Goal: Task Accomplishment & Management: Use online tool/utility

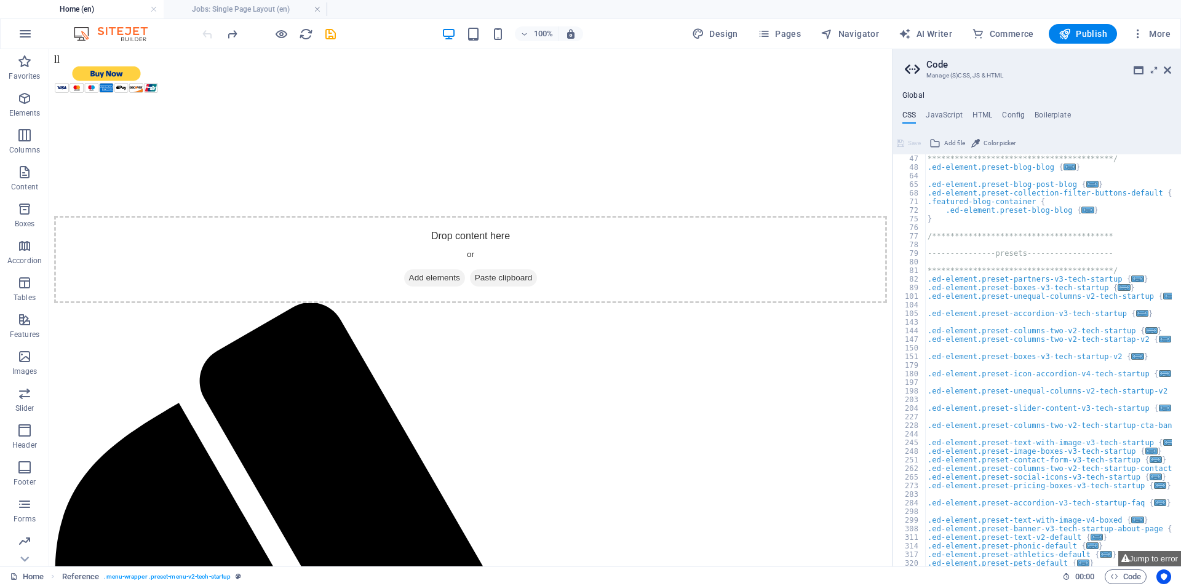
scroll to position [476, 0]
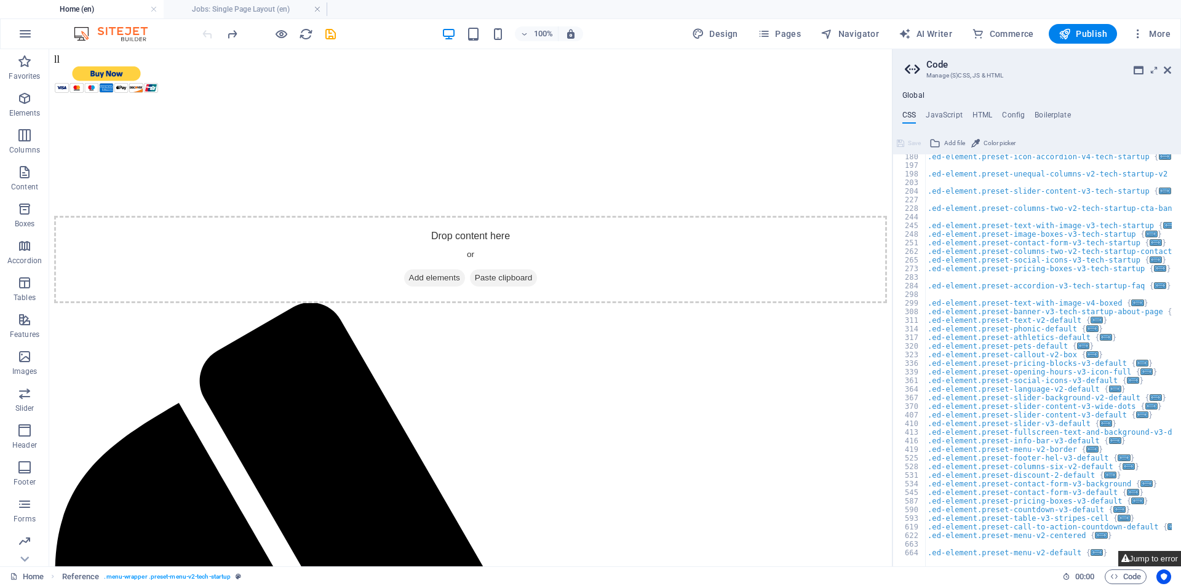
click at [1161, 557] on button "Jump to error" at bounding box center [1149, 558] width 63 height 15
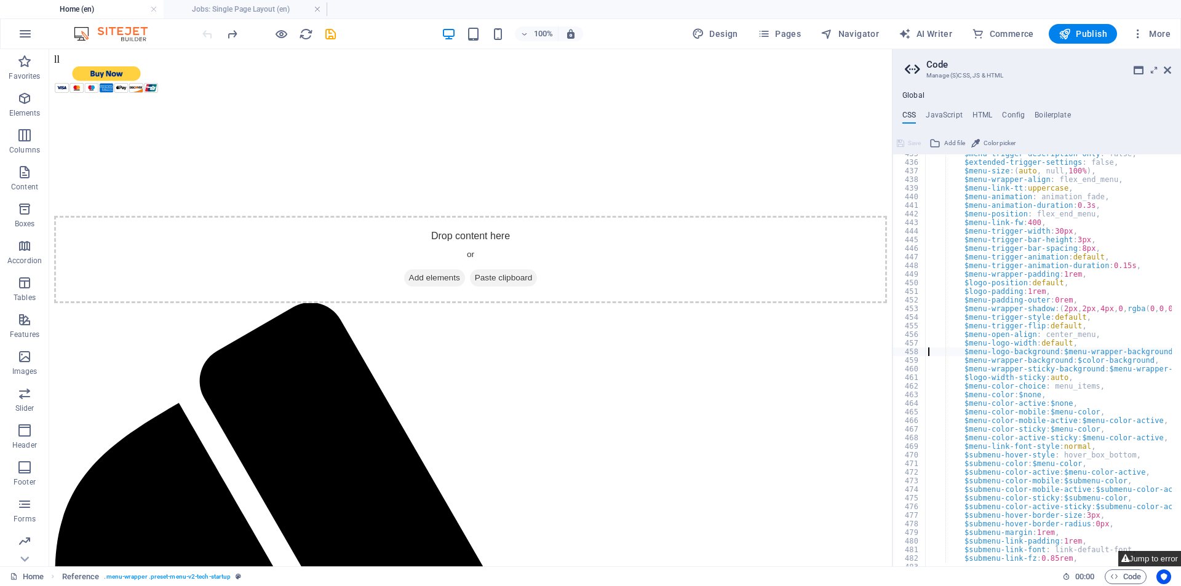
type textarea "$menu-logo-background: $menu-wrapper-background,"
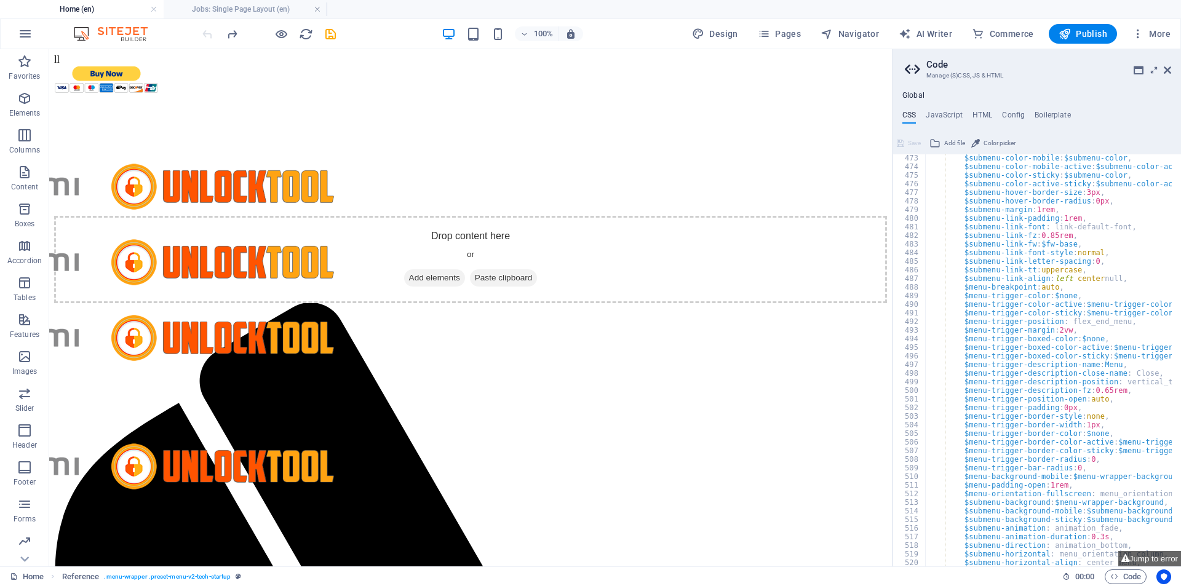
scroll to position [1232, 0]
click at [984, 116] on h4 "HTML" at bounding box center [983, 118] width 20 height 14
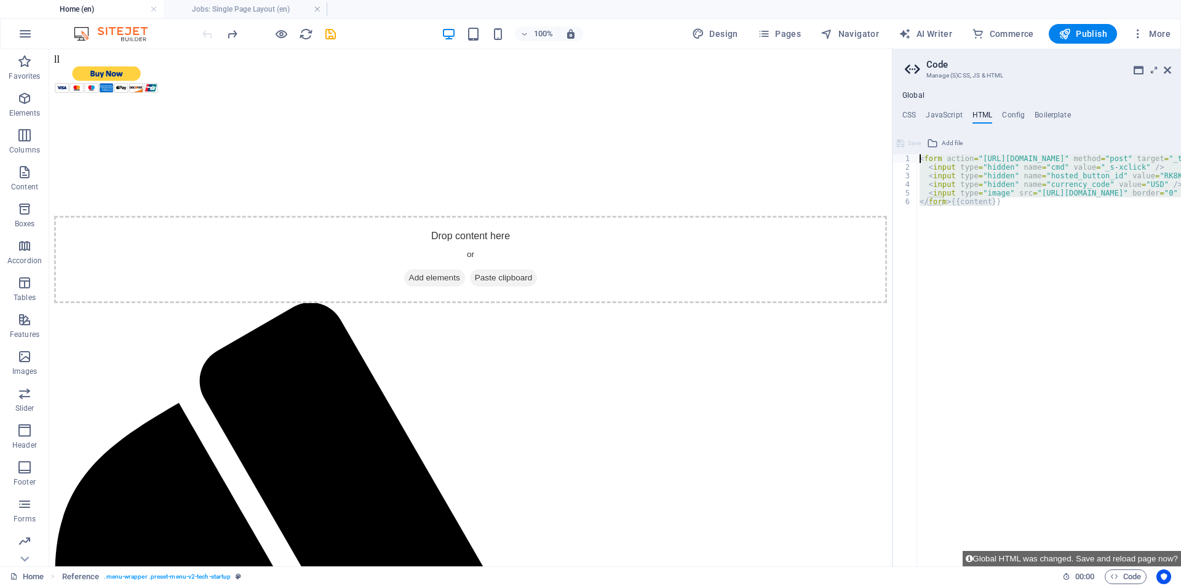
drag, startPoint x: 1058, startPoint y: 260, endPoint x: 885, endPoint y: 149, distance: 205.6
click at [1008, 211] on div "< form action = "https://www.paypal.com/cgi-bin/webscr" method = "post" target …" at bounding box center [1049, 360] width 264 height 412
drag, startPoint x: 1009, startPoint y: 216, endPoint x: 914, endPoint y: 148, distance: 116.8
click at [914, 148] on div "</form>{{content}} 1 2 3 4 5 6 < form action = "https://www.paypal.com/cgi-bin/…" at bounding box center [1037, 349] width 288 height 433
type textarea "<form action="https://www.paypal.com/cgi-bin/webscr" method="post" target="_top…"
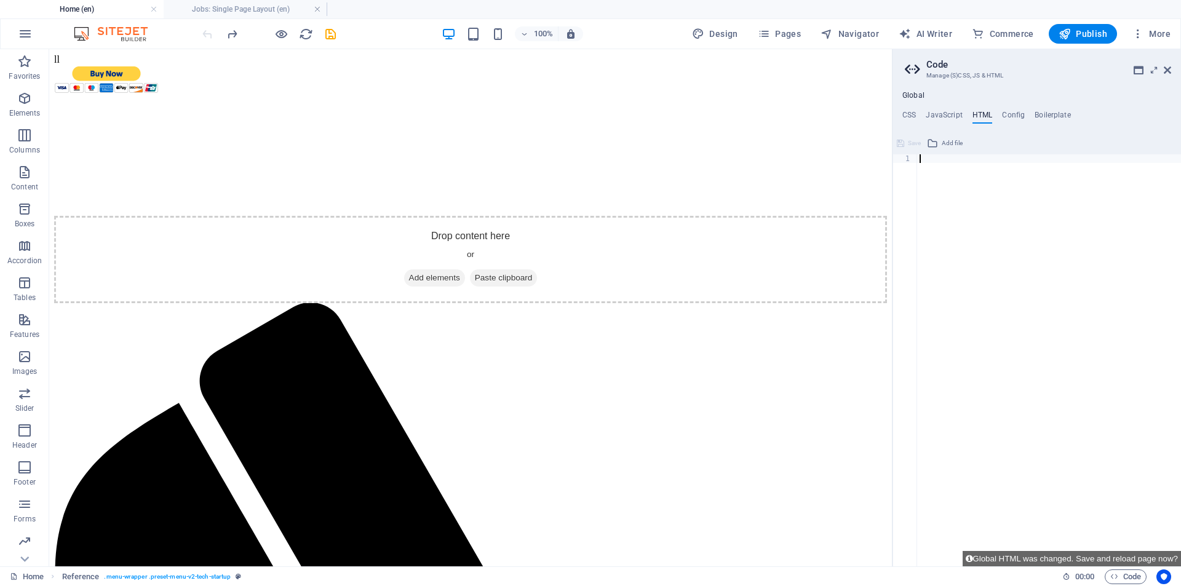
type textarea "<form action="https://www.paypal.com/cgi-bin/webscr" method="post" target="_top…"
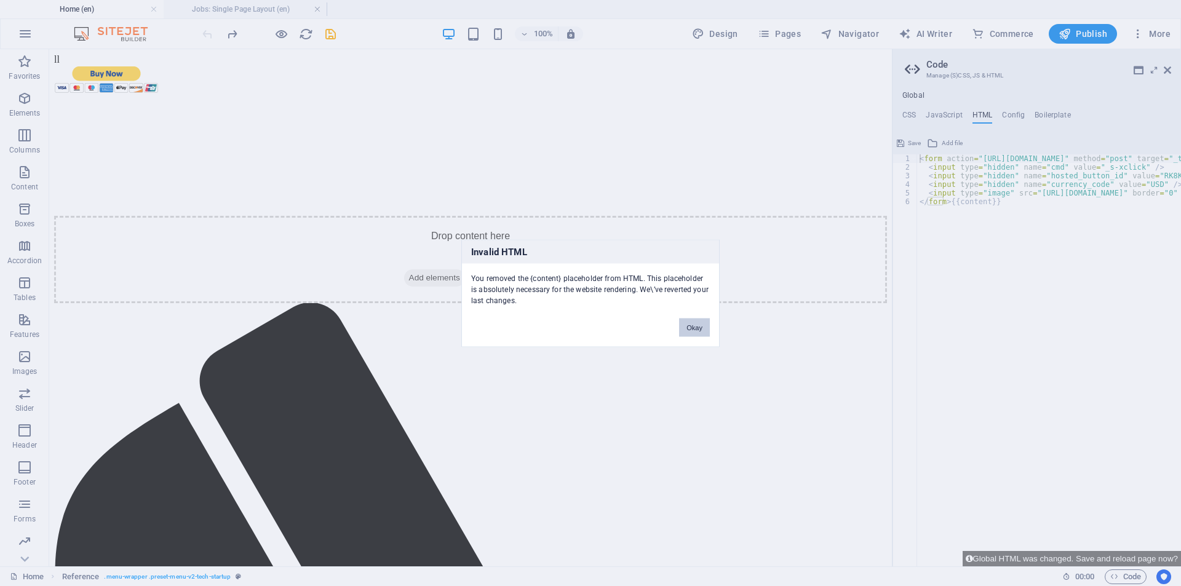
click at [691, 327] on button "Okay" at bounding box center [694, 327] width 31 height 18
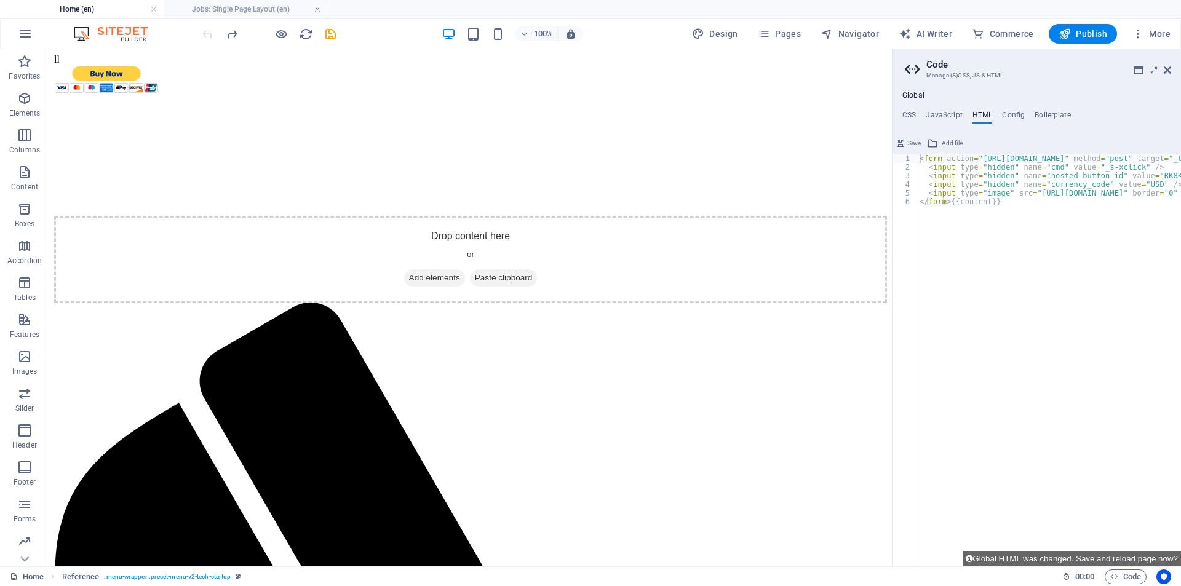
click at [124, 65] on input "image" at bounding box center [106, 79] width 105 height 29
click at [121, 65] on input "image" at bounding box center [106, 79] width 105 height 29
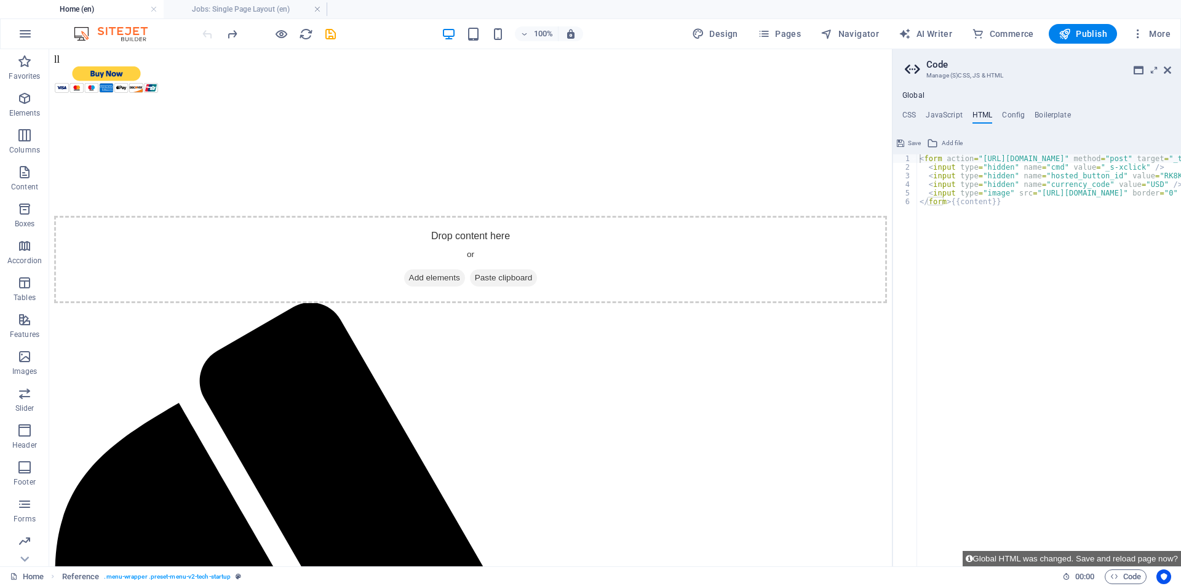
click at [121, 65] on input "image" at bounding box center [106, 79] width 105 height 29
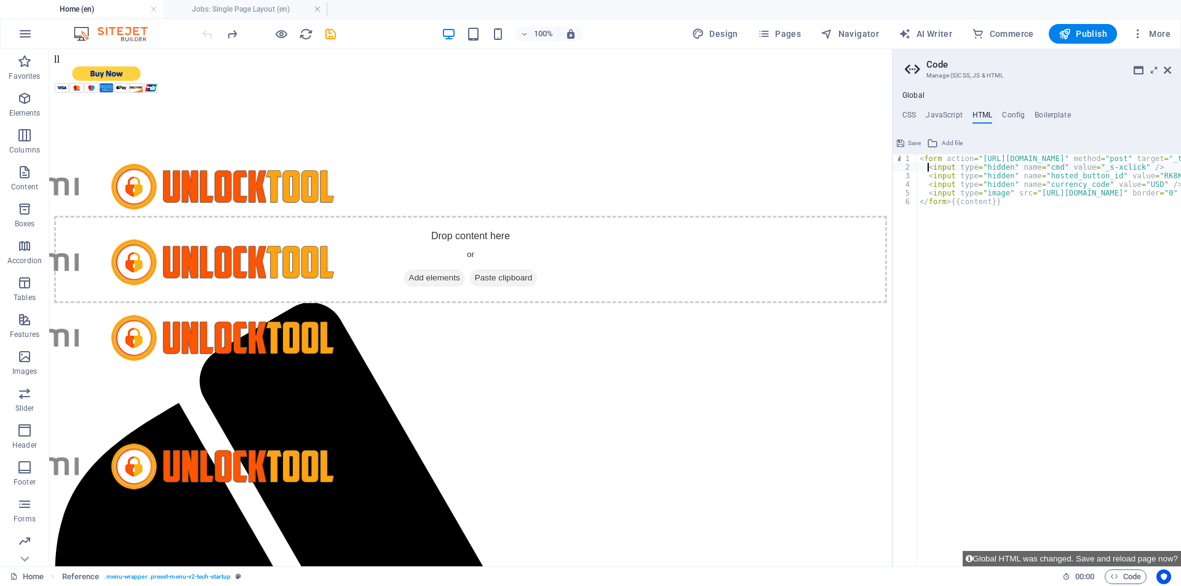
click at [896, 158] on div "1" at bounding box center [905, 158] width 25 height 9
type textarea "<form action="https://www.paypal.com/cgi-bin/webscr" method="post" target="_top…"
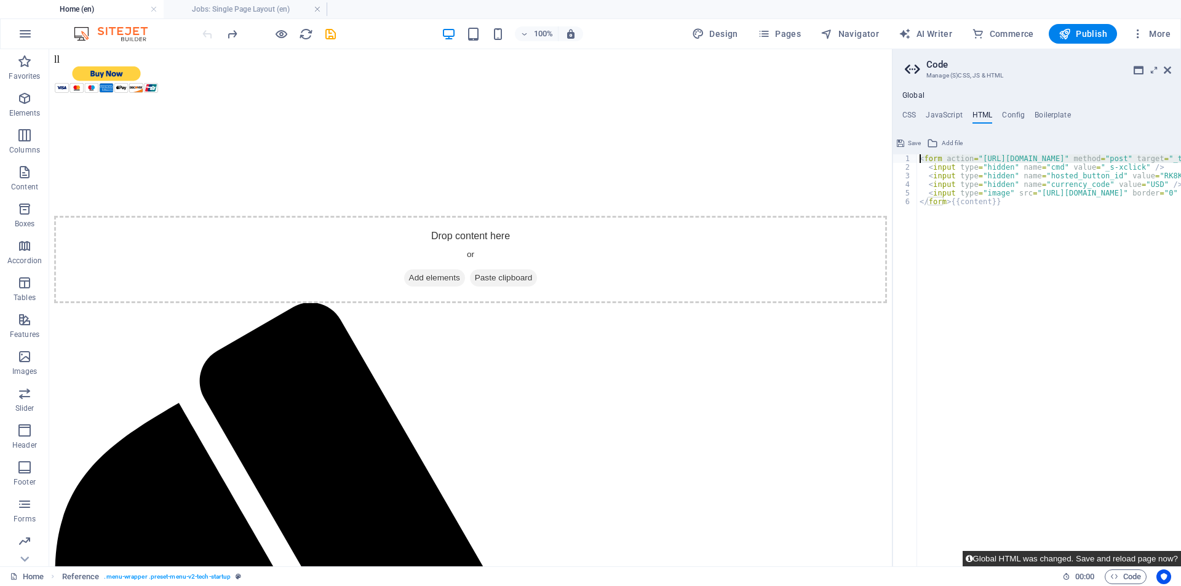
click at [1014, 559] on button "Global HTML was changed. Save and reload page now?" at bounding box center [1072, 558] width 218 height 15
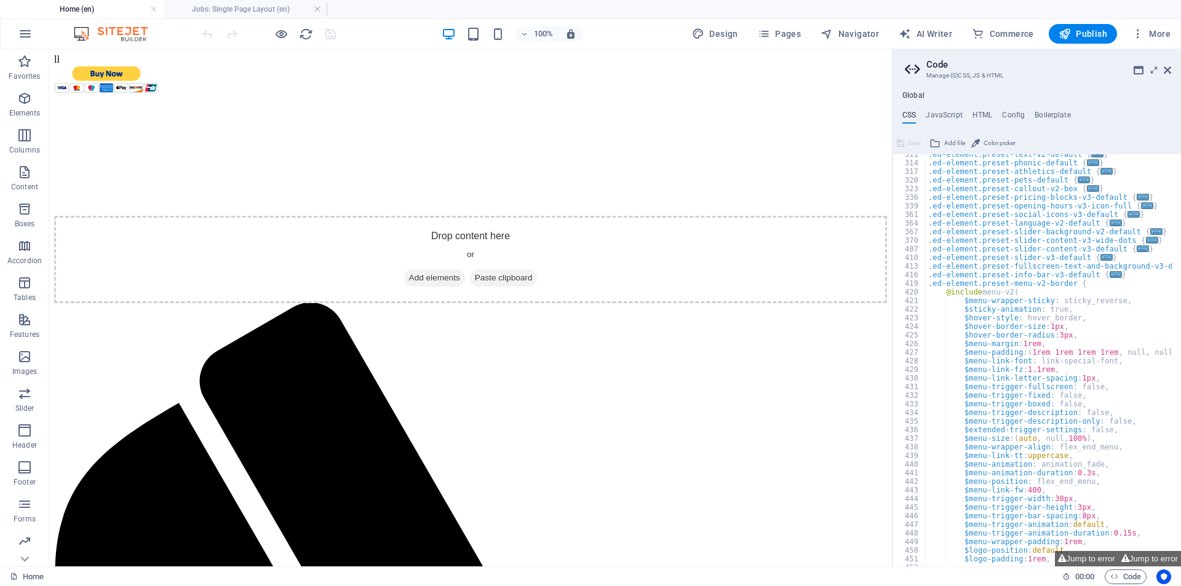
scroll to position [642, 0]
click at [281, 34] on icon "button" at bounding box center [281, 34] width 14 height 14
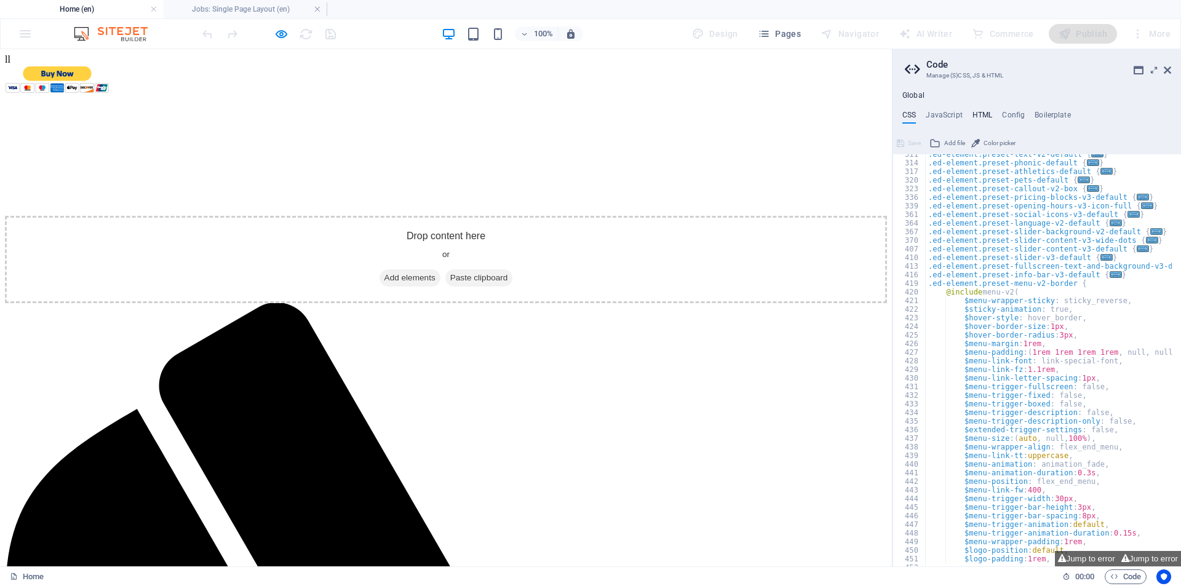
click at [979, 116] on h4 "HTML" at bounding box center [983, 118] width 20 height 14
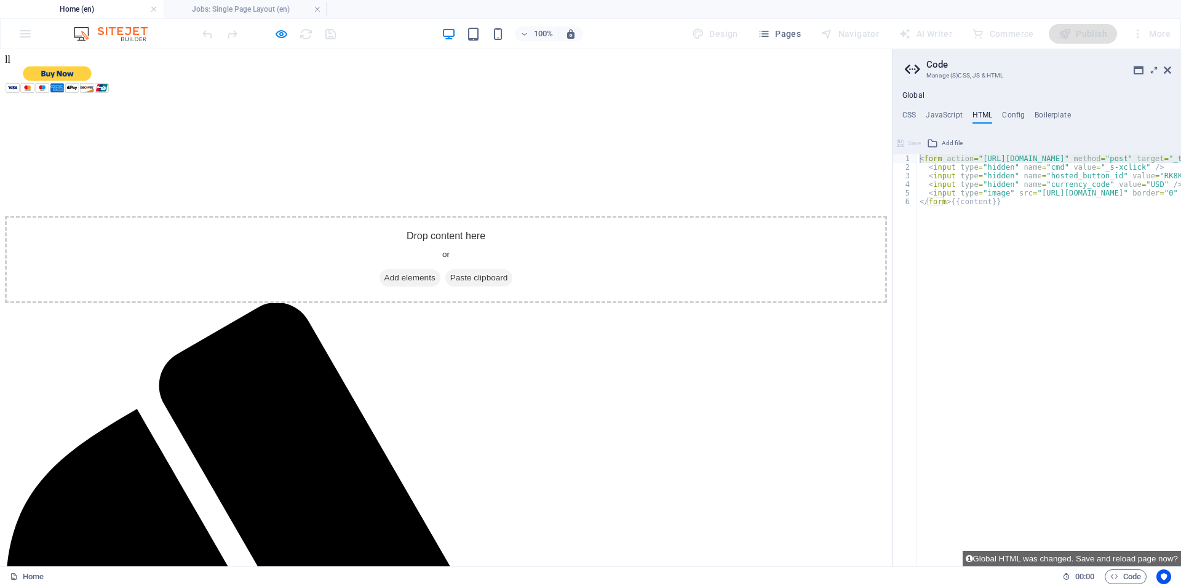
click at [937, 109] on div "Global CSS JavaScript HTML Config Boilerplate $menu-logo-background: $menu-wrap…" at bounding box center [1037, 329] width 288 height 476
click at [936, 113] on h4 "JavaScript" at bounding box center [944, 118] width 36 height 14
type textarea "/* JS for preset "Menu V2" */"
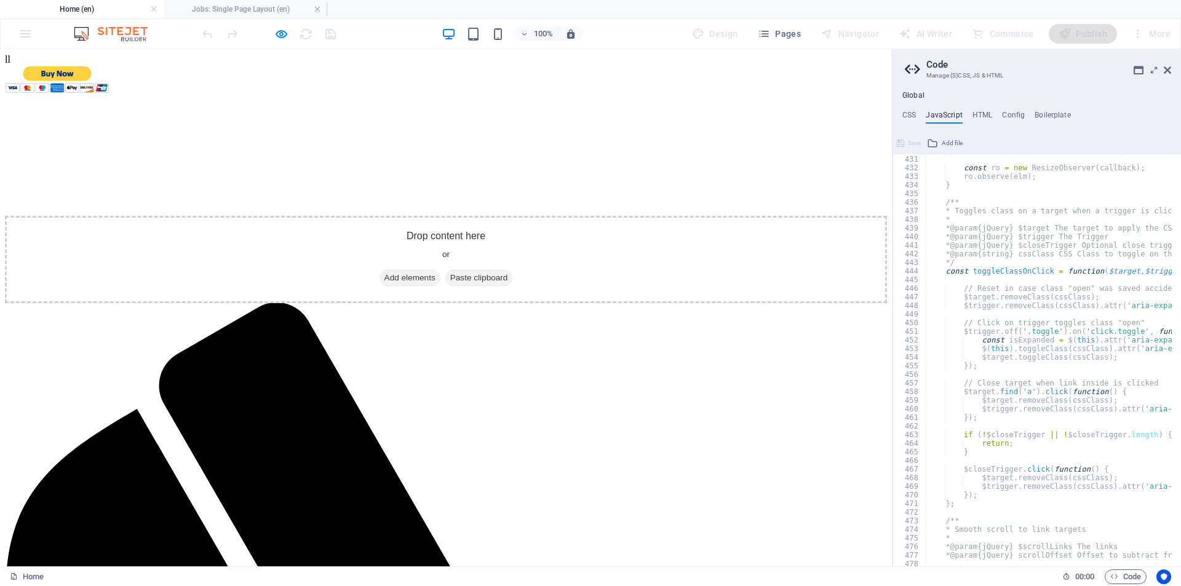
scroll to position [3481, 0]
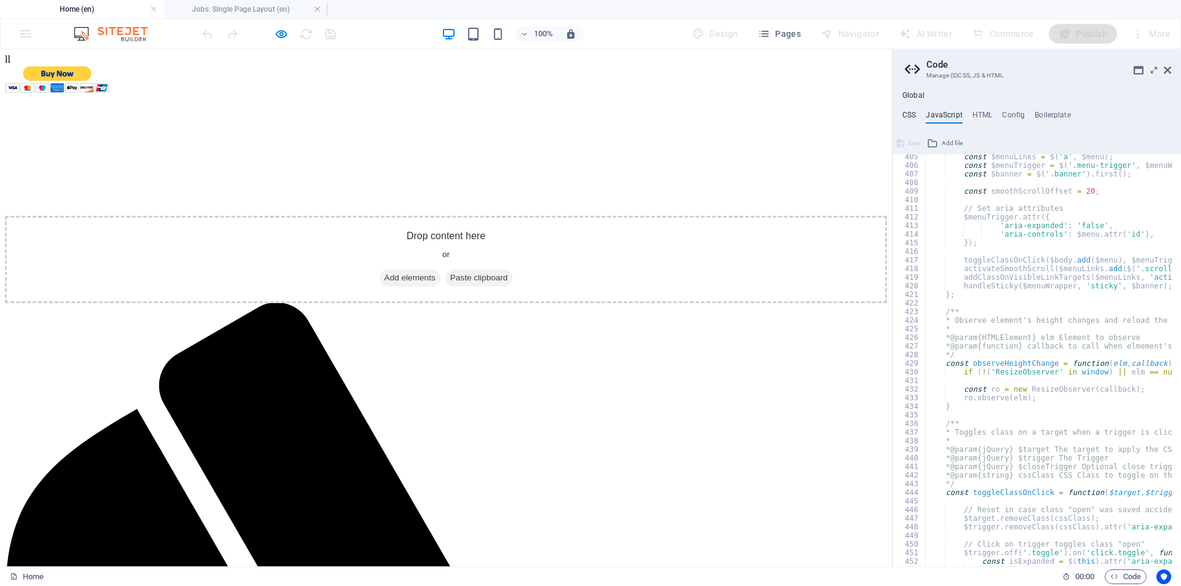
click at [904, 112] on h4 "CSS" at bounding box center [909, 118] width 14 height 14
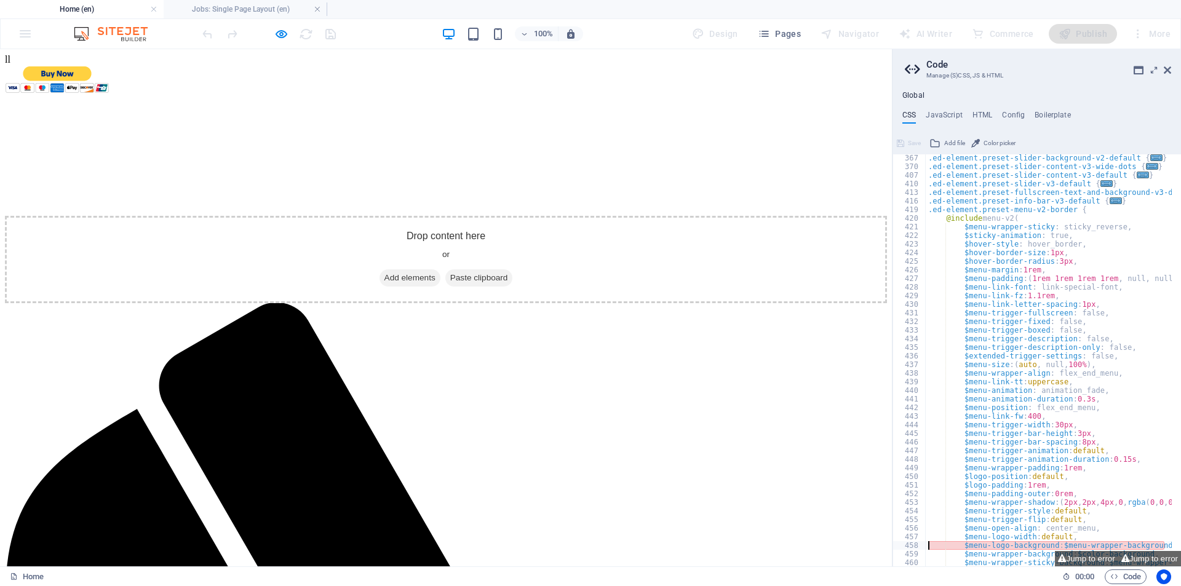
scroll to position [863, 0]
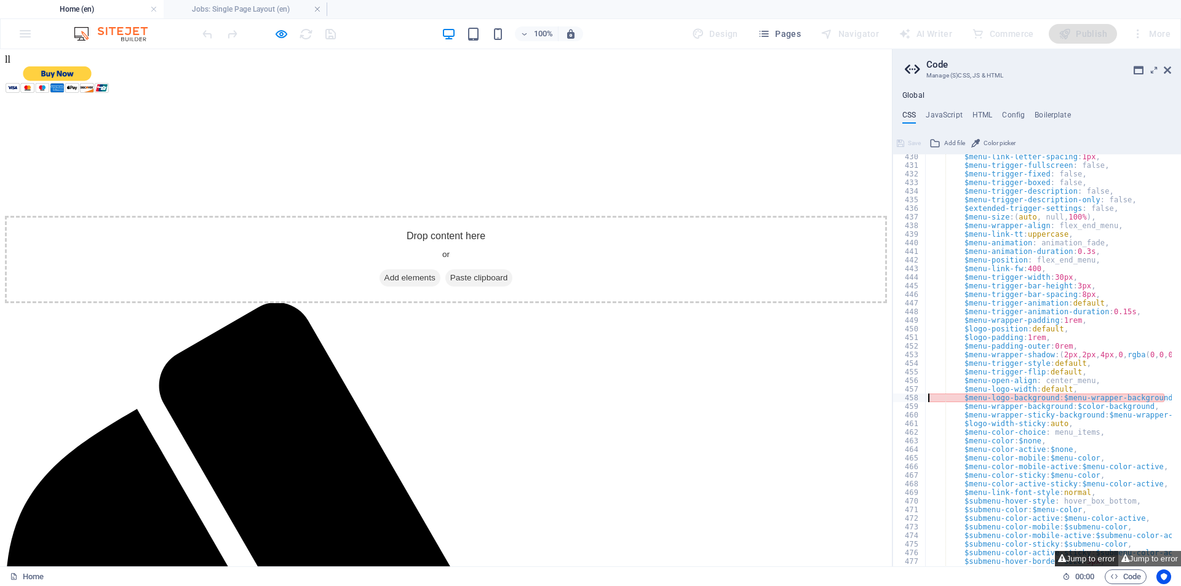
click at [1100, 555] on button "Jump to error" at bounding box center [1086, 558] width 63 height 15
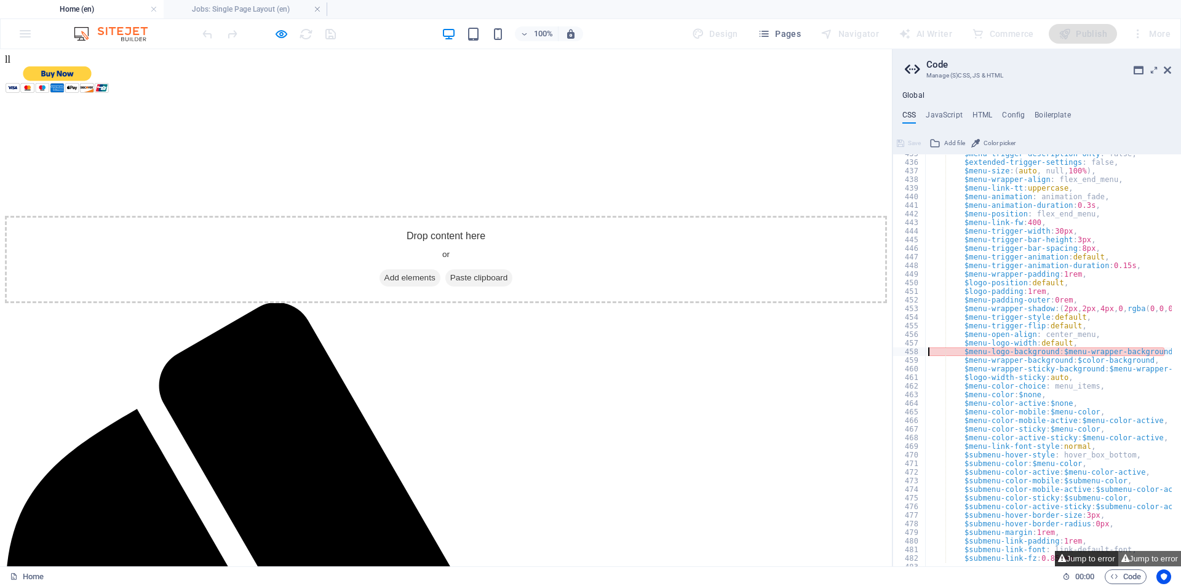
scroll to position [910, 0]
click at [1144, 562] on button "Jump to error" at bounding box center [1149, 558] width 63 height 15
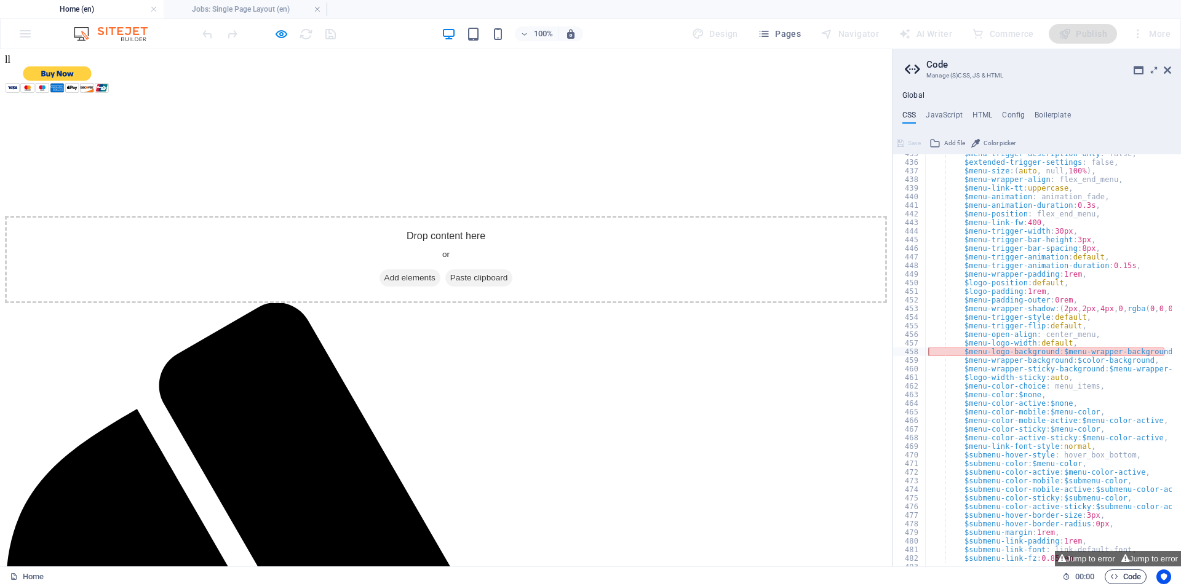
click at [1125, 575] on span "Code" at bounding box center [1125, 577] width 31 height 15
click at [1096, 559] on button "Jump to error" at bounding box center [1086, 558] width 63 height 15
click at [1177, 211] on div at bounding box center [1175, 136] width 12 height 1783
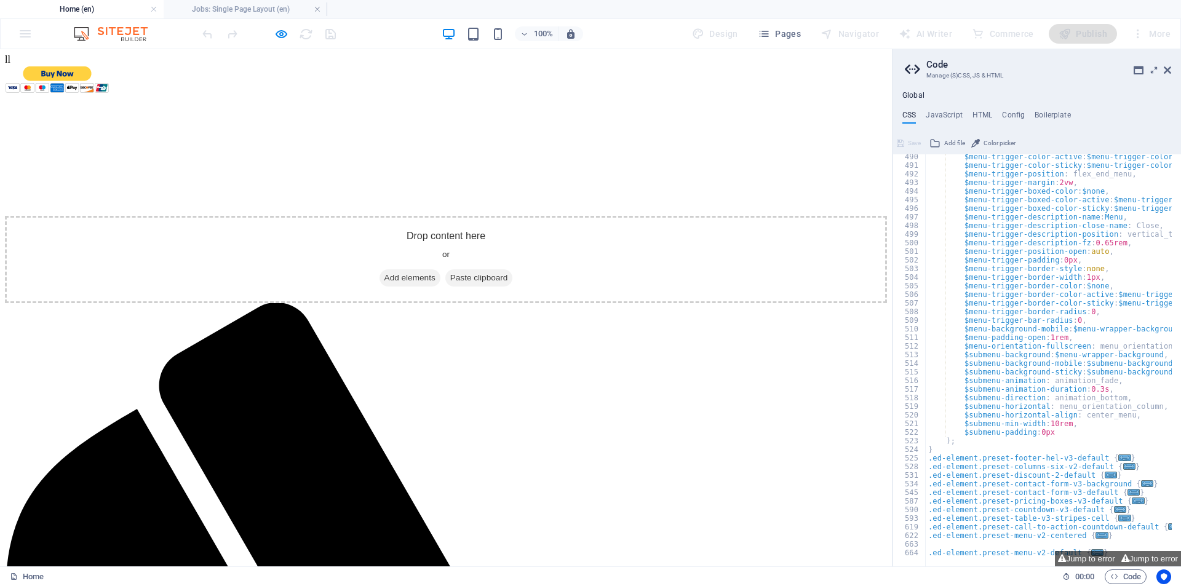
scroll to position [1380, 0]
click at [1084, 555] on button "Jump to error" at bounding box center [1086, 558] width 63 height 15
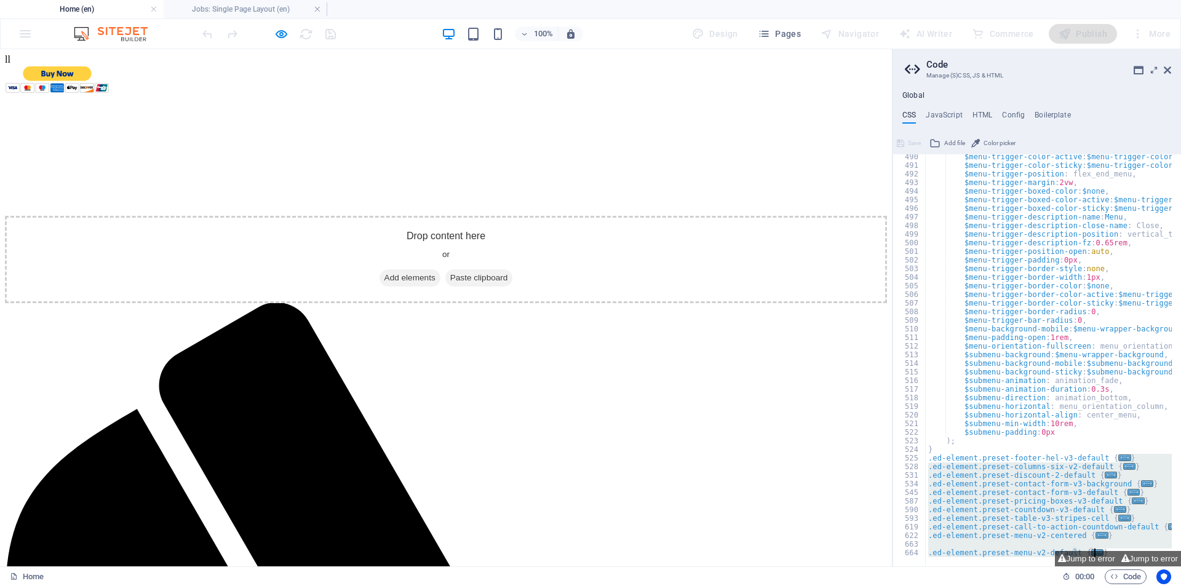
drag, startPoint x: 1142, startPoint y: 458, endPoint x: 1136, endPoint y: 608, distance: 149.6
click at [1136, 586] on html "IPS Technologys Home (en) Jobs: Single Page Layout (en) Favorites Elements Colu…" at bounding box center [590, 293] width 1181 height 586
type textarea "}"
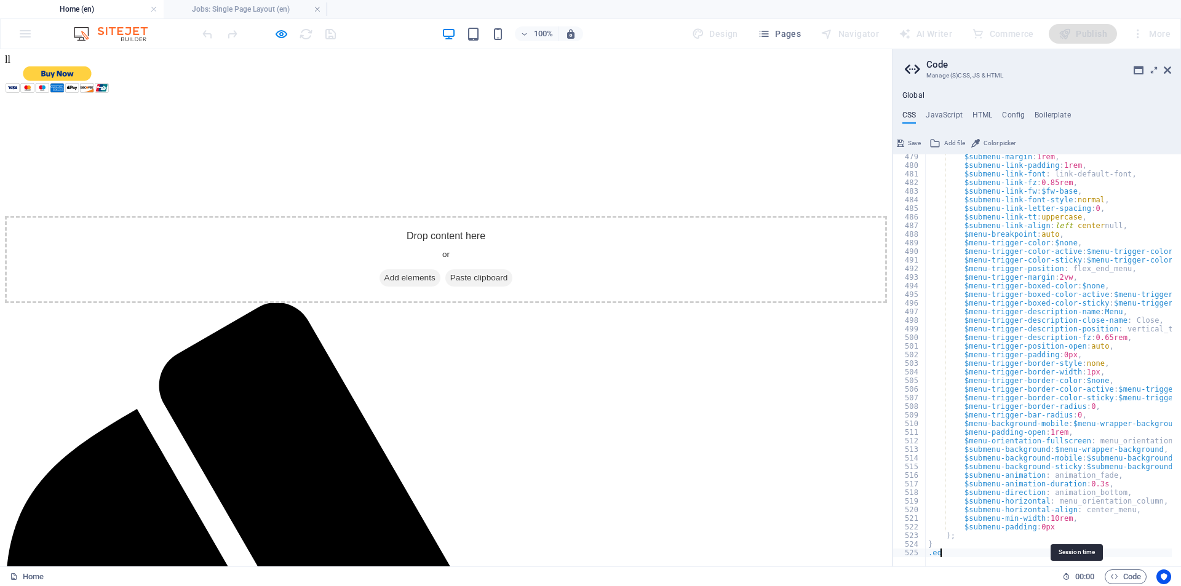
type textarea "."
type textarea "}"
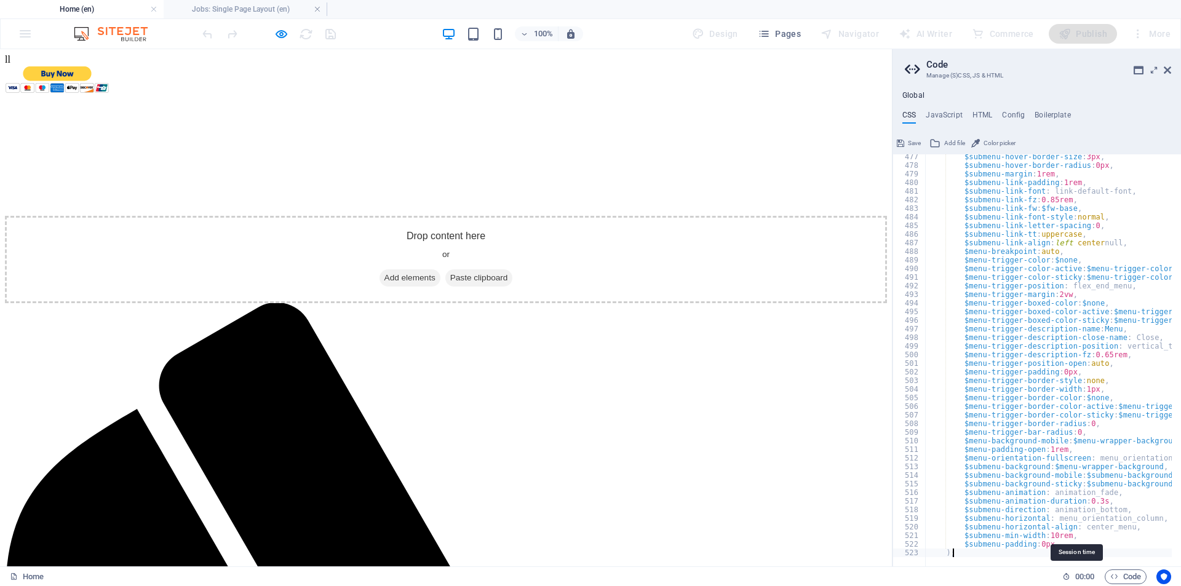
scroll to position [1268, 0]
type textarea ")"
type textarea "$submenu-padding: 0px"
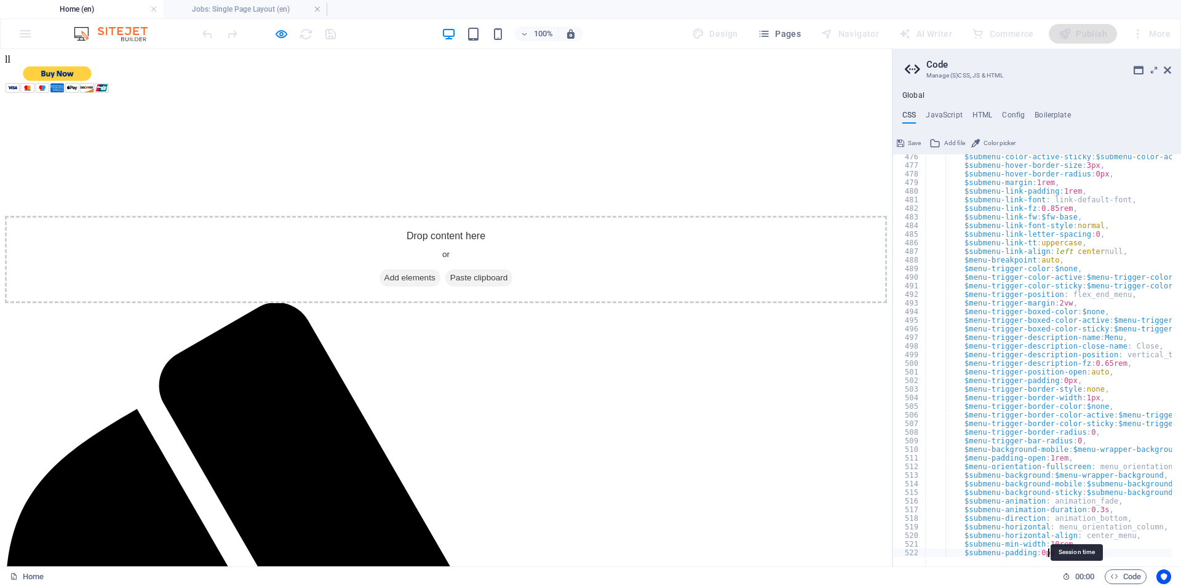
scroll to position [1259, 0]
click at [902, 145] on icon at bounding box center [900, 143] width 7 height 15
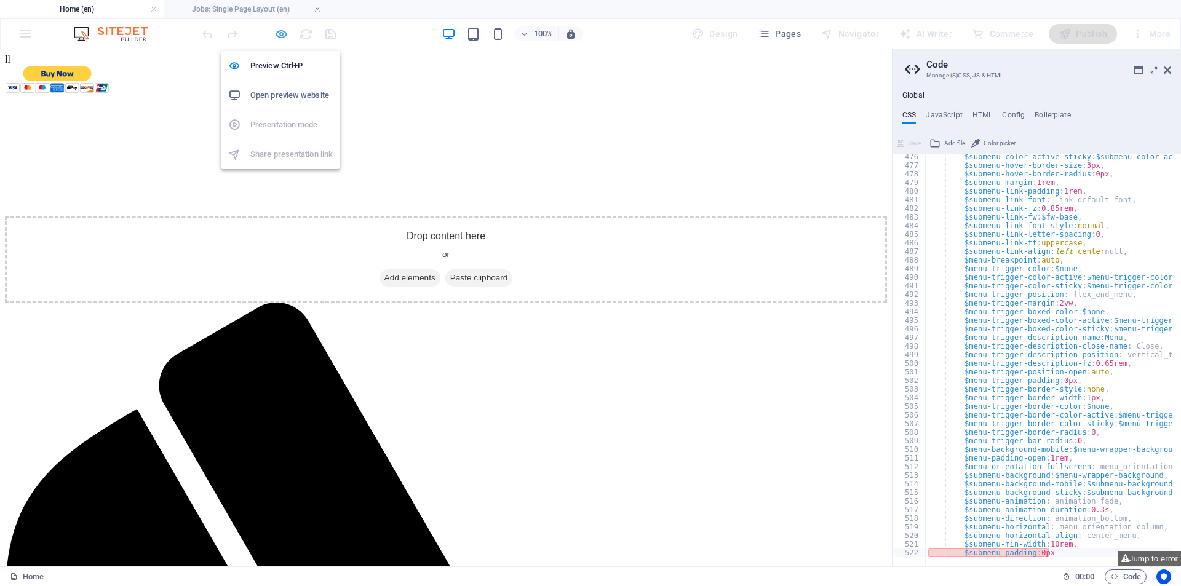
click at [284, 34] on icon "button" at bounding box center [281, 34] width 14 height 14
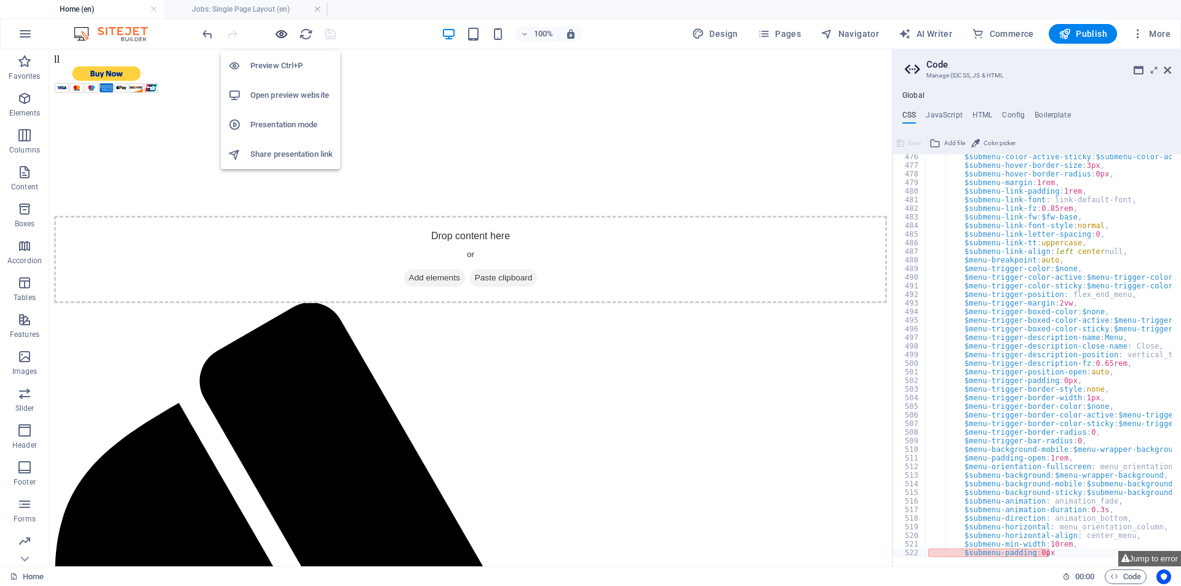
click at [282, 32] on icon "button" at bounding box center [281, 34] width 14 height 14
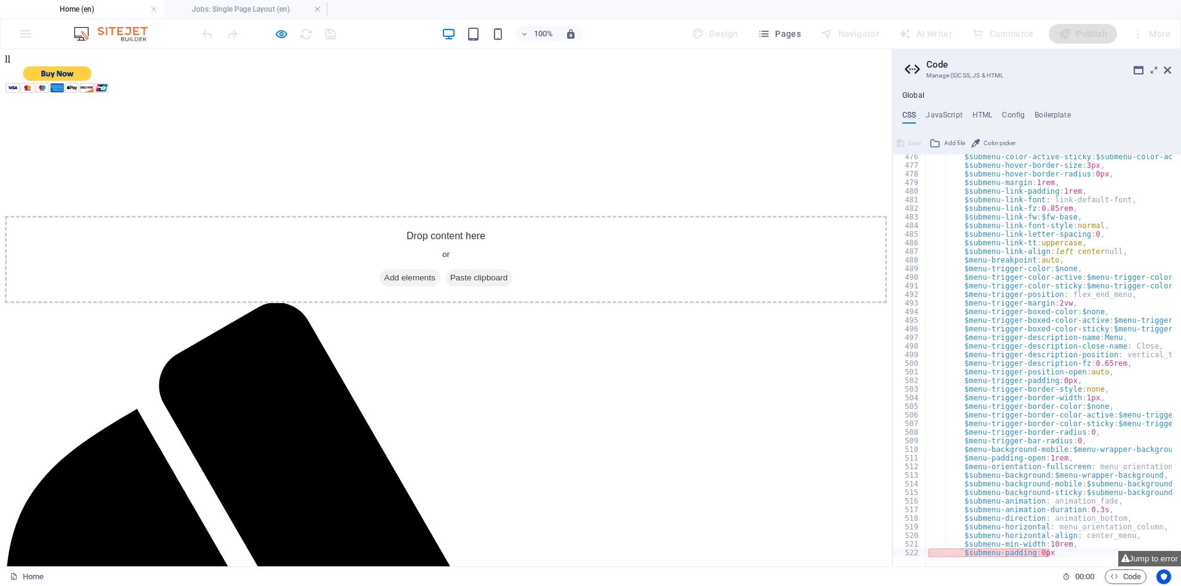
click at [1060, 554] on div at bounding box center [1075, 560] width 299 height 12
click at [1124, 561] on icon at bounding box center [1125, 559] width 8 height 8
drag, startPoint x: 1067, startPoint y: 554, endPoint x: 906, endPoint y: 555, distance: 160.6
click at [906, 555] on div "$submenu-padding: 0px 476 477 478 479 480 481 482 483 484 485 486 487 488 489 4…" at bounding box center [1037, 360] width 288 height 412
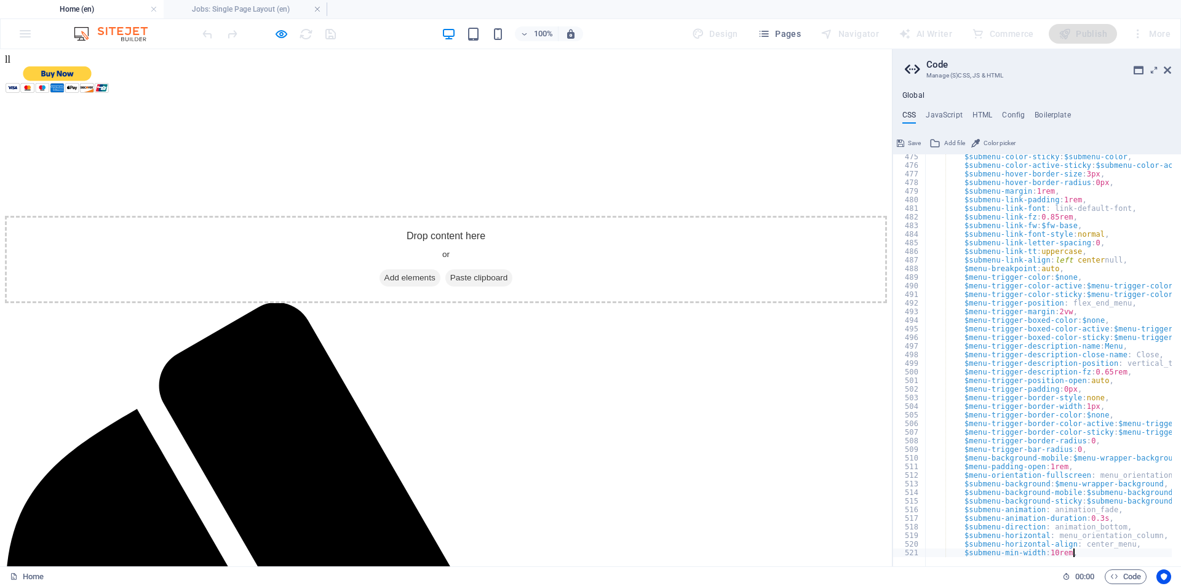
scroll to position [1251, 0]
click at [910, 143] on span "Save" at bounding box center [914, 143] width 13 height 15
type textarea "$"
type textarea "$submenu-horizontal-align: center_menu,"
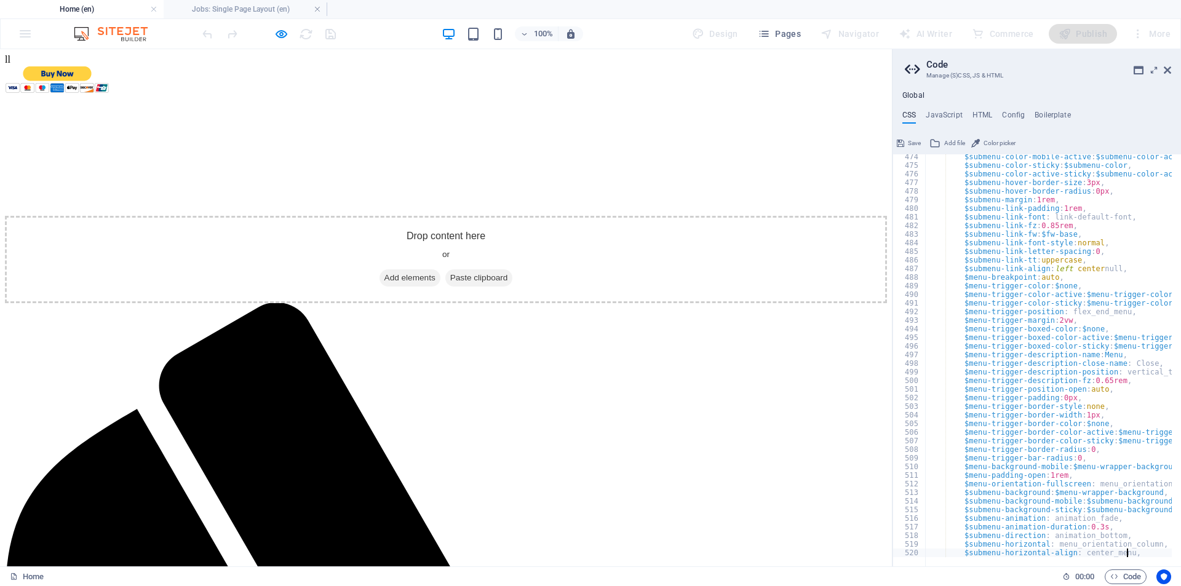
click at [917, 140] on span "Save" at bounding box center [914, 143] width 13 height 15
click at [1162, 557] on button "Jump to error" at bounding box center [1149, 558] width 63 height 15
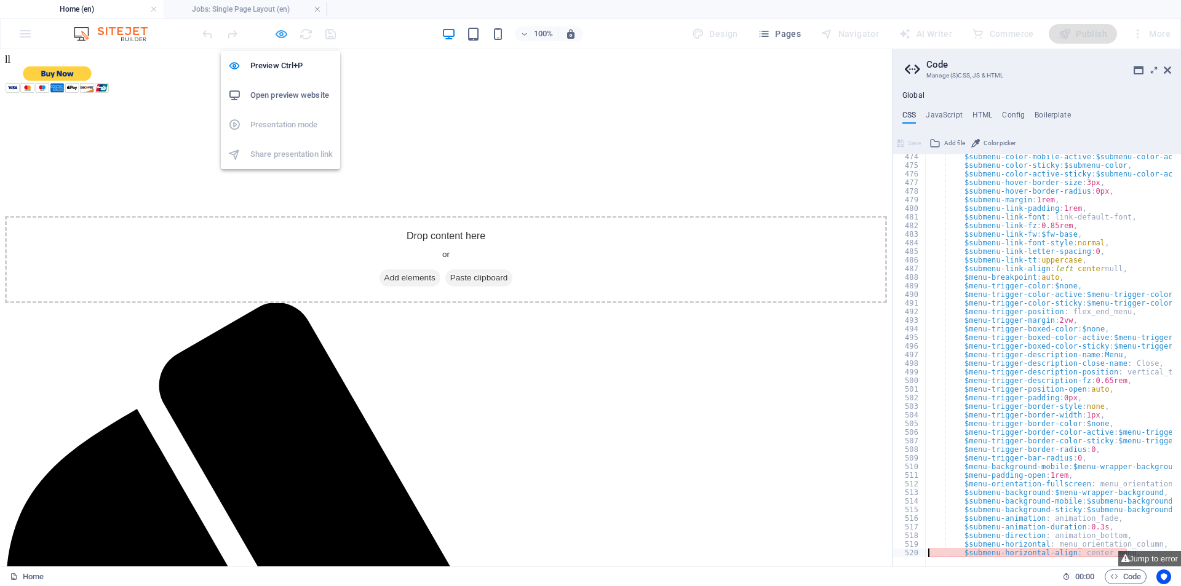
click at [277, 36] on icon "button" at bounding box center [281, 34] width 14 height 14
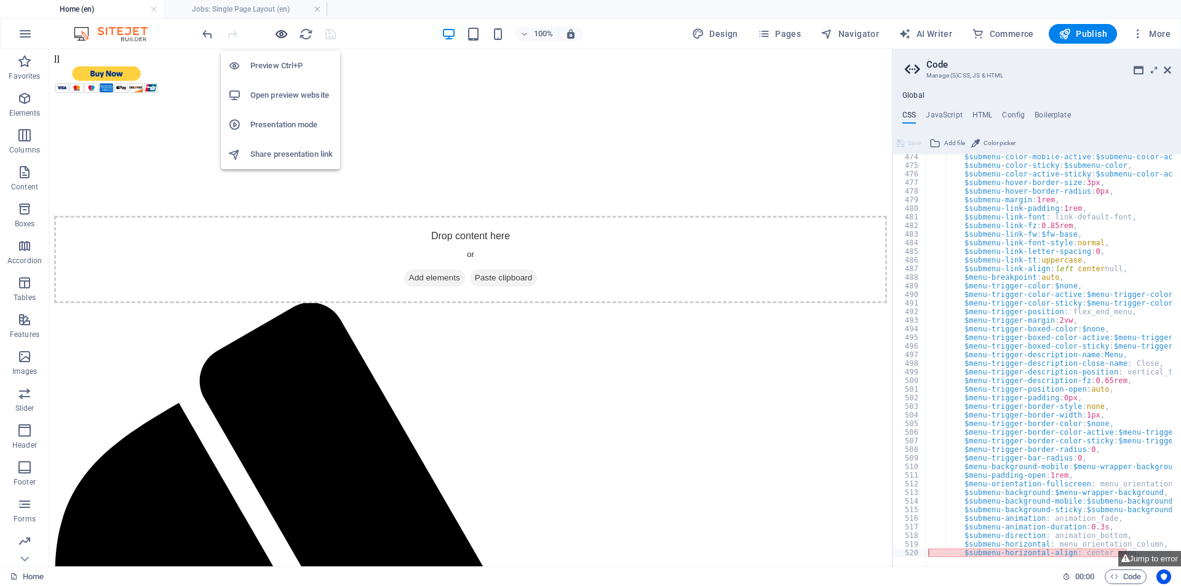
click at [278, 35] on icon "button" at bounding box center [281, 34] width 14 height 14
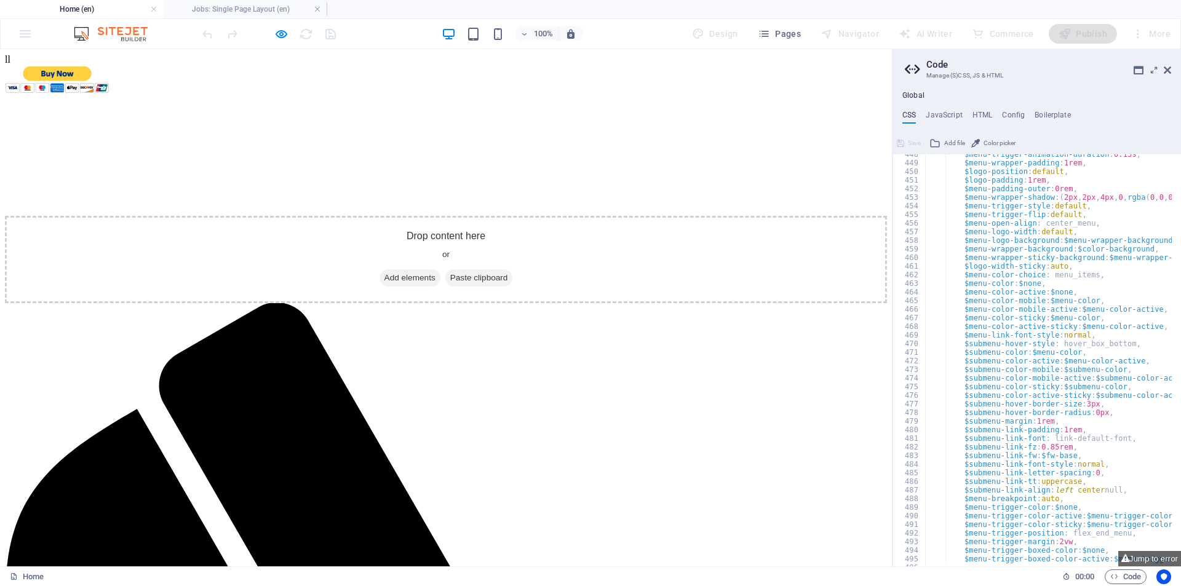
scroll to position [873, 0]
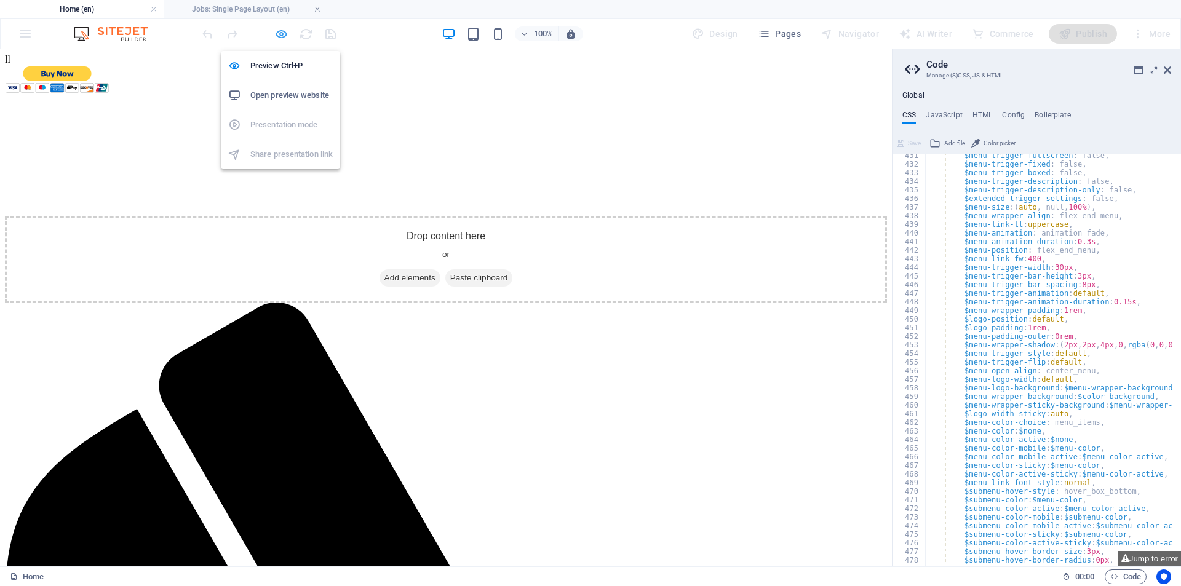
click at [282, 38] on icon "button" at bounding box center [281, 34] width 14 height 14
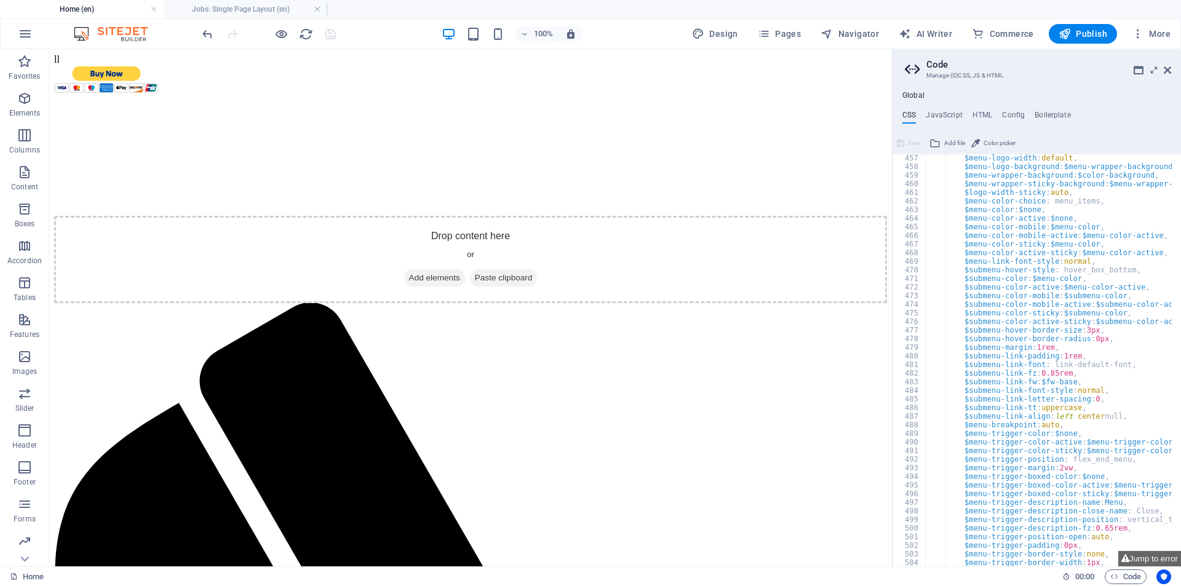
scroll to position [1242, 0]
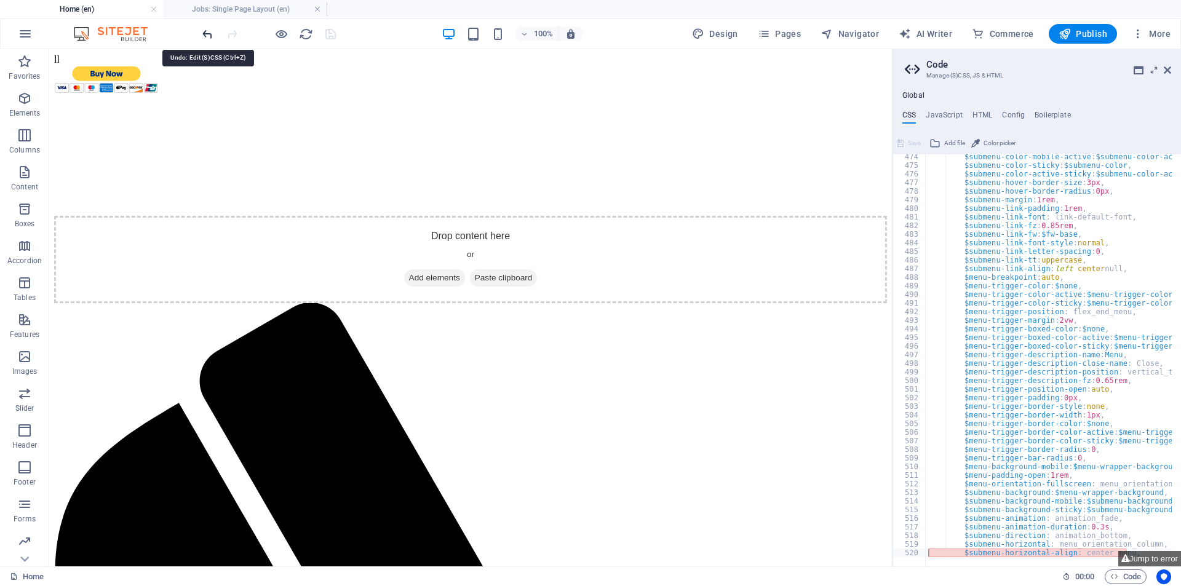
click at [203, 38] on icon "undo" at bounding box center [208, 34] width 14 height 14
click at [203, 38] on div at bounding box center [269, 34] width 138 height 20
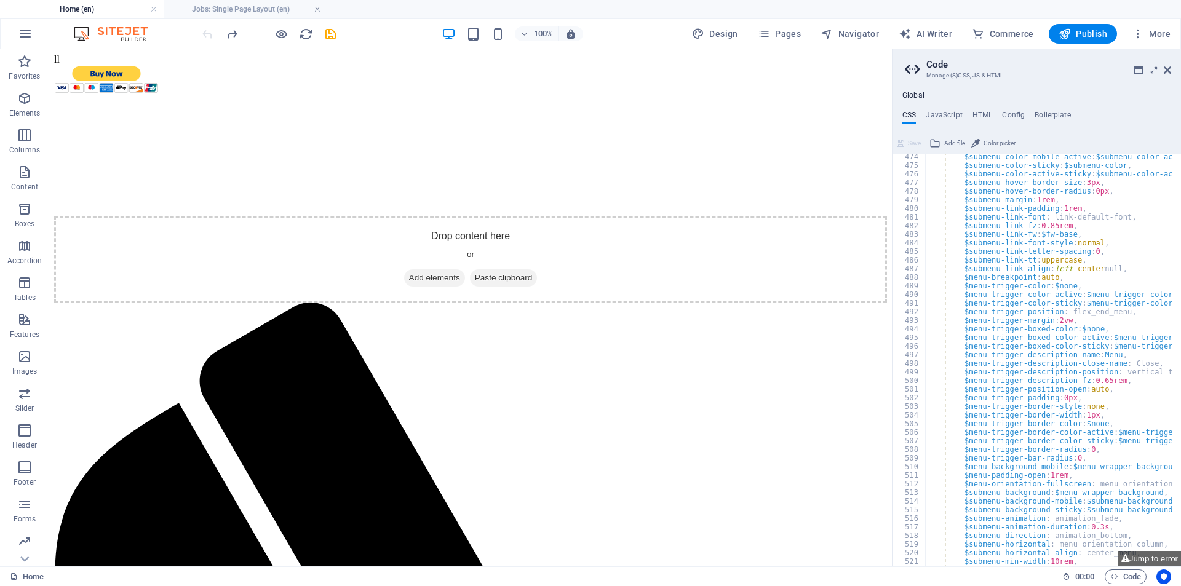
click at [203, 38] on div at bounding box center [269, 34] width 138 height 20
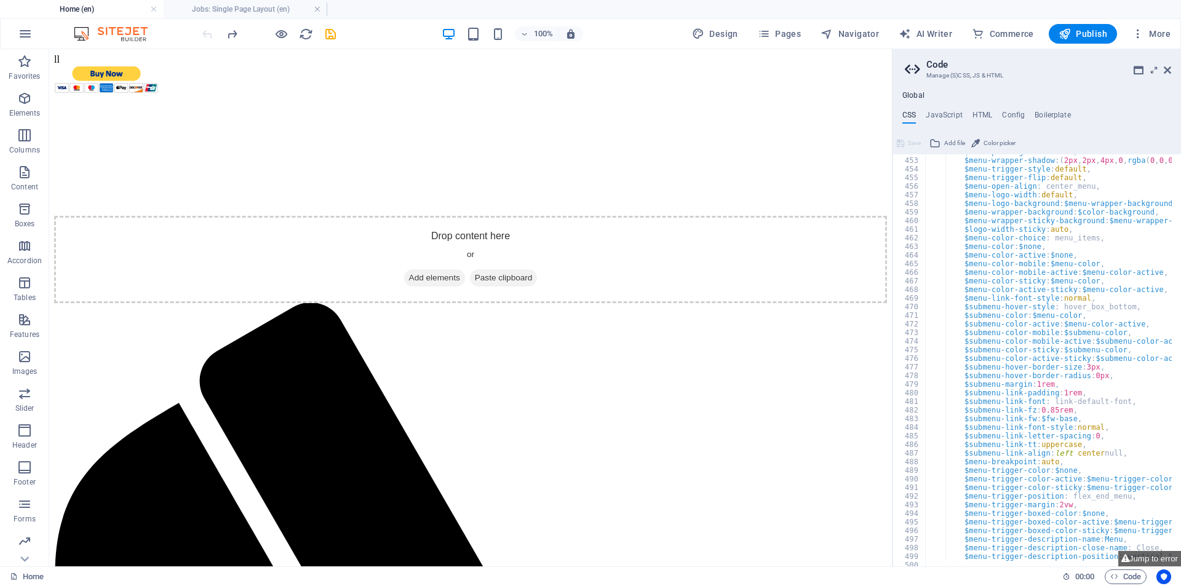
scroll to position [3854, 0]
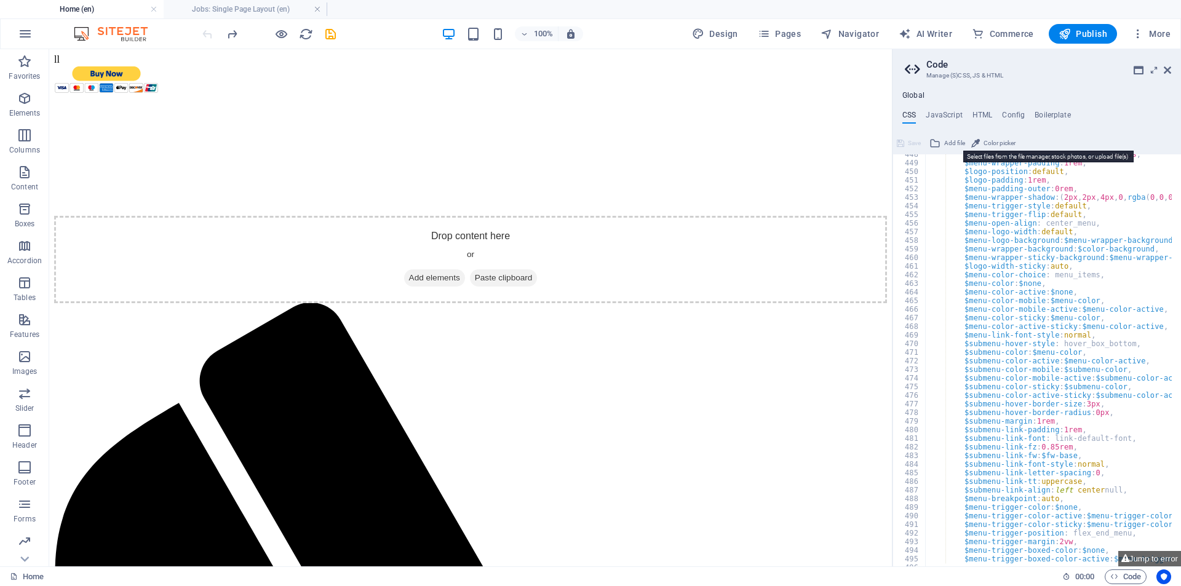
click at [953, 138] on span "Add file" at bounding box center [954, 143] width 21 height 15
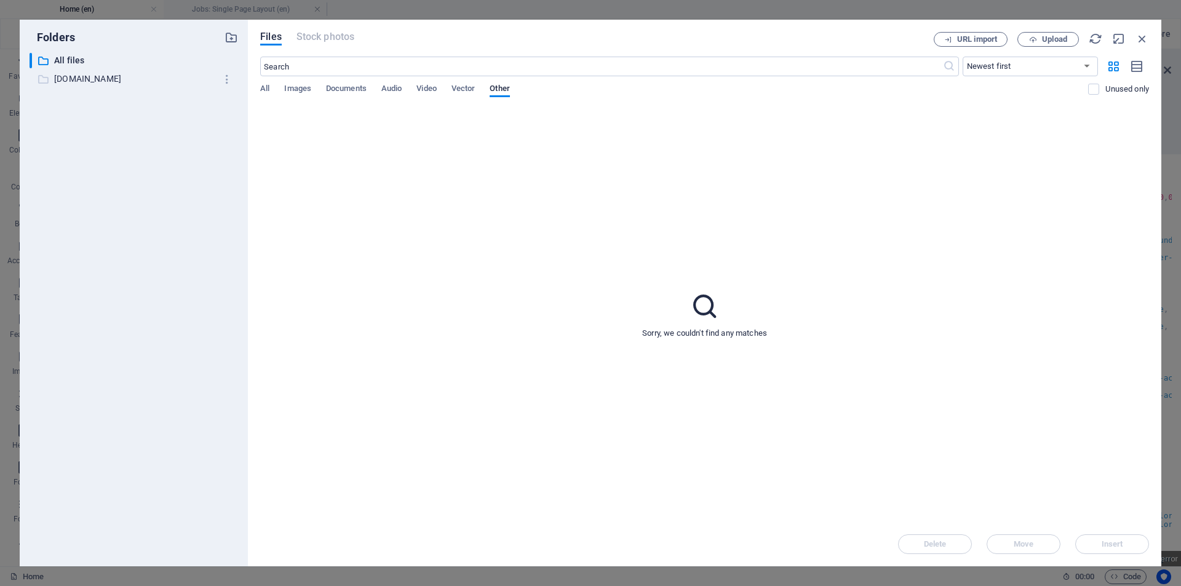
click at [119, 76] on p "www.simpleinvoiceweb.com" at bounding box center [134, 79] width 161 height 14
click at [226, 79] on icon "button" at bounding box center [227, 79] width 13 height 12
click at [131, 143] on div at bounding box center [590, 293] width 1181 height 586
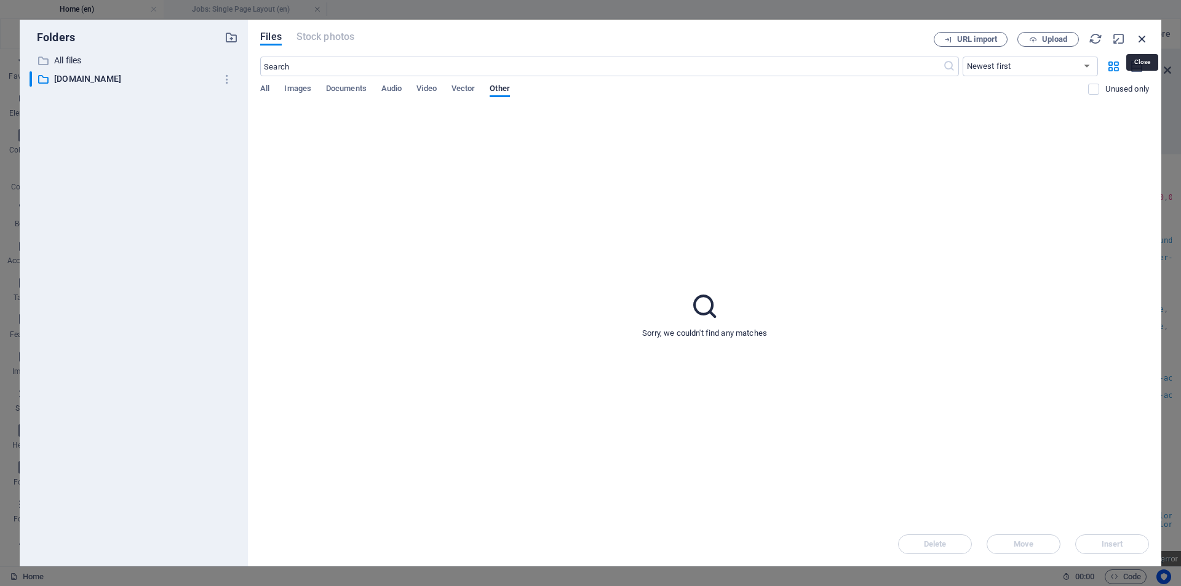
click at [1143, 42] on icon "button" at bounding box center [1143, 39] width 14 height 14
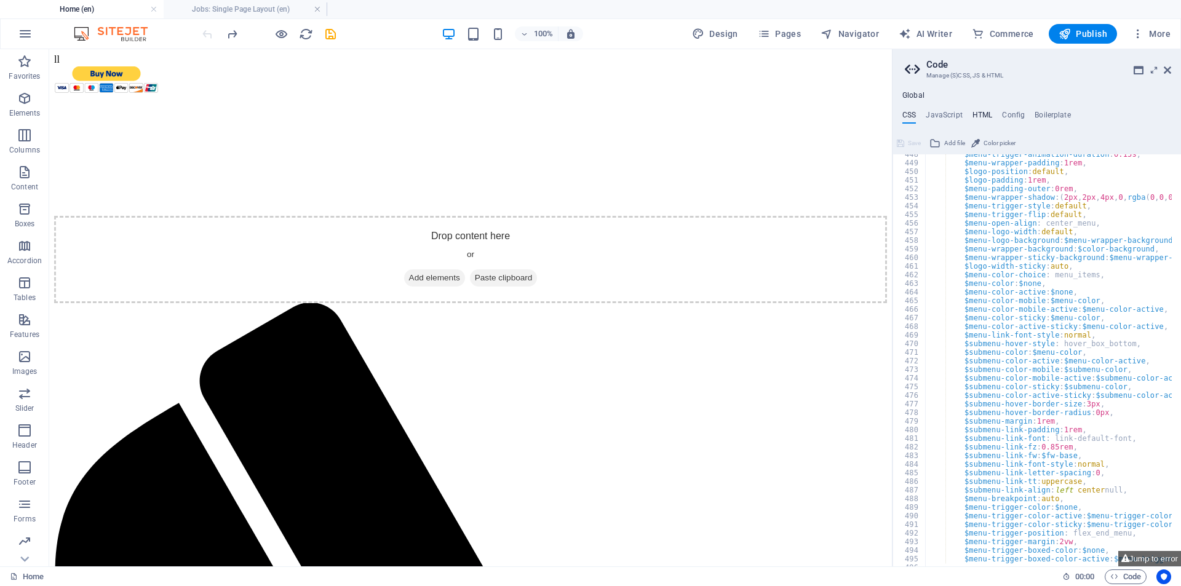
click at [981, 118] on h4 "HTML" at bounding box center [983, 118] width 20 height 14
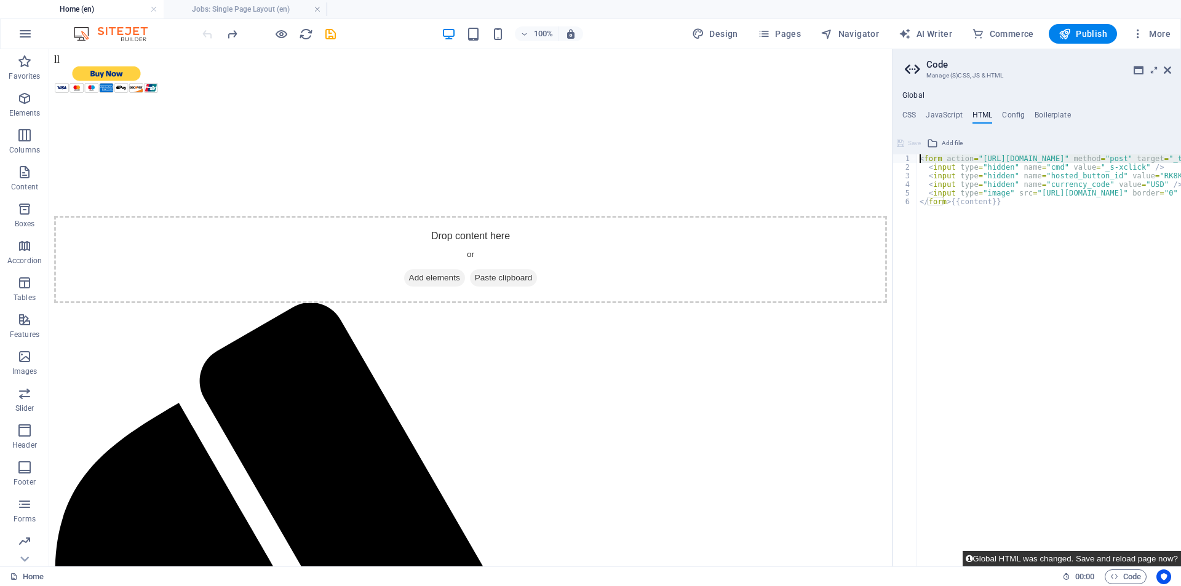
click at [1036, 559] on button "Global HTML was changed. Save and reload page now?" at bounding box center [1072, 558] width 218 height 15
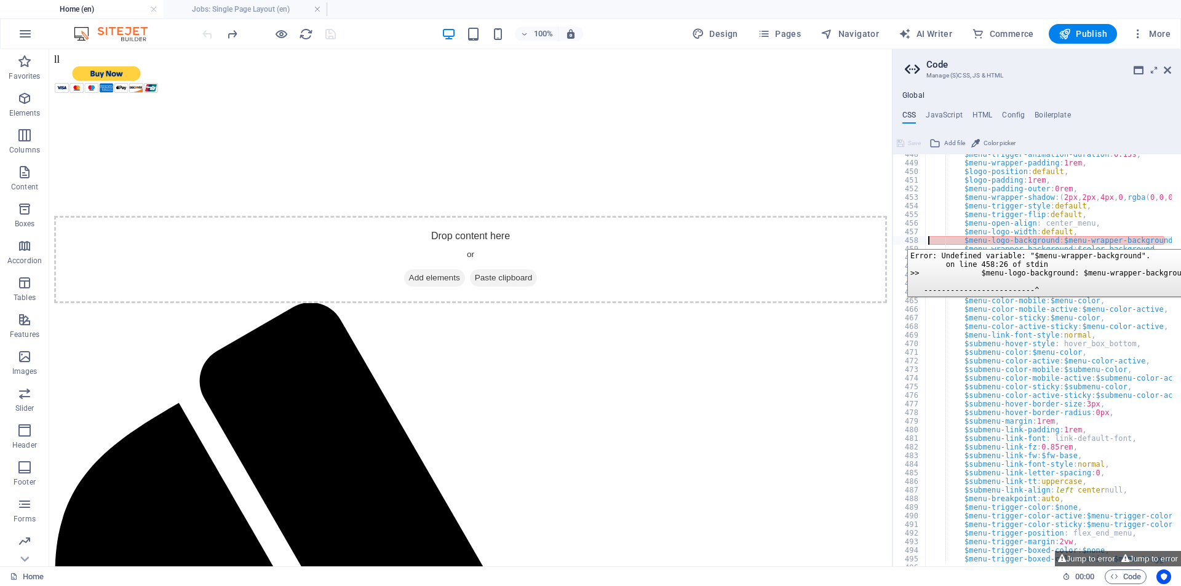
click at [898, 240] on div "458" at bounding box center [909, 240] width 33 height 9
click at [901, 241] on div "458" at bounding box center [909, 240] width 33 height 9
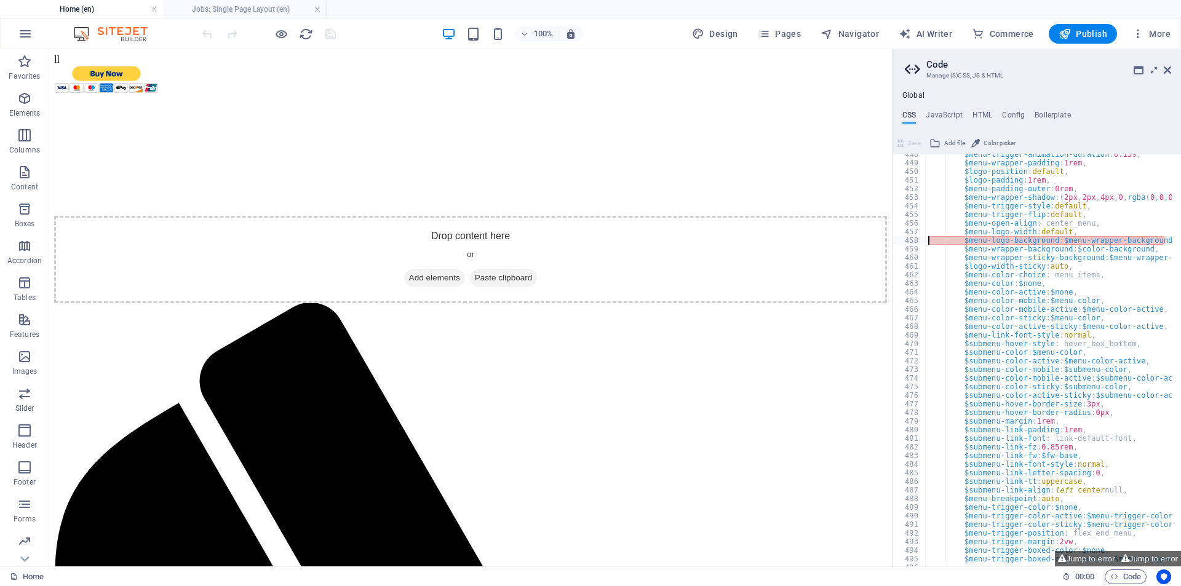
click at [950, 236] on div "$menu-trigger-animation-duration : 0.15s , $menu-wrapper-padding : 1rem , $logo…" at bounding box center [1160, 360] width 469 height 420
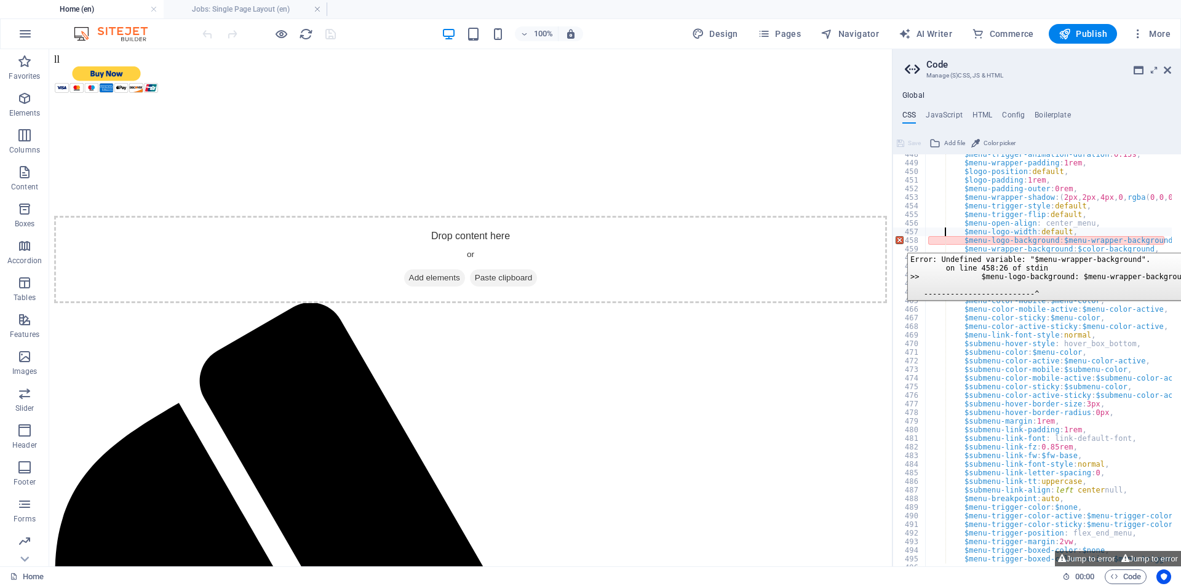
click at [898, 242] on div "458" at bounding box center [909, 240] width 33 height 9
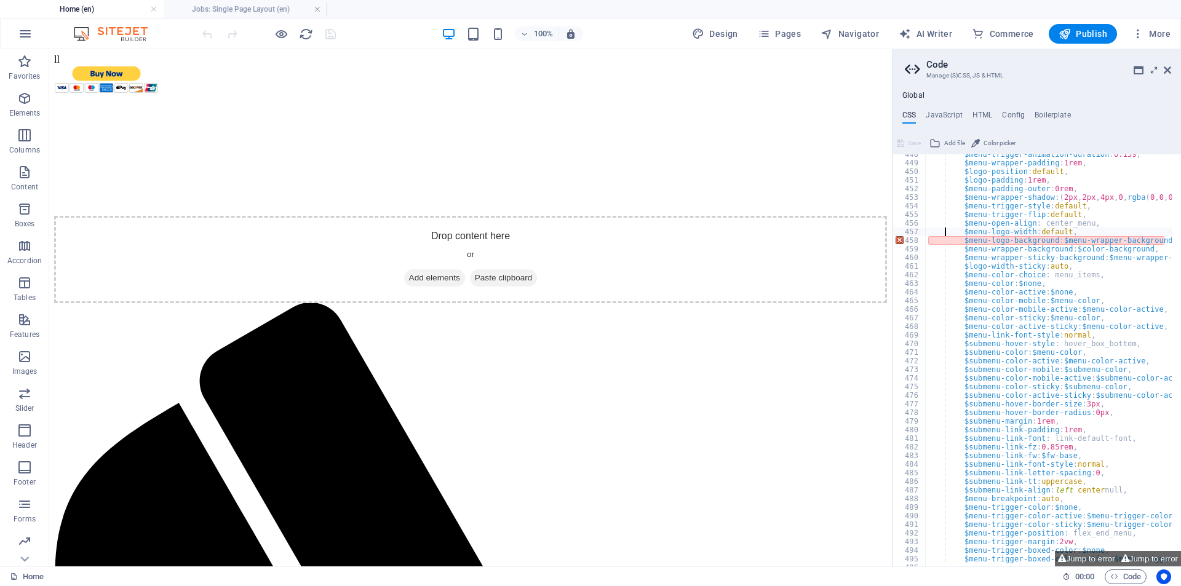
click at [952, 234] on div "$menu-trigger-animation-duration : 0.15s , $menu-wrapper-padding : 1rem , $logo…" at bounding box center [1160, 360] width 469 height 420
type textarea "$menu-logo-width: default,"
click at [985, 111] on h4 "HTML" at bounding box center [983, 118] width 20 height 14
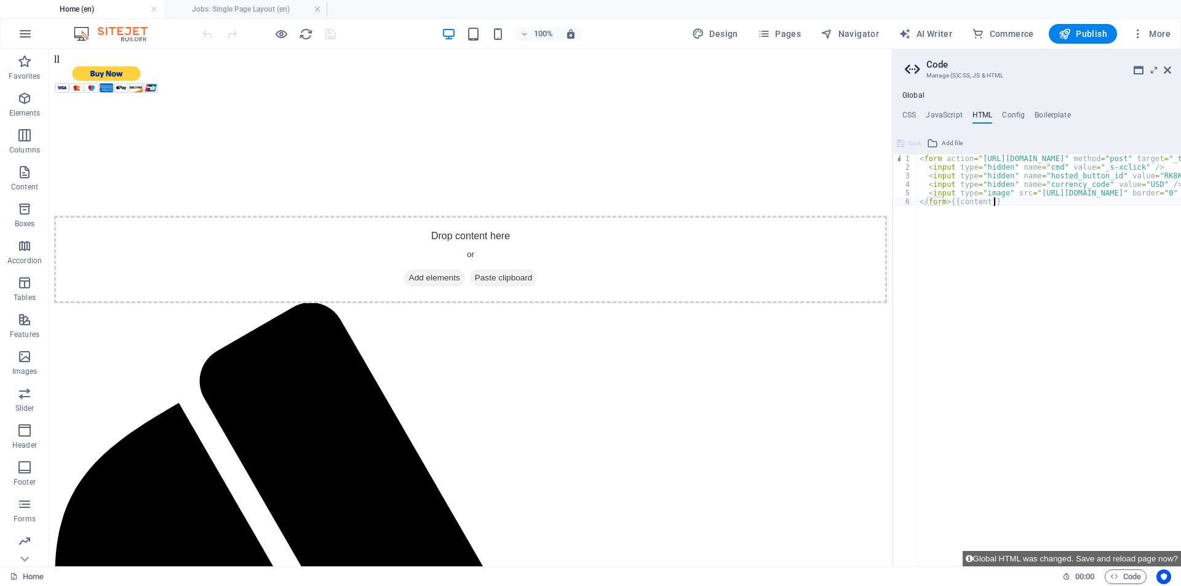
type textarea "</form>{{content}}"
click at [1072, 558] on button "Global HTML was changed. Save and reload page now?" at bounding box center [1072, 558] width 218 height 15
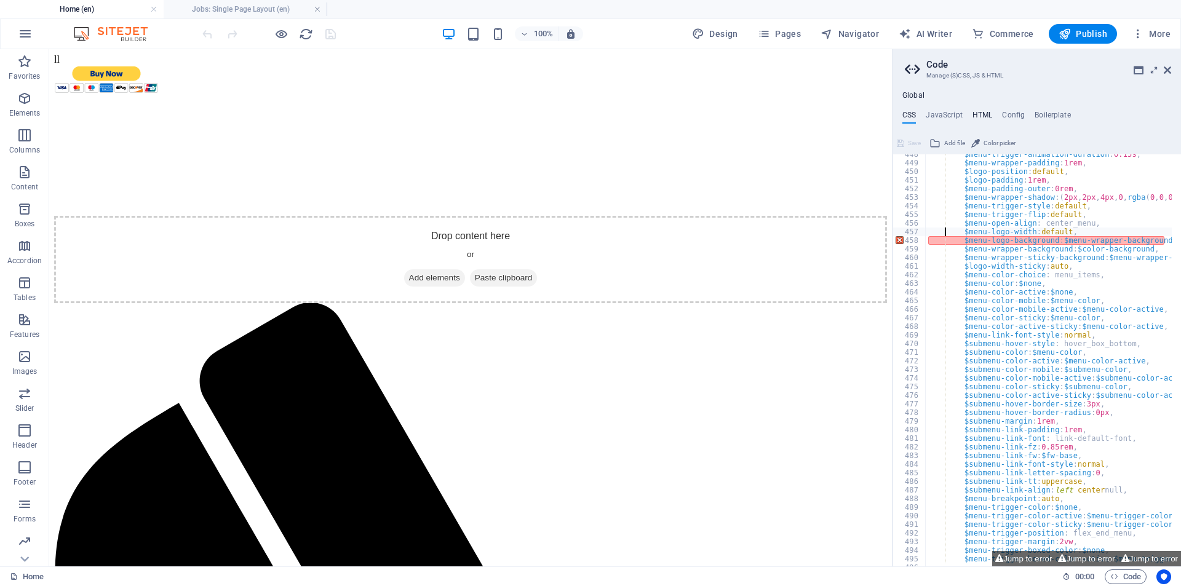
click at [987, 112] on h4 "HTML" at bounding box center [983, 118] width 20 height 14
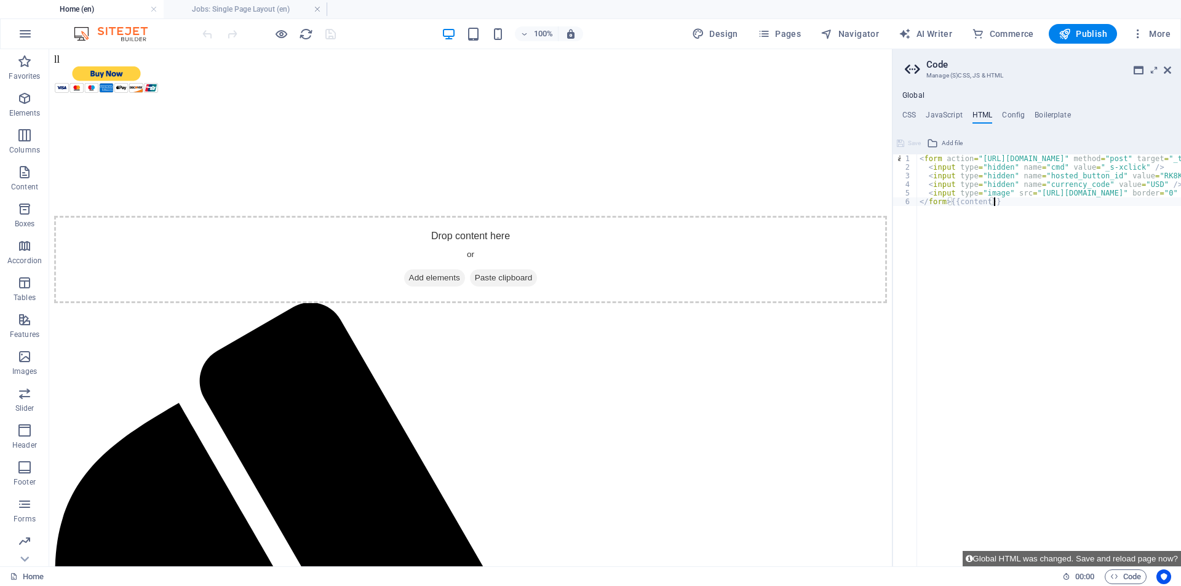
type textarea "<form action="" method="post" target="_top">"
click at [910, 142] on span "Save" at bounding box center [914, 143] width 13 height 15
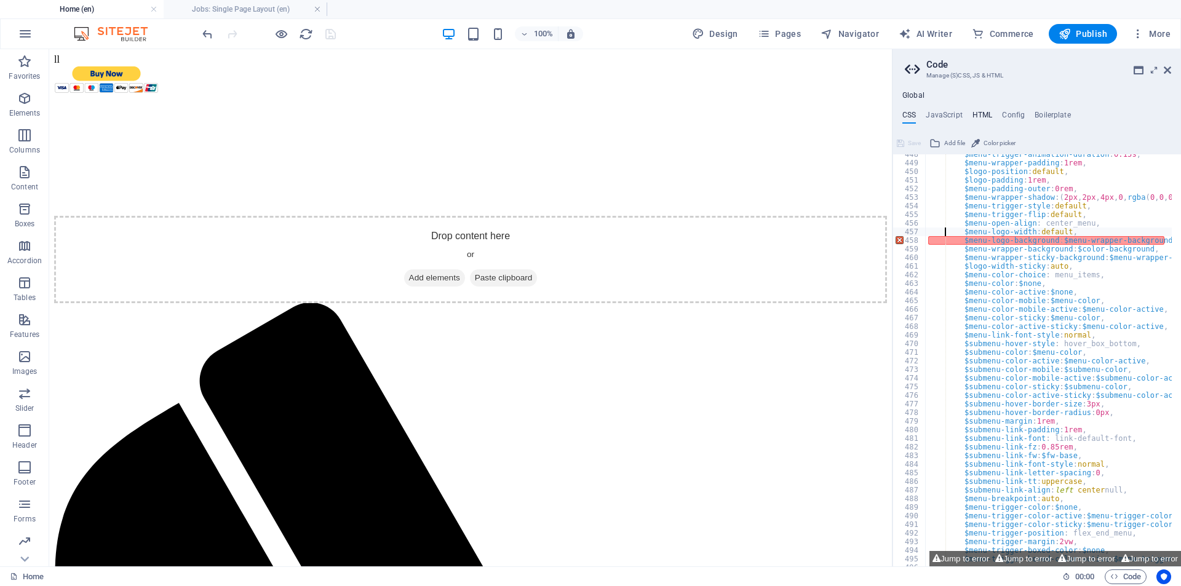
click at [987, 116] on h4 "HTML" at bounding box center [983, 118] width 20 height 14
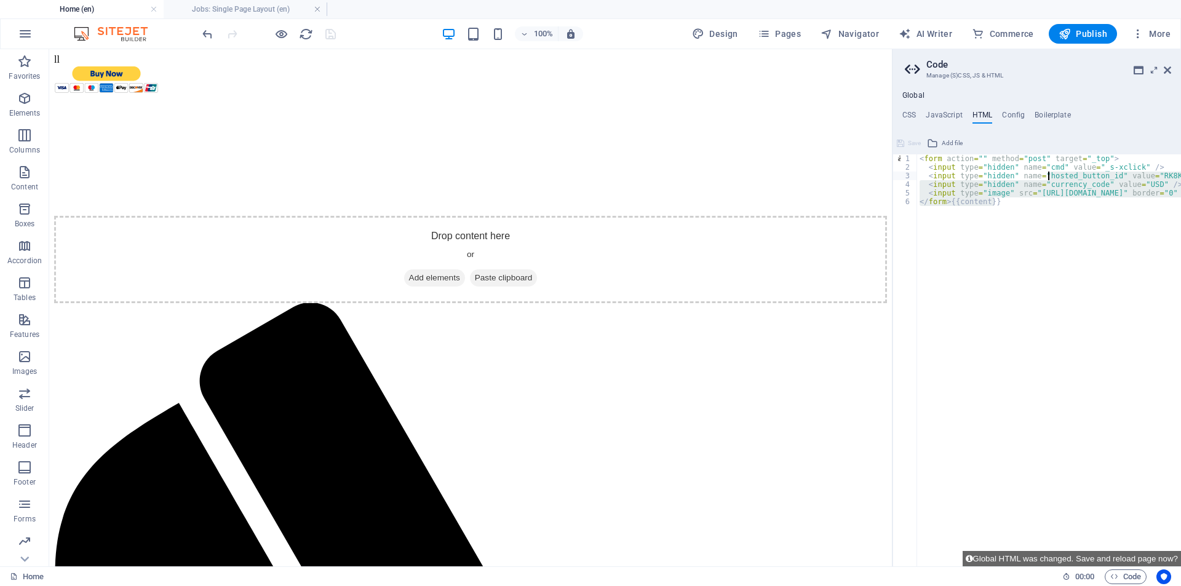
drag, startPoint x: 1001, startPoint y: 211, endPoint x: 1048, endPoint y: 172, distance: 61.2
type textarea "<form action="" method="post" target="_top">"
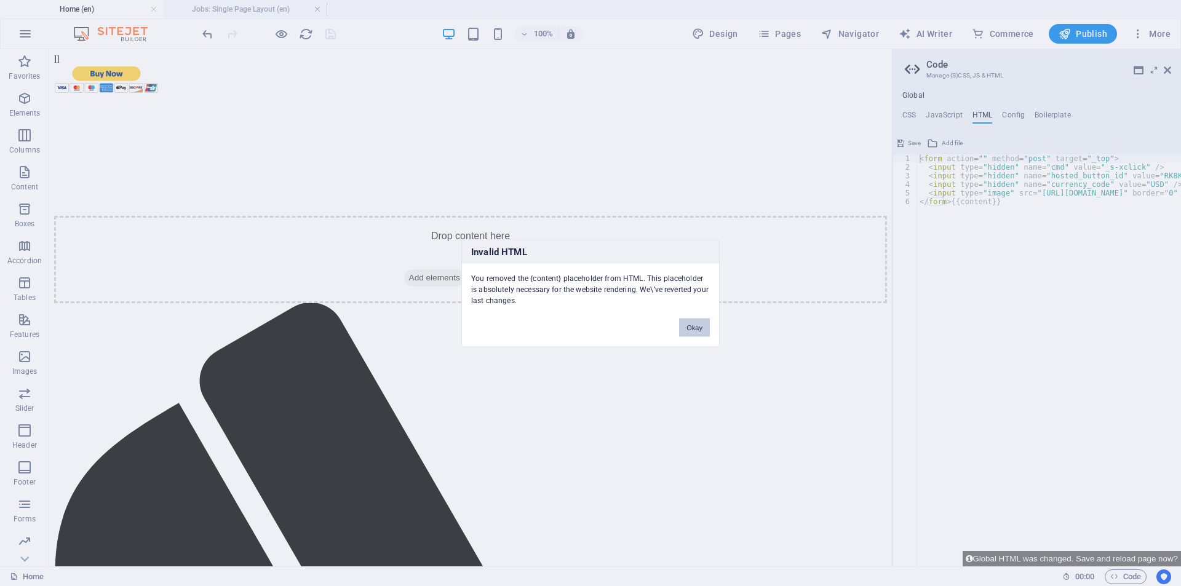
click at [700, 320] on button "Okay" at bounding box center [694, 327] width 31 height 18
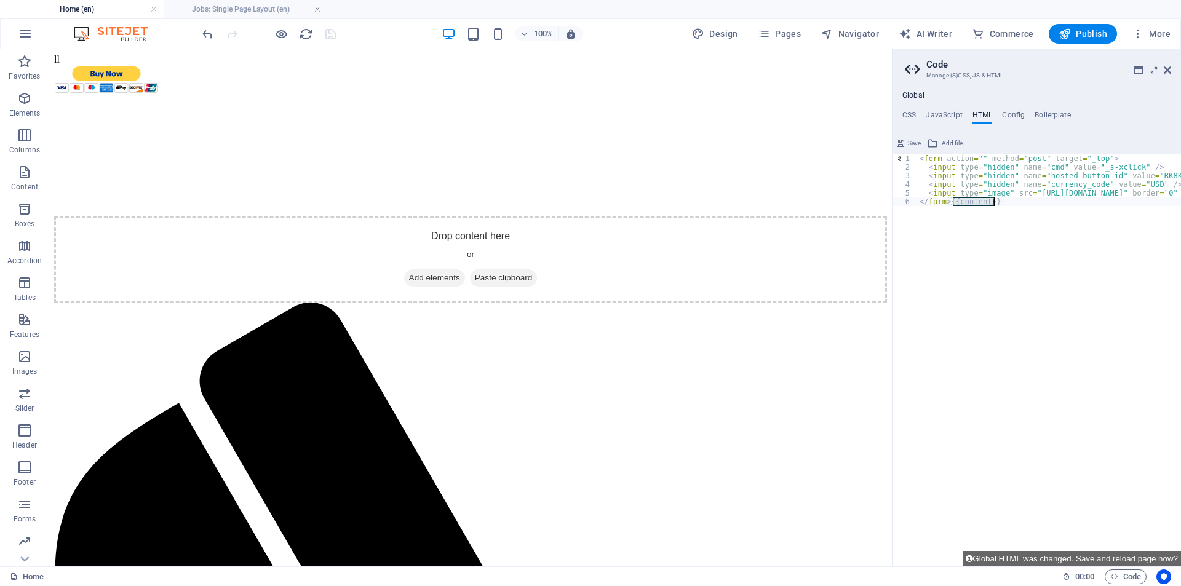
drag, startPoint x: 954, startPoint y: 201, endPoint x: 991, endPoint y: 210, distance: 37.9
type textarea "<form action="" method="post" target="_top">"
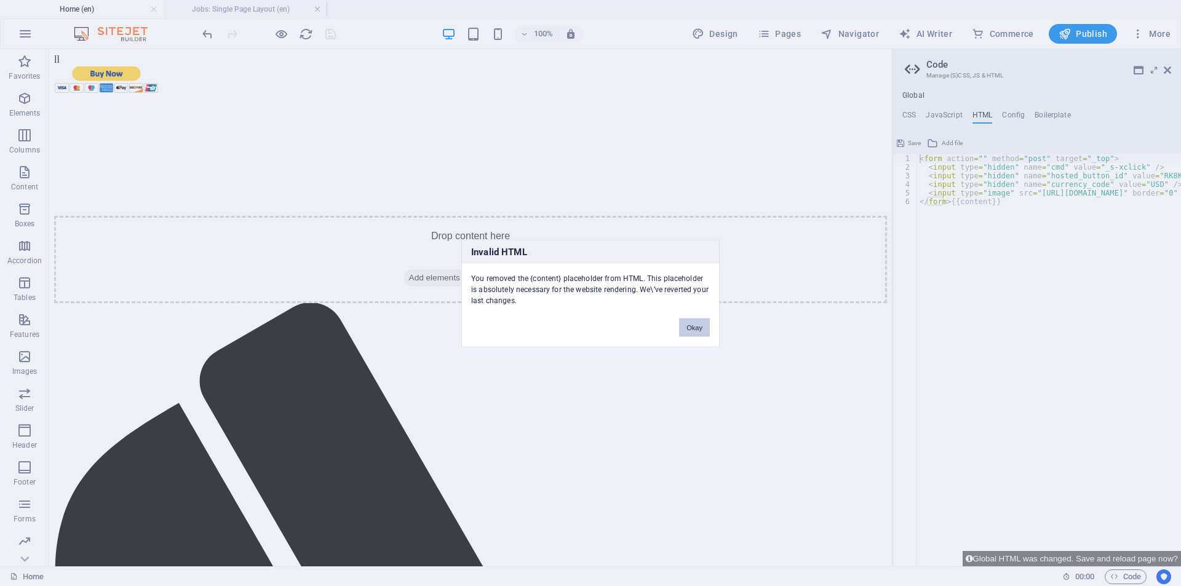
click at [698, 325] on button "Okay" at bounding box center [694, 327] width 31 height 18
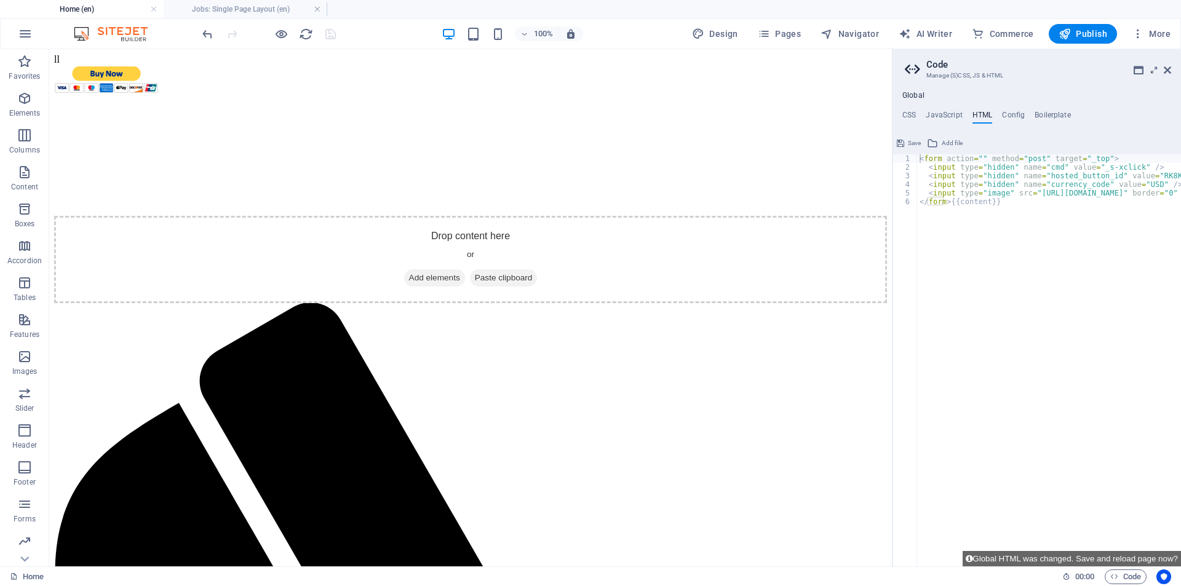
scroll to position [0, 16]
drag, startPoint x: 1179, startPoint y: 194, endPoint x: 1096, endPoint y: 202, distance: 83.4
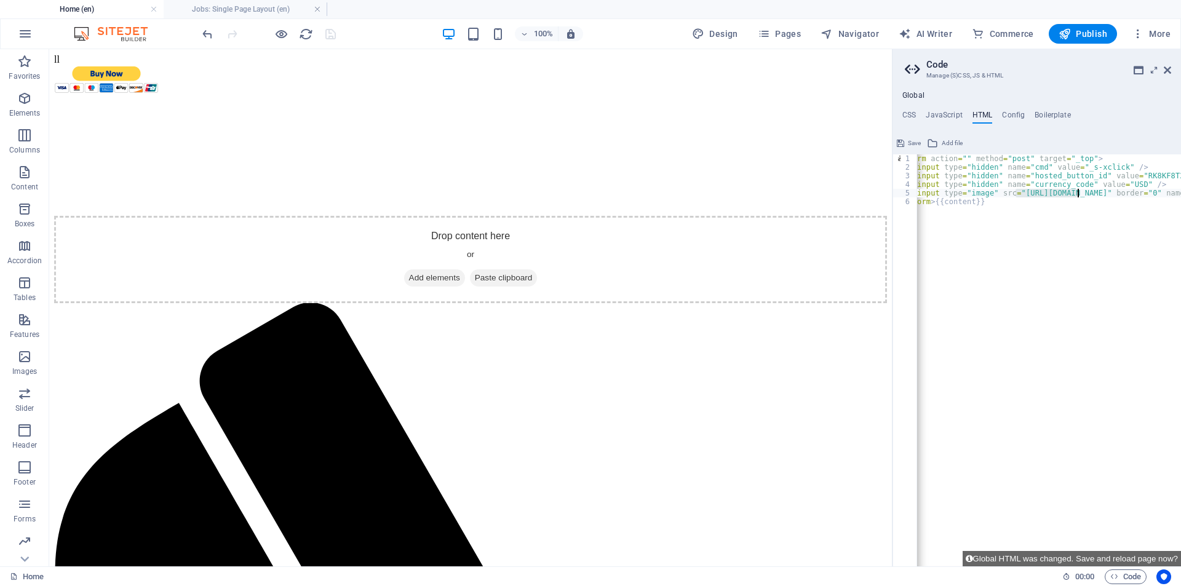
drag, startPoint x: 1016, startPoint y: 194, endPoint x: 1033, endPoint y: 201, distance: 17.9
click at [1024, 190] on div "< form action = "" method = "post" target = "_top" > < input type = "hidden" na…" at bounding box center [1049, 360] width 264 height 412
click at [1017, 193] on div "< form action = "" method = "post" target = "_top" > < input type = "hidden" na…" at bounding box center [1049, 360] width 264 height 412
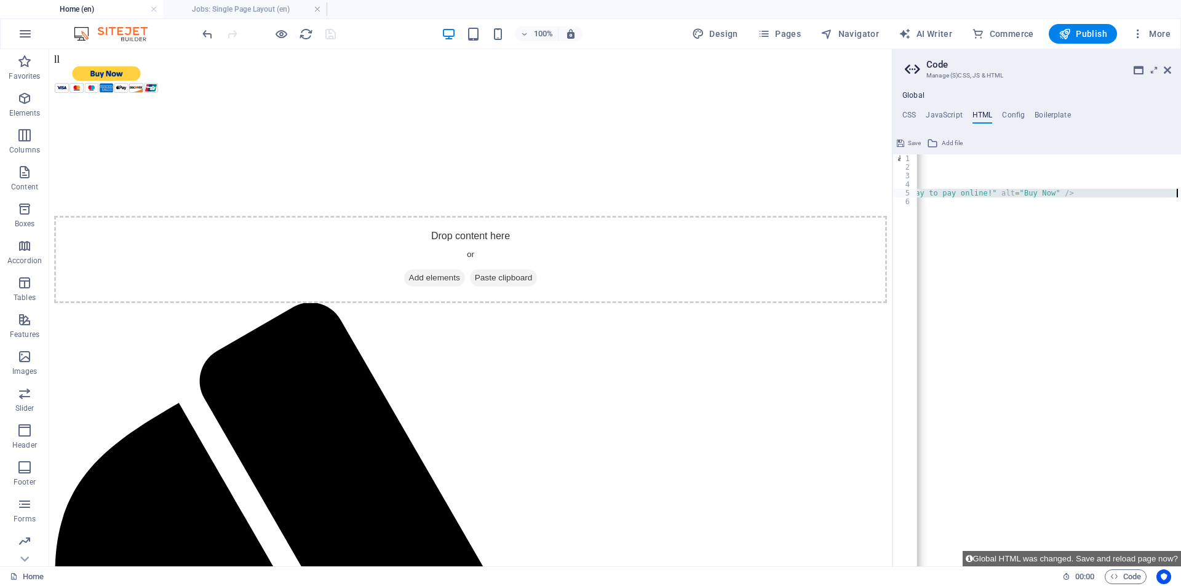
scroll to position [0, 508]
drag, startPoint x: 1014, startPoint y: 192, endPoint x: 1160, endPoint y: 197, distance: 145.9
click at [1160, 197] on div "< form action = "" method = "post" target = "_top" > < input type = "hidden" na…" at bounding box center [795, 364] width 772 height 420
type textarea "<input type="image" src="" />"
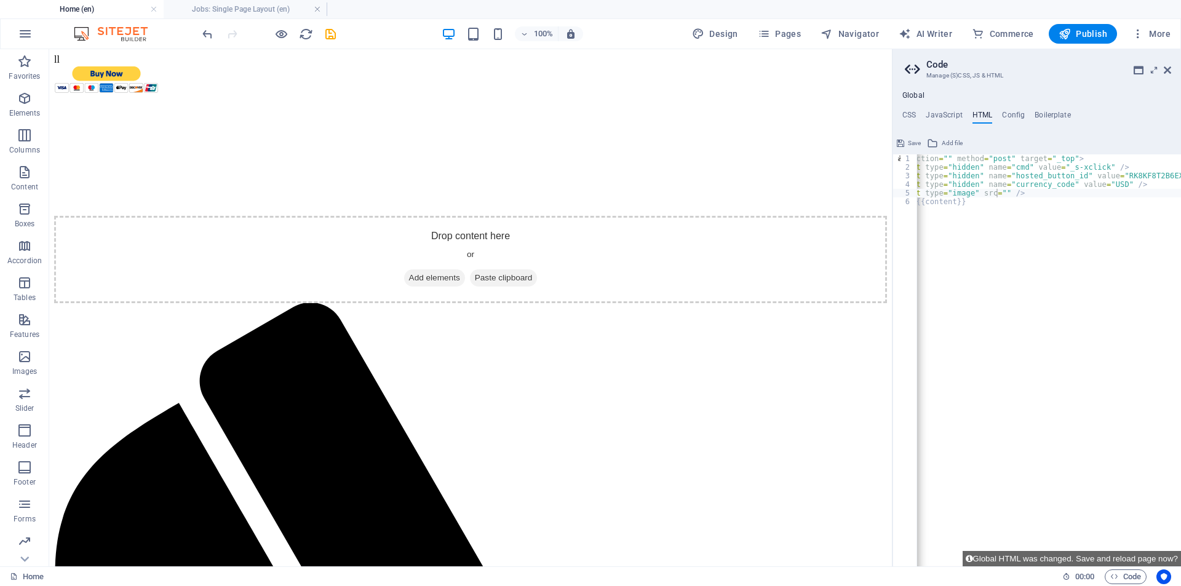
click at [914, 143] on span "Save" at bounding box center [914, 143] width 13 height 15
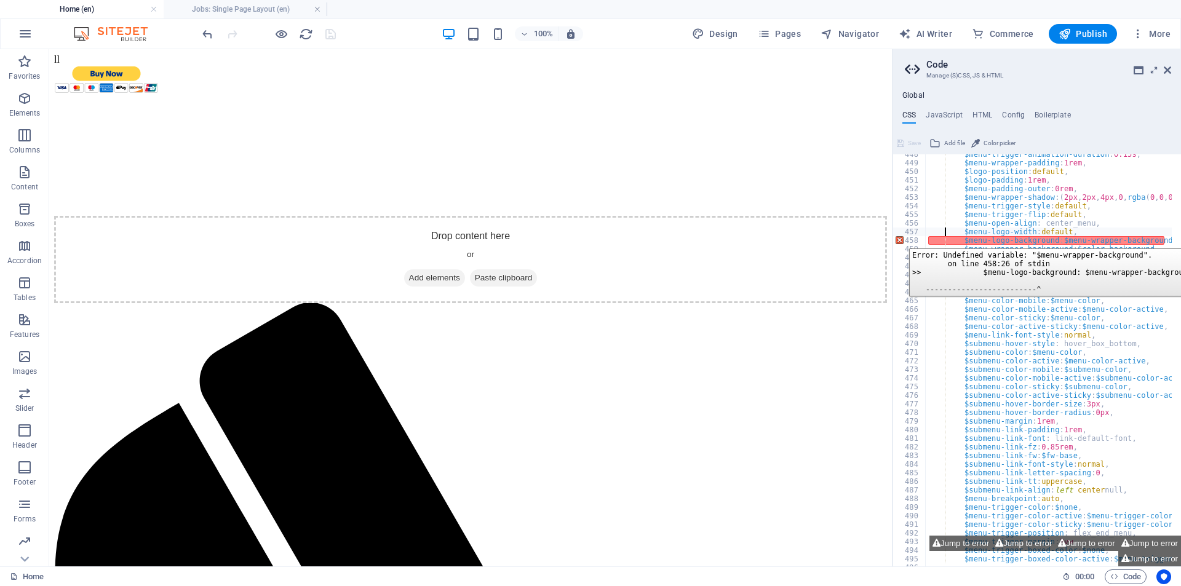
click at [900, 239] on div "458" at bounding box center [909, 240] width 33 height 9
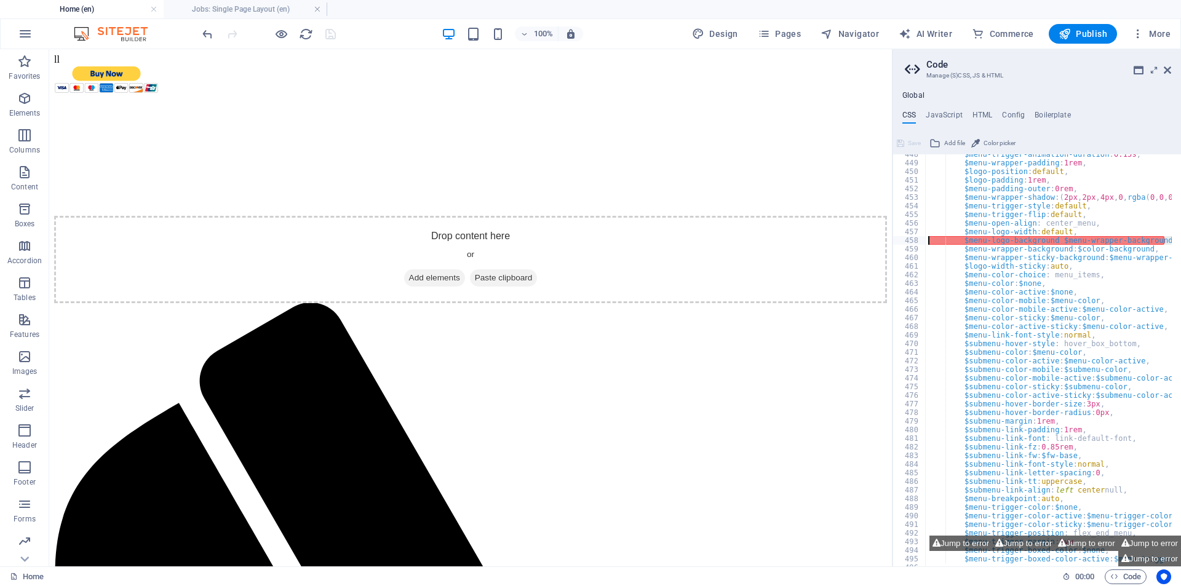
drag, startPoint x: 1076, startPoint y: 536, endPoint x: 1077, endPoint y: 544, distance: 8.0
drag, startPoint x: 1077, startPoint y: 544, endPoint x: 1096, endPoint y: 542, distance: 19.2
click at [1096, 542] on button "Jump to error" at bounding box center [1086, 543] width 63 height 15
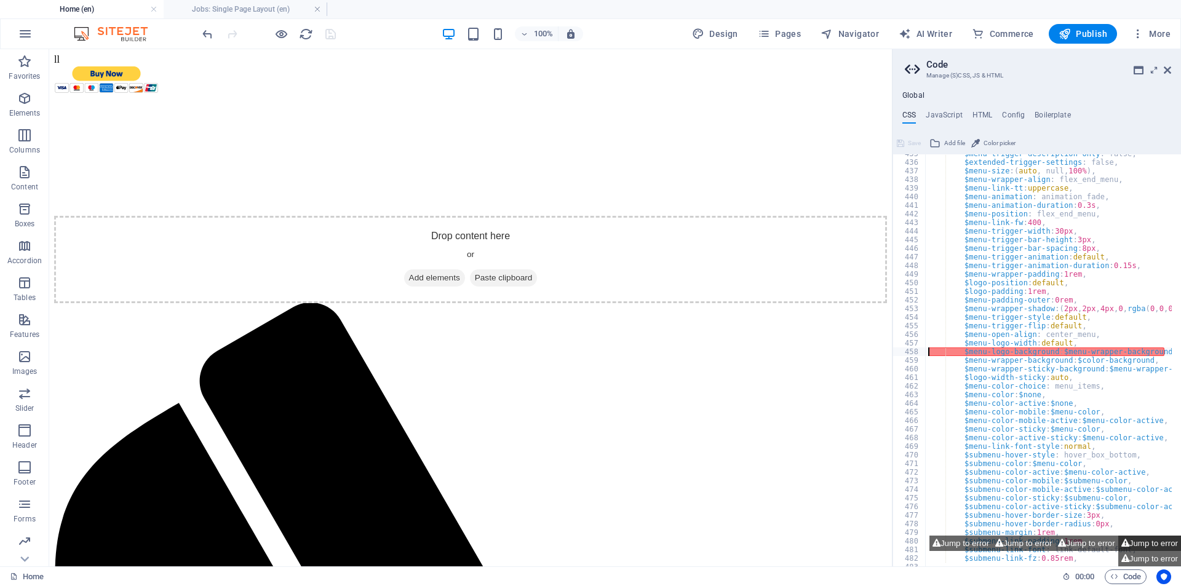
click at [1156, 549] on button "Jump to error" at bounding box center [1149, 543] width 63 height 15
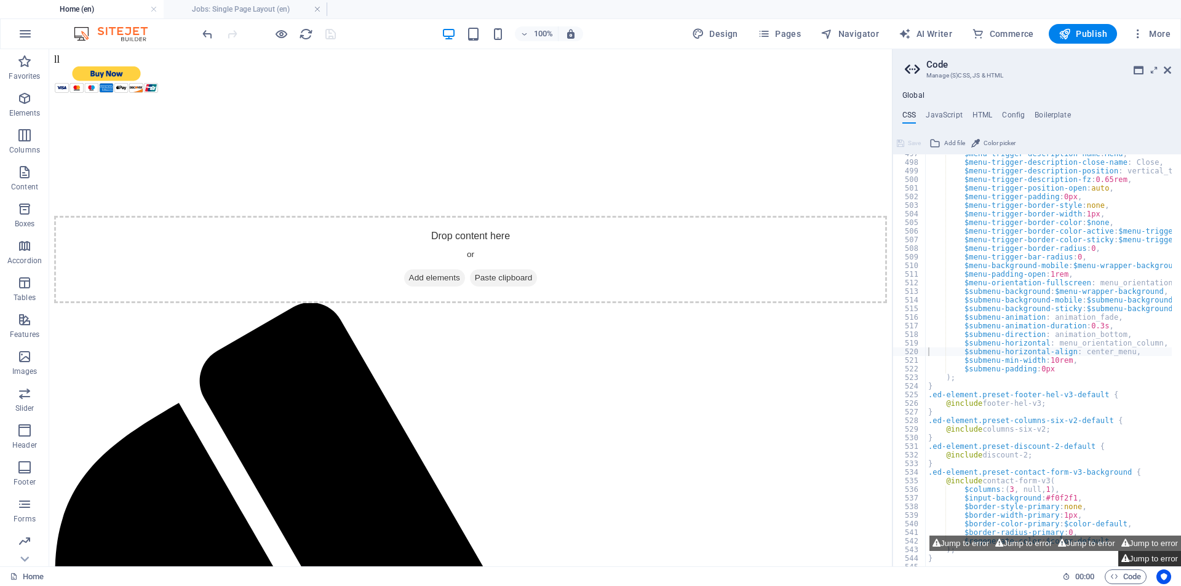
click at [1156, 561] on button "Jump to error" at bounding box center [1149, 558] width 63 height 15
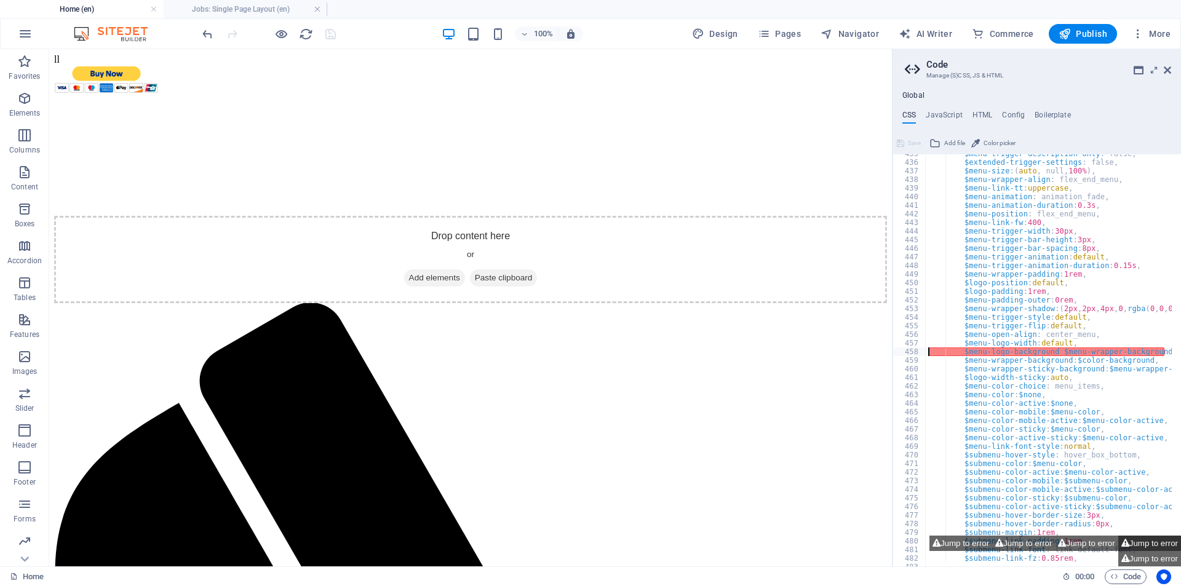
click at [1146, 540] on button "Jump to error" at bounding box center [1149, 543] width 63 height 15
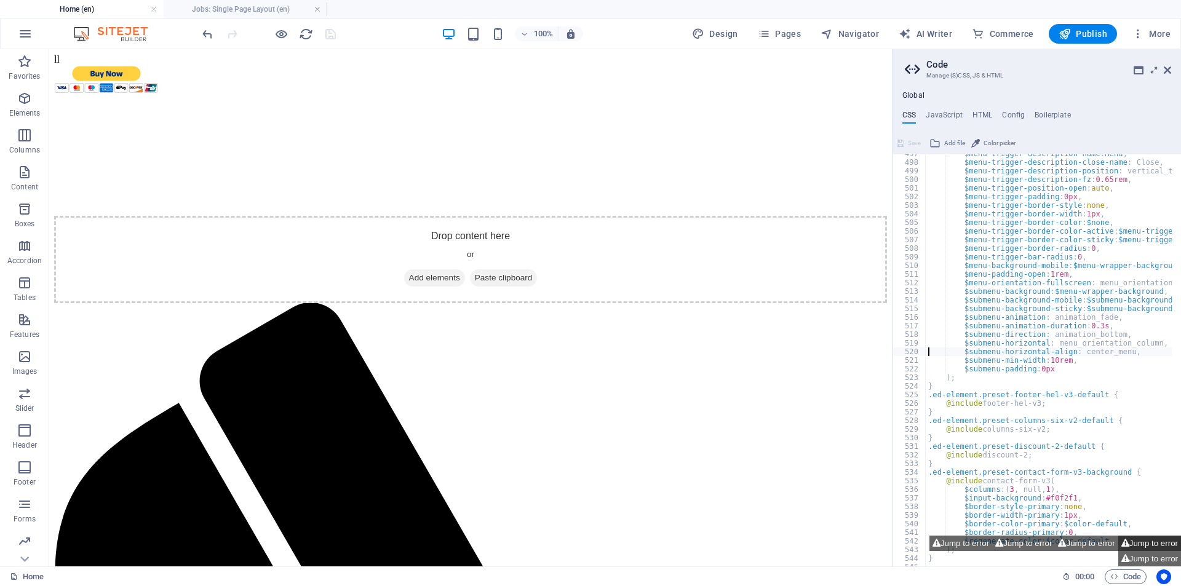
scroll to position [4277, 0]
click at [1084, 543] on button "Jump to error" at bounding box center [1086, 543] width 63 height 15
type textarea "$menu-logo-background: $menu-wrapper-background,"
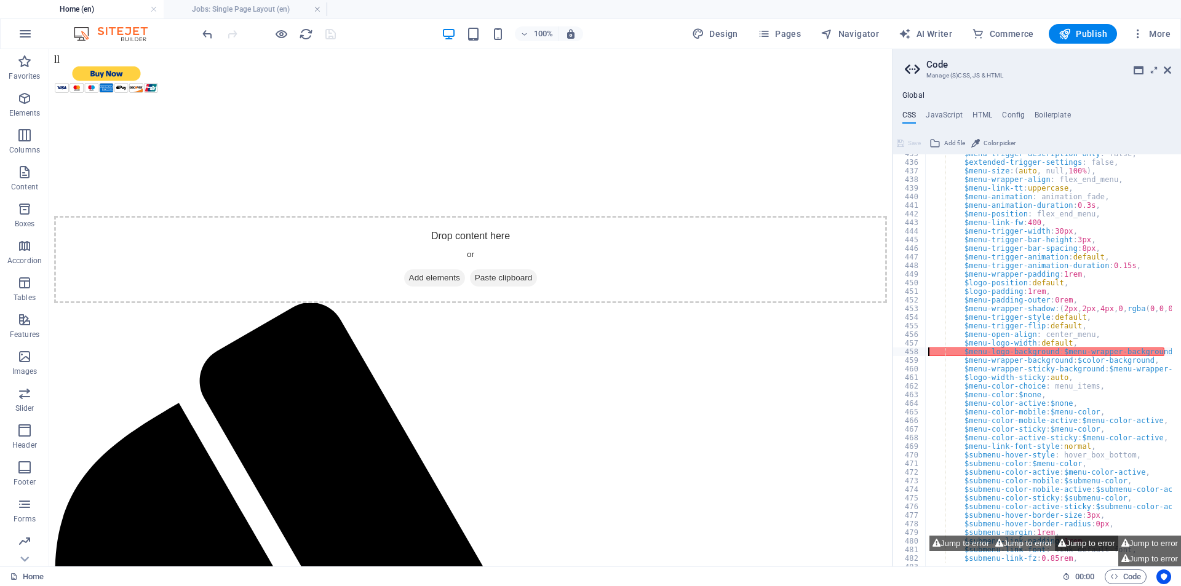
scroll to position [3743, 0]
click at [1001, 542] on button "Jump to error" at bounding box center [1023, 543] width 63 height 15
click at [937, 541] on button "Jump to error" at bounding box center [960, 543] width 63 height 15
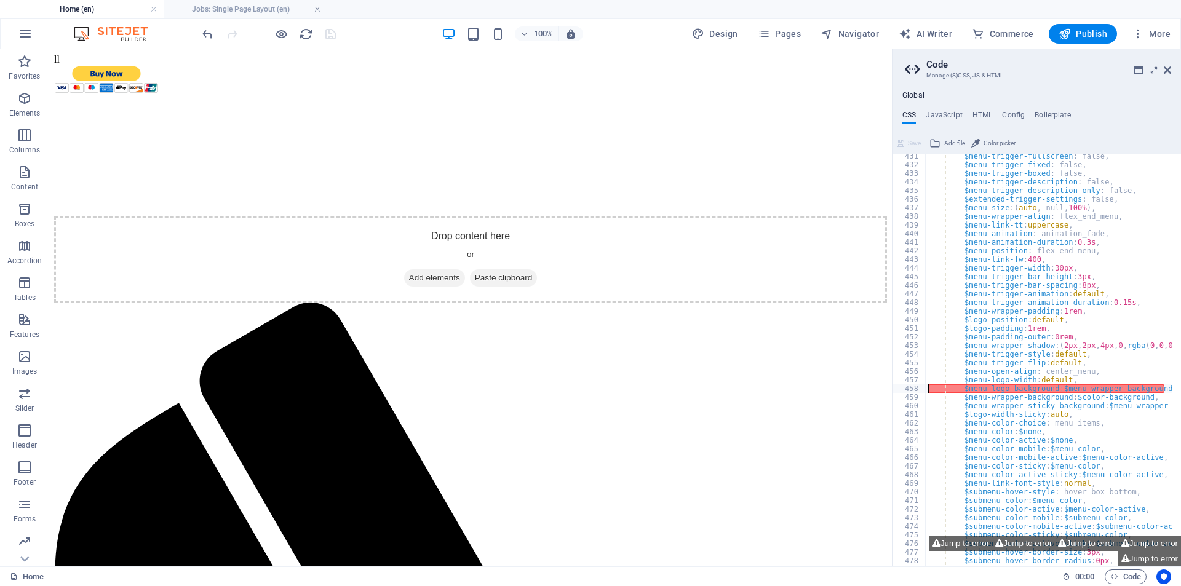
scroll to position [3669, 0]
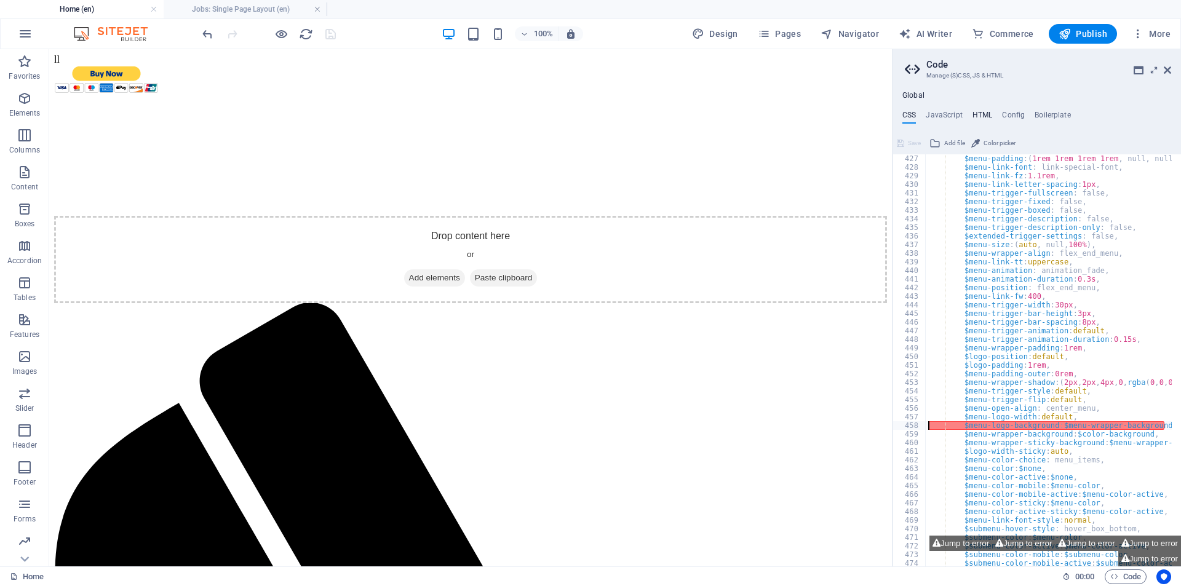
click at [981, 117] on h4 "HTML" at bounding box center [983, 118] width 20 height 14
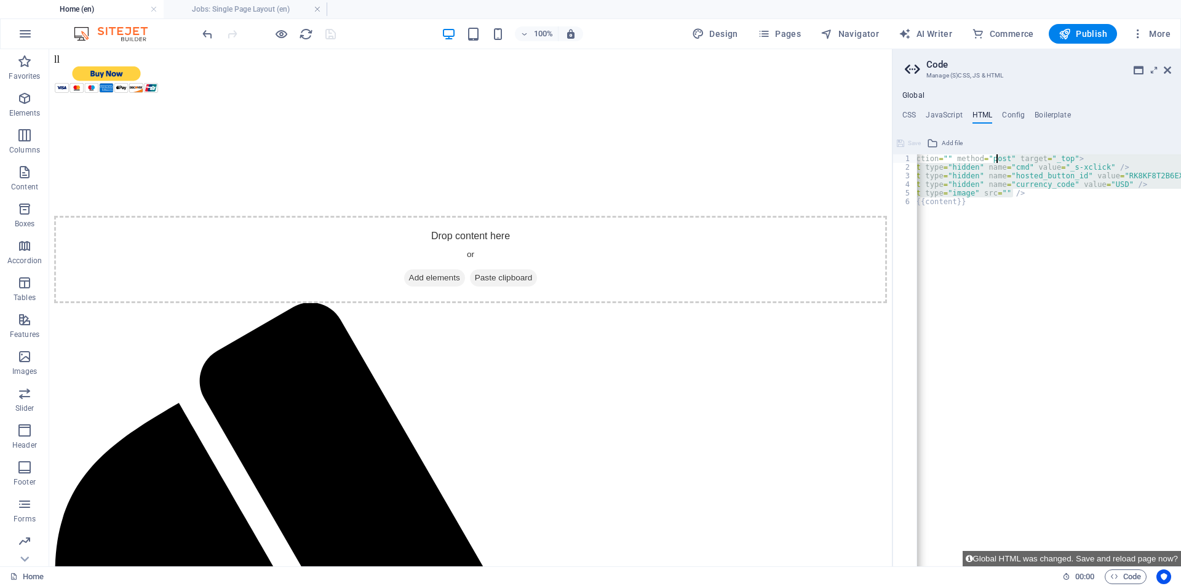
drag, startPoint x: 1027, startPoint y: 197, endPoint x: 998, endPoint y: 161, distance: 46.4
click at [998, 161] on div "< form action = "" method = "post" target = "_top" > < input type = "hidden" na…" at bounding box center [1031, 364] width 299 height 420
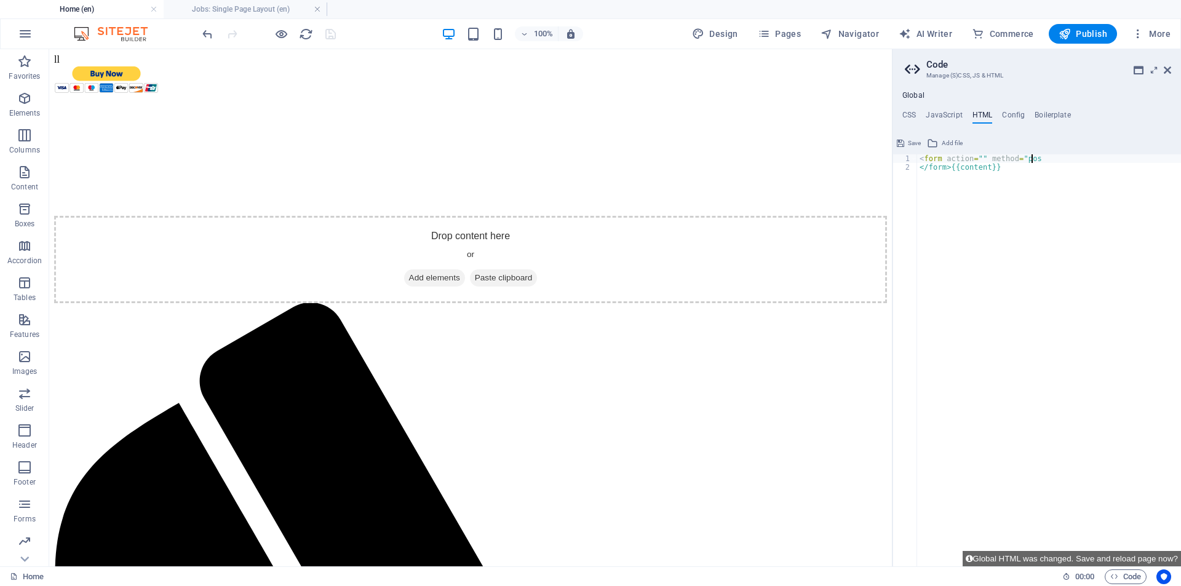
click at [1037, 161] on div "< form action = "" method = "pos </form>{{content}}" at bounding box center [1049, 368] width 264 height 429
type textarea "<form action="" method="
click at [909, 137] on span "Save" at bounding box center [914, 143] width 13 height 15
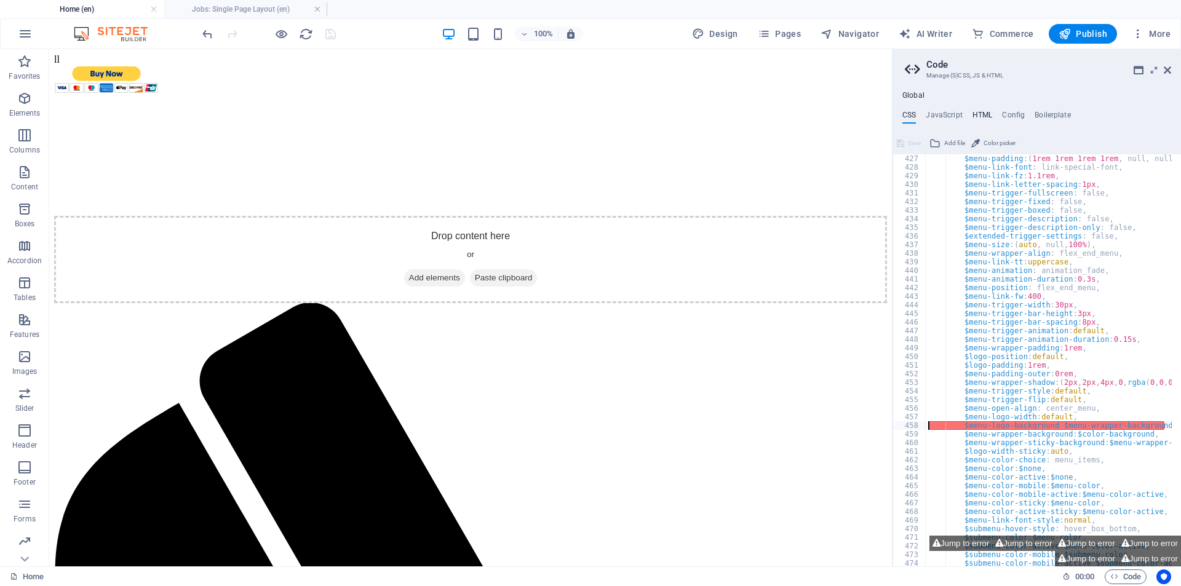
click at [977, 116] on h4 "HTML" at bounding box center [983, 118] width 20 height 14
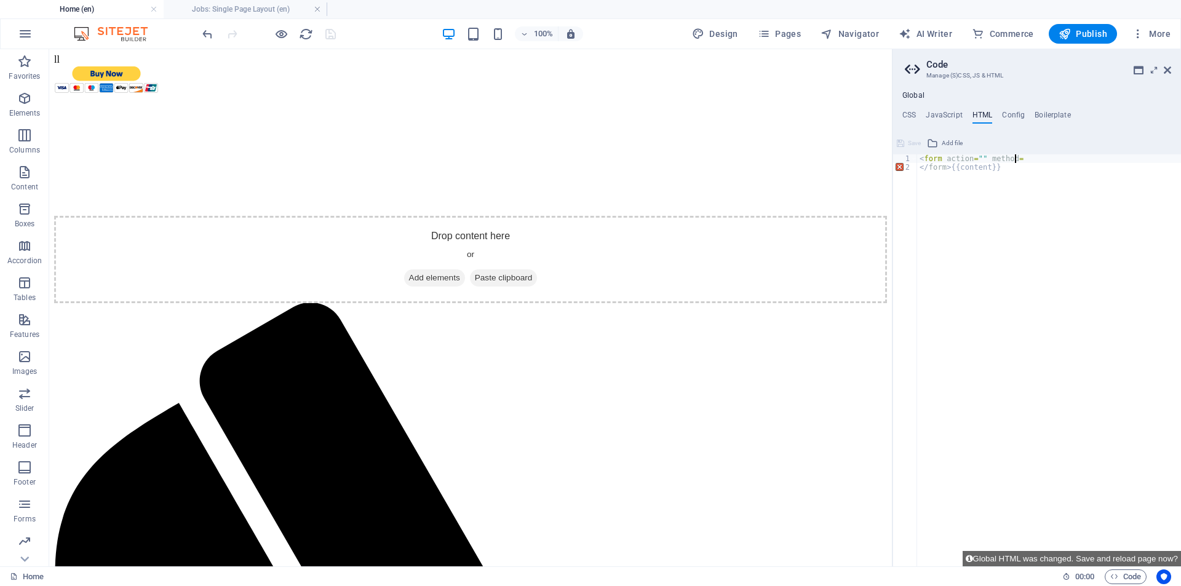
click at [1019, 161] on div "< form action = "" method = </ form > {{content}}" at bounding box center [1049, 368] width 264 height 429
type textarea "<"
click at [919, 151] on span "Save" at bounding box center [914, 143] width 13 height 15
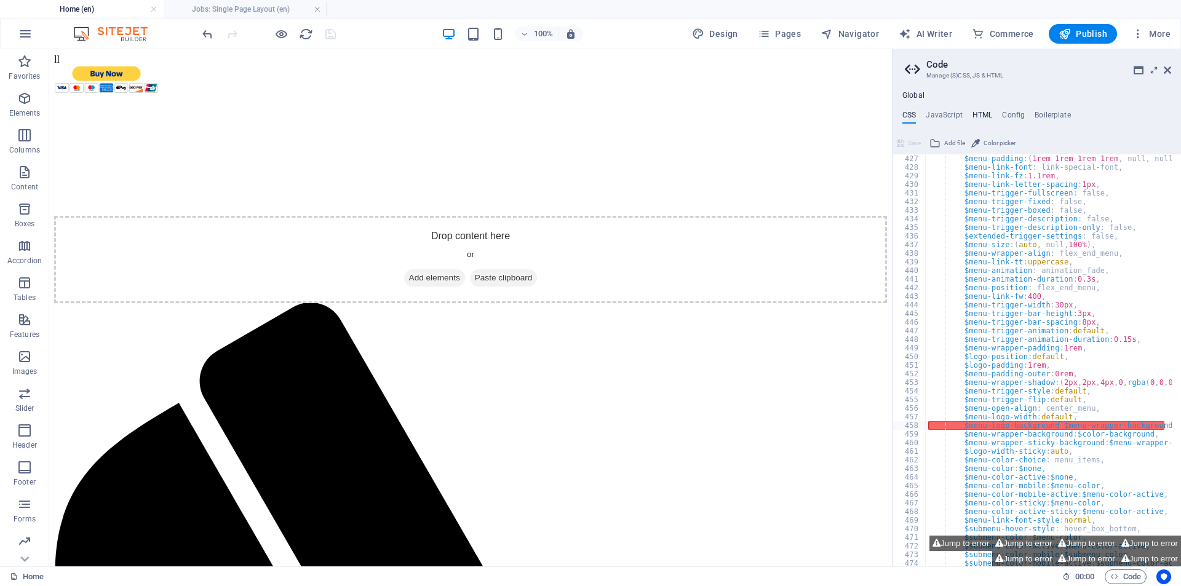
click at [984, 116] on h4 "HTML" at bounding box center [983, 118] width 20 height 14
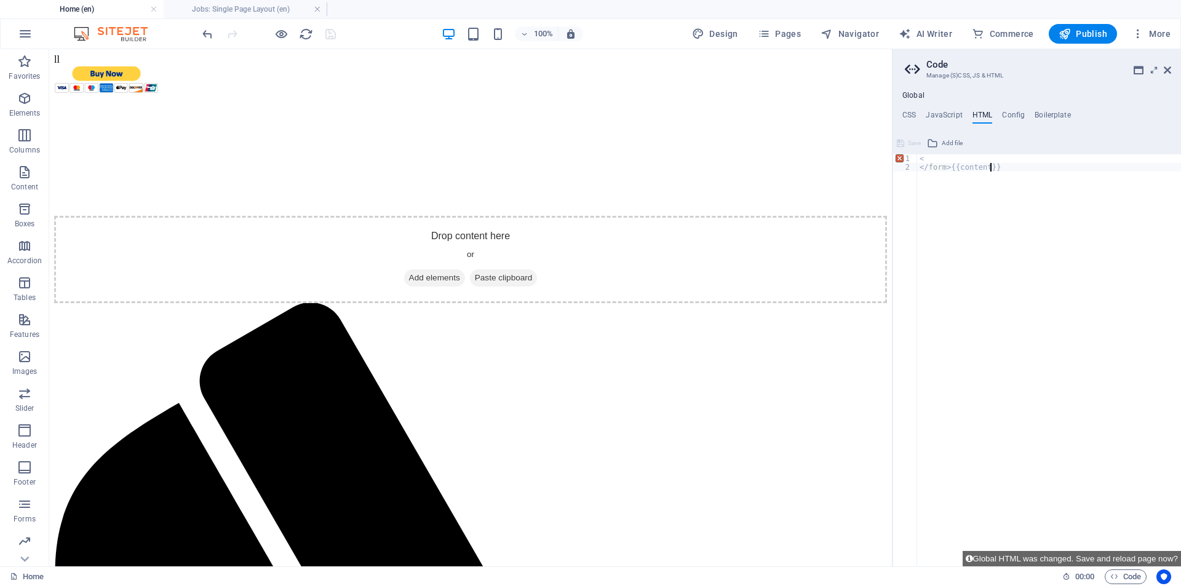
click at [990, 169] on div "< </ form > {{content}}" at bounding box center [1049, 368] width 264 height 429
type textarea "<"
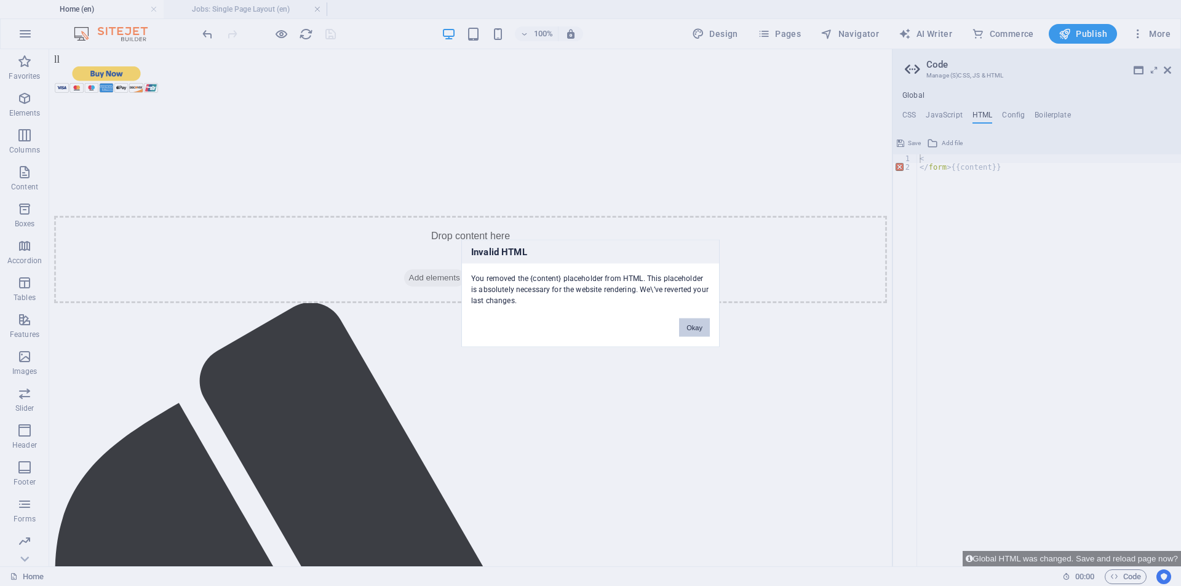
click at [702, 325] on button "Okay" at bounding box center [694, 327] width 31 height 18
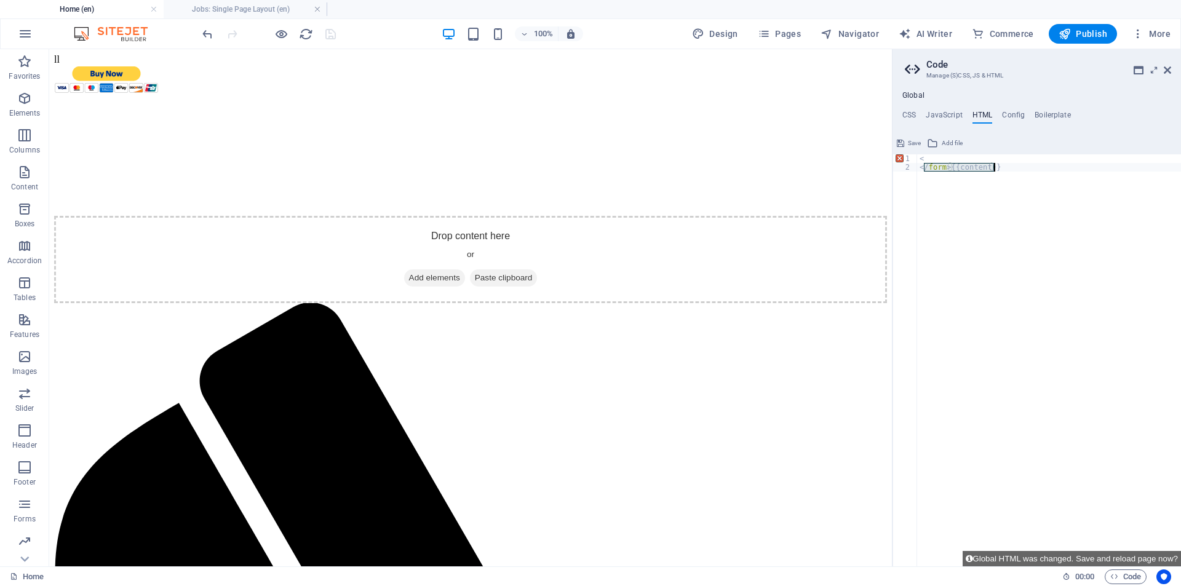
drag, startPoint x: 926, startPoint y: 169, endPoint x: 942, endPoint y: 172, distance: 16.9
click at [942, 172] on div "< </ form > {{content}}" at bounding box center [1049, 368] width 264 height 429
click at [944, 167] on div "< </ form > {{content}}" at bounding box center [1049, 368] width 264 height 429
type textarea "</>{{content}}"
click at [912, 146] on span "Save" at bounding box center [914, 143] width 13 height 15
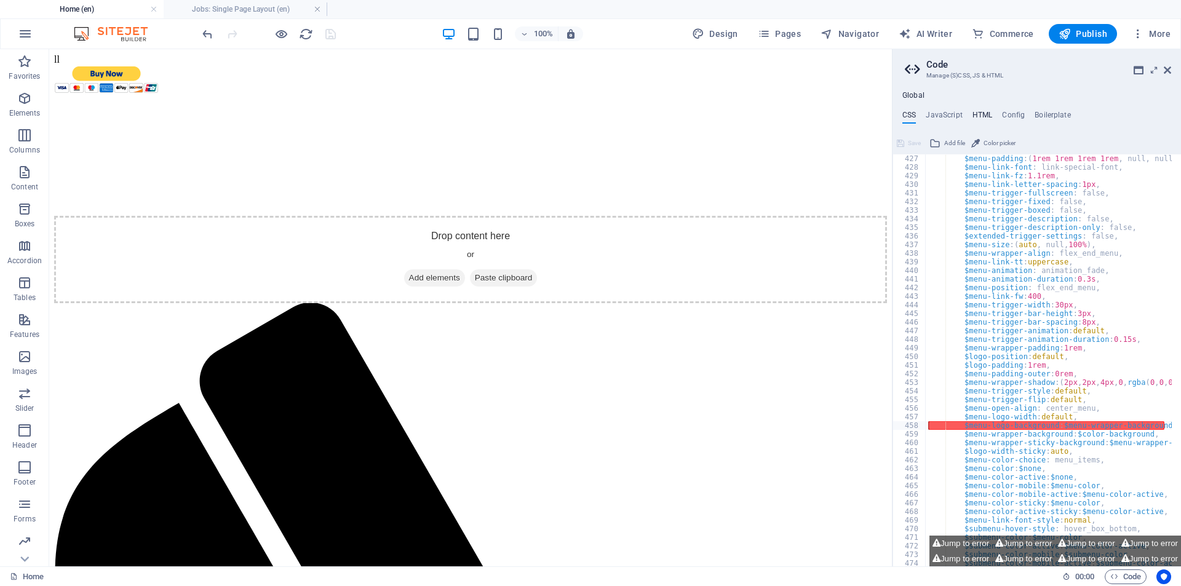
click at [987, 111] on h4 "HTML" at bounding box center [983, 118] width 20 height 14
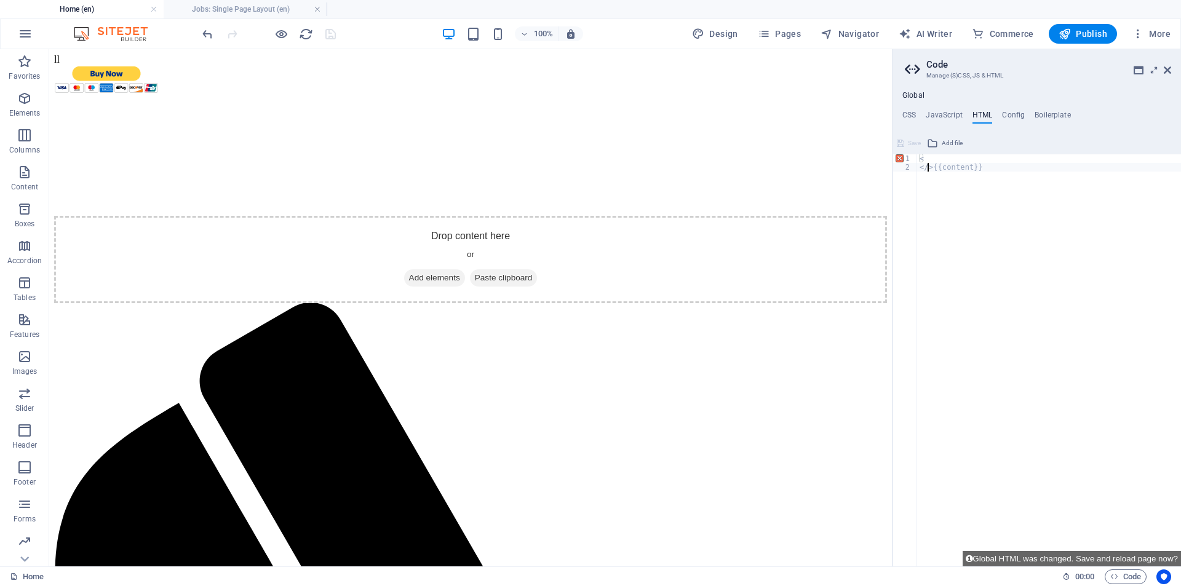
click at [962, 166] on div "< </ >{{content}}" at bounding box center [1049, 368] width 264 height 429
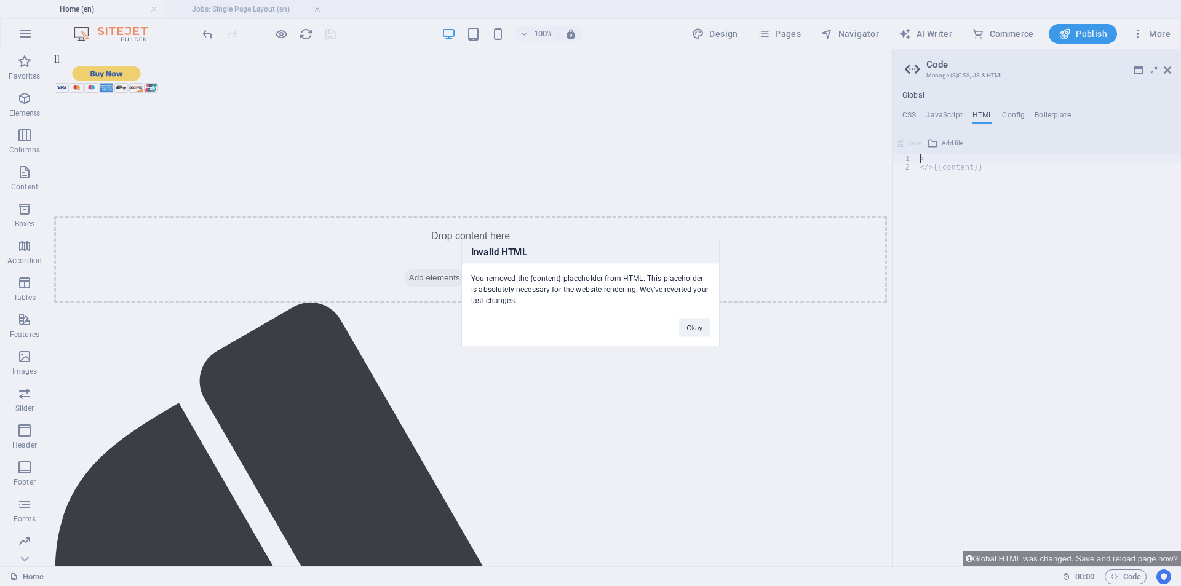
type textarea "<"
click at [691, 321] on button "Okay" at bounding box center [694, 327] width 31 height 18
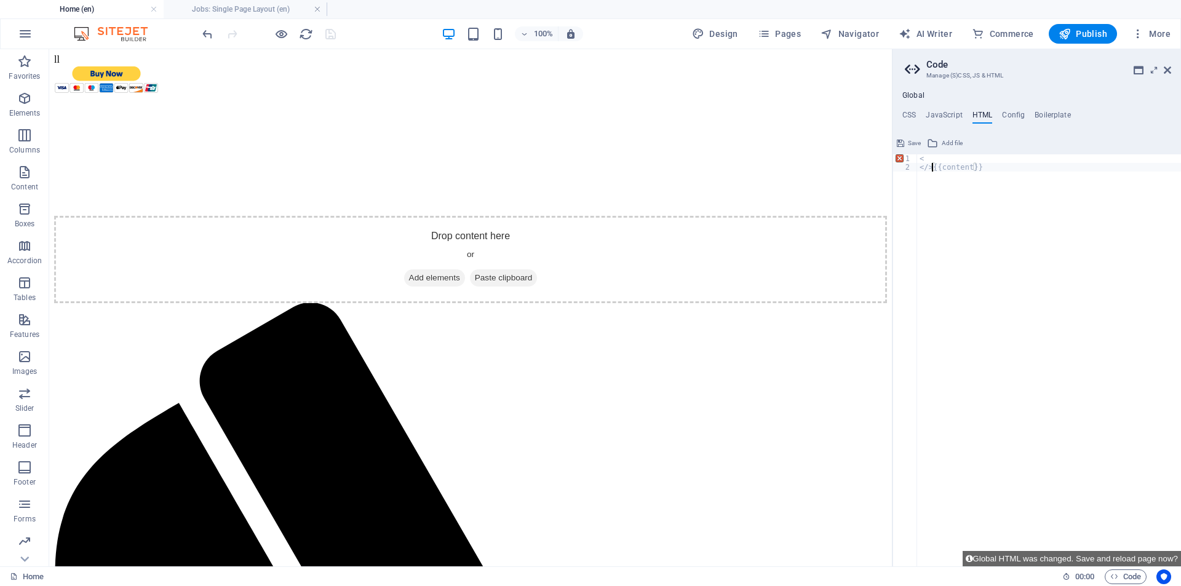
click at [931, 169] on div "< </ >{{content}}" at bounding box center [1049, 368] width 264 height 429
type textarea "{{content}}"
click at [907, 138] on button "Save" at bounding box center [909, 143] width 28 height 15
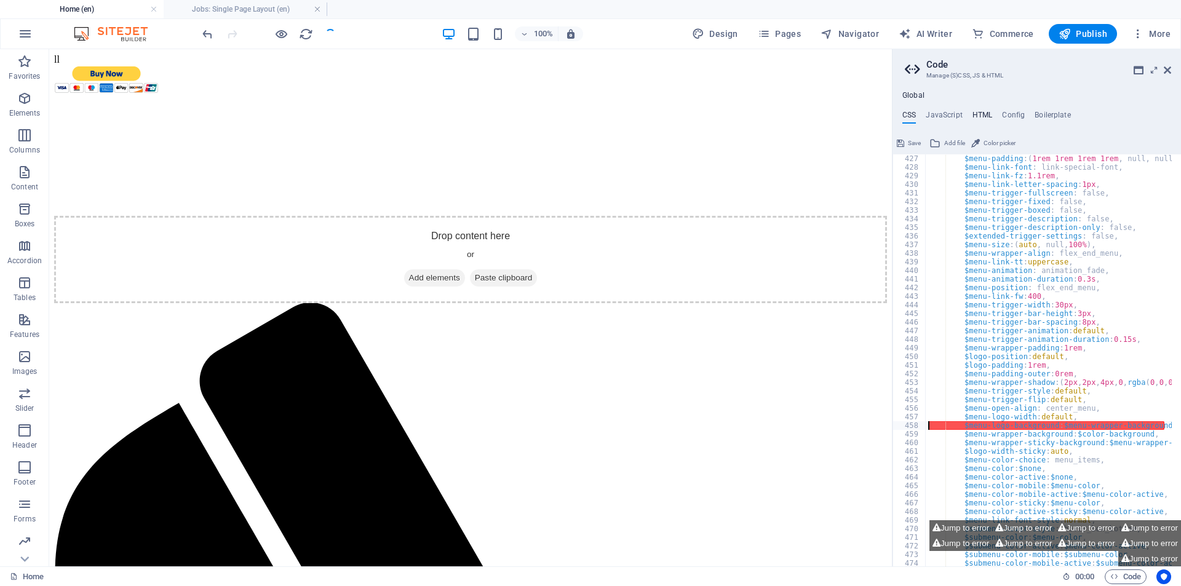
click at [979, 115] on h4 "HTML" at bounding box center [983, 118] width 20 height 14
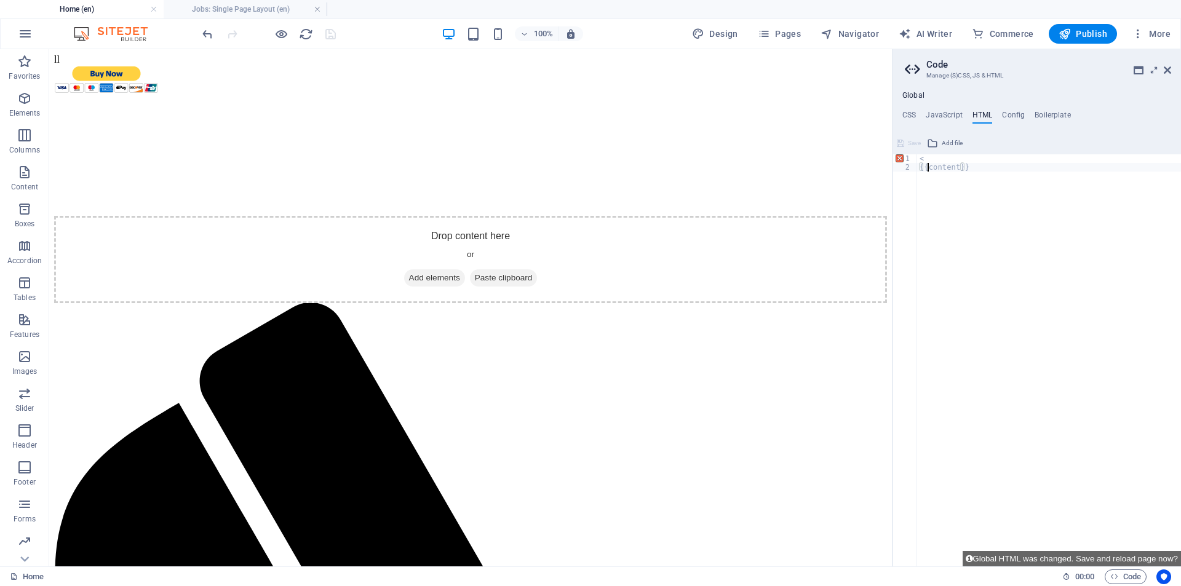
click at [926, 169] on div "< {{content}}" at bounding box center [1049, 368] width 264 height 429
type textarea "<"
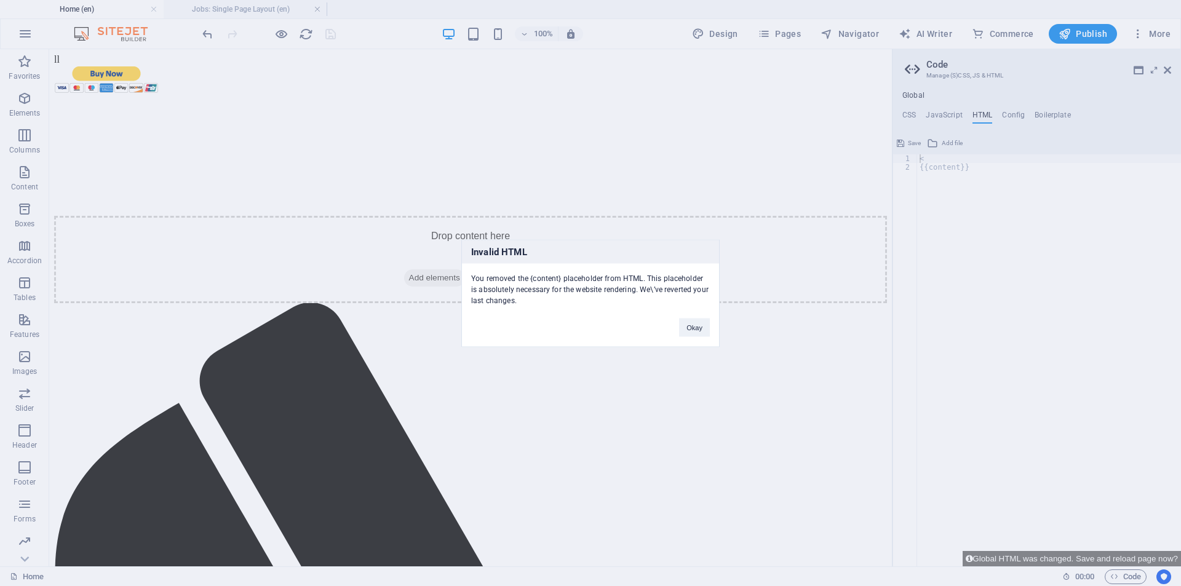
click at [915, 155] on div "Invalid HTML You removed the {content} placeholder from HTML. This placeholder …" at bounding box center [590, 293] width 1181 height 586
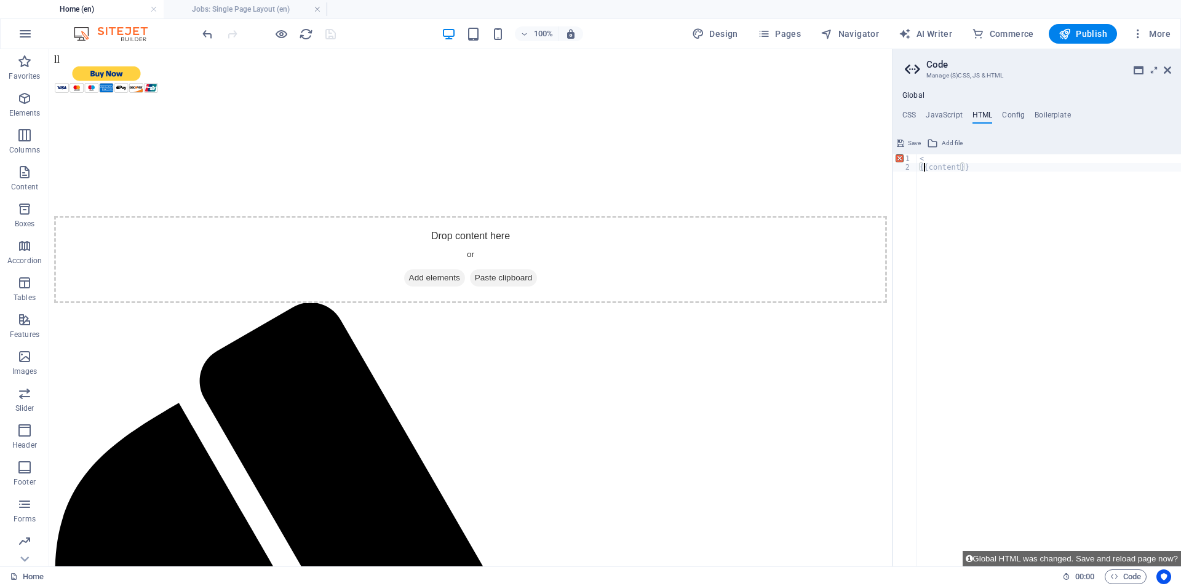
click at [925, 169] on div "< {{content}}" at bounding box center [1049, 368] width 264 height 429
type textarea "<"
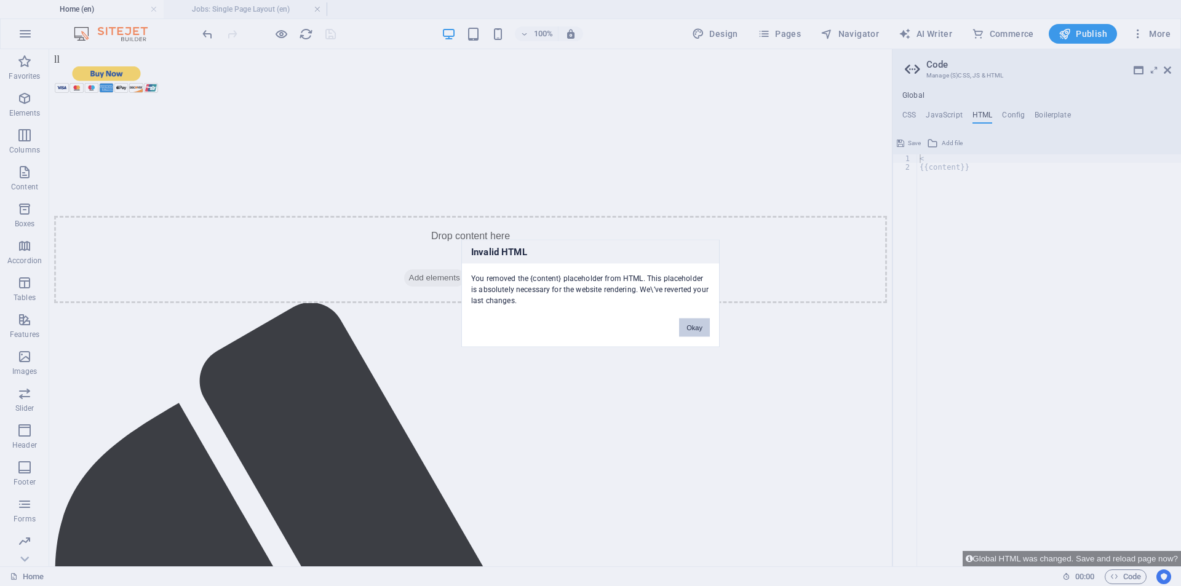
click at [700, 327] on button "Okay" at bounding box center [694, 327] width 31 height 18
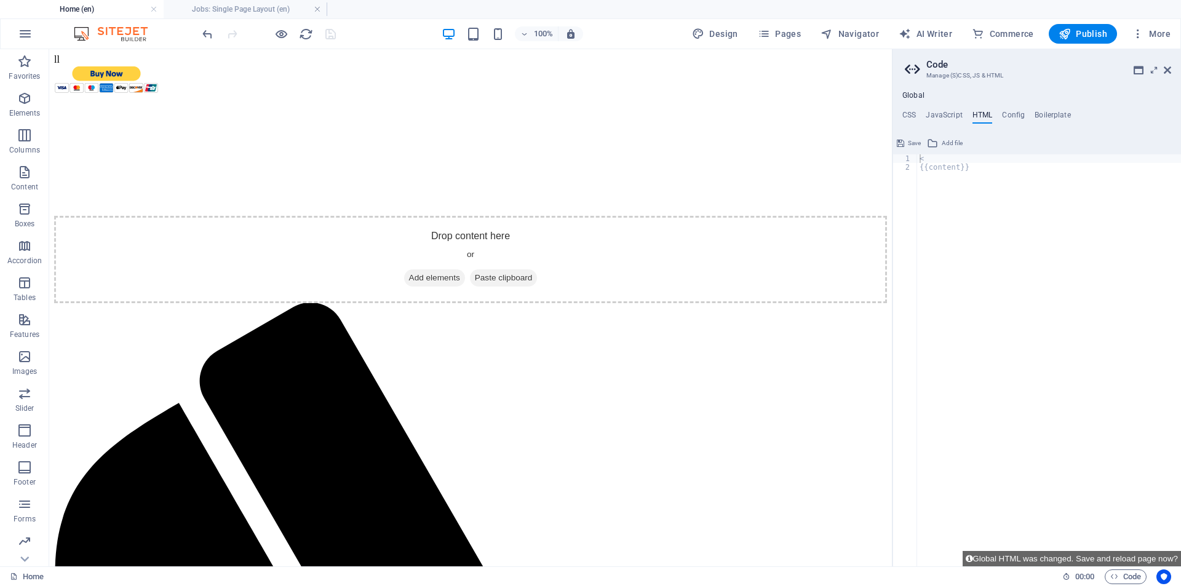
click at [924, 161] on div "< {{content}}" at bounding box center [1049, 368] width 264 height 429
click at [911, 146] on span "Save" at bounding box center [914, 143] width 13 height 15
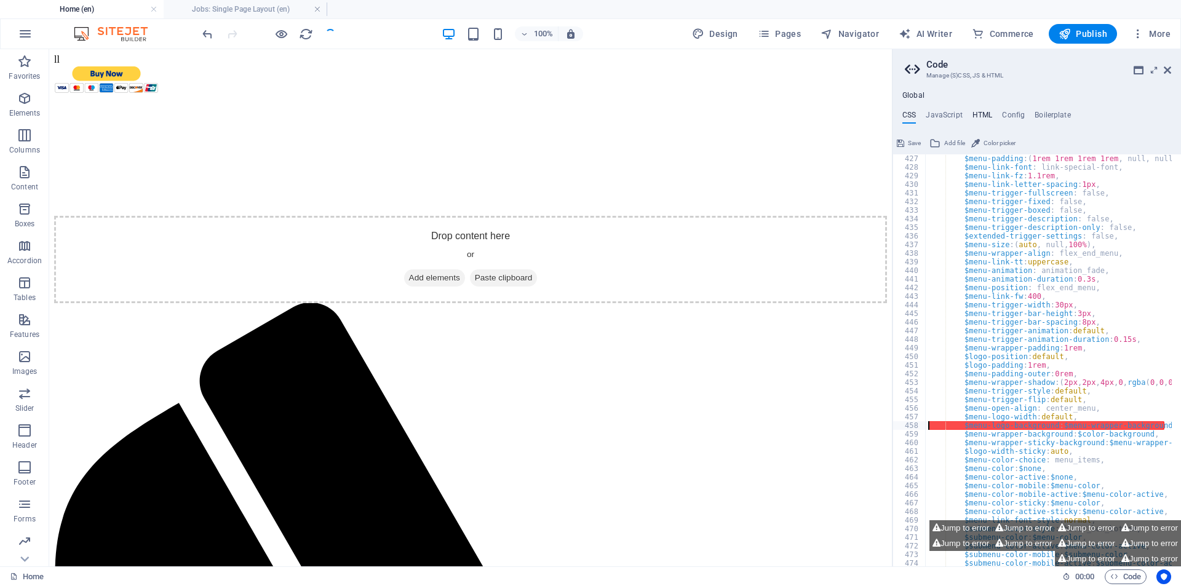
click at [980, 111] on h4 "HTML" at bounding box center [983, 118] width 20 height 14
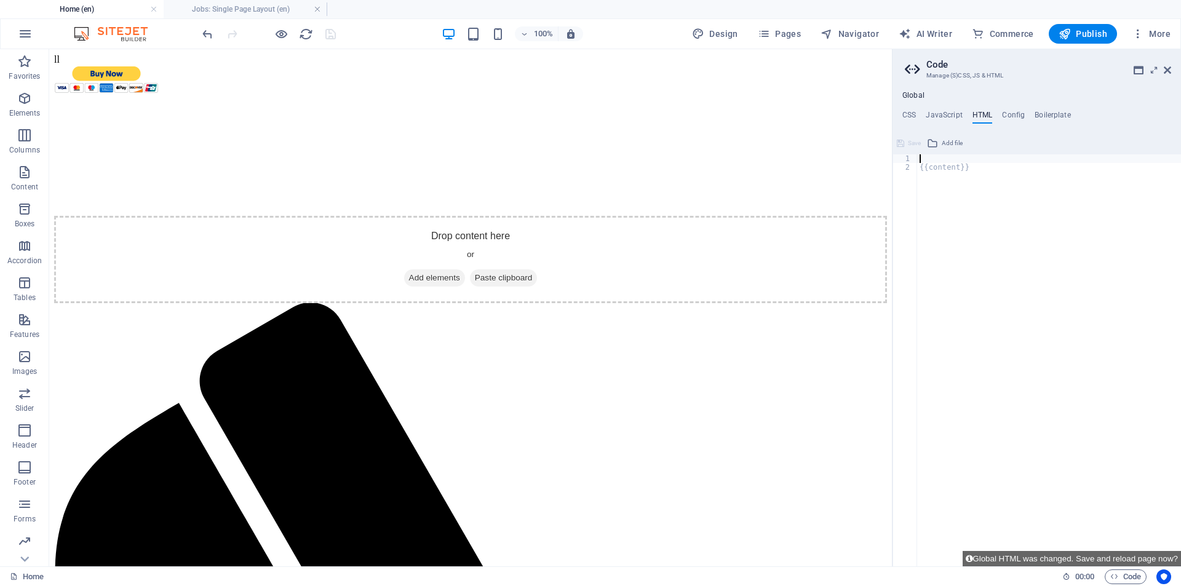
click at [921, 170] on div "{{content}}" at bounding box center [1049, 368] width 264 height 429
type textarea "{{content}}"
click at [915, 149] on span "Save" at bounding box center [914, 143] width 13 height 15
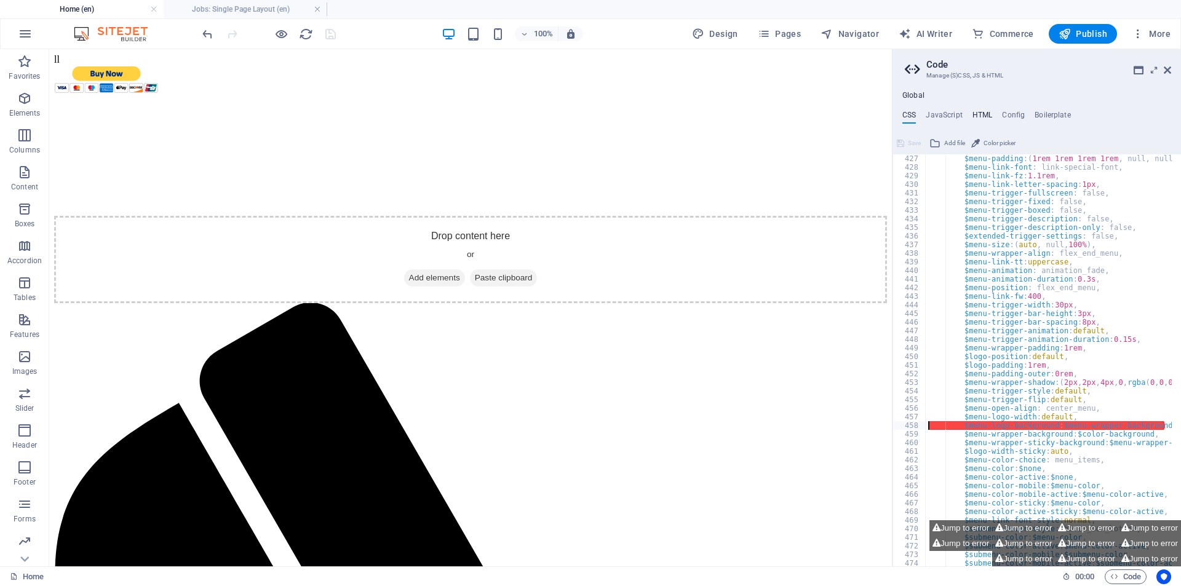
click at [981, 115] on h4 "HTML" at bounding box center [983, 118] width 20 height 14
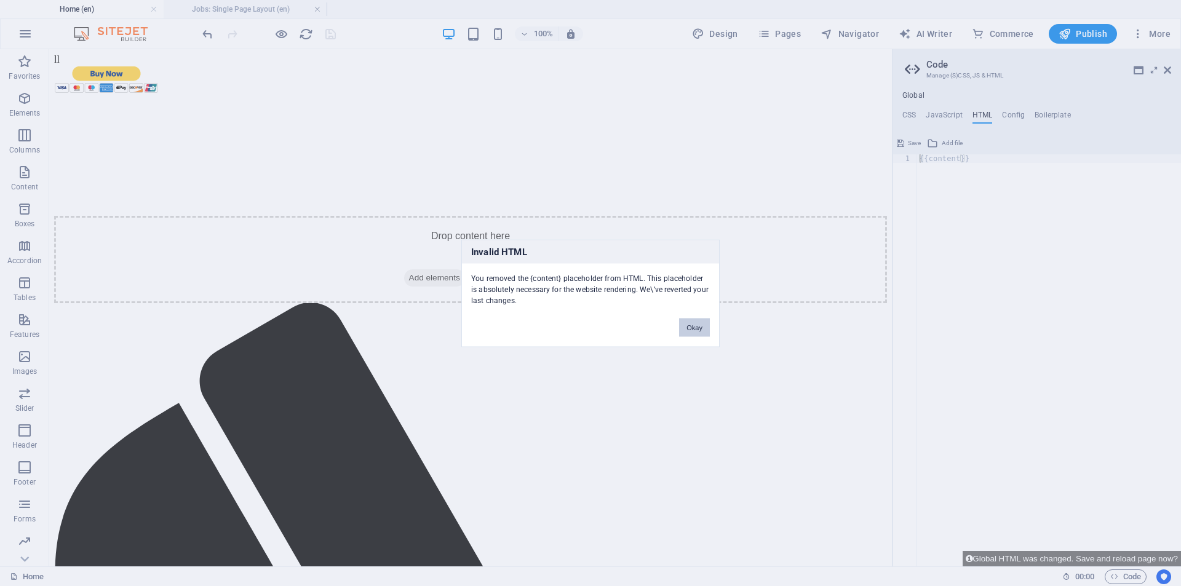
click at [697, 328] on button "Okay" at bounding box center [694, 327] width 31 height 18
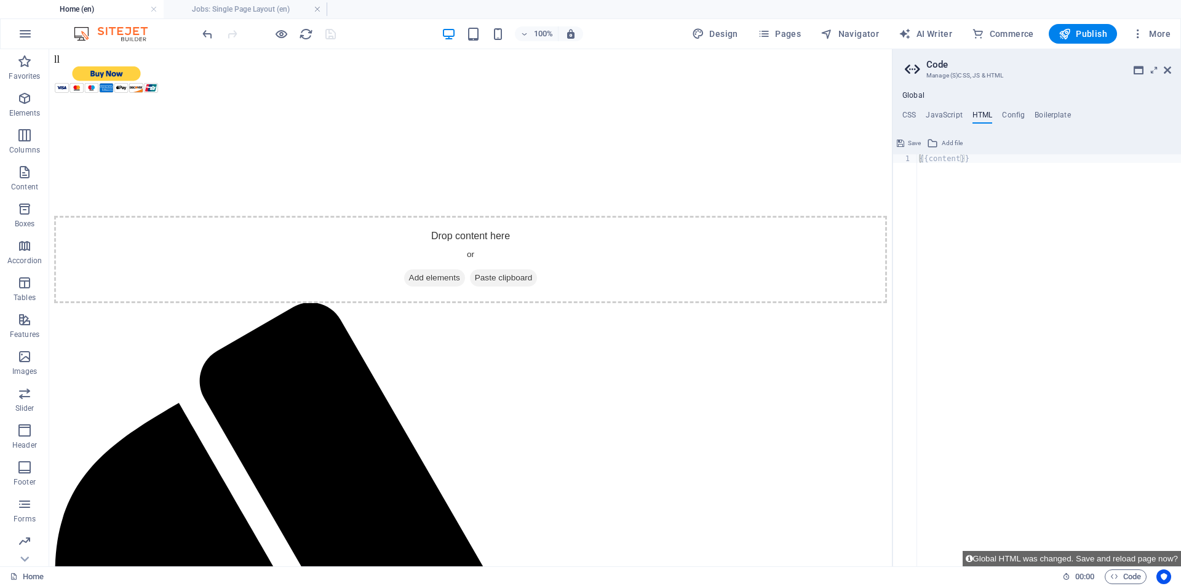
click at [953, 159] on div "{{content}}" at bounding box center [1049, 368] width 264 height 429
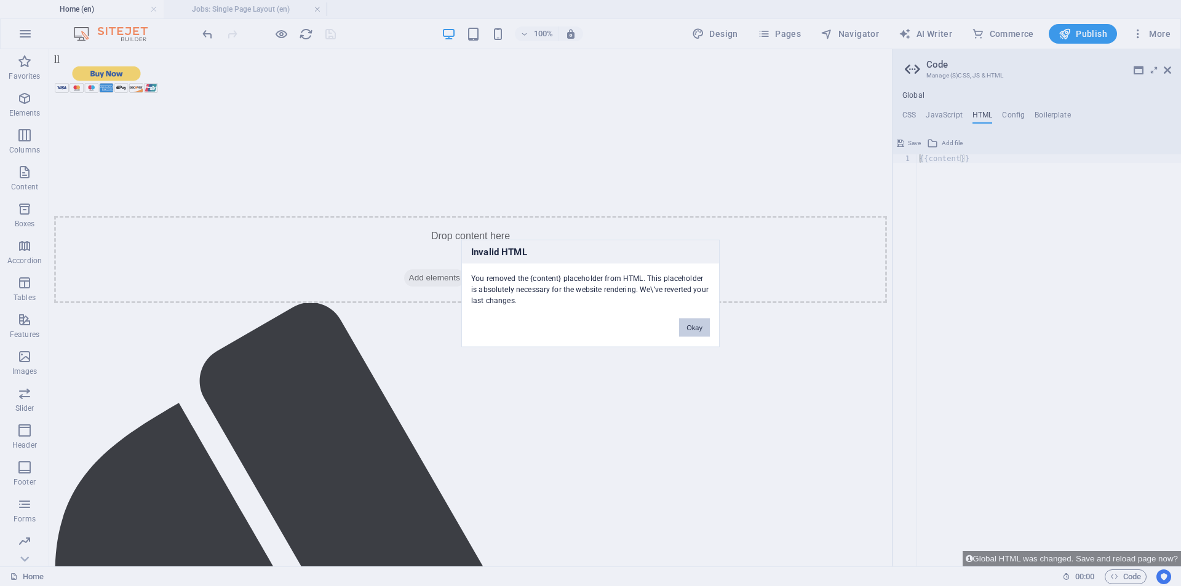
click at [705, 325] on button "Okay" at bounding box center [694, 327] width 31 height 18
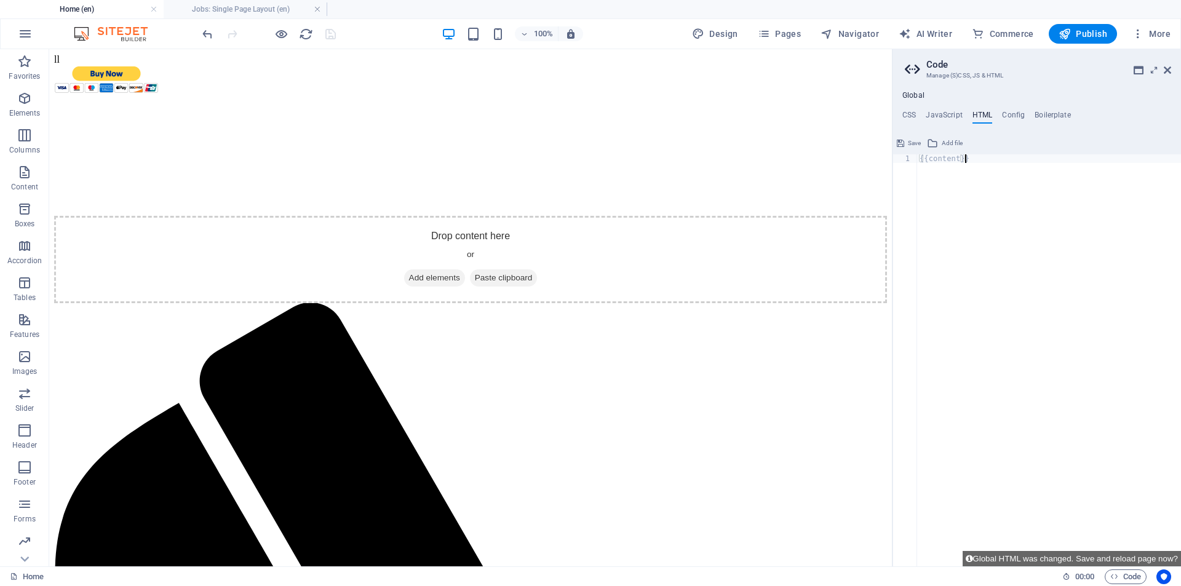
click at [978, 161] on div "{{content}}" at bounding box center [1049, 368] width 264 height 429
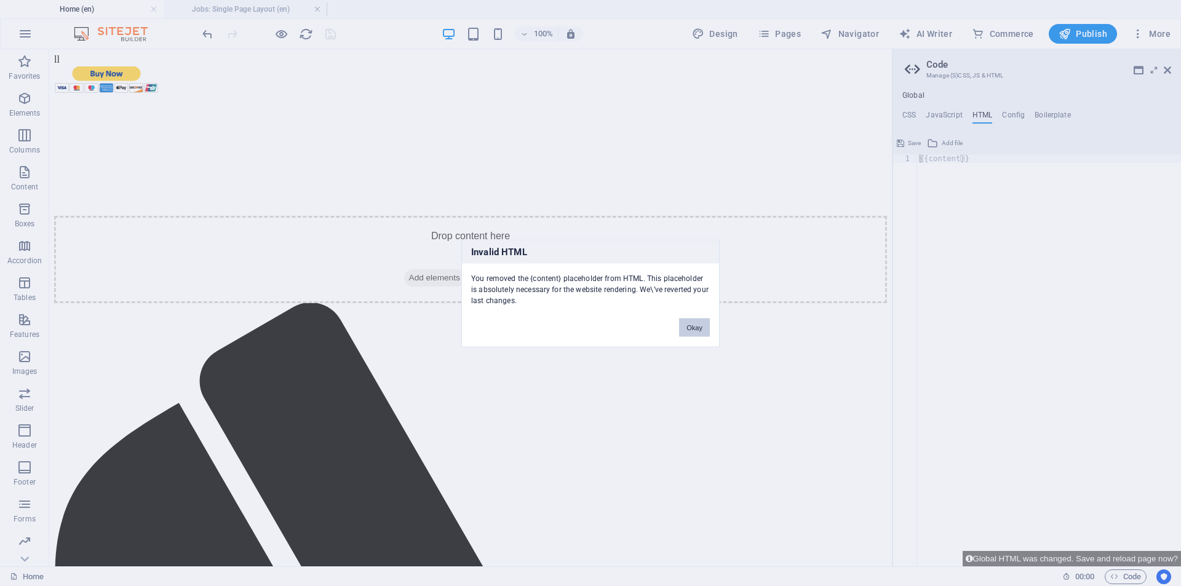
click at [695, 325] on button "Okay" at bounding box center [694, 327] width 31 height 18
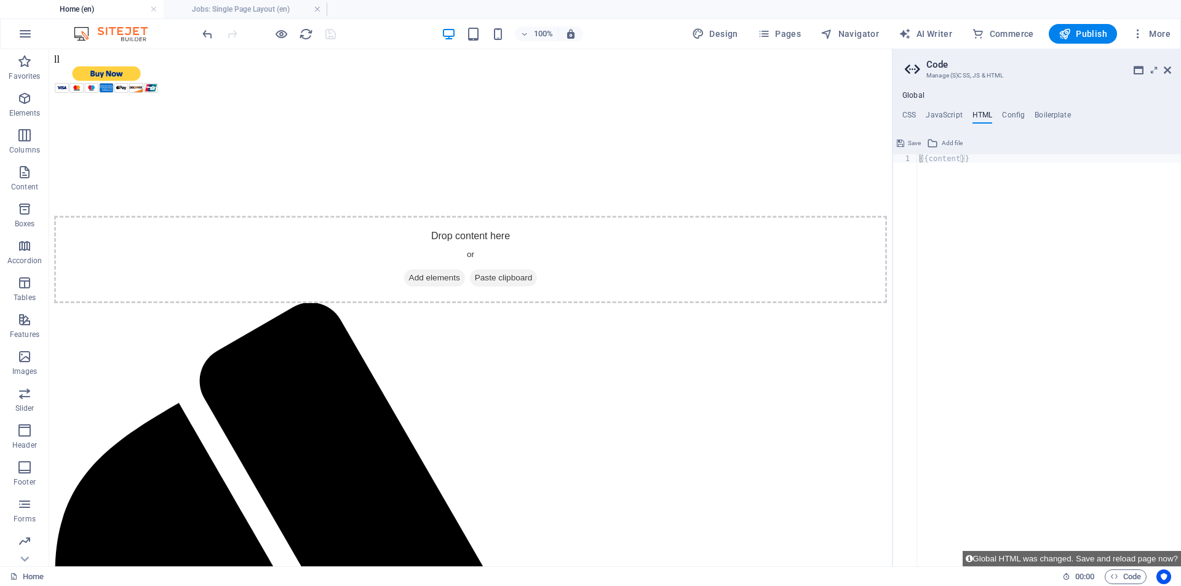
drag, startPoint x: 923, startPoint y: 161, endPoint x: 921, endPoint y: 184, distance: 23.5
click at [923, 162] on div "{{content}}" at bounding box center [1049, 368] width 264 height 429
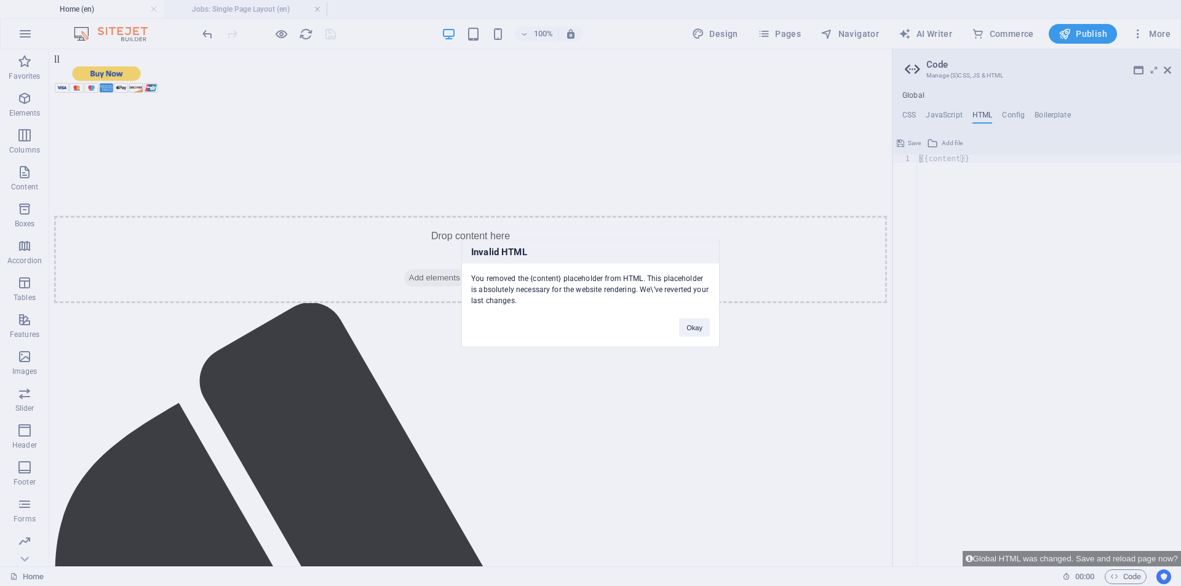
drag, startPoint x: 933, startPoint y: 159, endPoint x: 896, endPoint y: 185, distance: 45.1
click at [928, 162] on div "Invalid HTML You removed the {content} placeholder from HTML. This placeholder …" at bounding box center [590, 293] width 1181 height 586
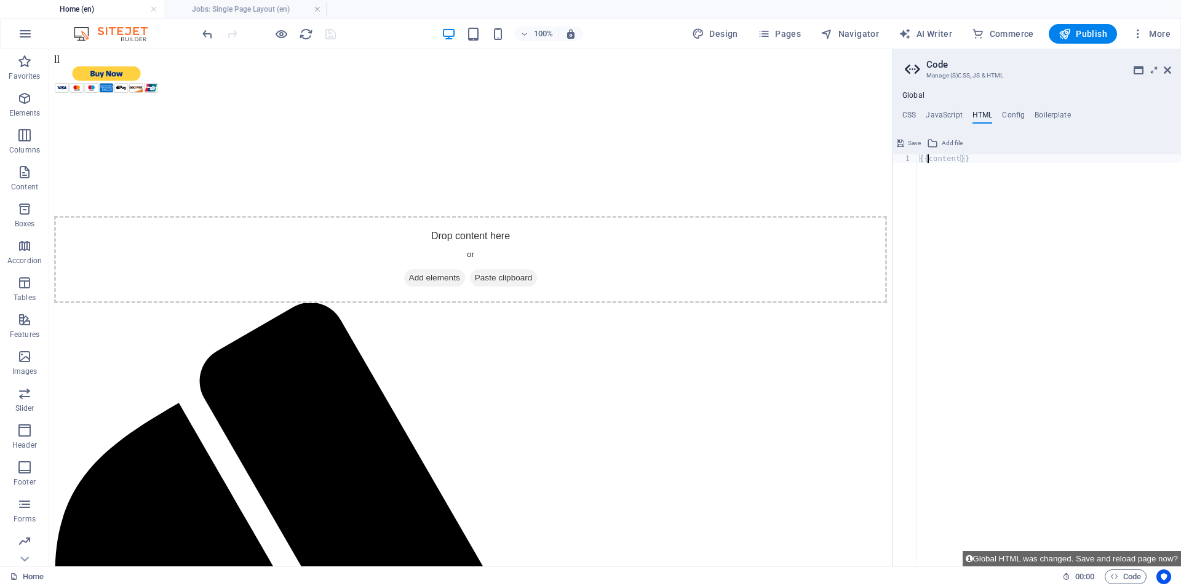
drag, startPoint x: 927, startPoint y: 162, endPoint x: 913, endPoint y: 194, distance: 34.2
click at [923, 170] on div "{{content}}" at bounding box center [1049, 368] width 264 height 429
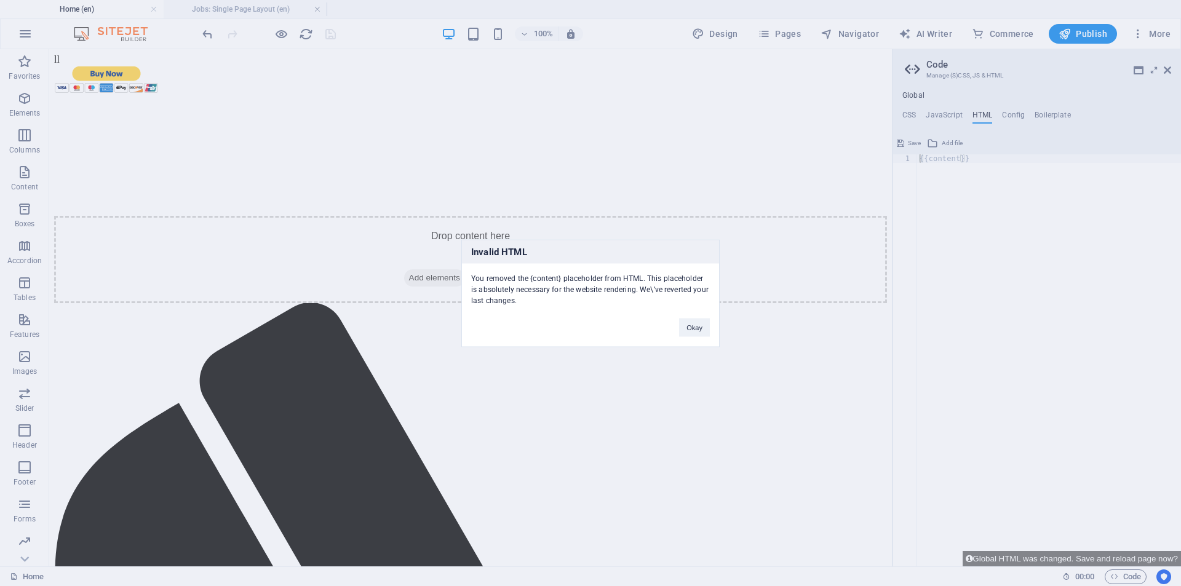
drag, startPoint x: 926, startPoint y: 157, endPoint x: 915, endPoint y: 159, distance: 11.8
click at [917, 159] on div "Invalid HTML You removed the {content} placeholder from HTML. This placeholder …" at bounding box center [590, 293] width 1181 height 586
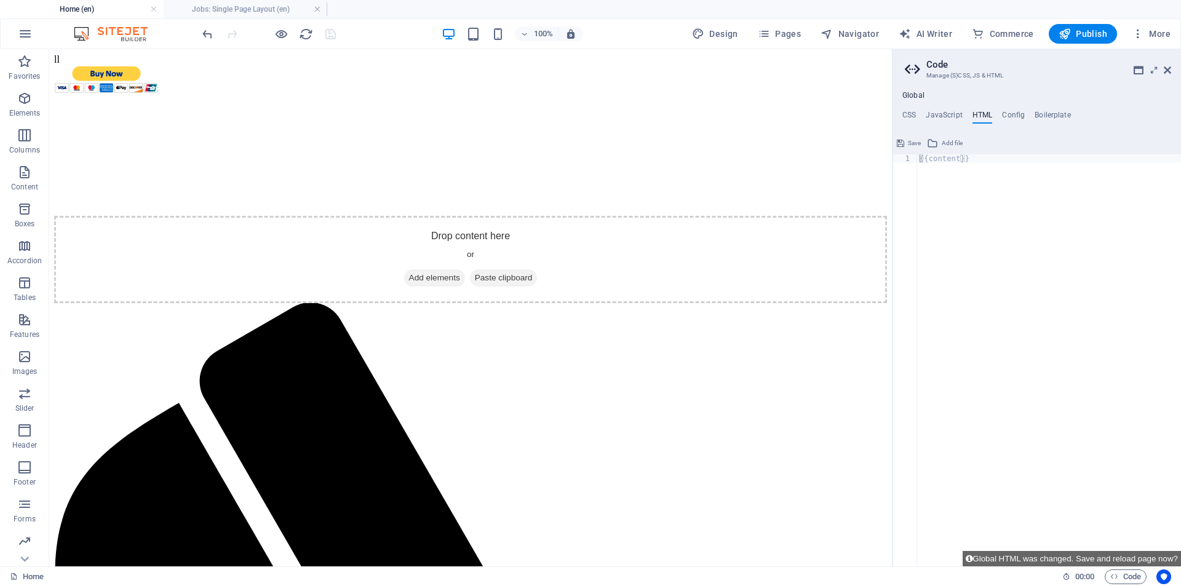
click at [925, 157] on div "{{content}}" at bounding box center [1049, 368] width 264 height 429
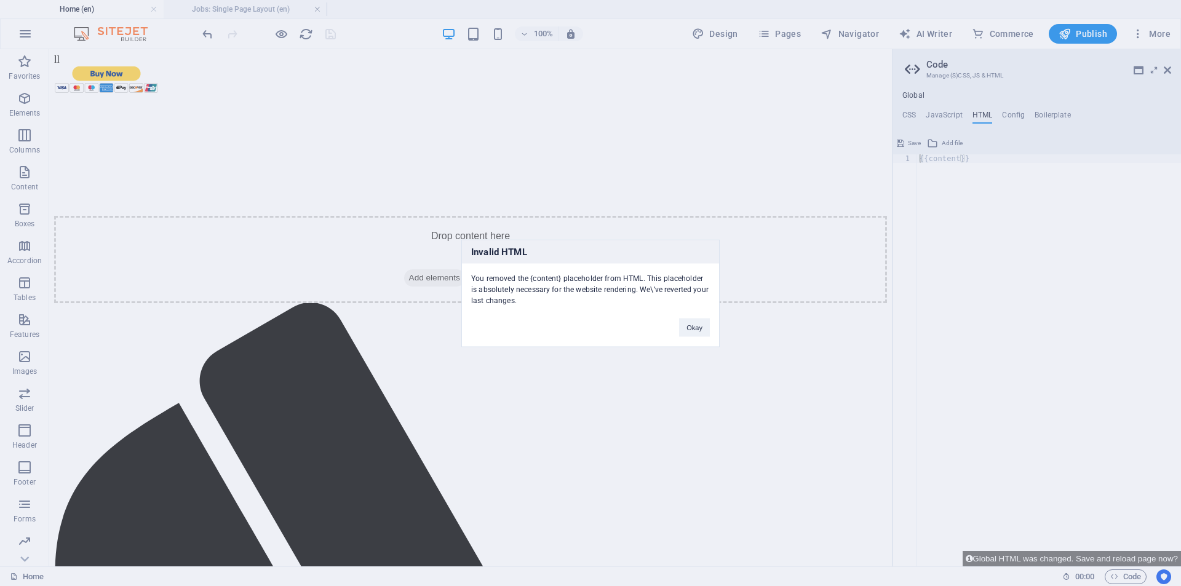
click at [922, 159] on div "Invalid HTML You removed the {content} placeholder from HTML. This placeholder …" at bounding box center [590, 293] width 1181 height 586
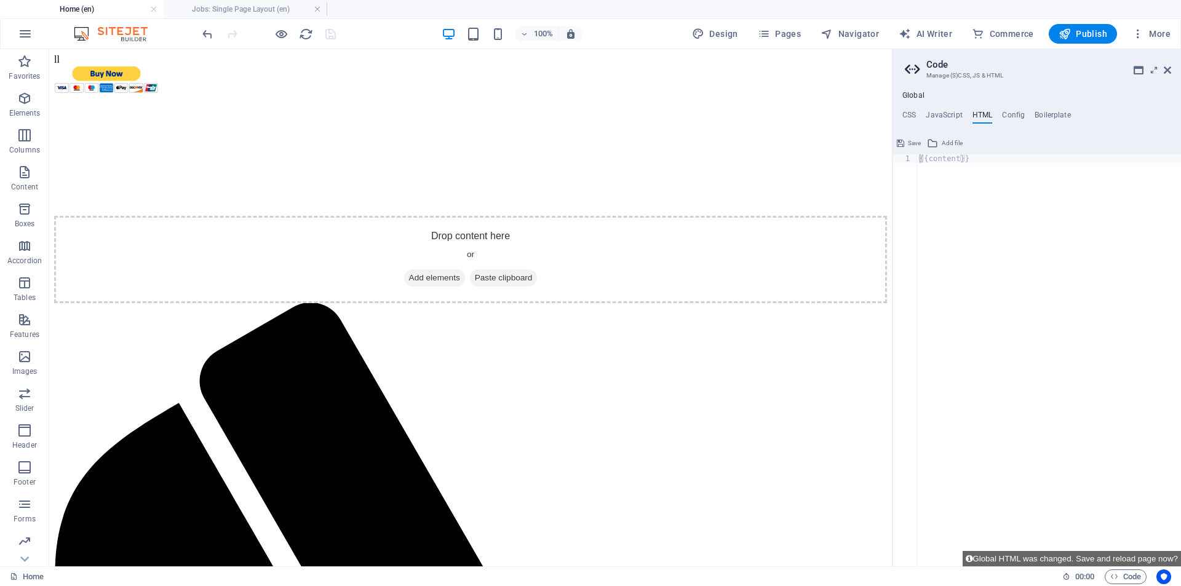
click at [920, 159] on div "{{content}}" at bounding box center [1049, 368] width 264 height 429
click at [929, 162] on div "{{content}}" at bounding box center [1049, 368] width 264 height 429
click at [940, 154] on div "{{content}} 1 {{content}} ההההההההההההההההההההההההההההההההההההההההההההההההההההה…" at bounding box center [1037, 349] width 288 height 433
click at [950, 160] on div "{{content}}" at bounding box center [1049, 368] width 264 height 429
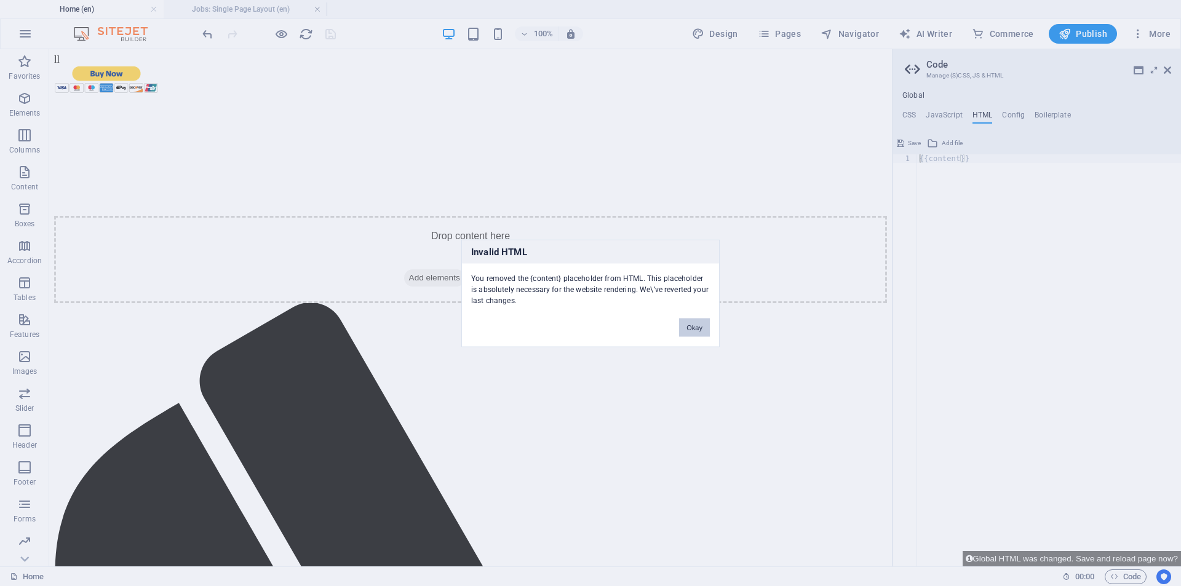
click at [696, 325] on button "Okay" at bounding box center [694, 327] width 31 height 18
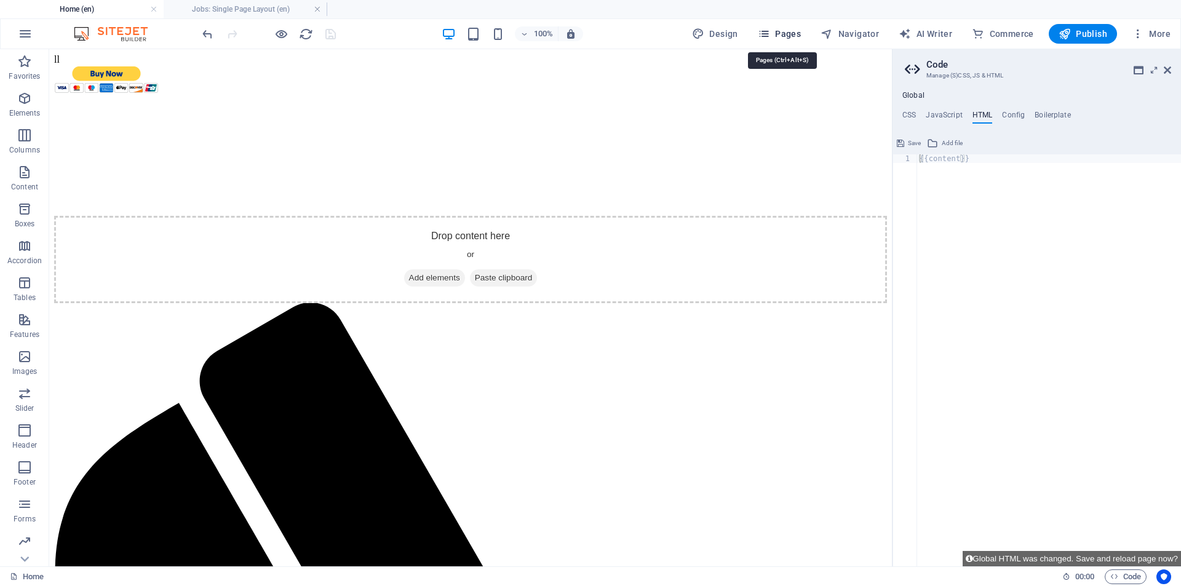
click at [801, 34] on span "Pages" at bounding box center [779, 34] width 43 height 12
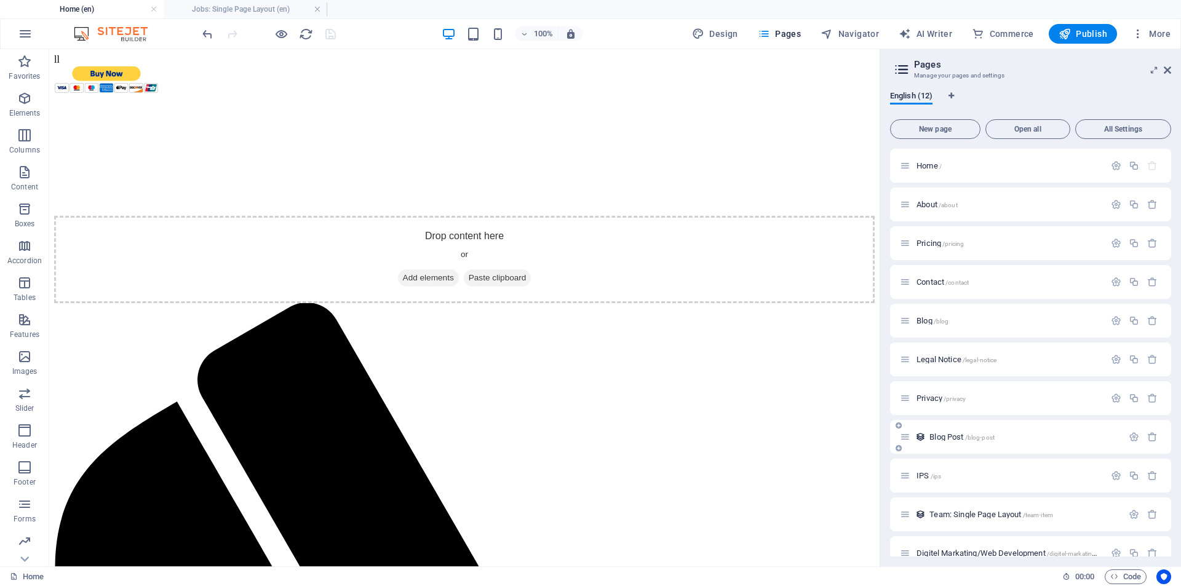
scroll to position [57, 0]
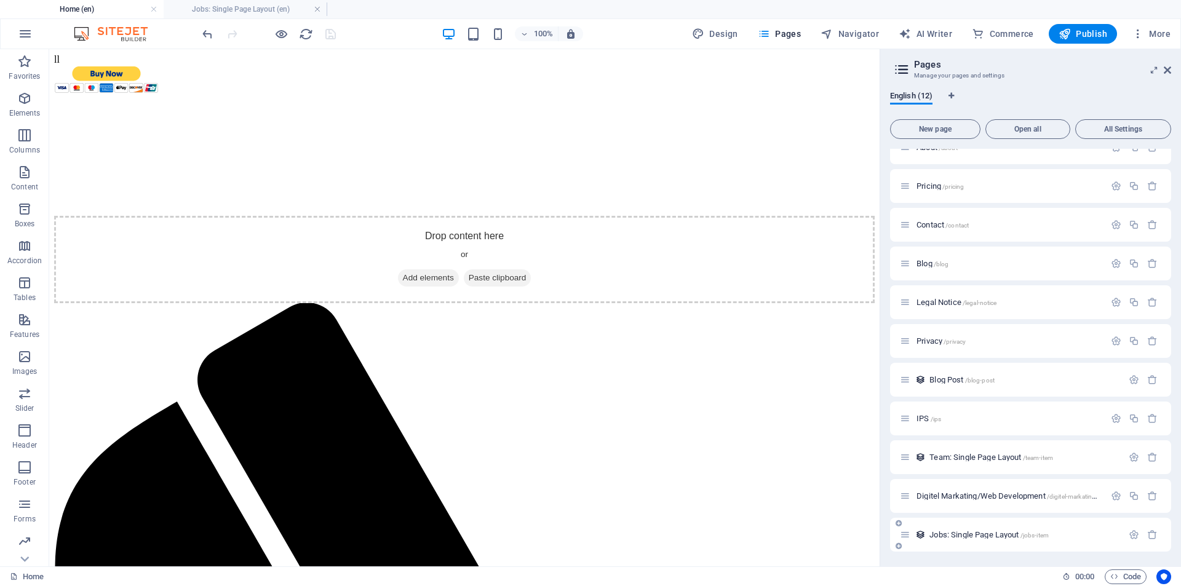
click at [997, 532] on span "Jobs: Single Page Layout /jobs-item" at bounding box center [988, 534] width 119 height 9
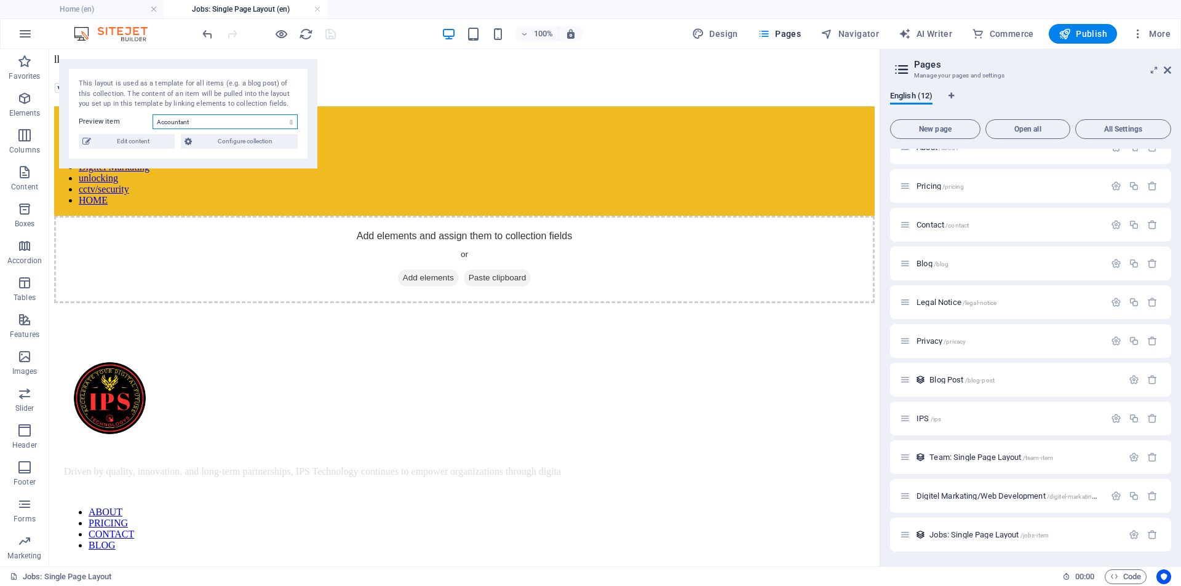
click at [273, 120] on select "Accountant Developer Manager Developer Assistant Assistant" at bounding box center [225, 121] width 145 height 15
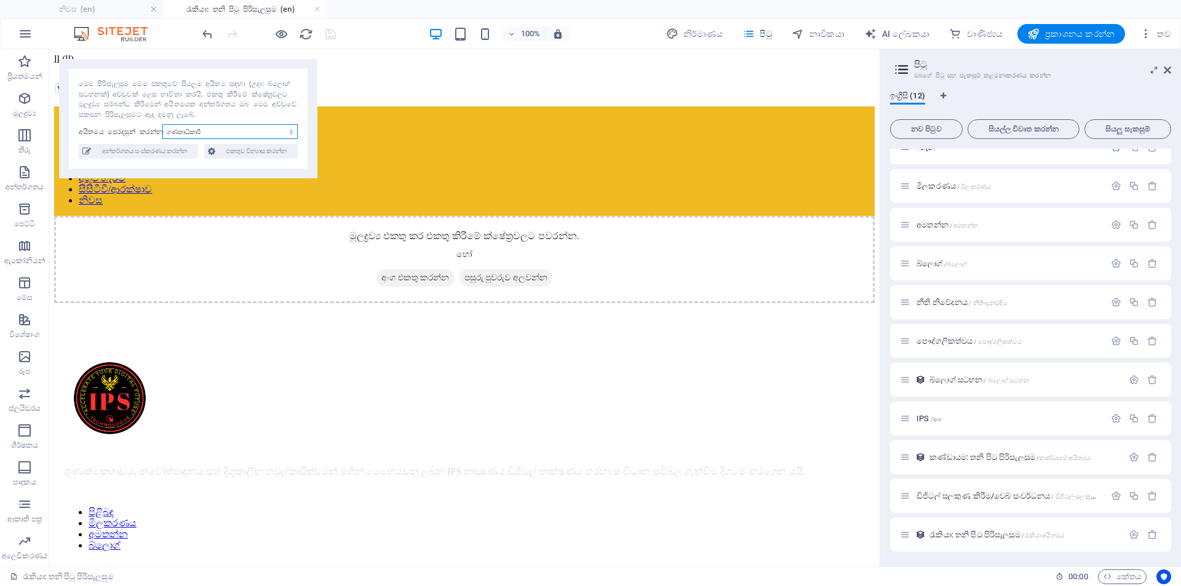
click at [236, 130] on select "ගණකාධිකාරී සංවර්ධක කළමනාකරු සංවර්ධක සහකාර සහකාර" at bounding box center [229, 131] width 135 height 15
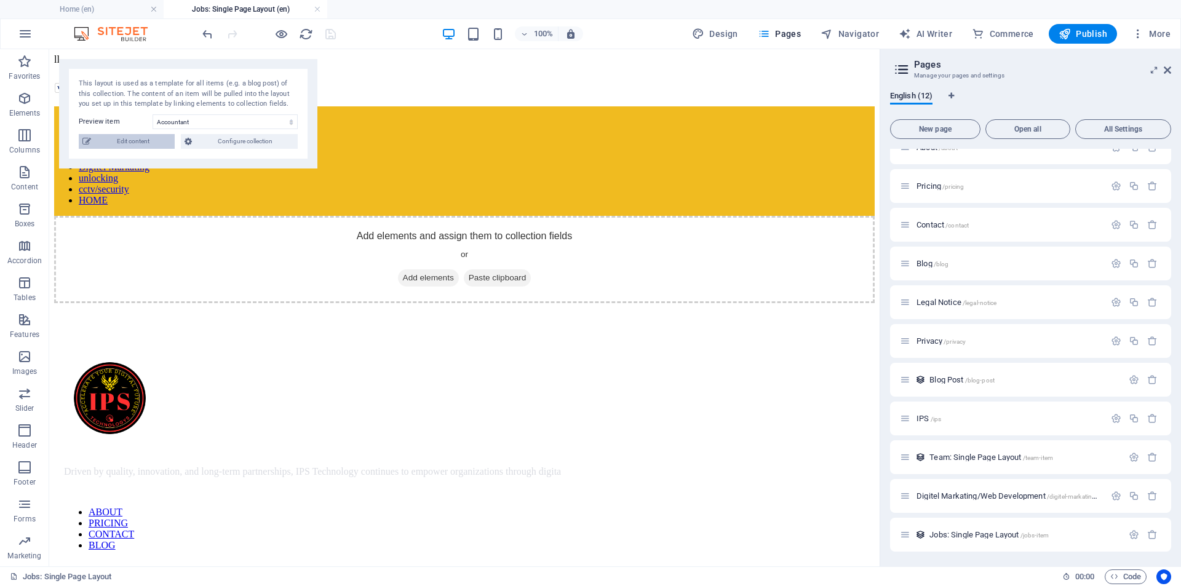
click at [144, 135] on span "Edit content" at bounding box center [133, 141] width 76 height 15
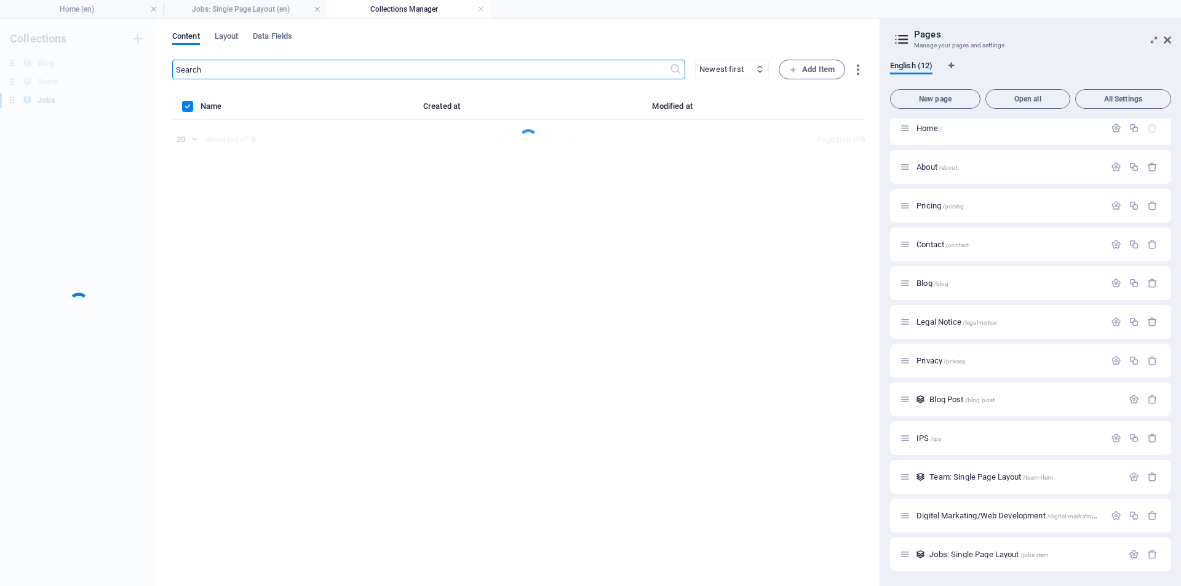
scroll to position [7, 0]
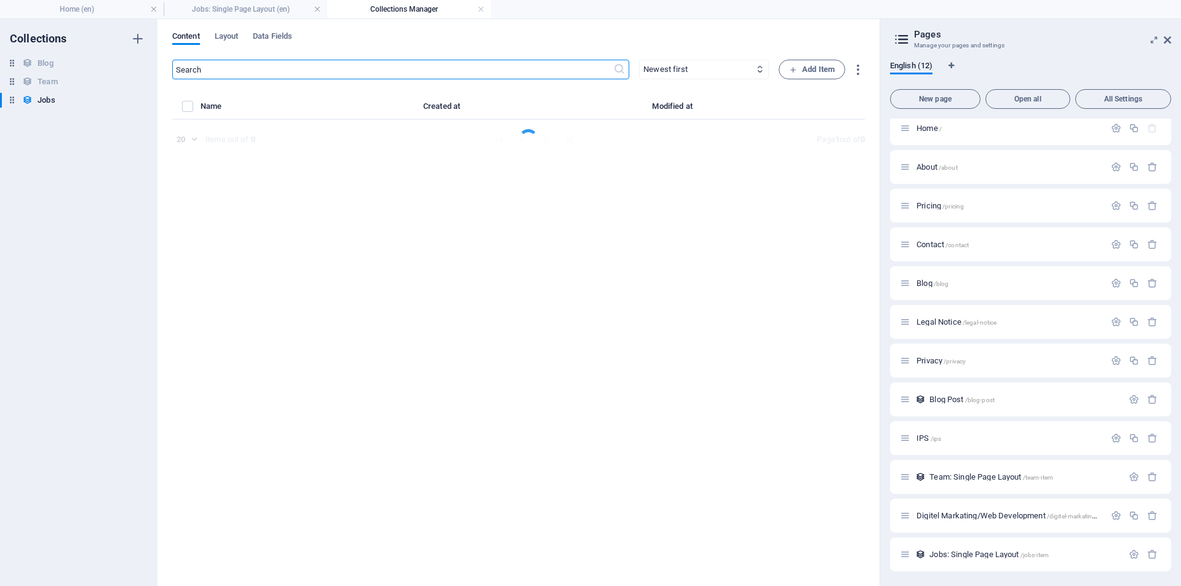
select select "Legal & Finance"
select select "Freelance"
select select "Published"
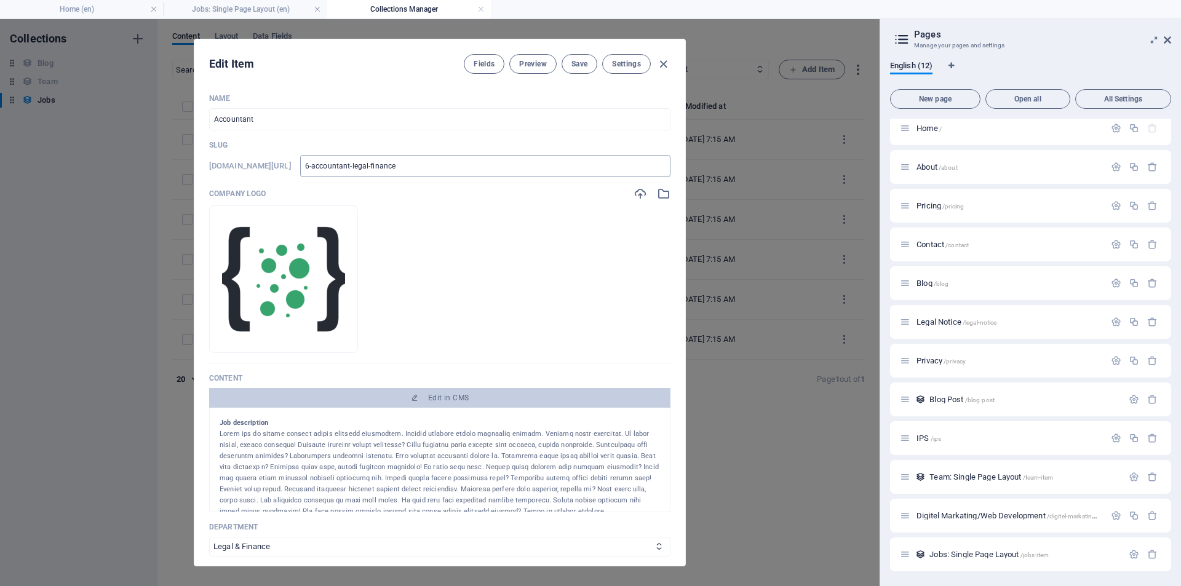
click at [497, 167] on input "6-accountant-legal-finance" at bounding box center [485, 166] width 370 height 22
click at [319, 119] on input "Accountant" at bounding box center [439, 119] width 461 height 22
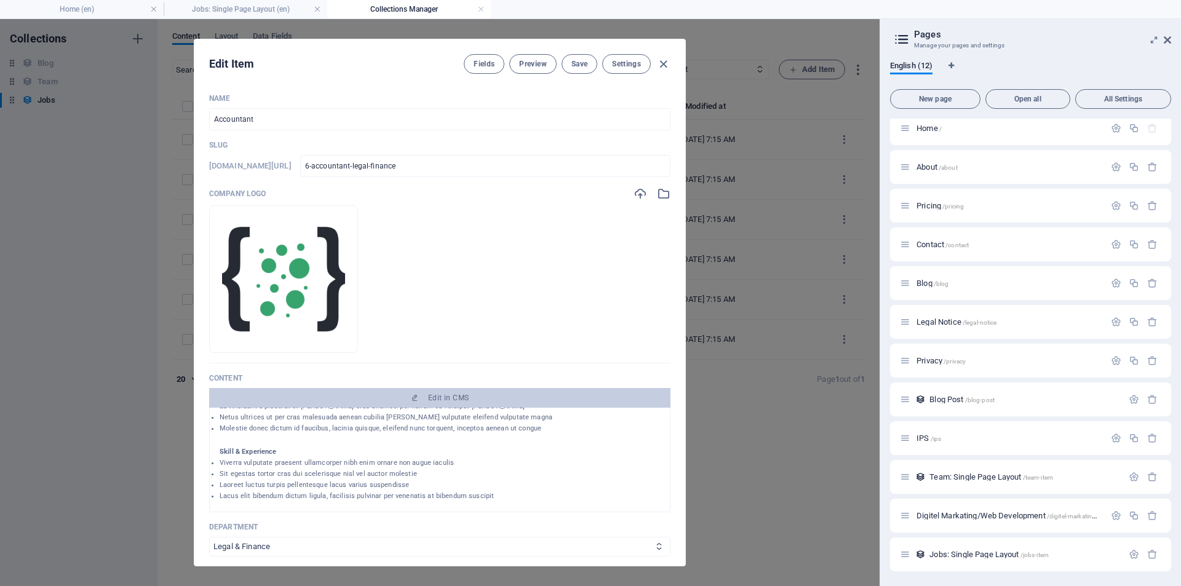
click at [308, 545] on select "Sales Marketing Human Resources Tech Customer Service Legal & Finance" at bounding box center [439, 547] width 461 height 20
click at [488, 288] on ul "Drop files here to upload them instantly" at bounding box center [439, 279] width 461 height 148
click at [523, 67] on span "Preview" at bounding box center [532, 64] width 27 height 10
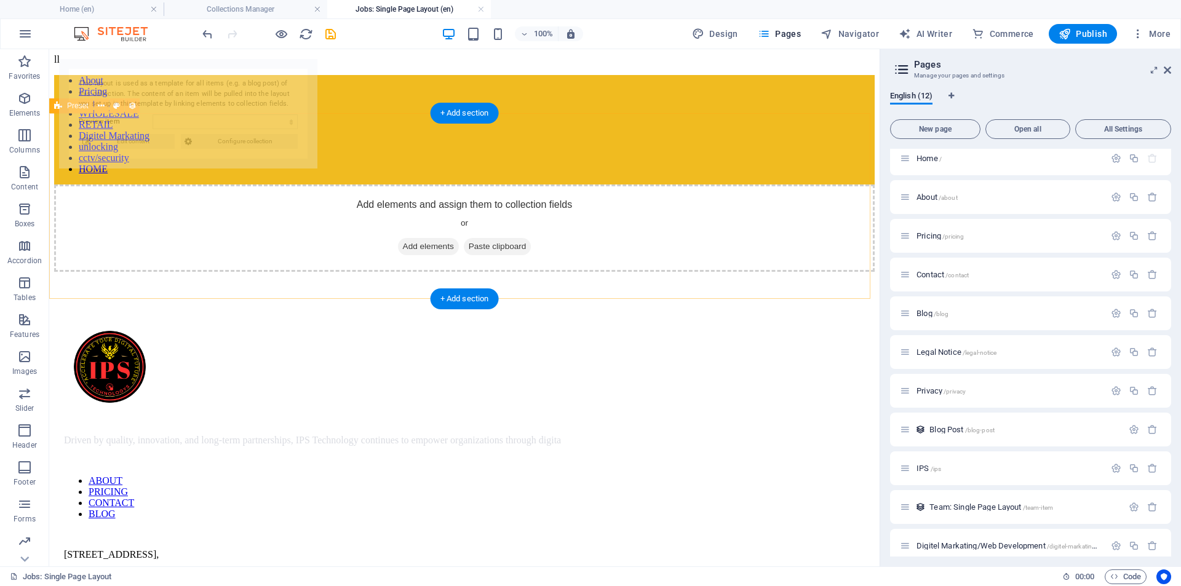
select select "68dc87b6171c2ebfcc05c613"
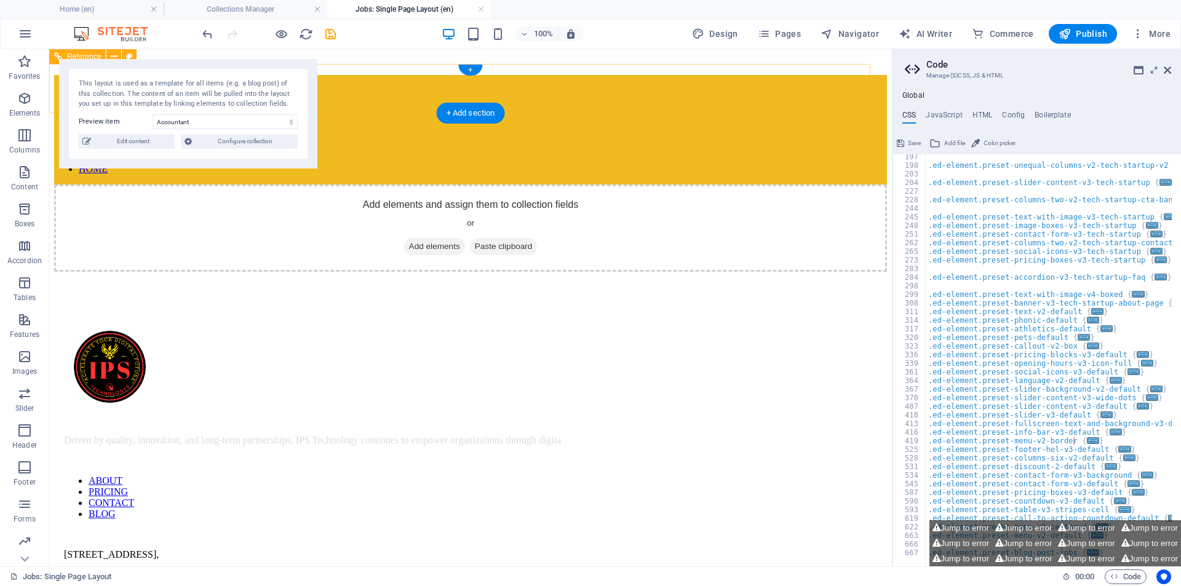
scroll to position [484, 0]
click at [230, 141] on span "Configure collection" at bounding box center [245, 141] width 98 height 15
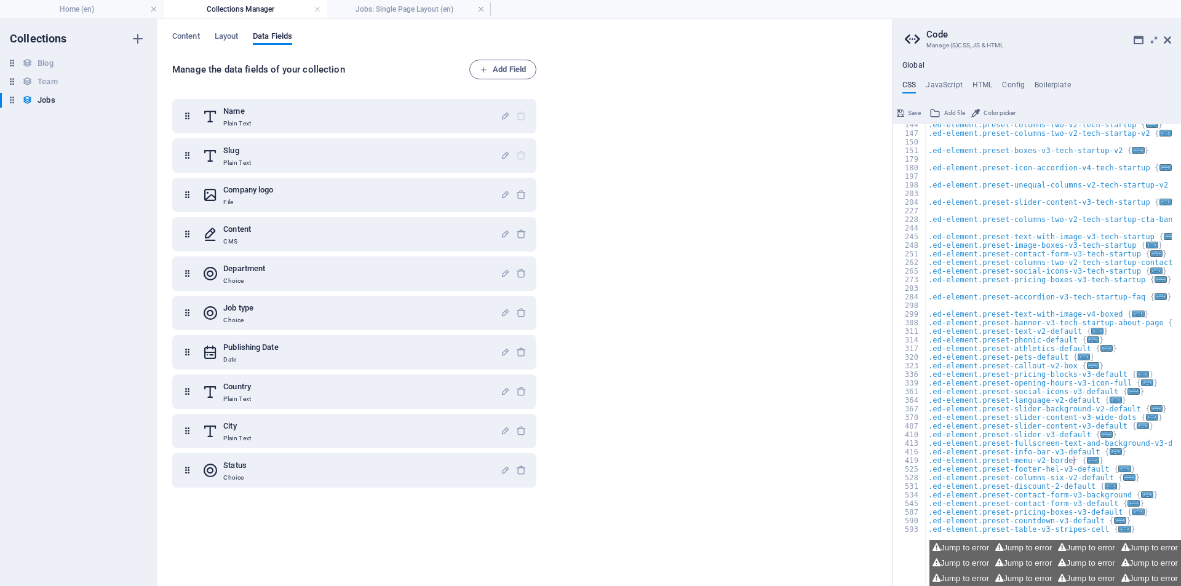
scroll to position [434, 0]
click at [54, 78] on h6 "Team" at bounding box center [48, 81] width 20 height 15
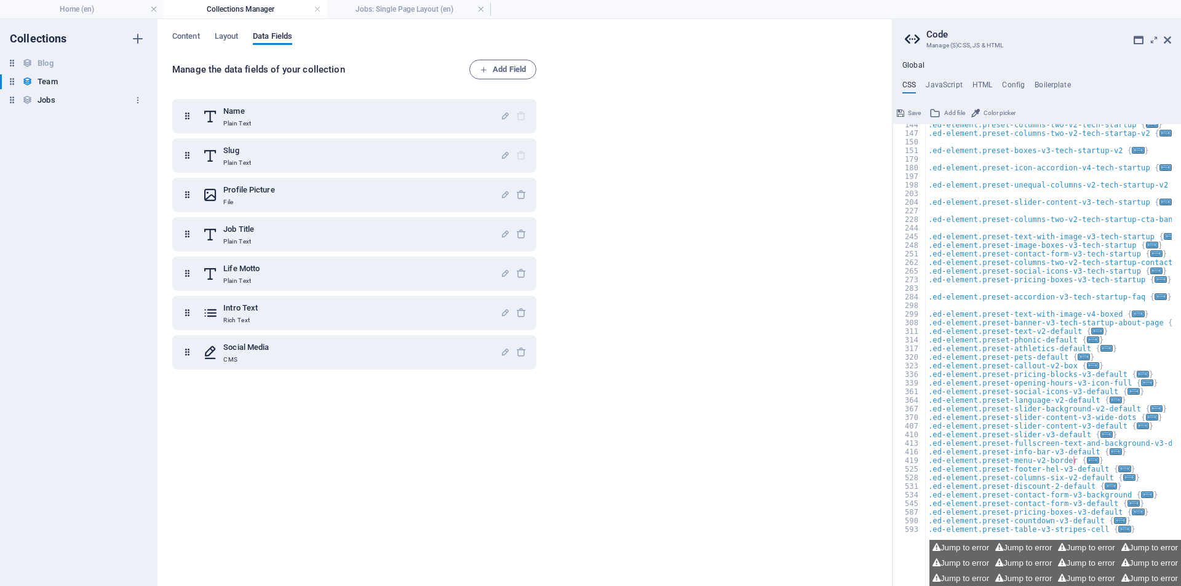
click at [42, 104] on h6 "Jobs" at bounding box center [46, 100] width 17 height 15
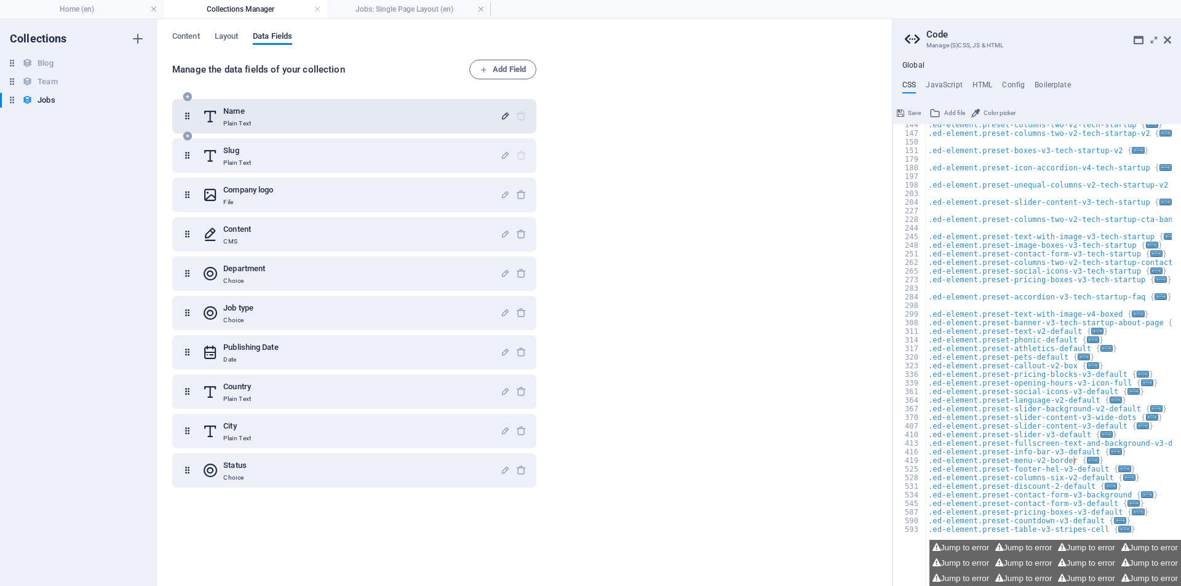
click at [501, 117] on icon "button" at bounding box center [505, 116] width 10 height 10
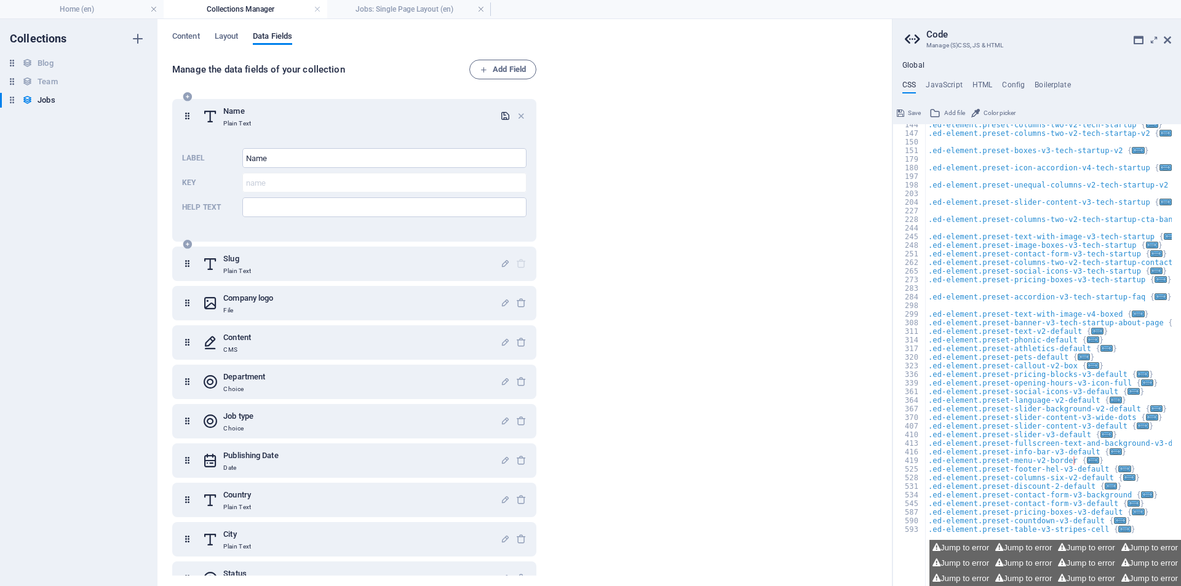
click at [502, 112] on icon "button" at bounding box center [505, 116] width 10 height 10
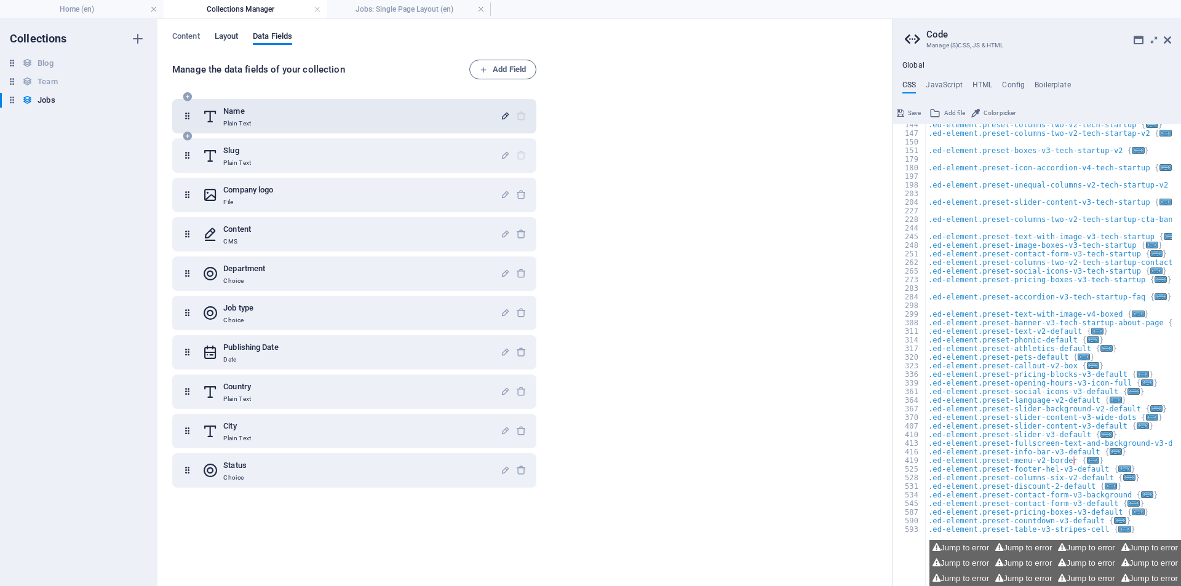
click at [233, 36] on span "Layout" at bounding box center [227, 37] width 24 height 17
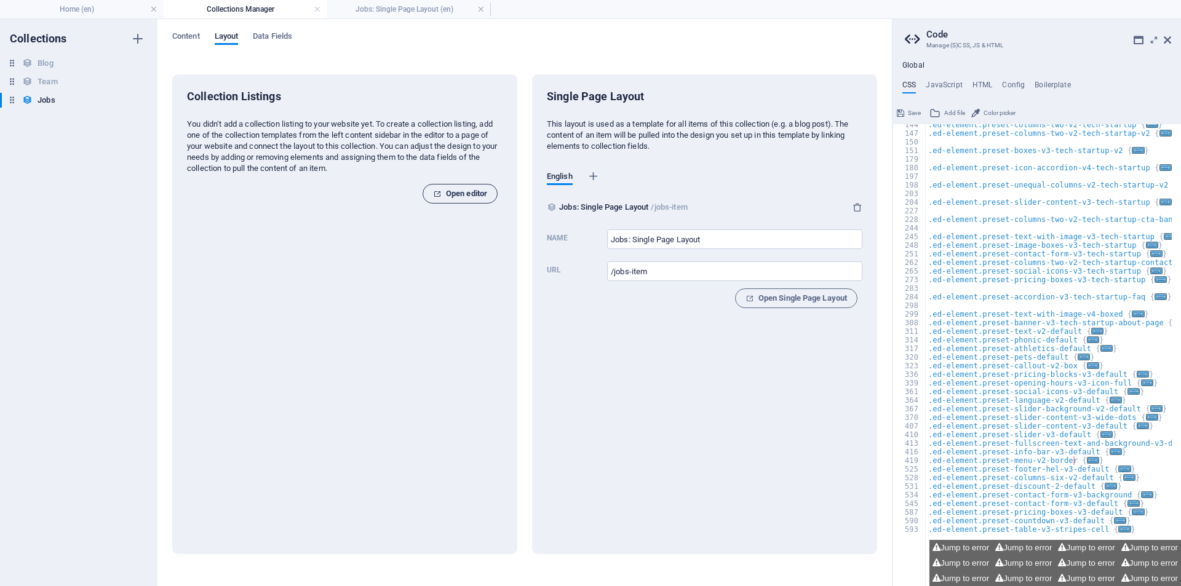
click at [452, 193] on span "Open editor" at bounding box center [460, 193] width 54 height 15
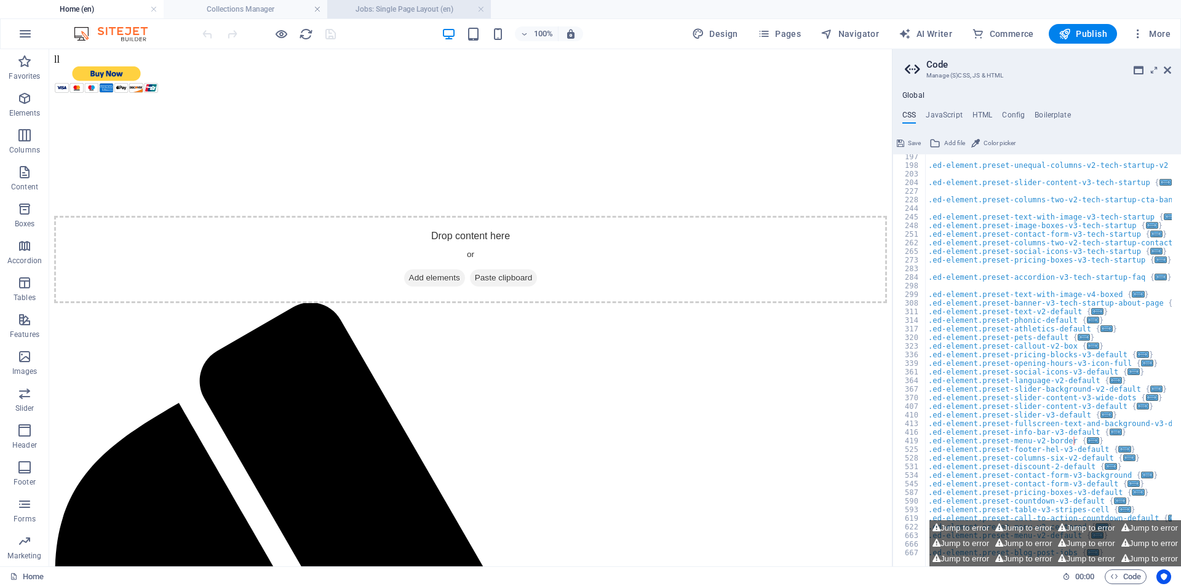
click at [408, 11] on h4 "Jobs: Single Page Layout (en)" at bounding box center [409, 9] width 164 height 14
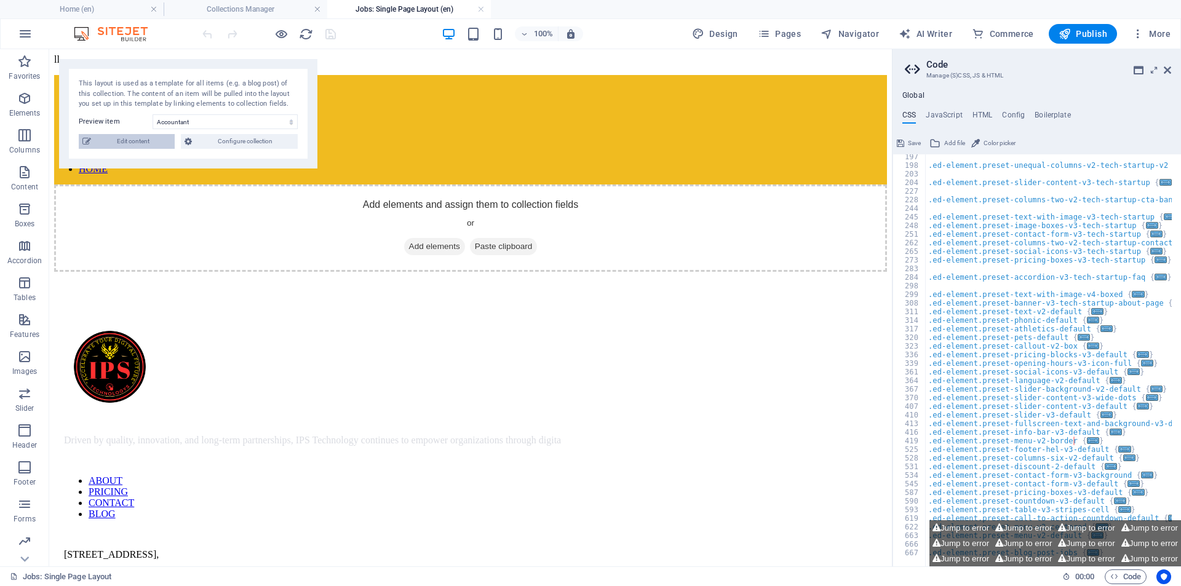
click at [161, 145] on span "Edit content" at bounding box center [133, 141] width 76 height 15
select select "Legal & Finance"
select select "Freelance"
select select "Published"
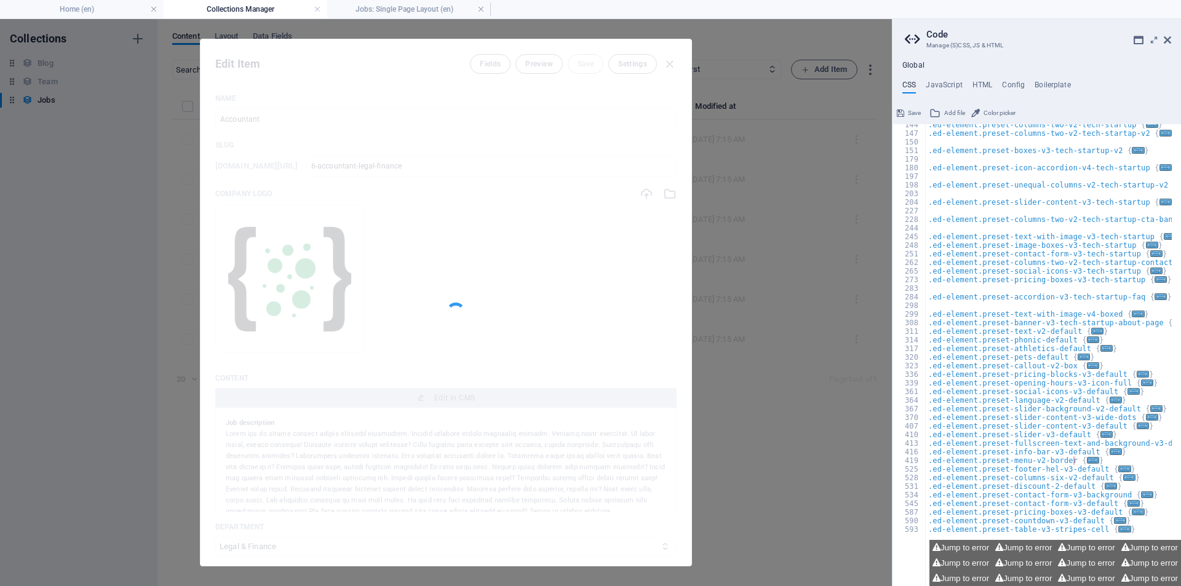
scroll to position [434, 0]
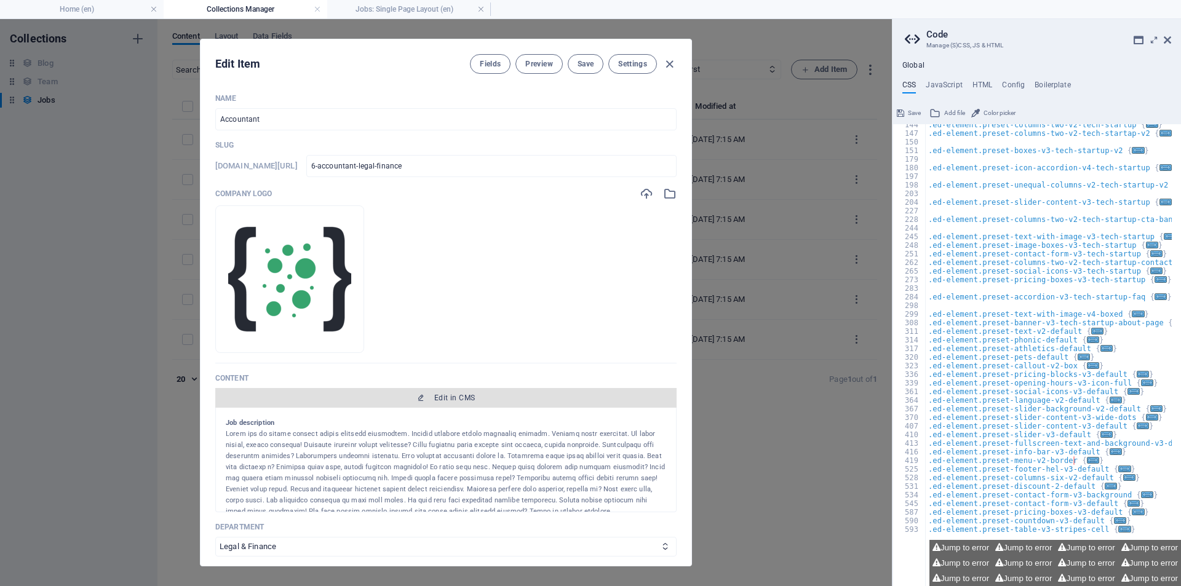
click at [491, 402] on span "Edit in CMS" at bounding box center [446, 398] width 452 height 10
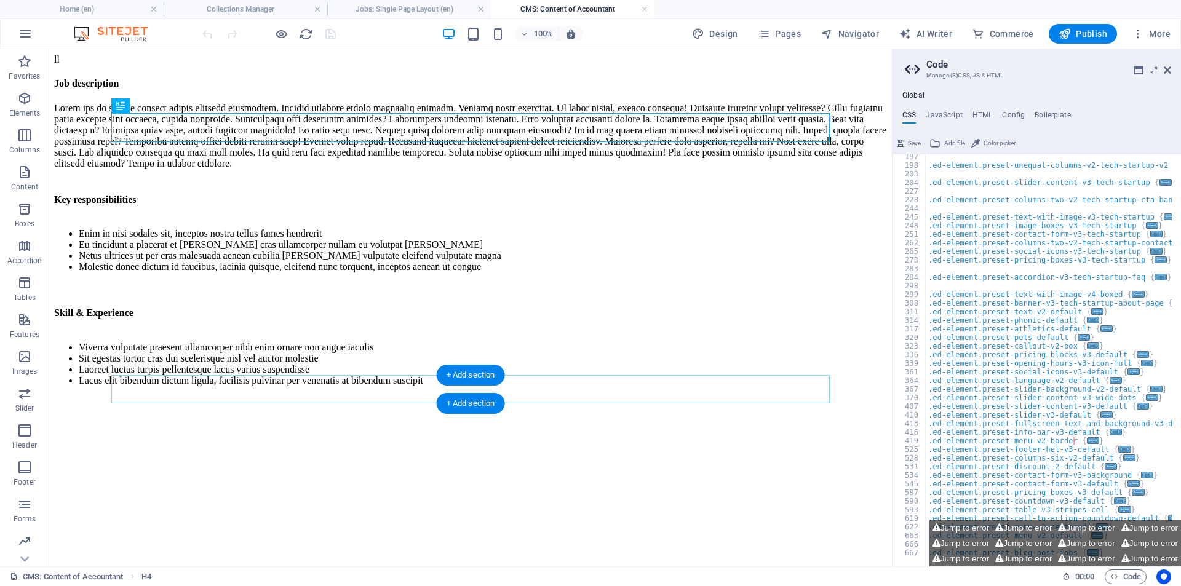
scroll to position [0, 0]
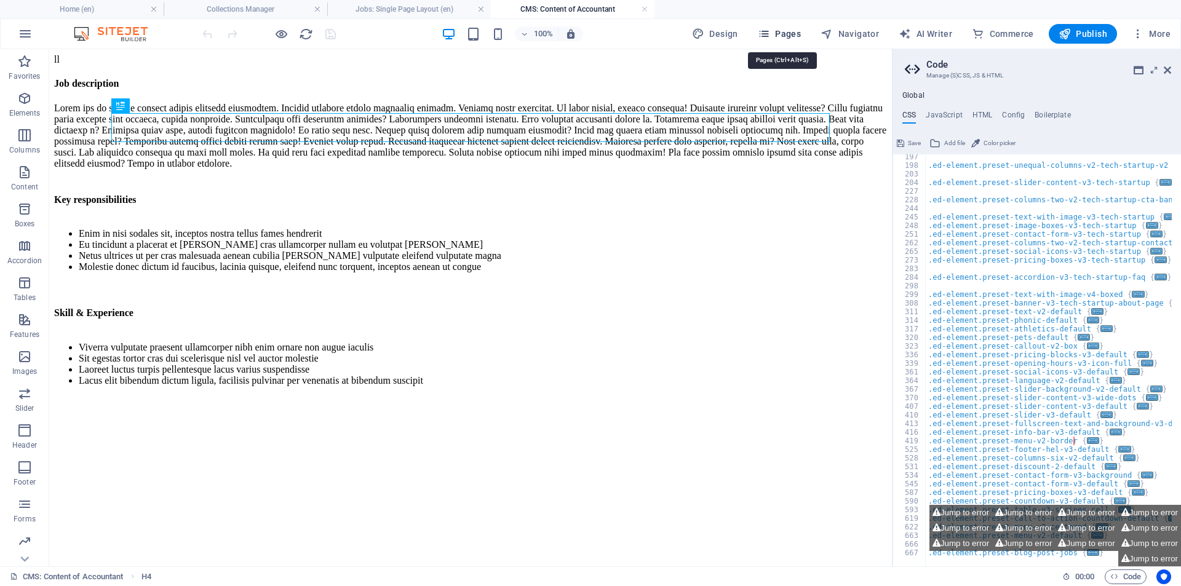
click at [798, 28] on span "Pages" at bounding box center [779, 34] width 43 height 12
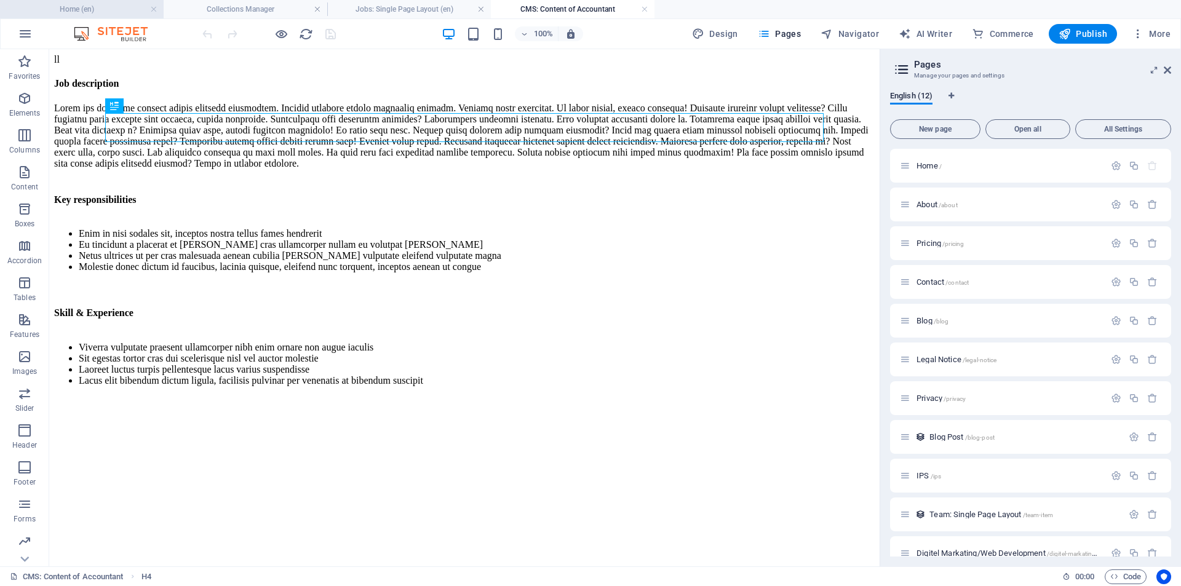
click at [108, 11] on h4 "Home (en)" at bounding box center [82, 9] width 164 height 14
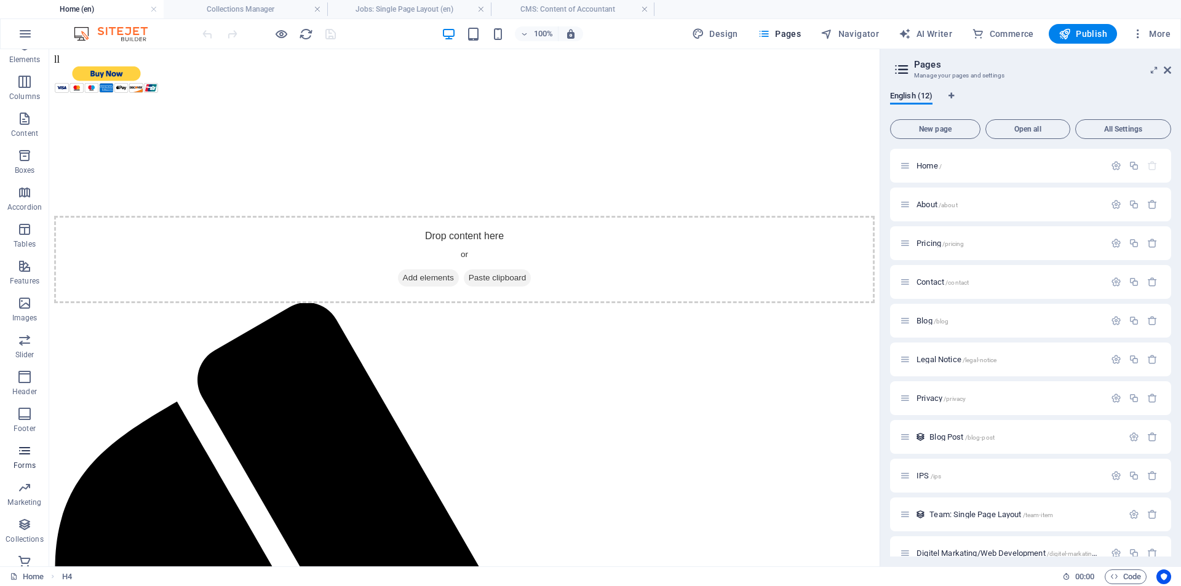
scroll to position [73, 0]
click at [20, 432] on icon "button" at bounding box center [24, 431] width 15 height 15
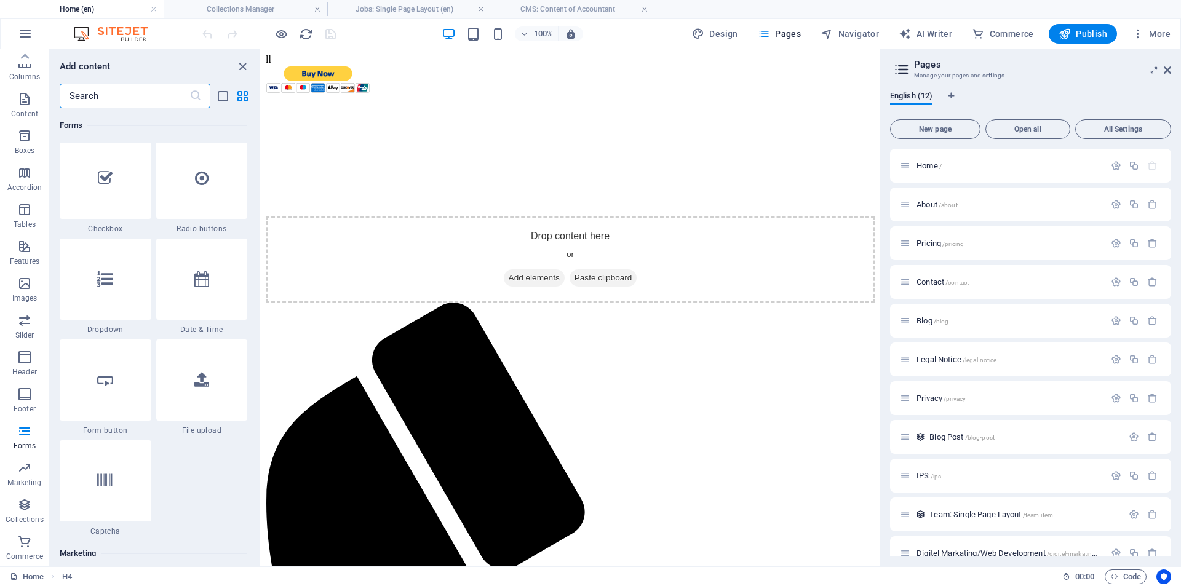
scroll to position [9596, 0]
click at [199, 380] on icon at bounding box center [201, 376] width 15 height 16
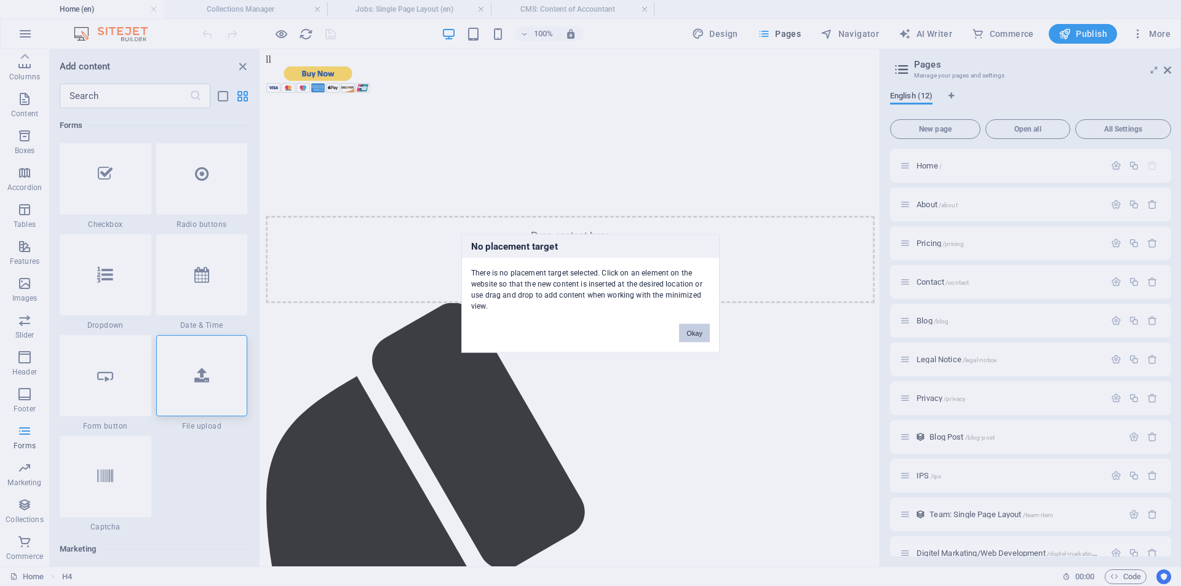
click at [700, 326] on button "Okay" at bounding box center [694, 333] width 31 height 18
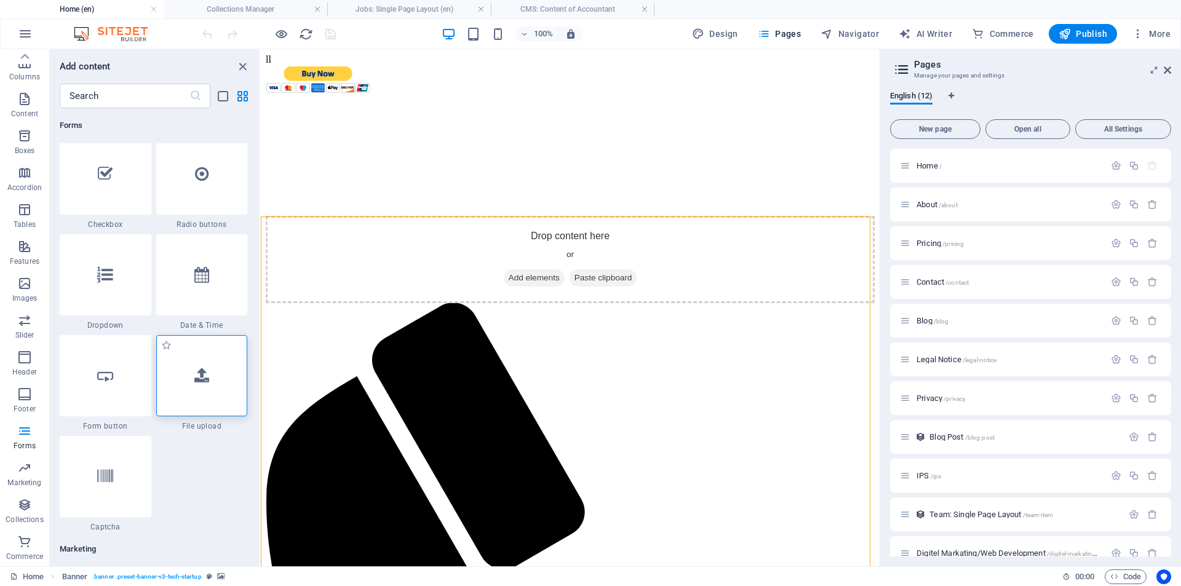
click at [203, 387] on div at bounding box center [202, 375] width 92 height 81
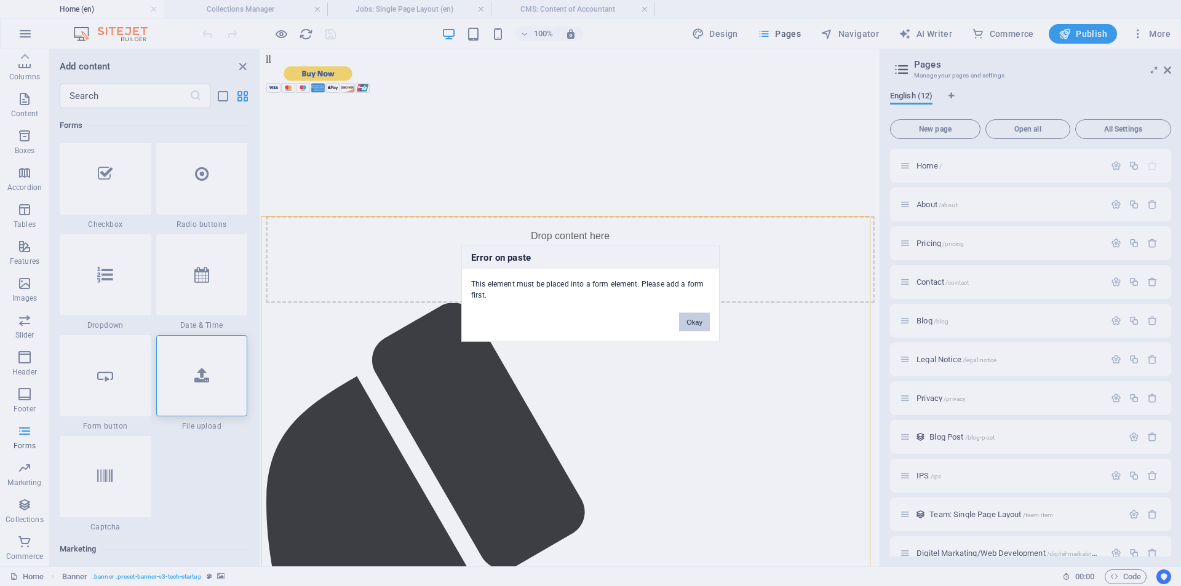
click at [693, 325] on button "Okay" at bounding box center [694, 321] width 31 height 18
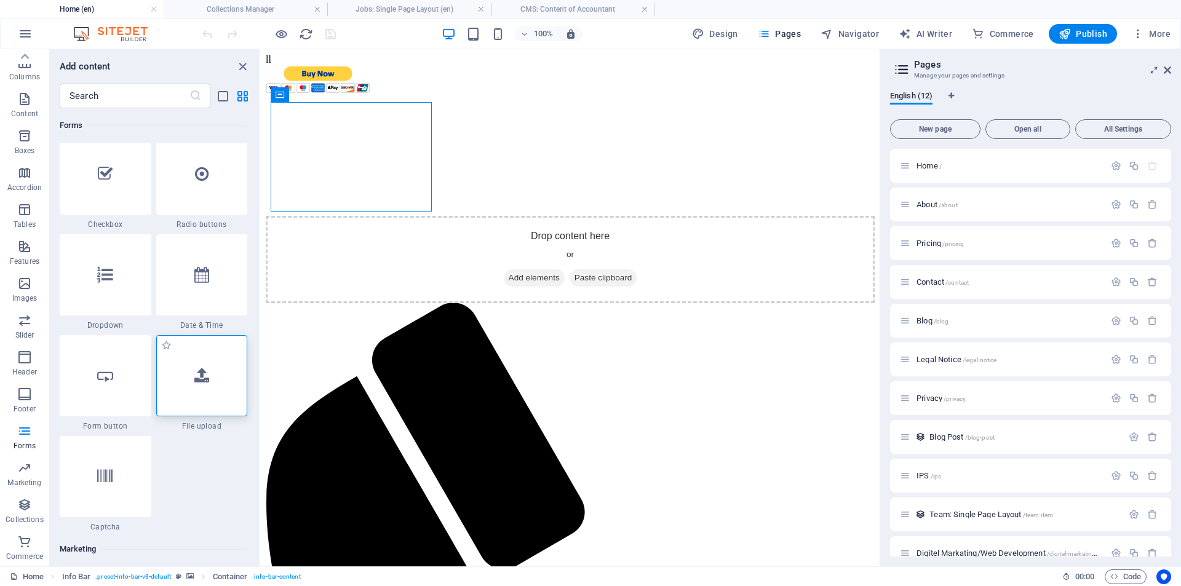
click at [212, 373] on div at bounding box center [202, 375] width 92 height 81
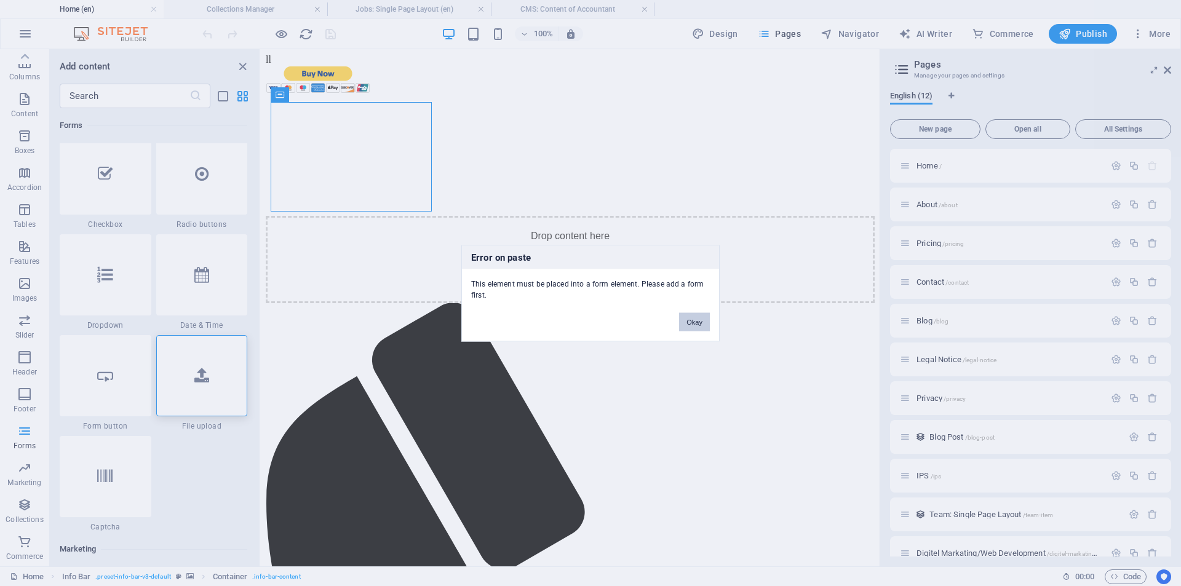
click at [694, 330] on div "Error on paste This element must be placed into a form element. Please add a fo…" at bounding box center [590, 293] width 258 height 97
click at [703, 319] on button "Okay" at bounding box center [694, 321] width 31 height 18
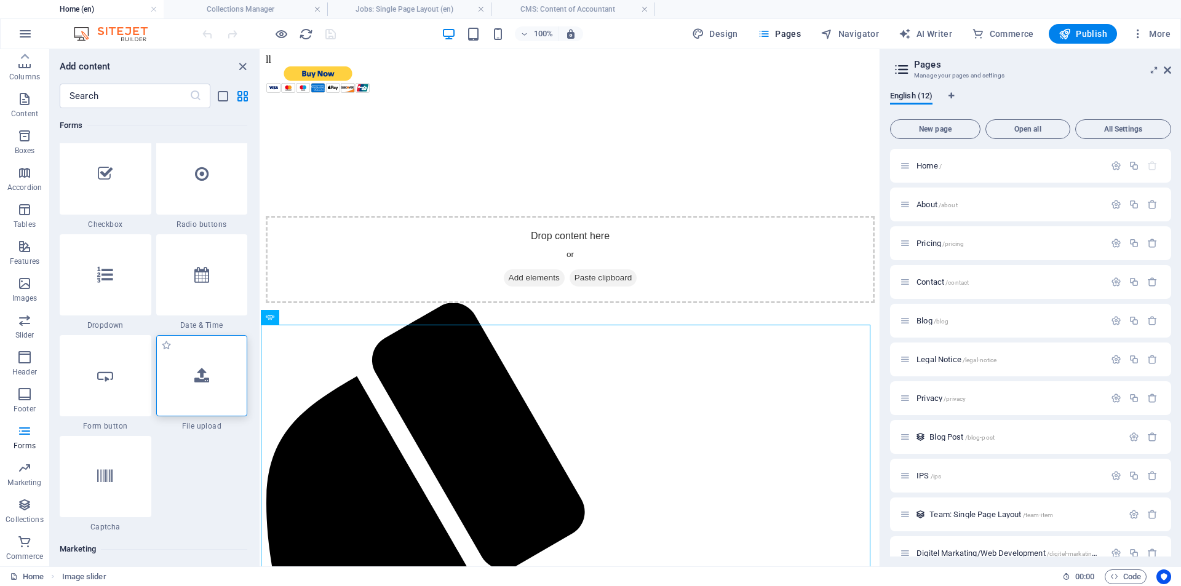
click at [213, 400] on div at bounding box center [202, 375] width 92 height 81
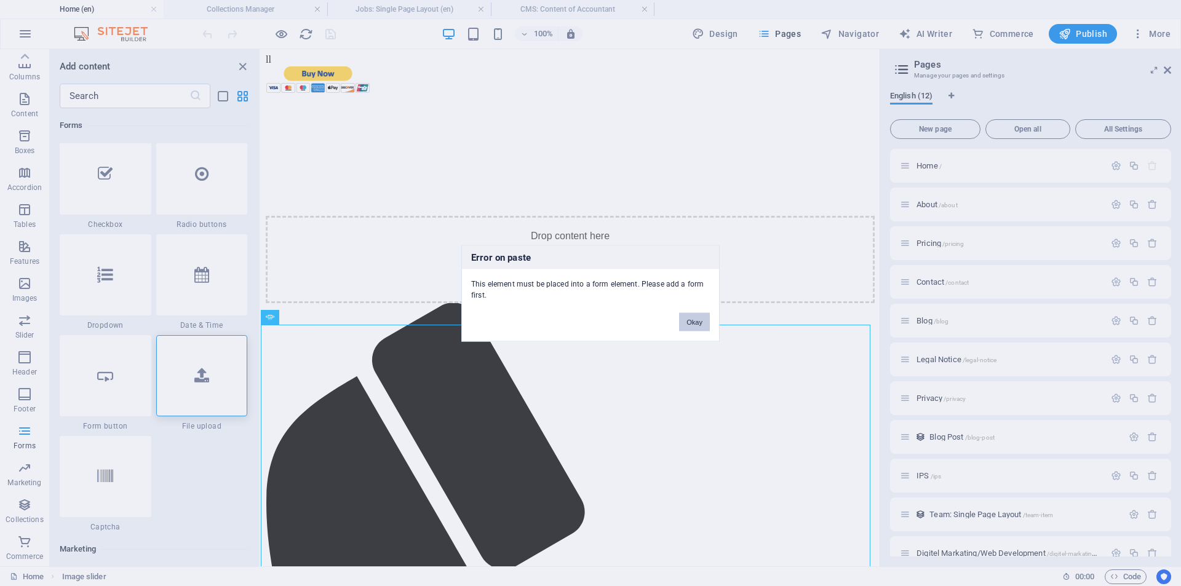
click at [693, 323] on button "Okay" at bounding box center [694, 321] width 31 height 18
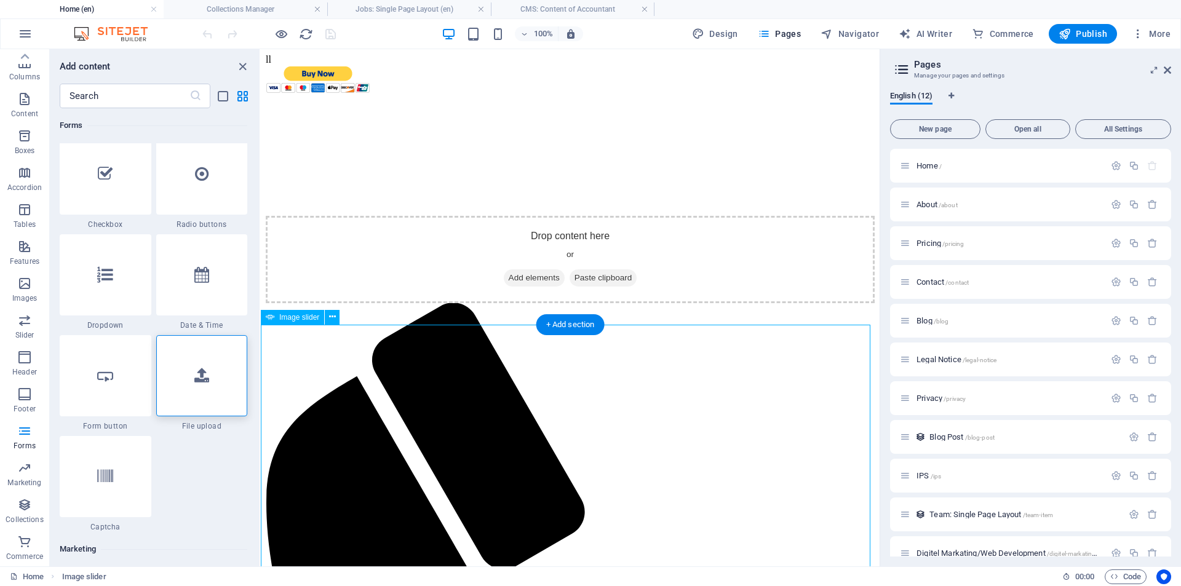
select select "px"
select select "ms"
select select "s"
select select "progressive"
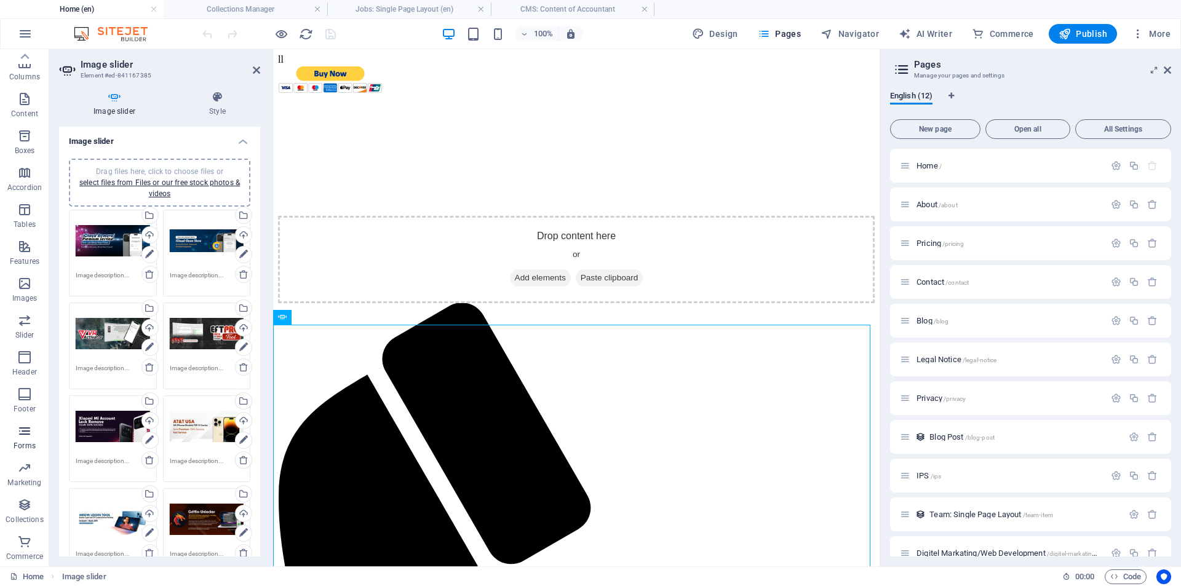
click at [22, 440] on span "Forms" at bounding box center [24, 439] width 49 height 30
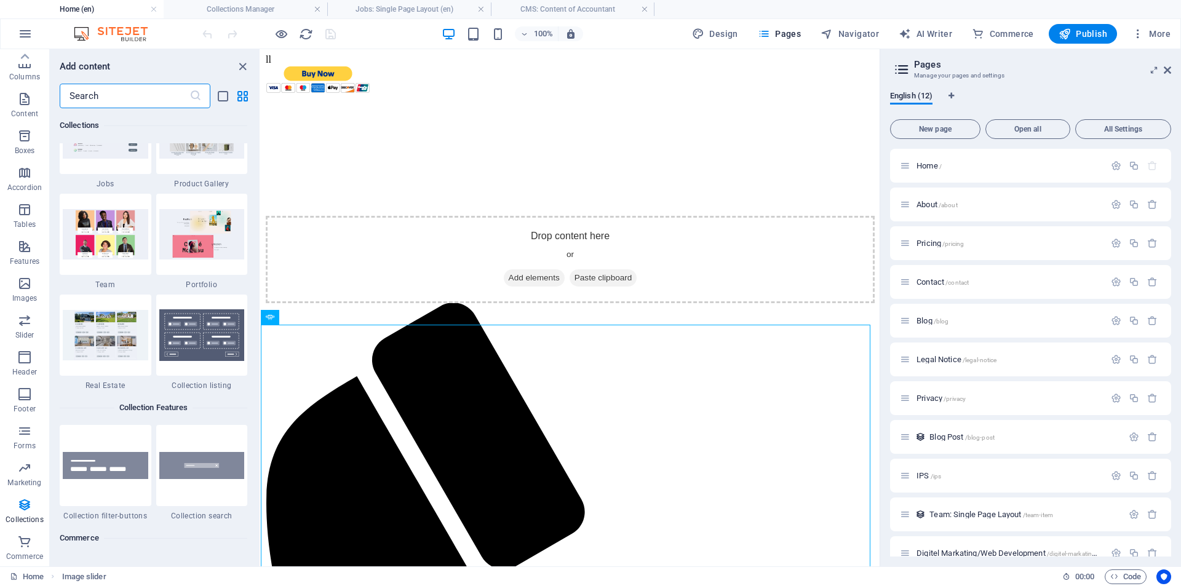
scroll to position [11237, 0]
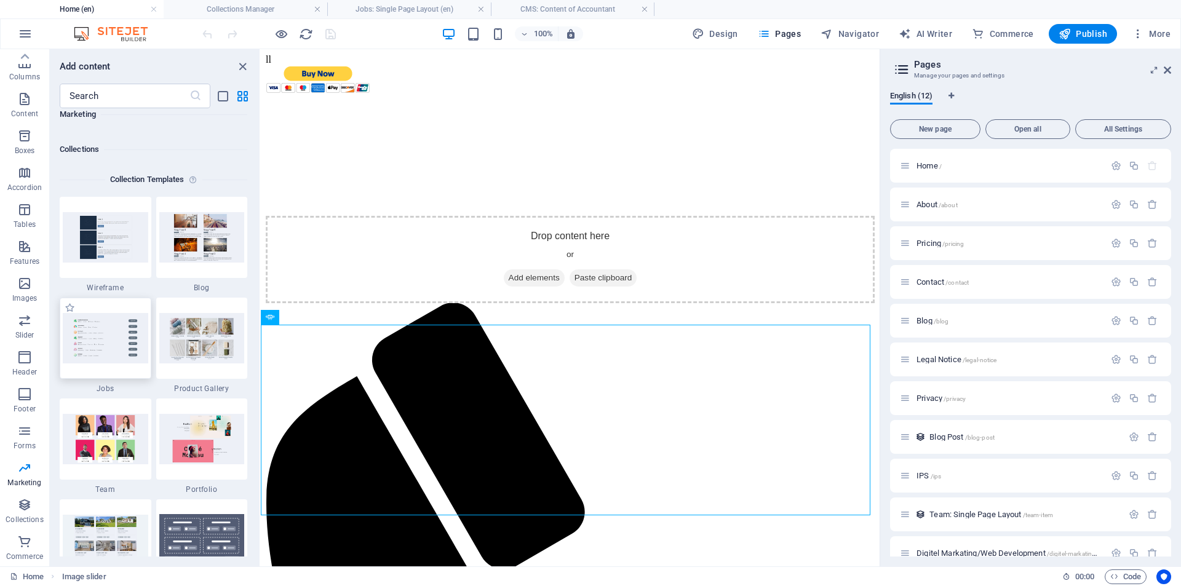
click at [118, 339] on img at bounding box center [106, 338] width 86 height 50
click at [118, 341] on img at bounding box center [106, 338] width 86 height 50
click at [111, 352] on img at bounding box center [106, 338] width 86 height 50
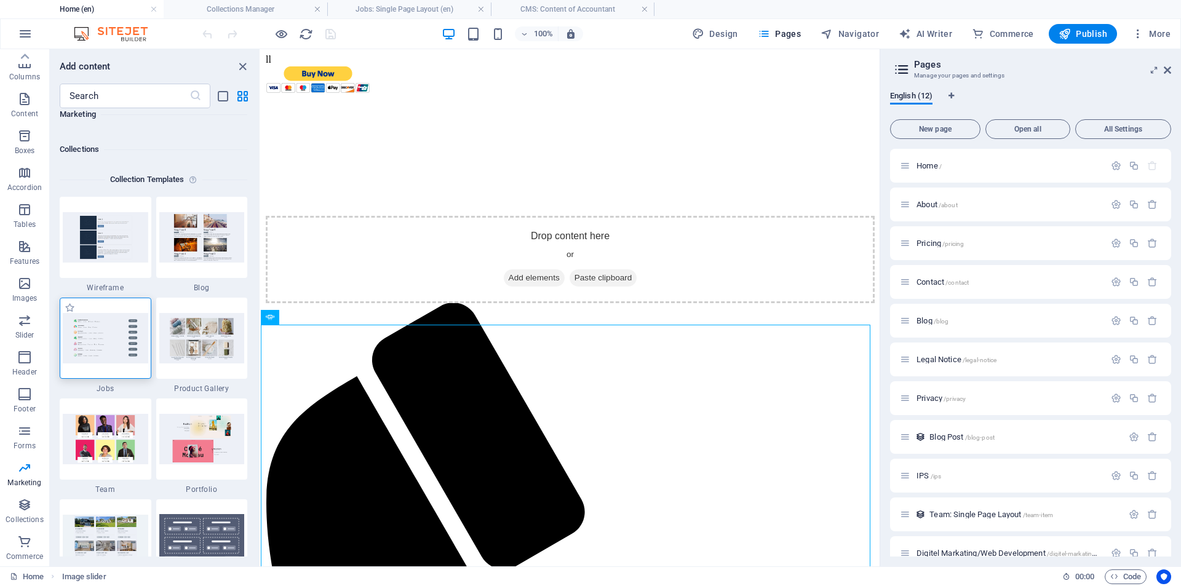
click at [111, 348] on img at bounding box center [106, 338] width 86 height 50
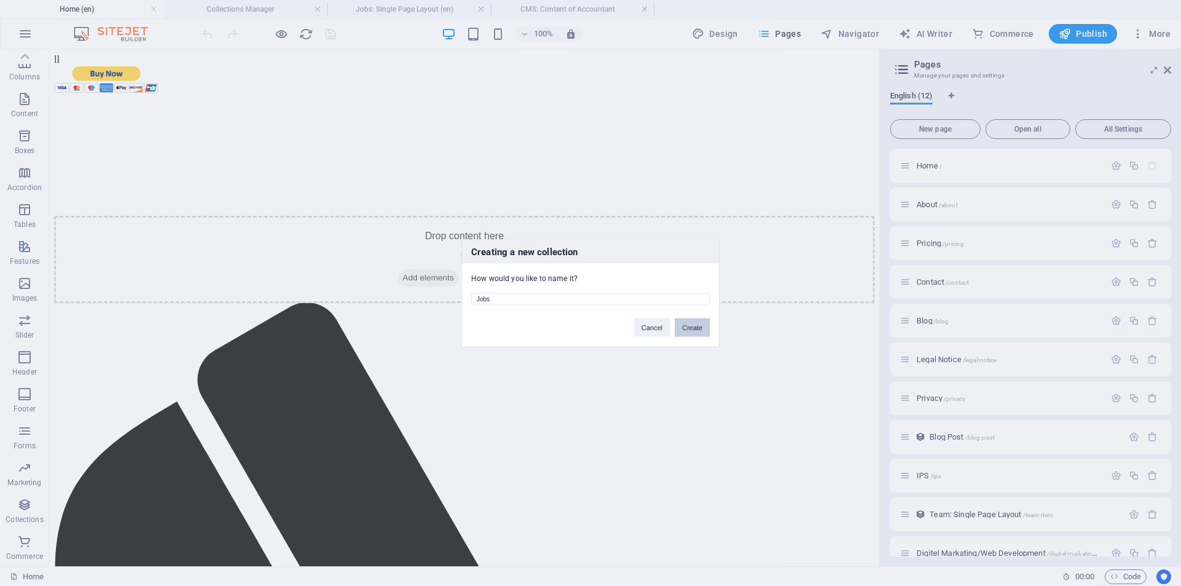
click at [693, 326] on button "Create" at bounding box center [692, 327] width 35 height 18
click at [672, 327] on button "Delete and re-create" at bounding box center [672, 327] width 76 height 18
click at [680, 327] on button "Delete and re-create" at bounding box center [672, 327] width 76 height 18
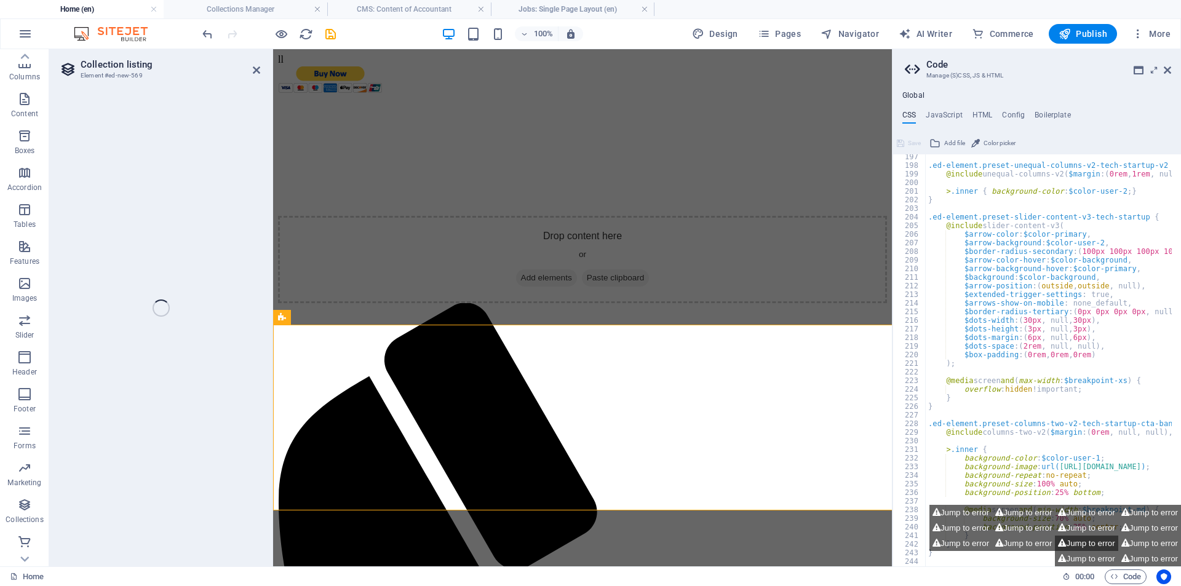
select select "68df71c775eb718e260d883d"
select select
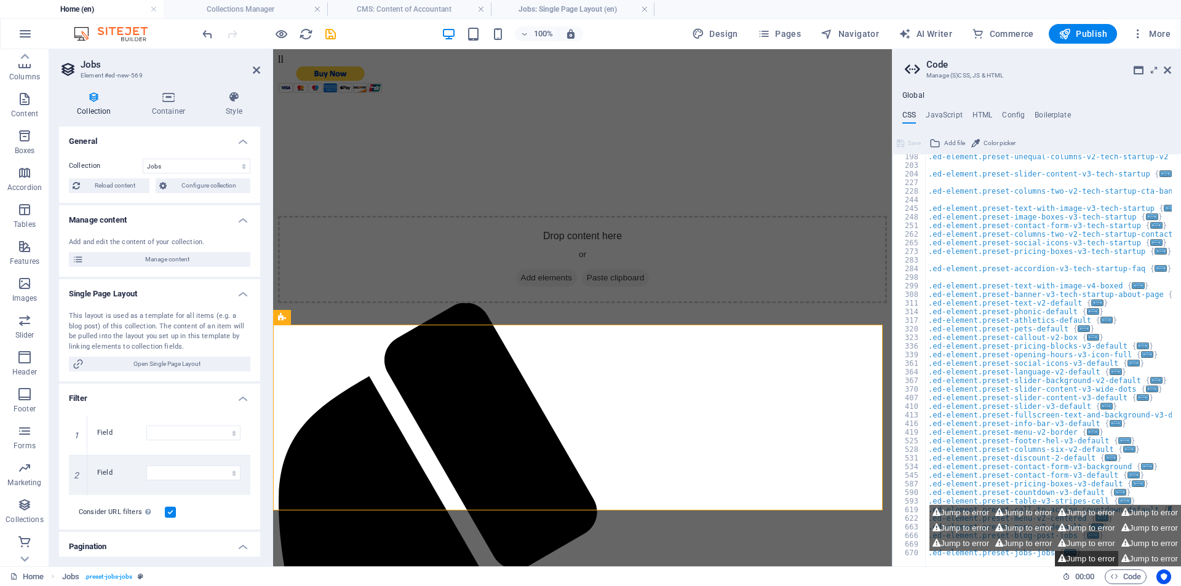
scroll to position [493, 0]
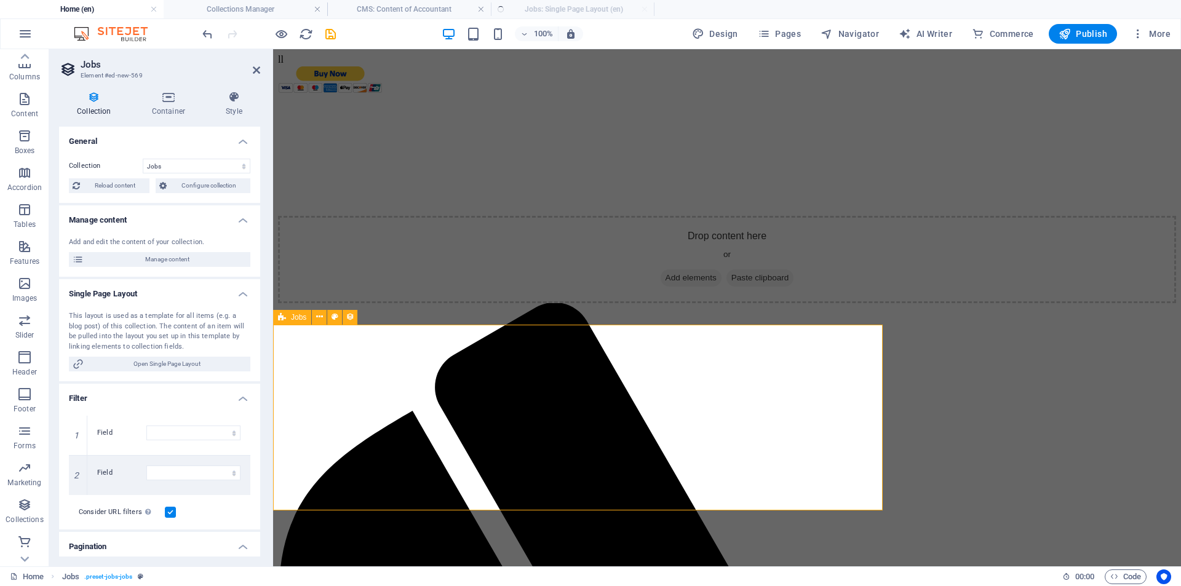
select select "columns.publishing_date_DESC"
select select "columns.status"
select select "Published"
select select "columns.publishing_date"
select select "past"
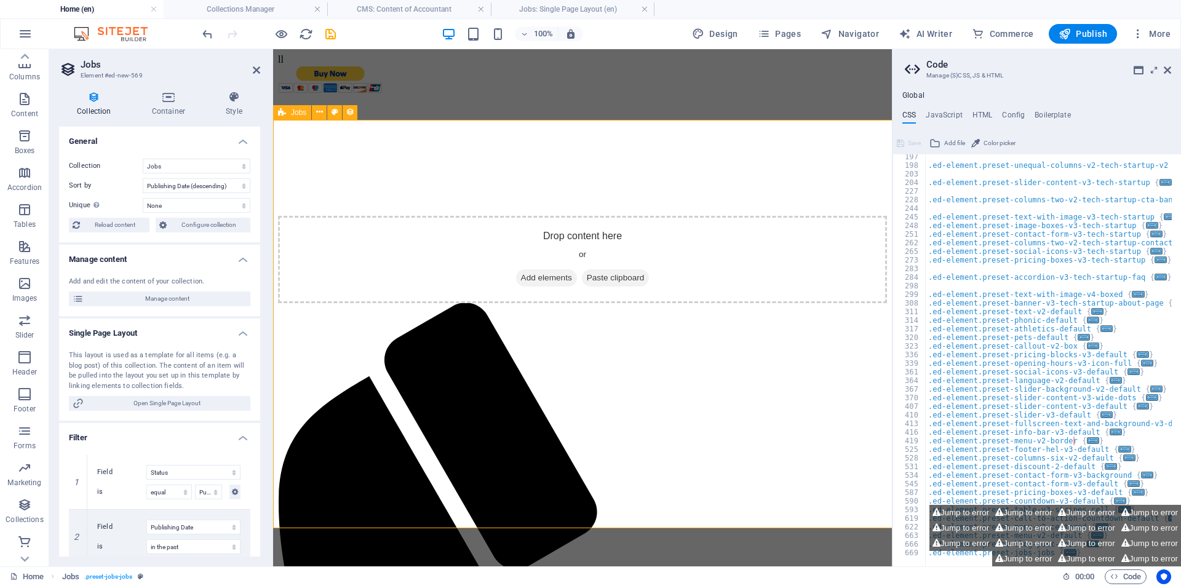
scroll to position [484, 0]
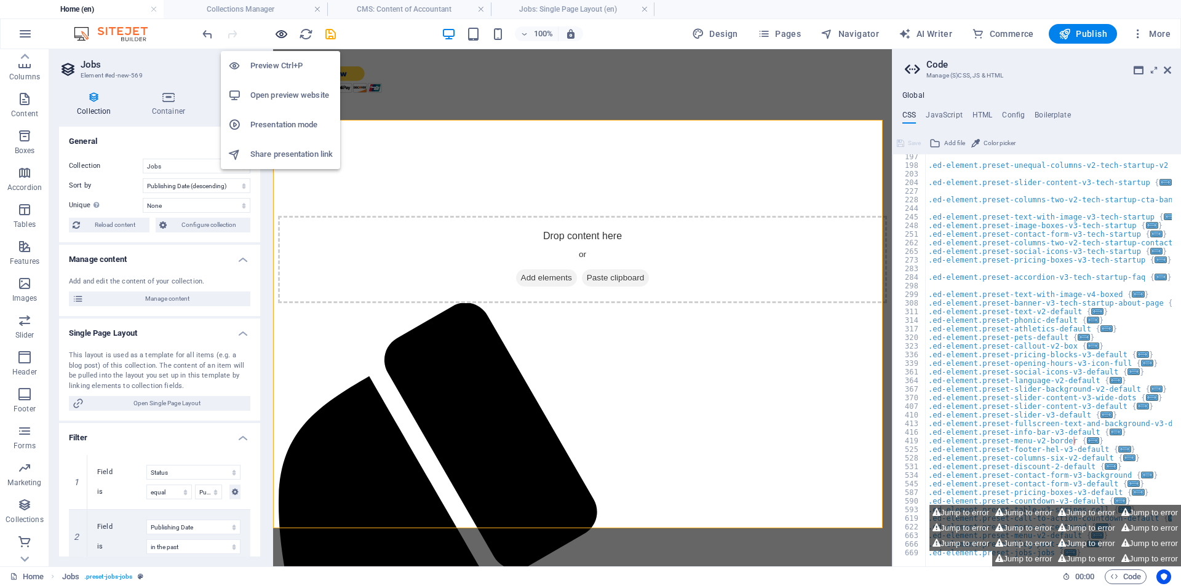
click at [279, 38] on icon "button" at bounding box center [281, 34] width 14 height 14
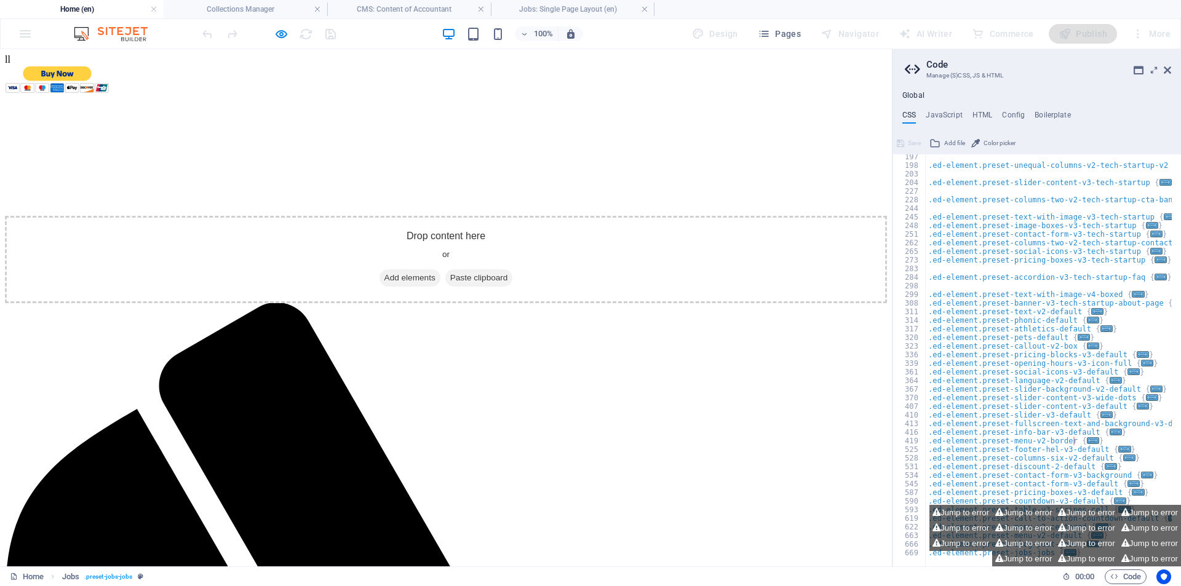
select select
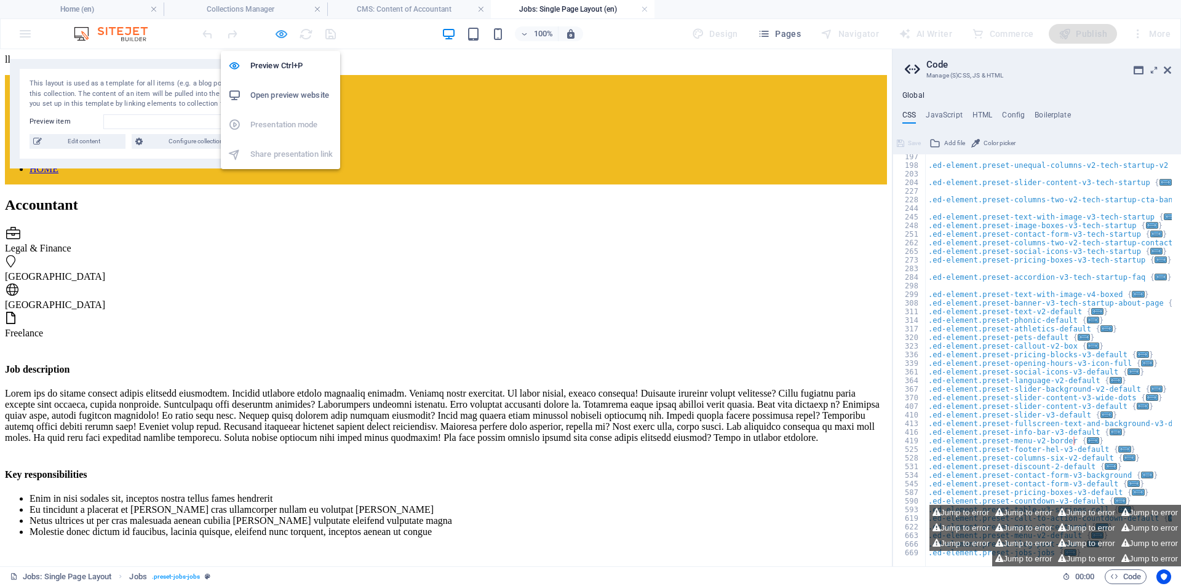
click at [279, 35] on icon "button" at bounding box center [281, 34] width 14 height 14
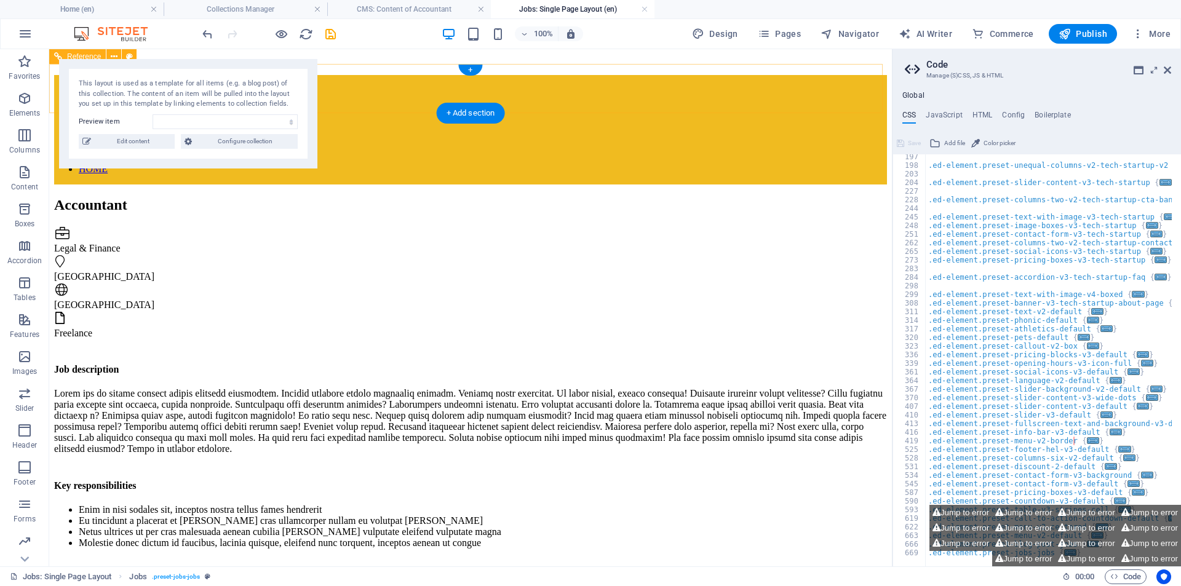
click at [874, 89] on nav "About Pricing Contact WHOLESALE RETAIL Digitel Markating unlocking cctv/securit…" at bounding box center [470, 125] width 833 height 100
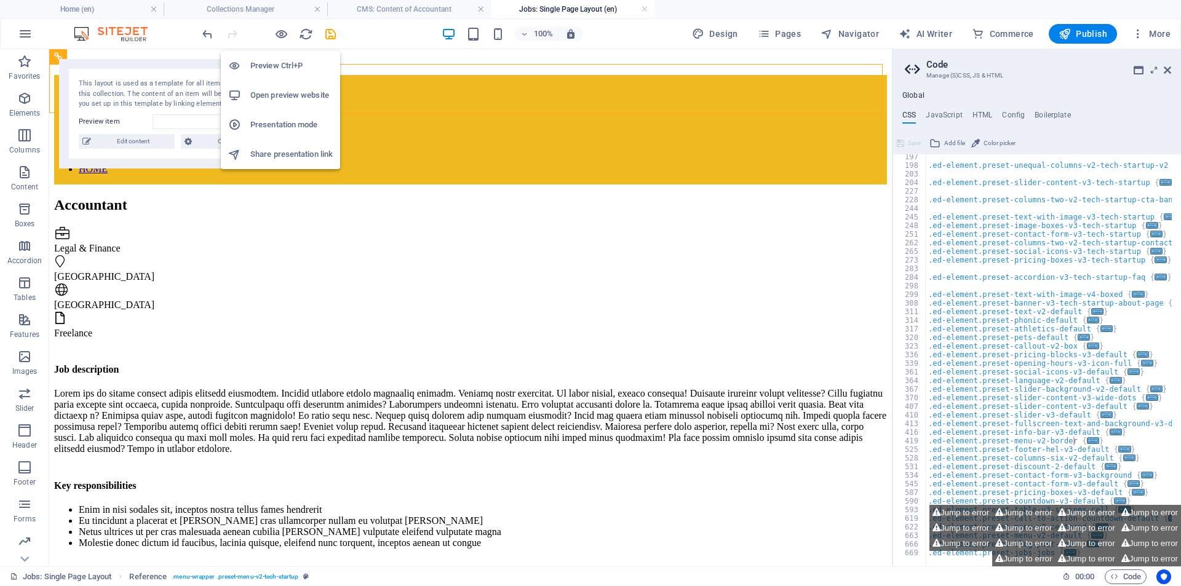
drag, startPoint x: 282, startPoint y: 36, endPoint x: 308, endPoint y: 48, distance: 28.1
click at [282, 36] on icon "button" at bounding box center [281, 34] width 14 height 14
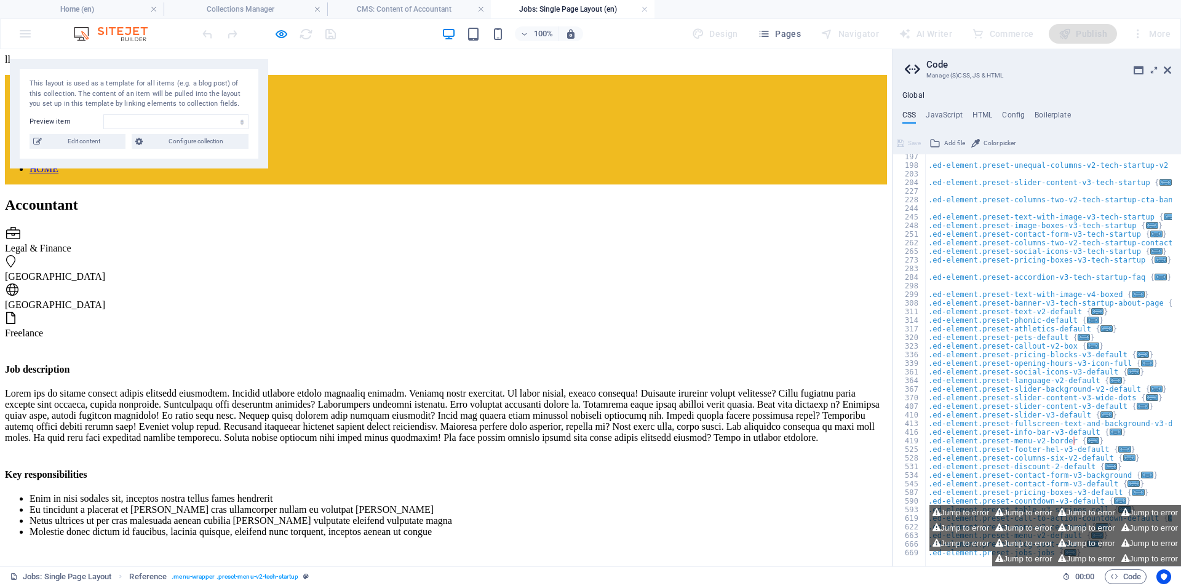
click at [58, 164] on link "HOME" at bounding box center [44, 169] width 29 height 10
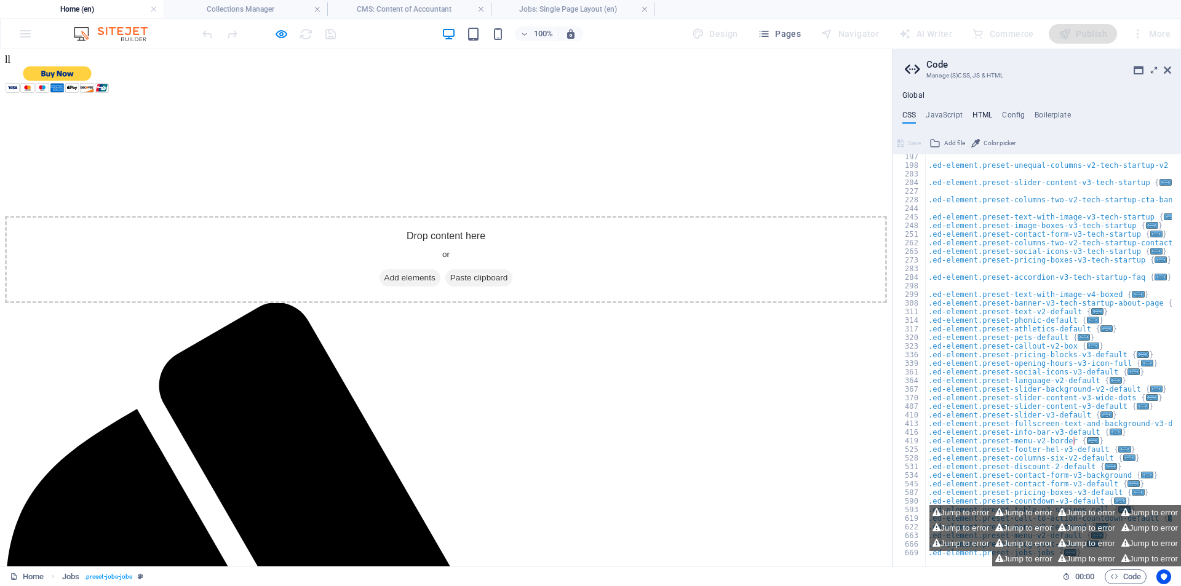
click at [989, 114] on h4 "HTML" at bounding box center [983, 118] width 20 height 14
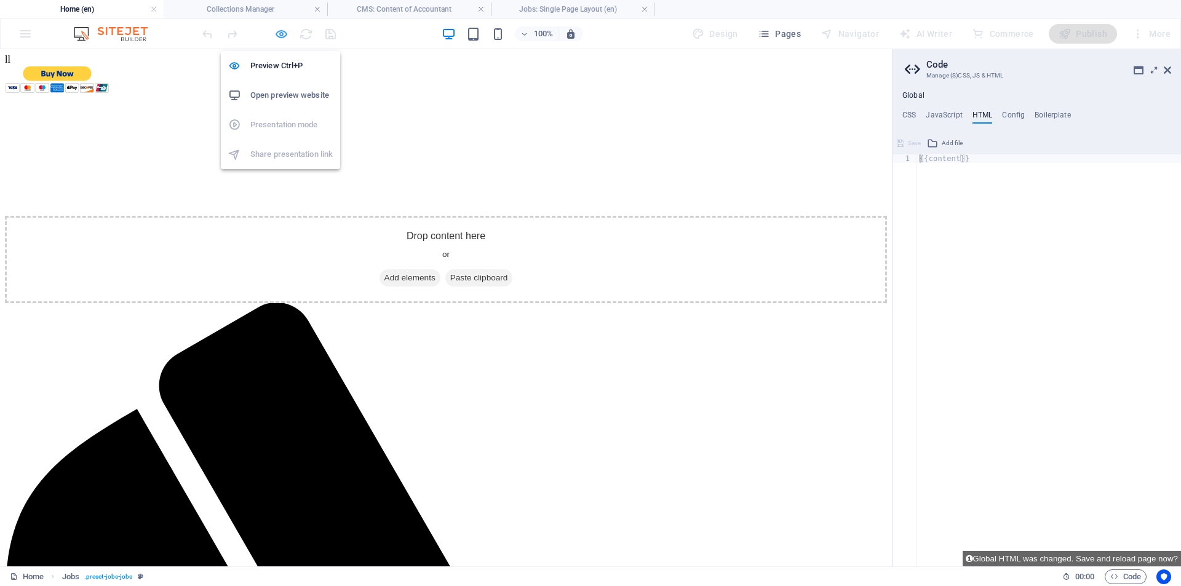
click at [283, 36] on icon "button" at bounding box center [281, 34] width 14 height 14
select select "68df71c775eb718e260d883d"
select select "columns.publishing_date_DESC"
select select "columns.status"
select select "Published"
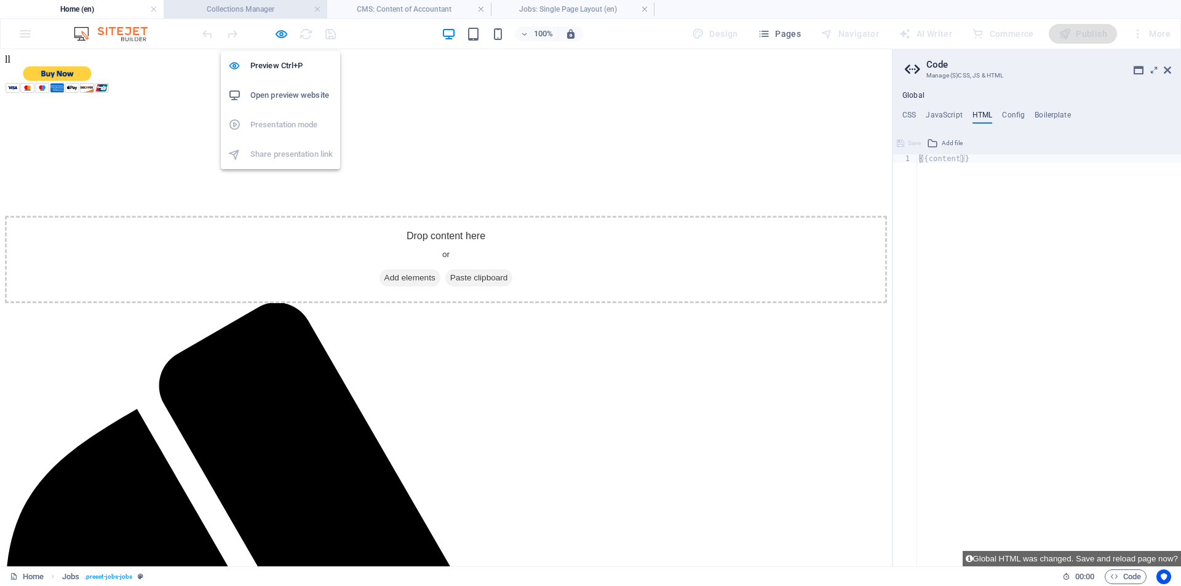
select select "columns.publishing_date"
select select "past"
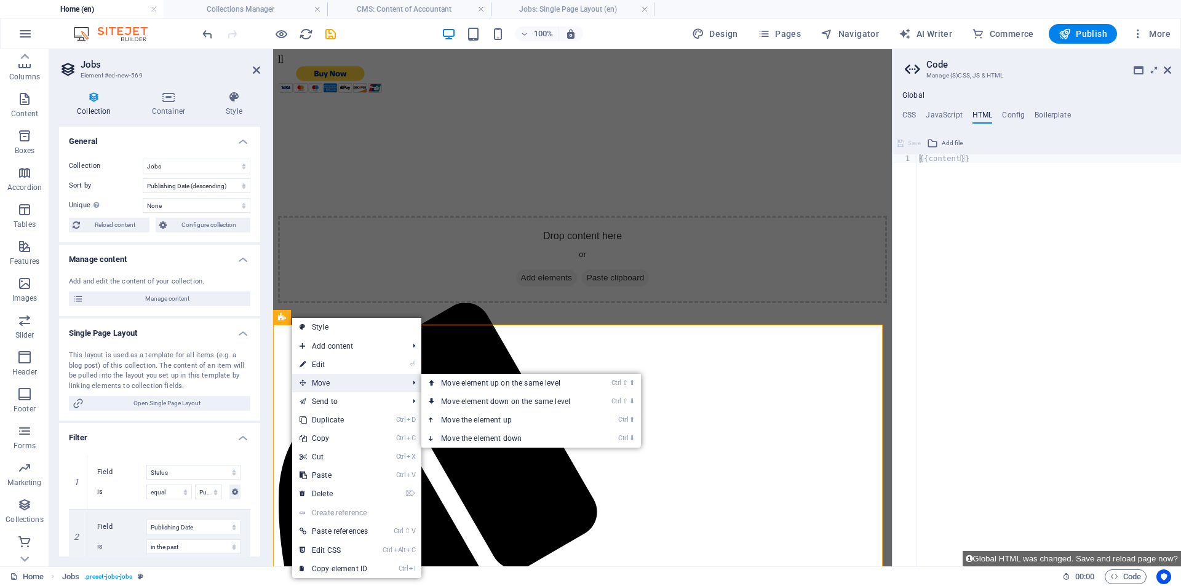
click at [344, 384] on span "Move" at bounding box center [347, 383] width 111 height 18
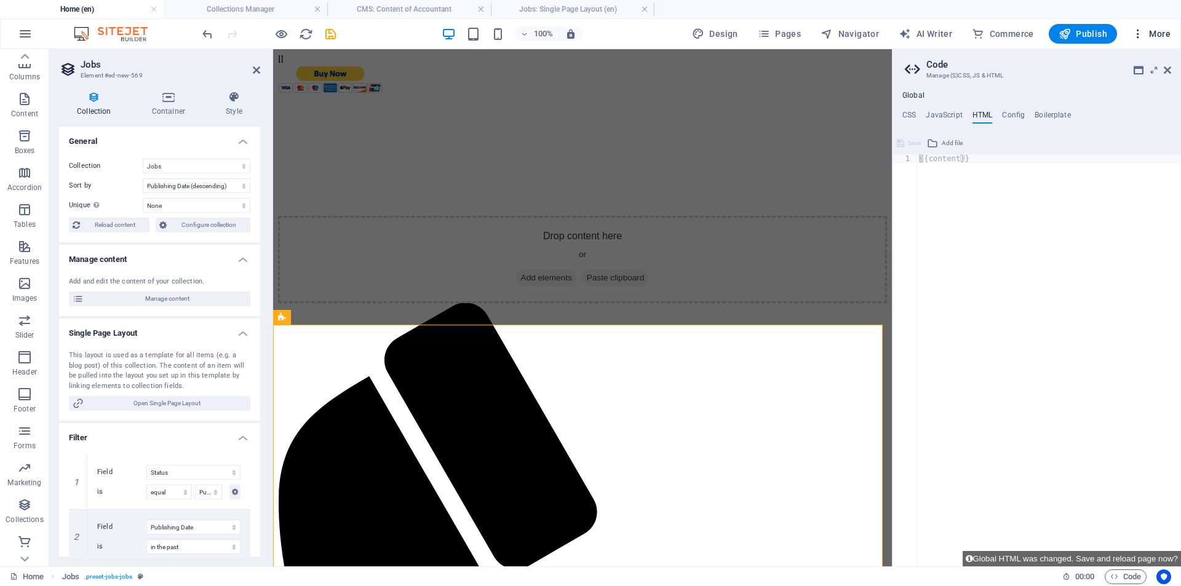
click at [1137, 37] on icon "button" at bounding box center [1138, 34] width 12 height 12
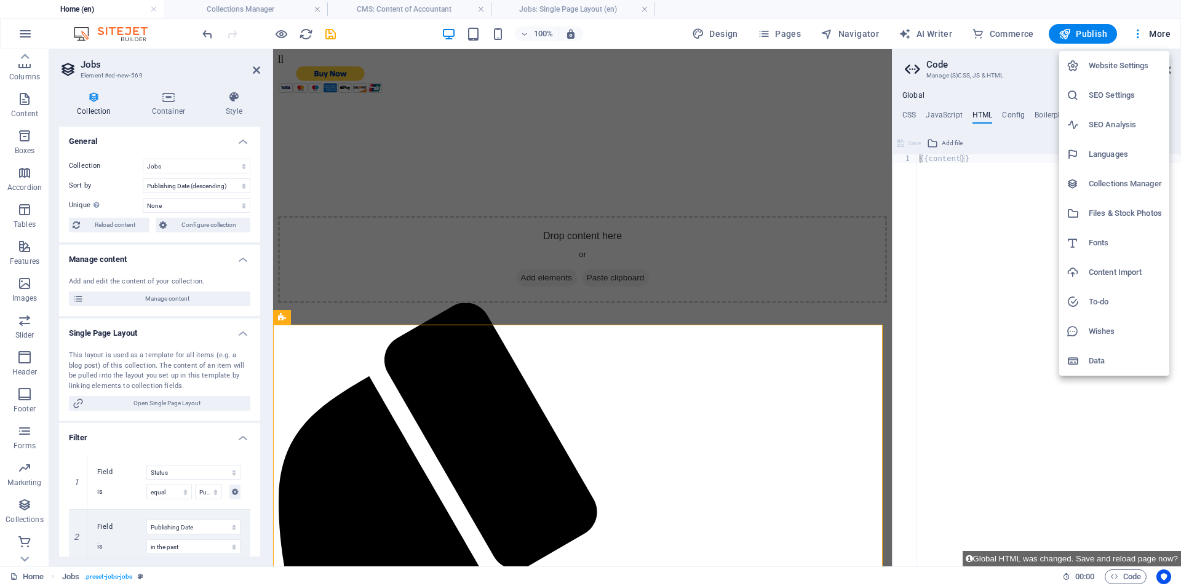
click at [958, 233] on div at bounding box center [590, 293] width 1181 height 586
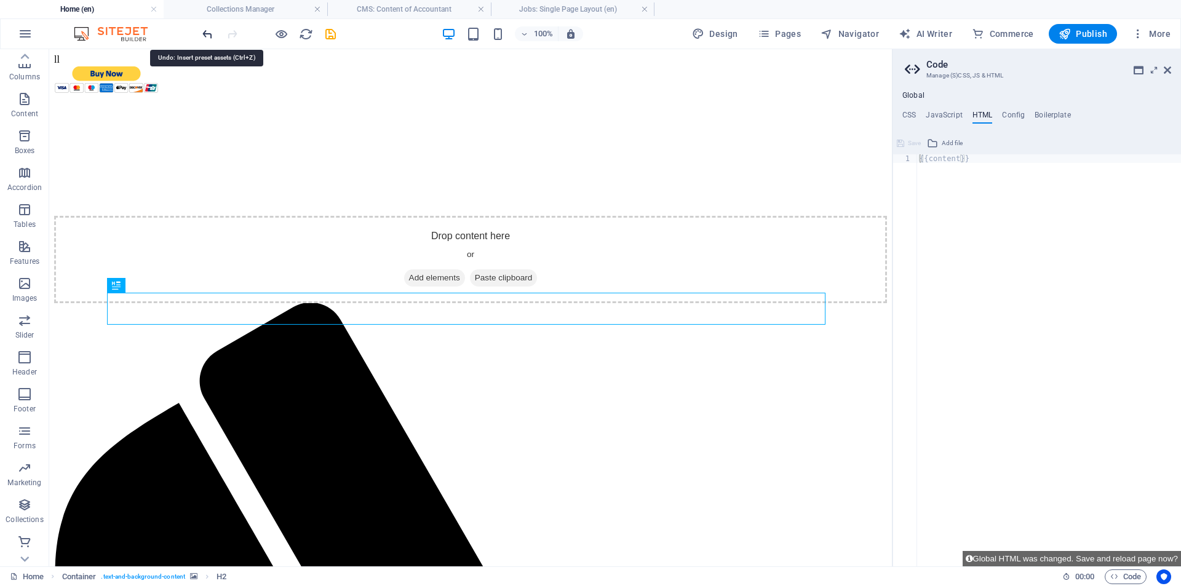
click at [210, 33] on icon "undo" at bounding box center [208, 34] width 14 height 14
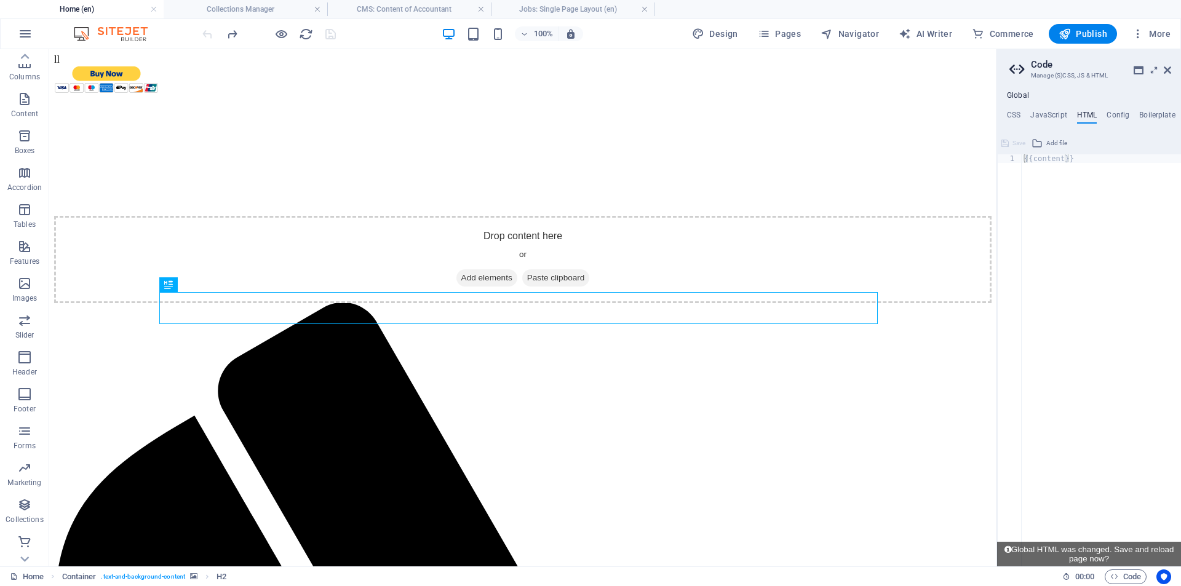
drag, startPoint x: 1021, startPoint y: 78, endPoint x: 1118, endPoint y: 87, distance: 97.6
click at [1118, 87] on aside "**********" at bounding box center [1089, 307] width 185 height 517
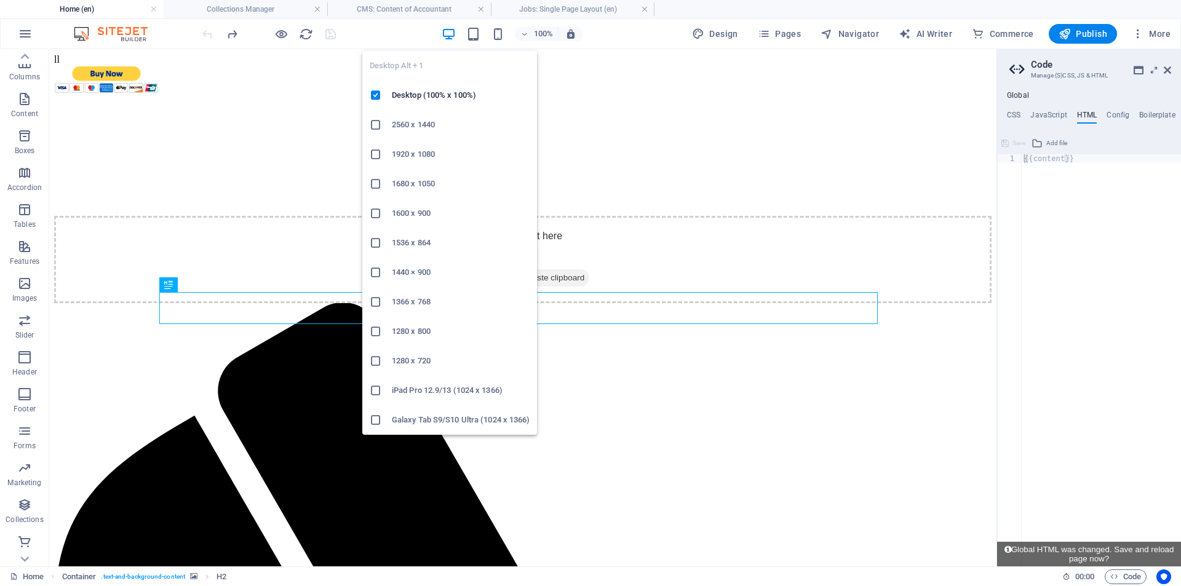
click at [454, 35] on icon "button" at bounding box center [449, 34] width 14 height 14
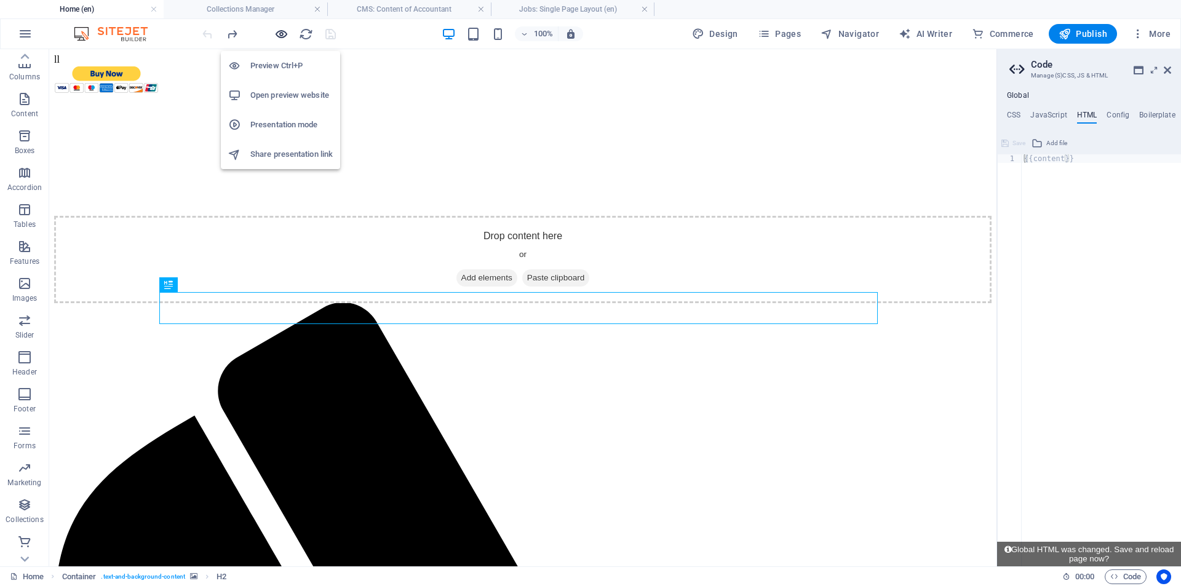
click at [279, 31] on icon "button" at bounding box center [281, 34] width 14 height 14
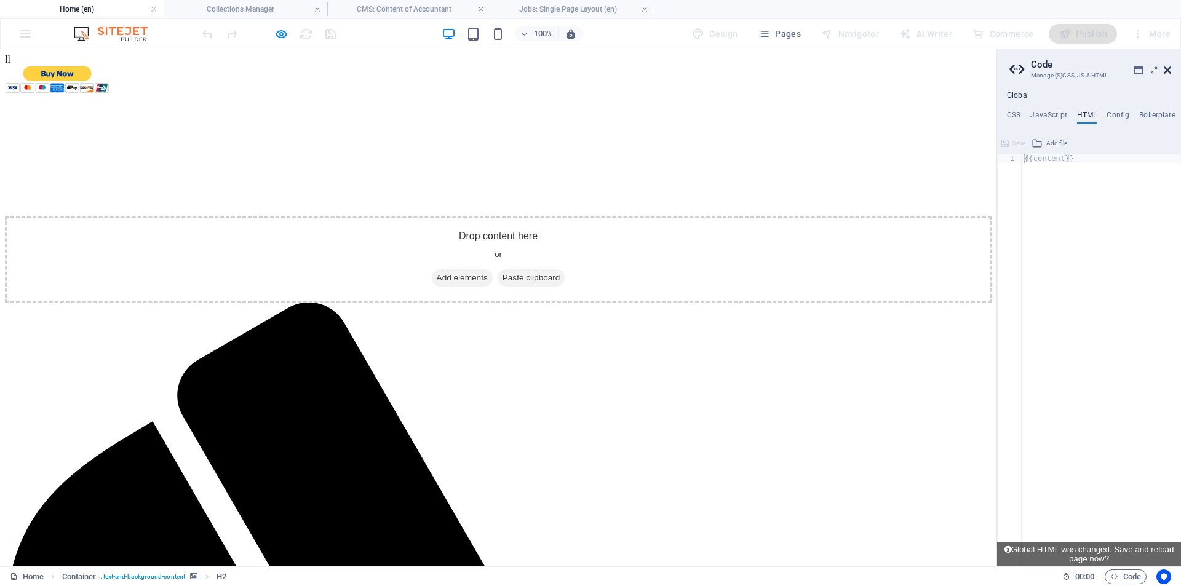
click at [1164, 65] on icon at bounding box center [1167, 70] width 7 height 10
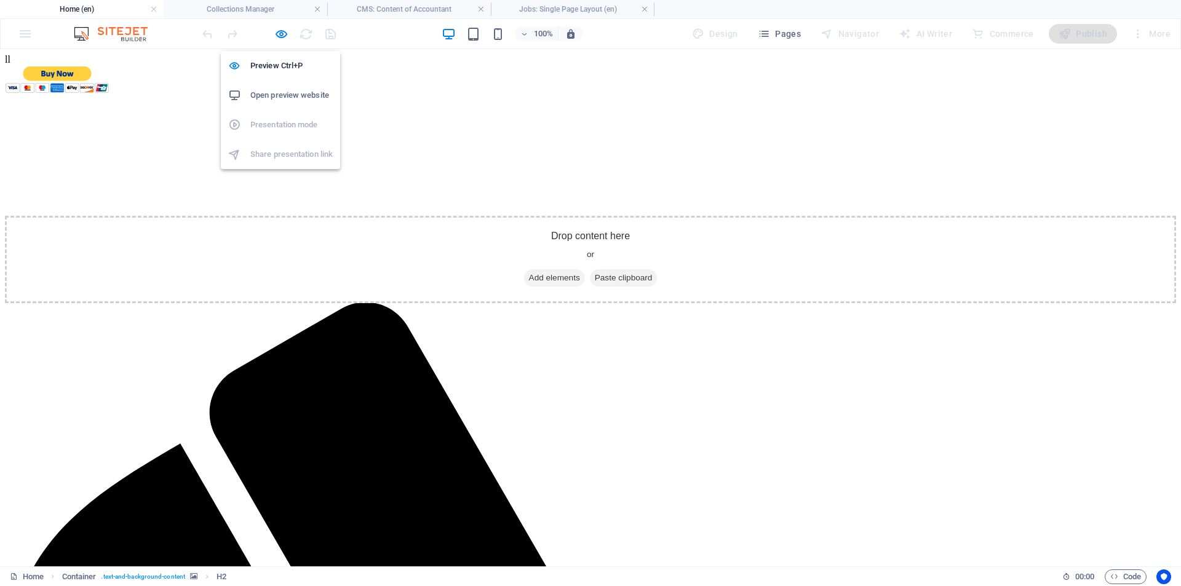
click at [280, 31] on icon "button" at bounding box center [281, 34] width 14 height 14
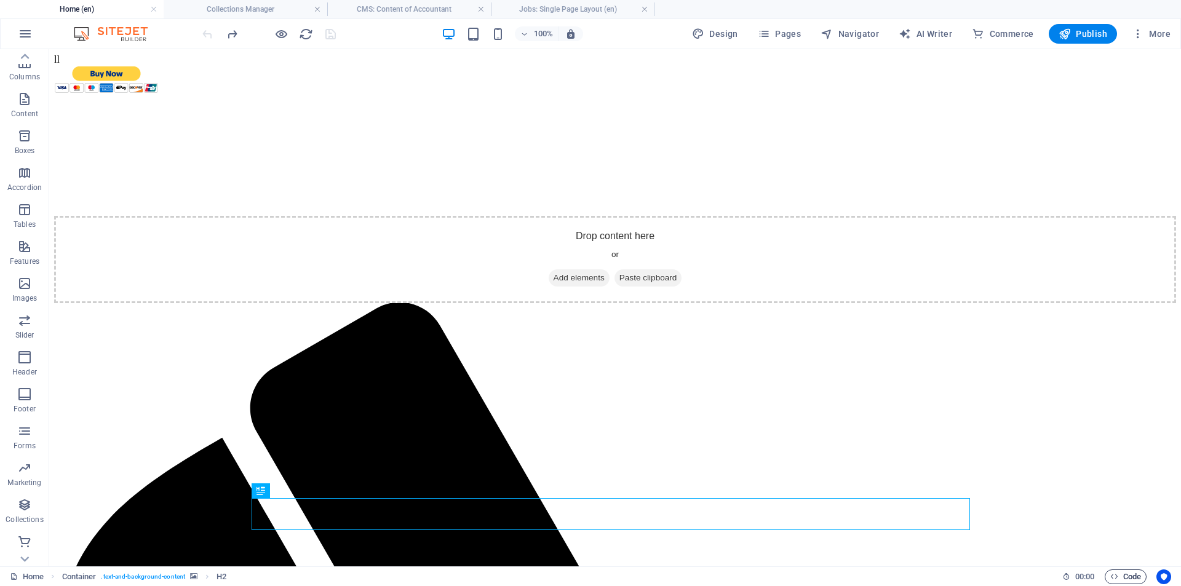
click at [1121, 578] on span "Code" at bounding box center [1125, 577] width 31 height 15
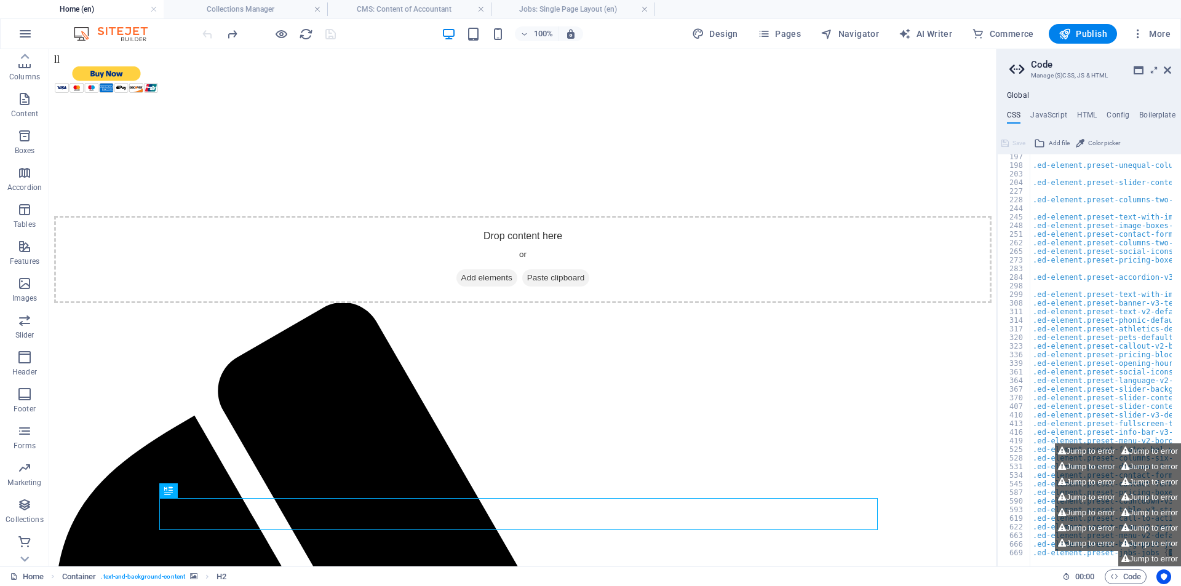
scroll to position [336, 0]
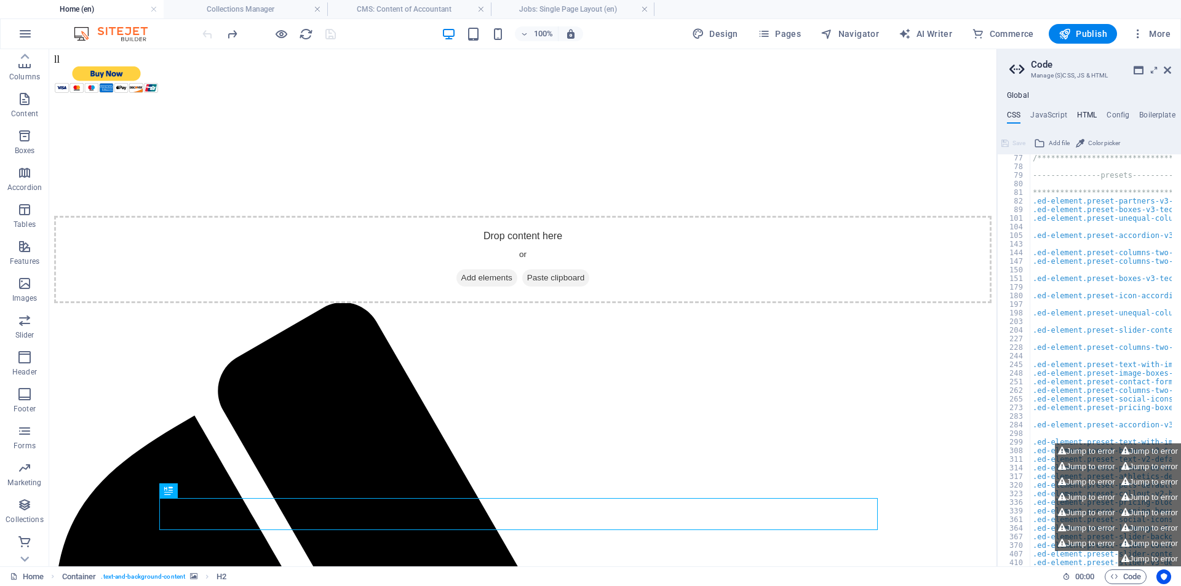
click at [1088, 113] on h4 "HTML" at bounding box center [1087, 118] width 20 height 14
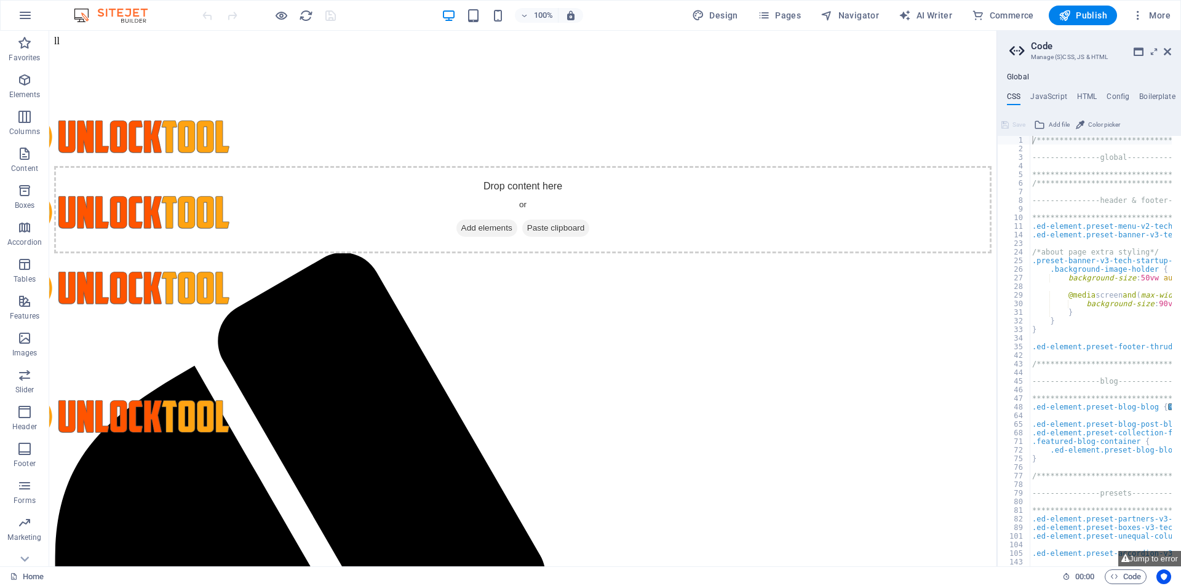
click at [1091, 89] on div "**********" at bounding box center [1089, 320] width 184 height 494
click at [1081, 92] on h4 "HTML" at bounding box center [1087, 99] width 20 height 14
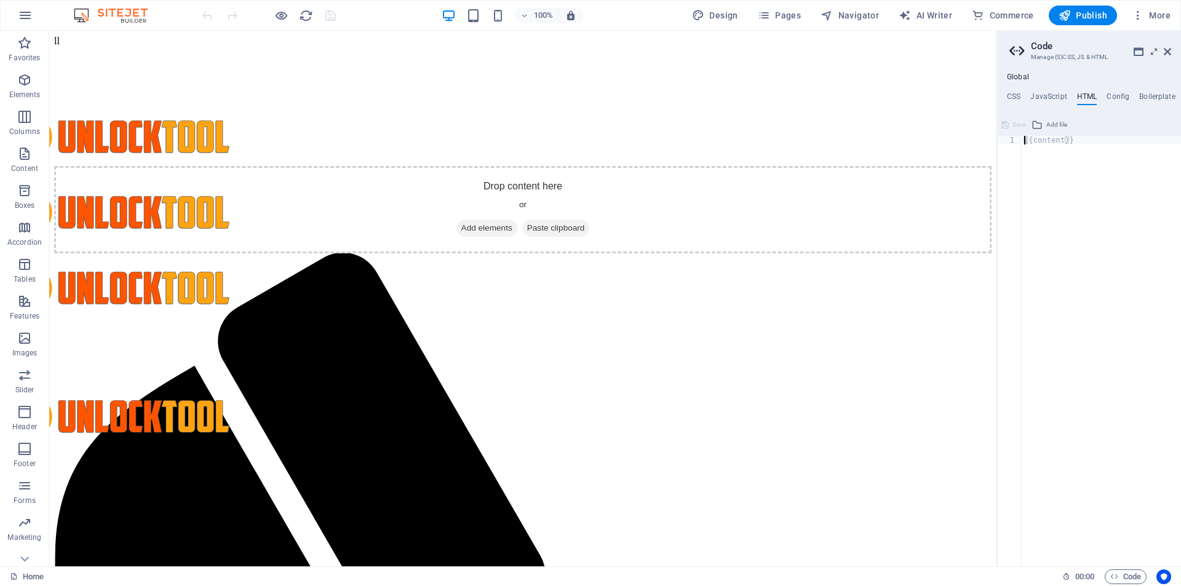
type textarea "{{content}}"
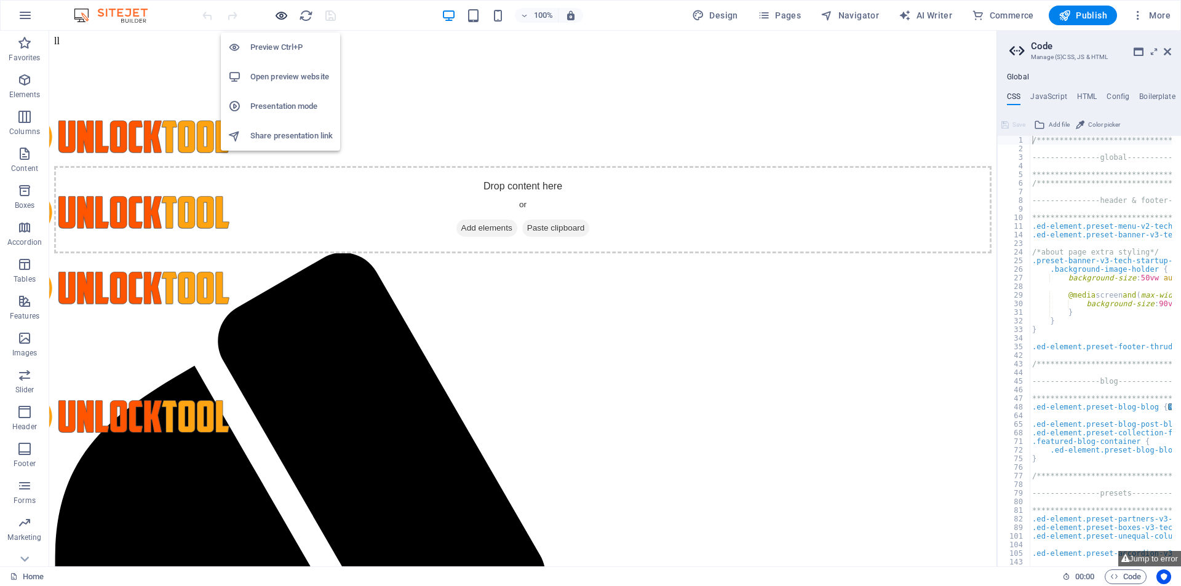
click at [281, 14] on icon "button" at bounding box center [281, 16] width 14 height 14
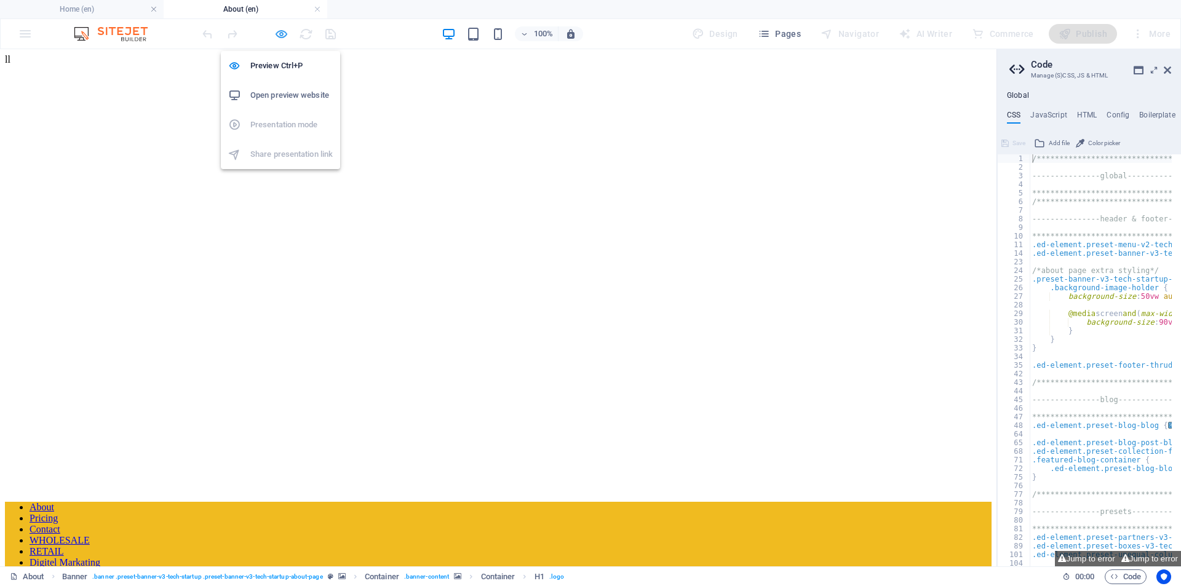
click at [280, 39] on icon "button" at bounding box center [281, 34] width 14 height 14
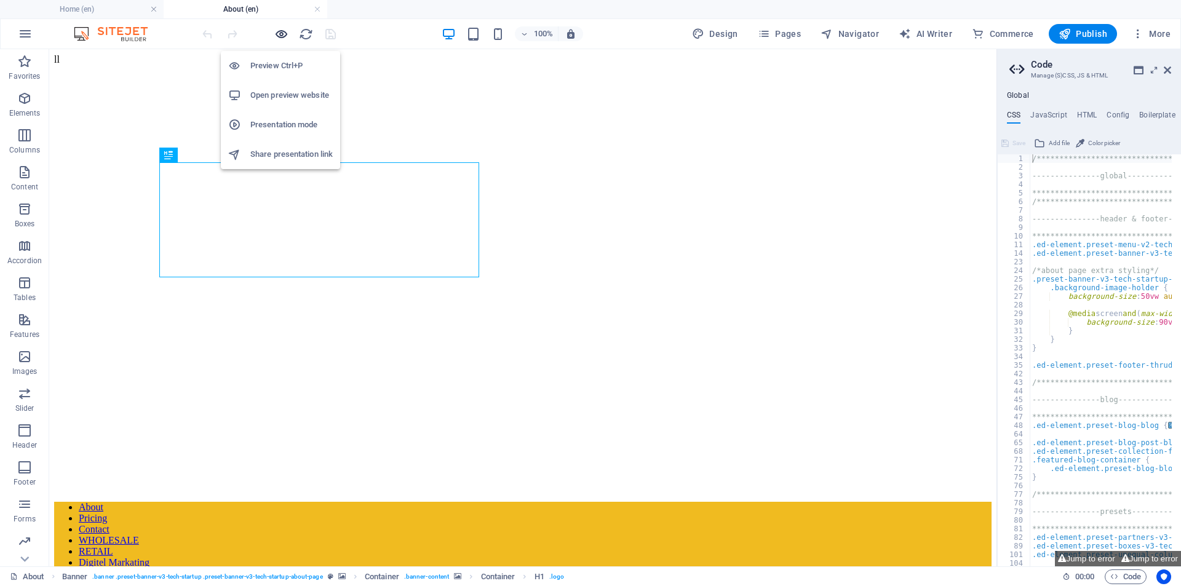
click at [279, 38] on icon "button" at bounding box center [281, 34] width 14 height 14
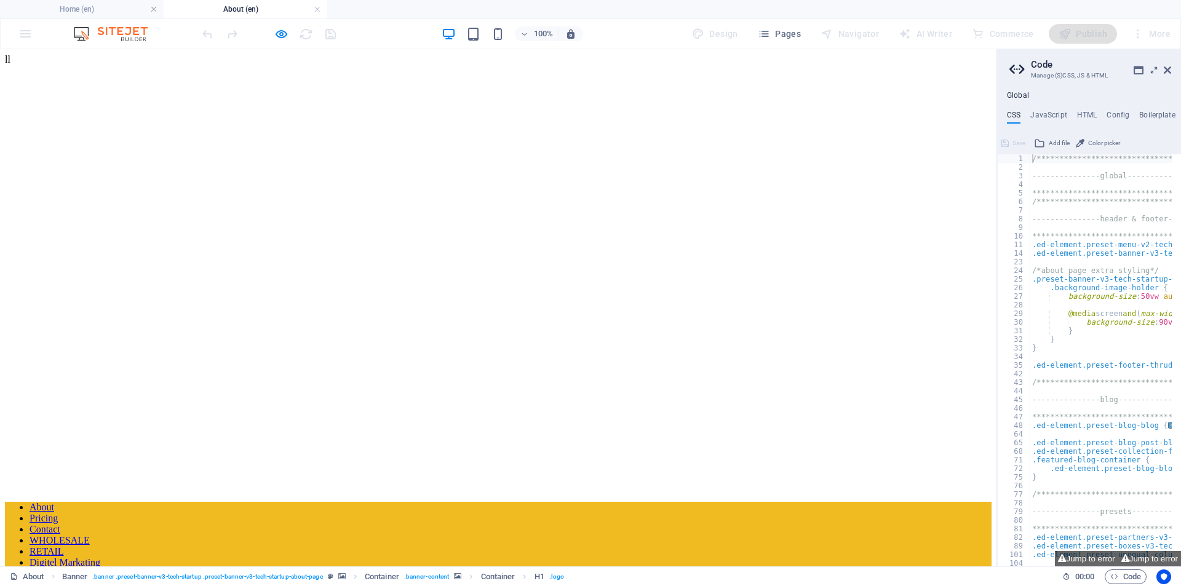
click at [60, 524] on link "Contact" at bounding box center [45, 529] width 31 height 10
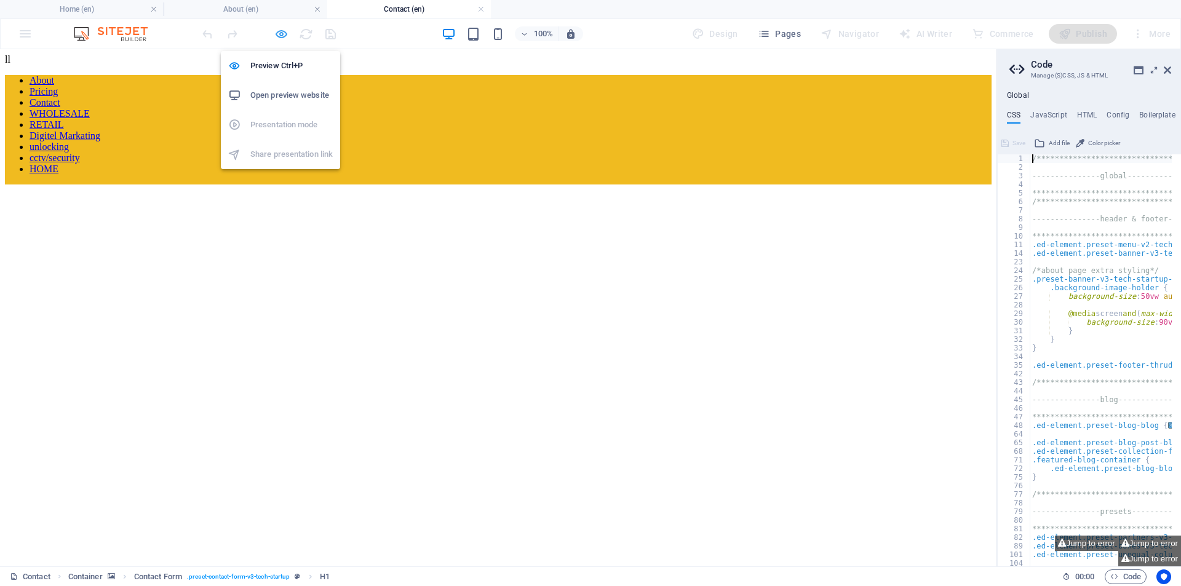
click at [277, 36] on icon "button" at bounding box center [281, 34] width 14 height 14
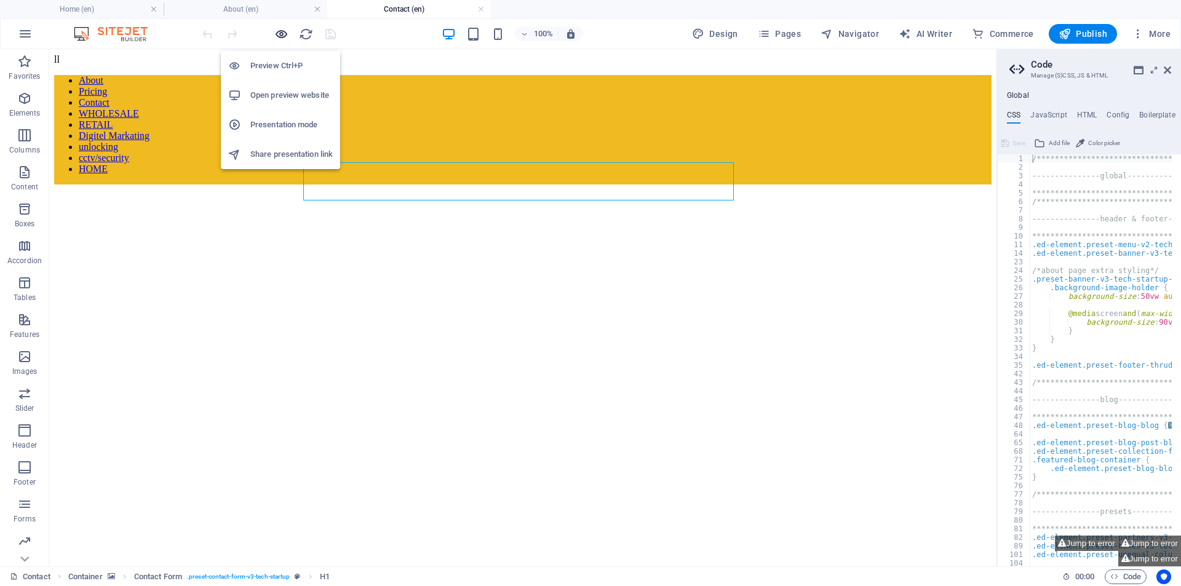
click at [275, 34] on icon "button" at bounding box center [281, 34] width 14 height 14
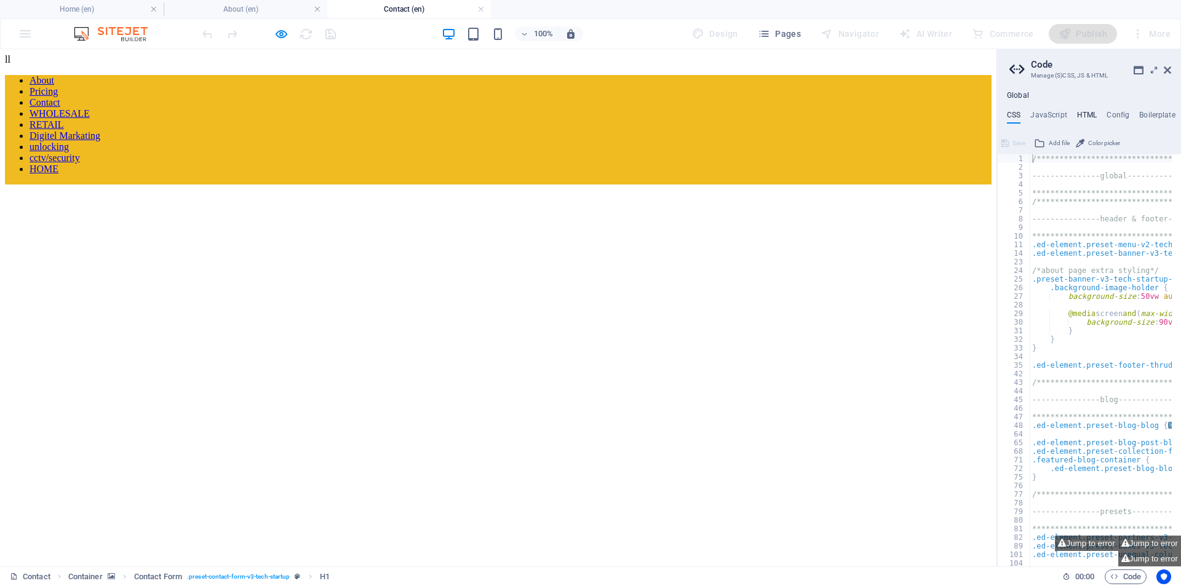
click at [1082, 115] on h4 "HTML" at bounding box center [1087, 118] width 20 height 14
type textarea "{{content}}"
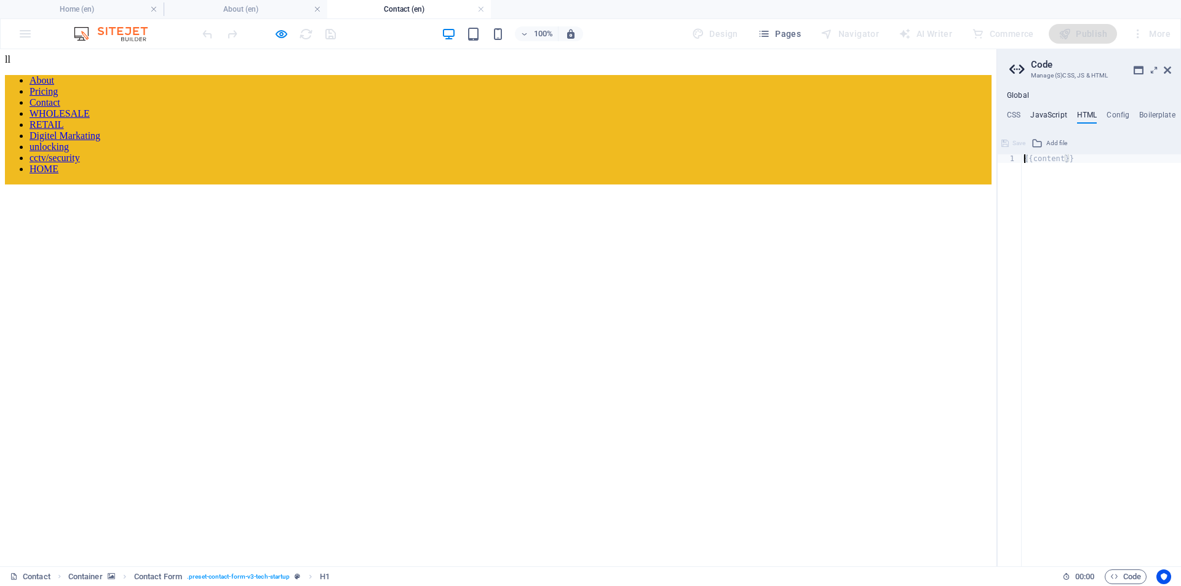
click at [1051, 117] on h4 "JavaScript" at bounding box center [1048, 118] width 36 height 14
type textarea "/* JS for preset "Menu V2" */"
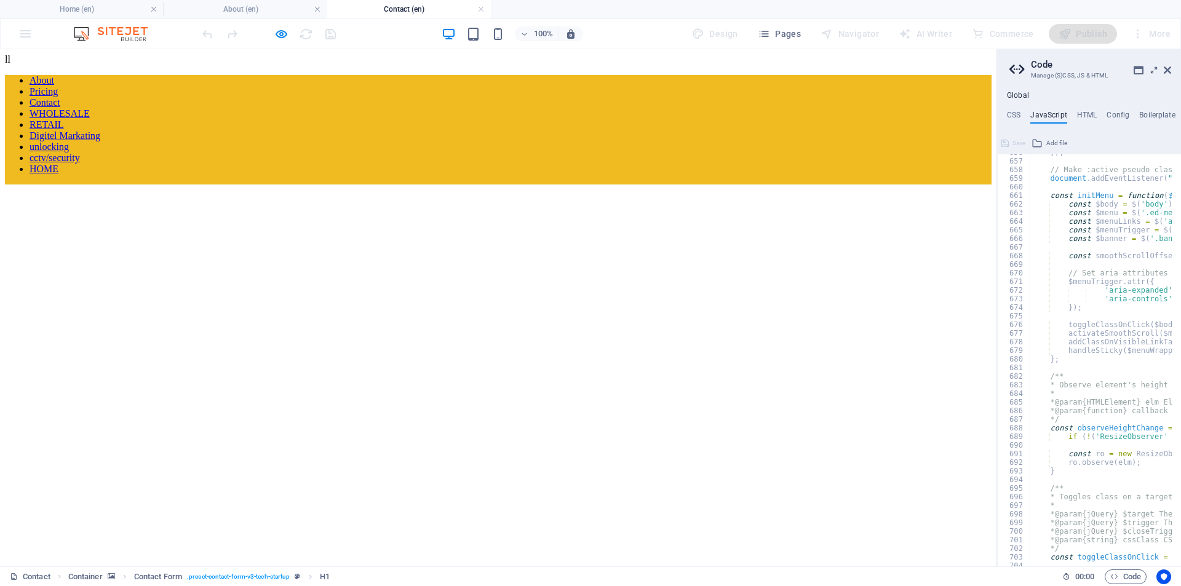
scroll to position [5795, 0]
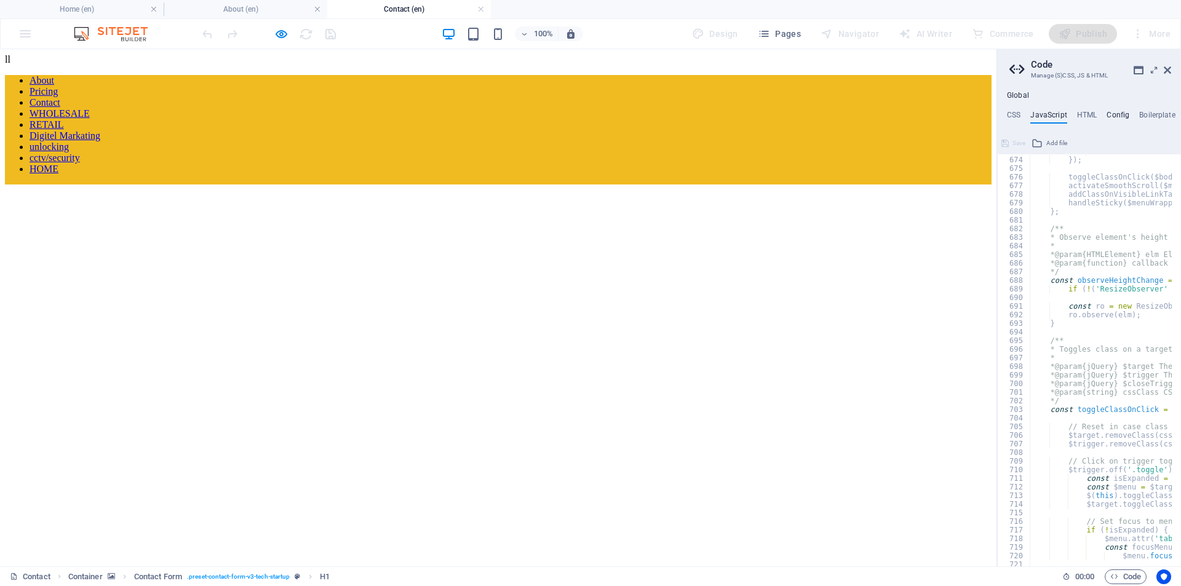
click at [1111, 114] on h4 "Config" at bounding box center [1118, 118] width 23 height 14
type textarea "$color-background: #ffffff;"
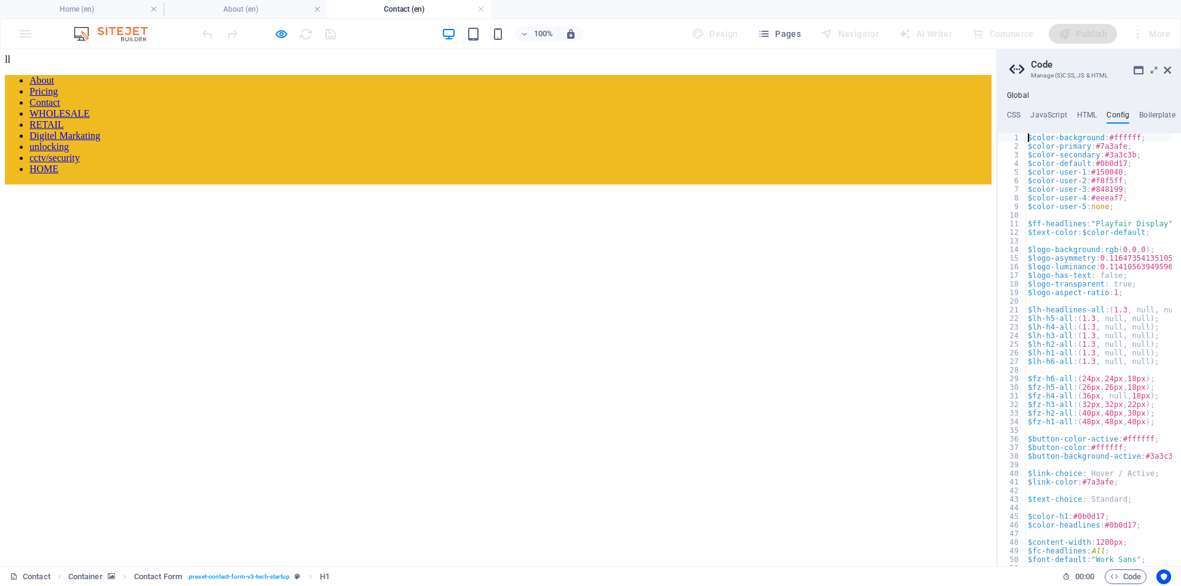
click at [1054, 109] on div "**********" at bounding box center [1089, 329] width 184 height 476
click at [1047, 113] on h4 "JavaScript" at bounding box center [1048, 118] width 36 height 14
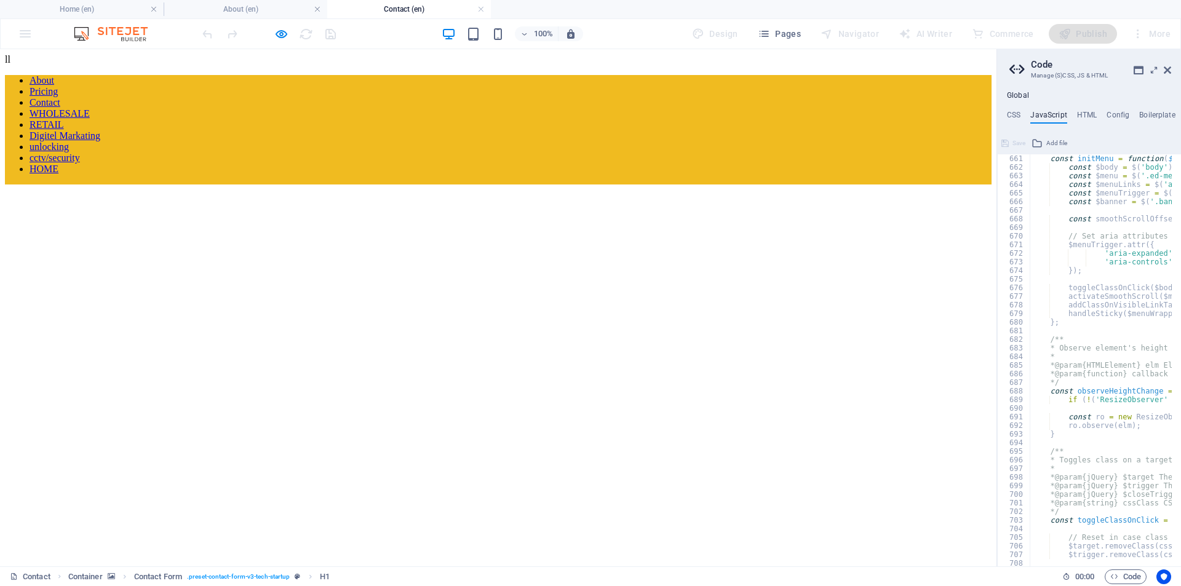
scroll to position [5536, 0]
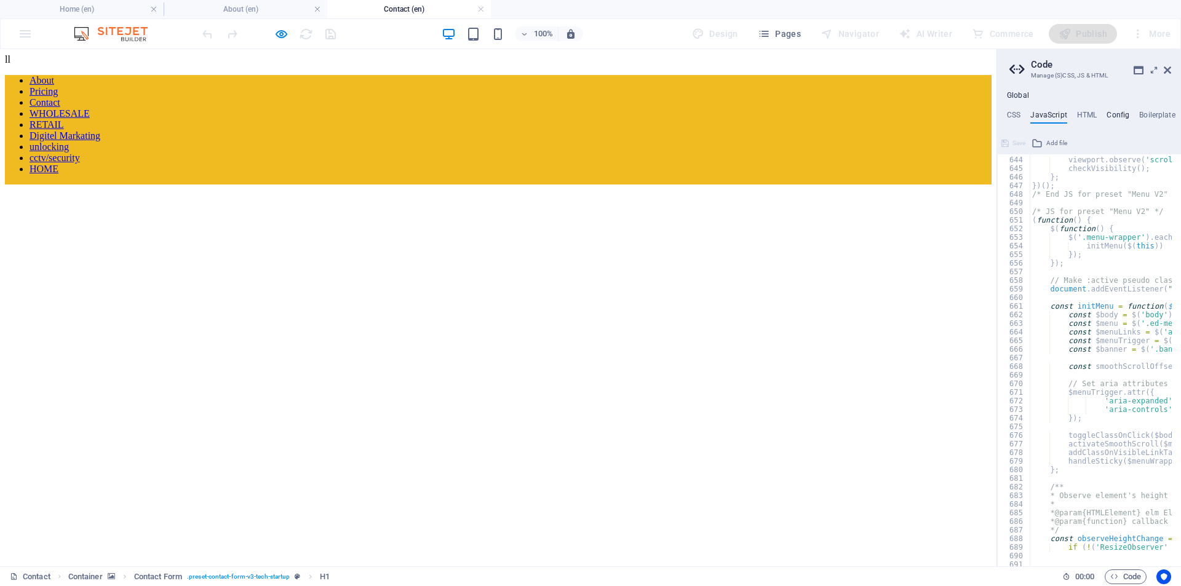
click at [1118, 116] on h4 "Config" at bounding box center [1118, 118] width 23 height 14
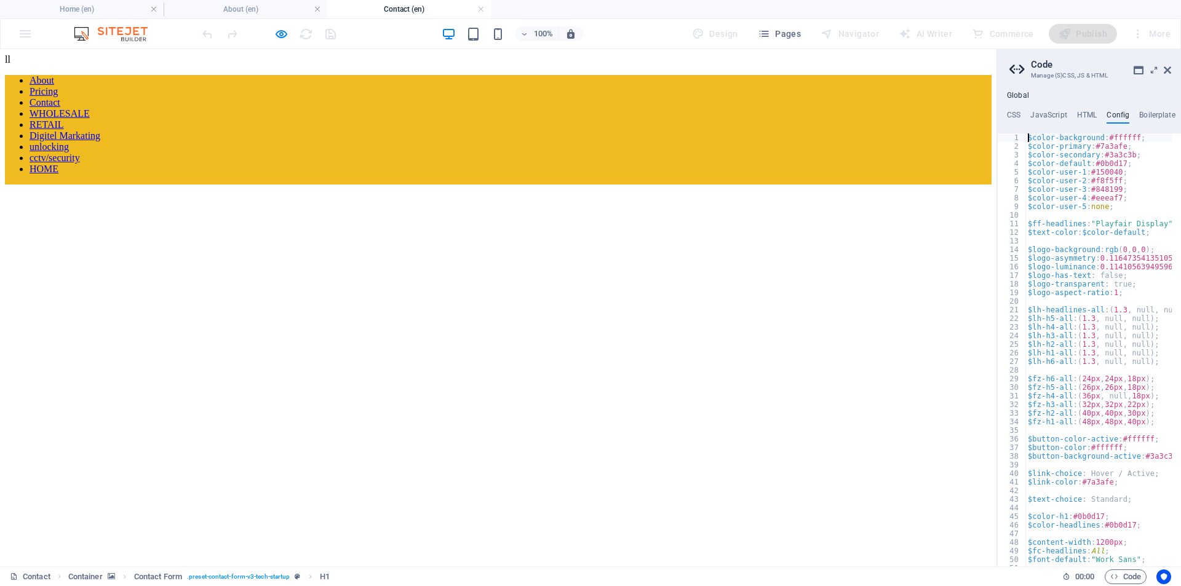
scroll to position [0, 0]
click at [1045, 114] on h4 "JavaScript" at bounding box center [1048, 118] width 36 height 14
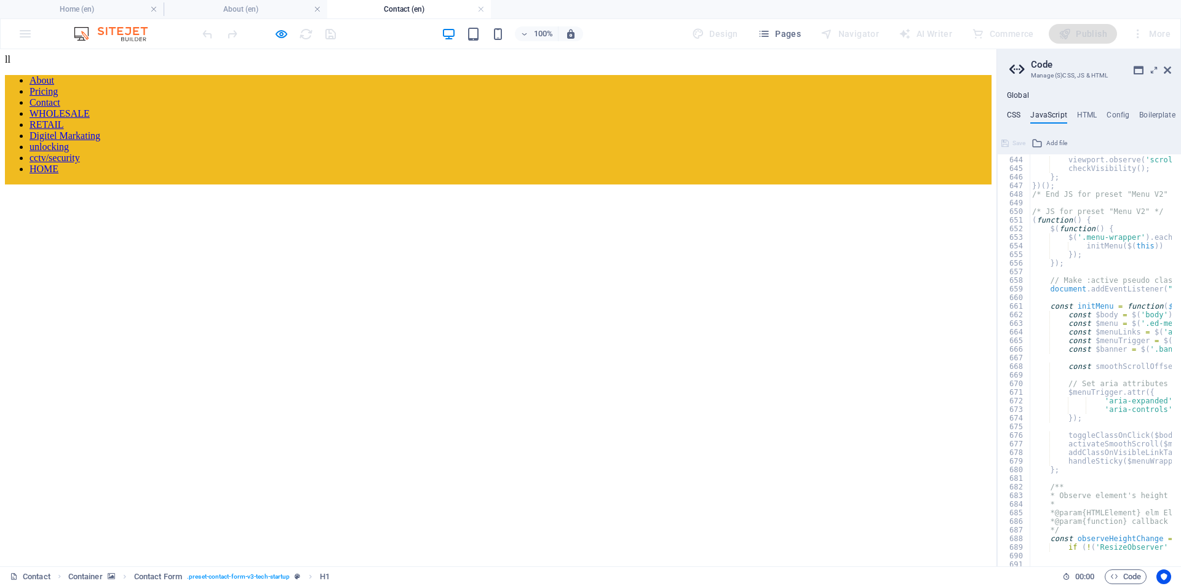
click at [1013, 114] on h4 "CSS" at bounding box center [1014, 118] width 14 height 14
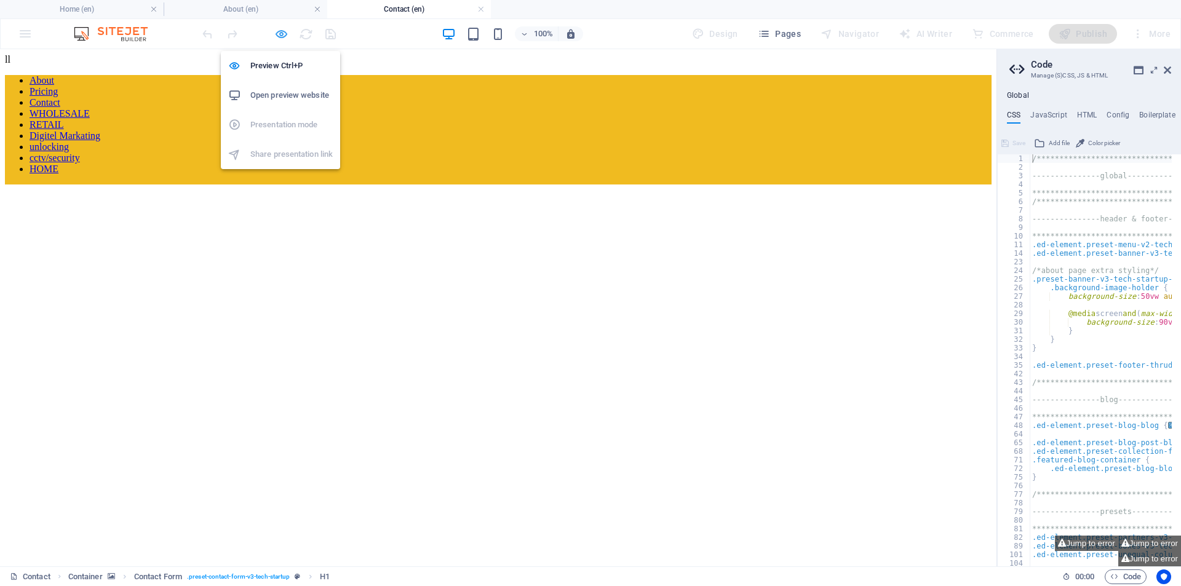
click at [277, 34] on icon "button" at bounding box center [281, 34] width 14 height 14
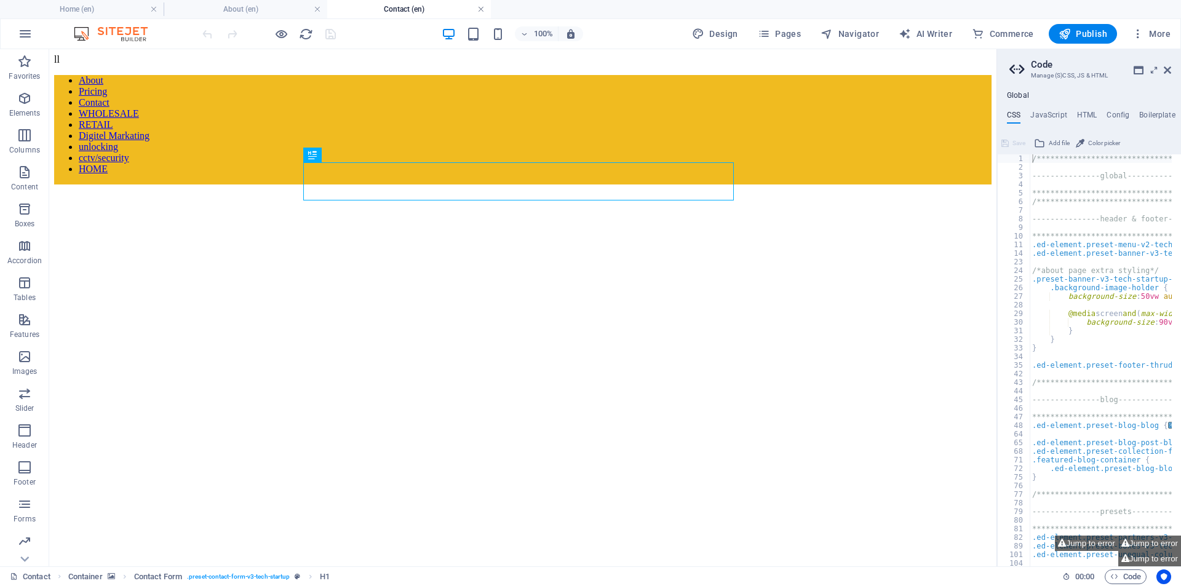
click at [479, 8] on link at bounding box center [480, 10] width 7 height 12
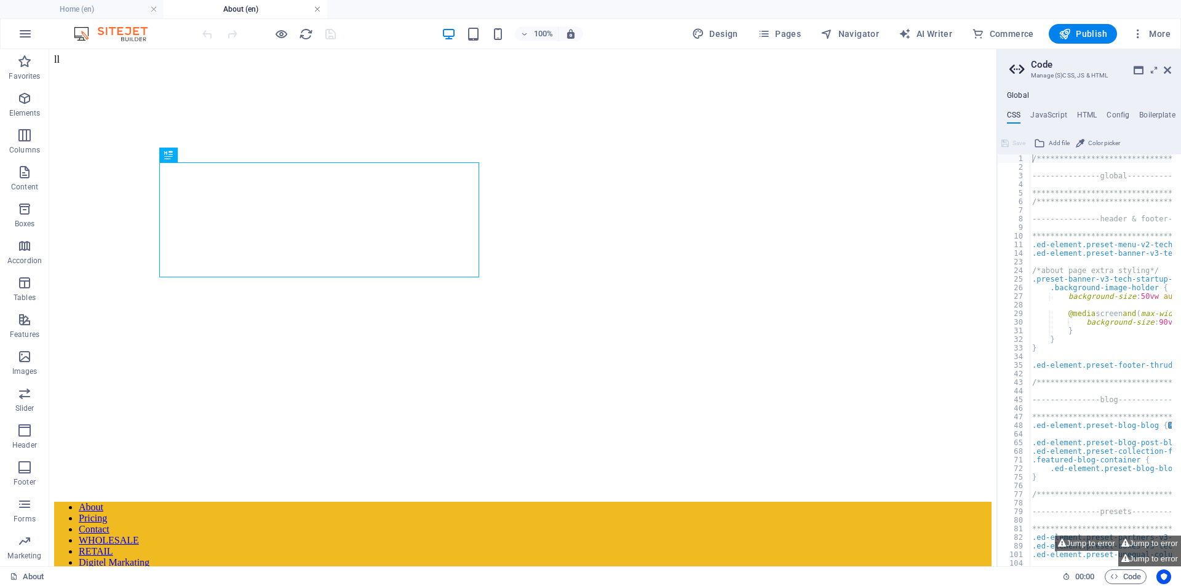
click at [318, 10] on link at bounding box center [317, 10] width 7 height 12
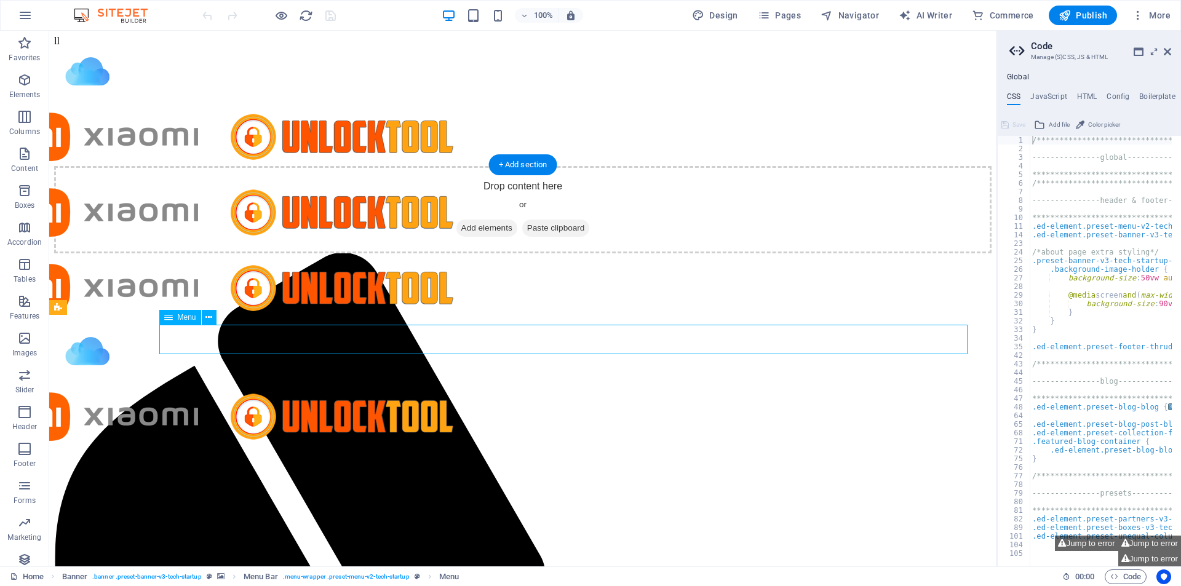
select select "1"
select select
select select "2"
select select
select select "3"
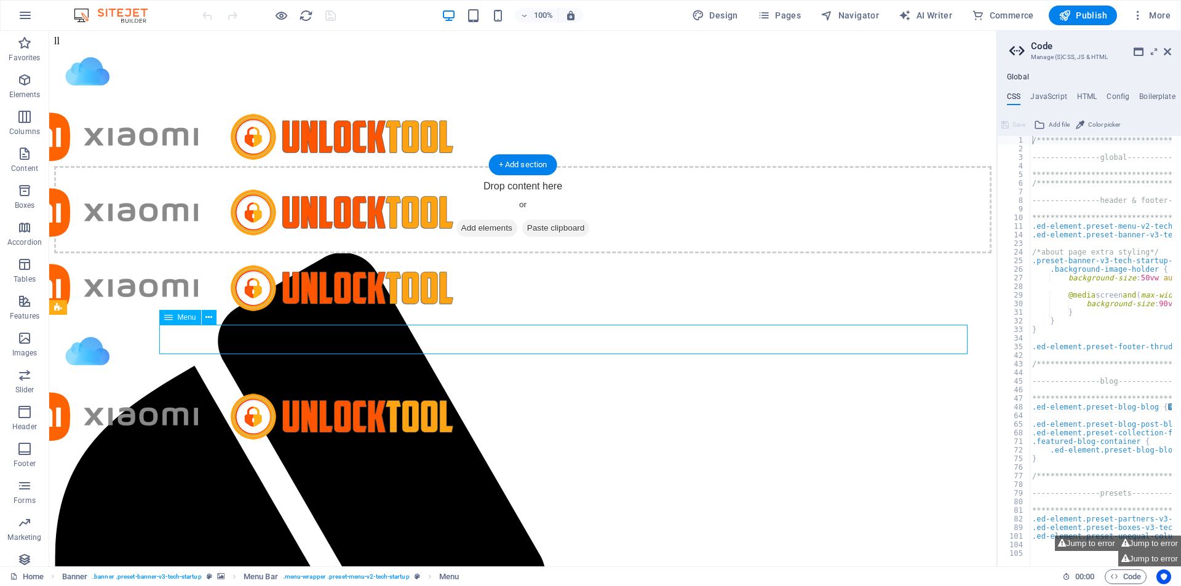
select select
select select "8"
select select
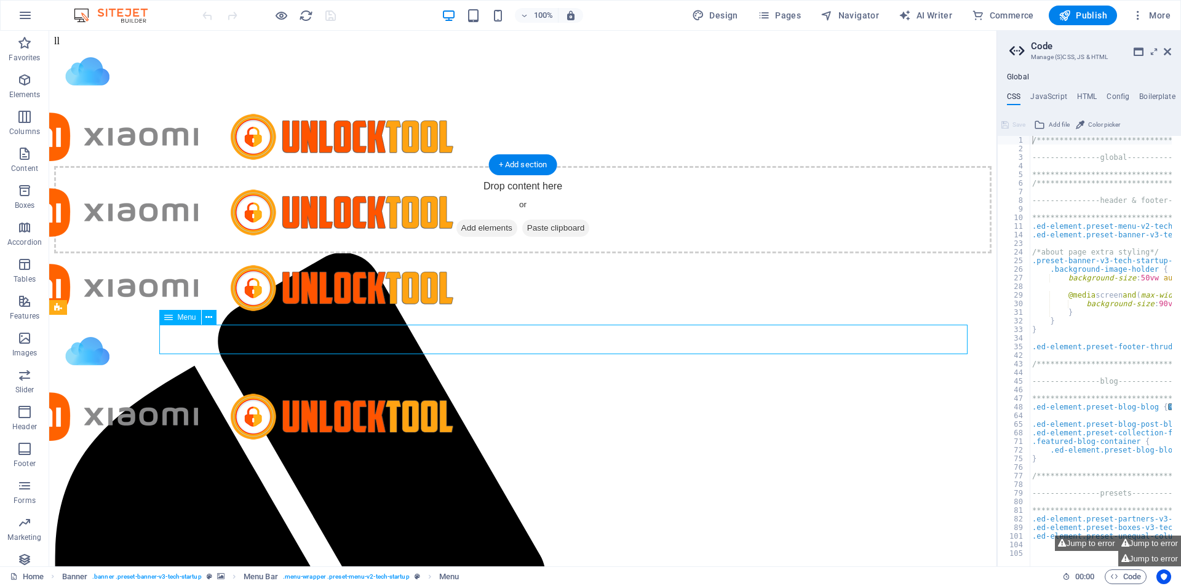
select select "overlay"
select select
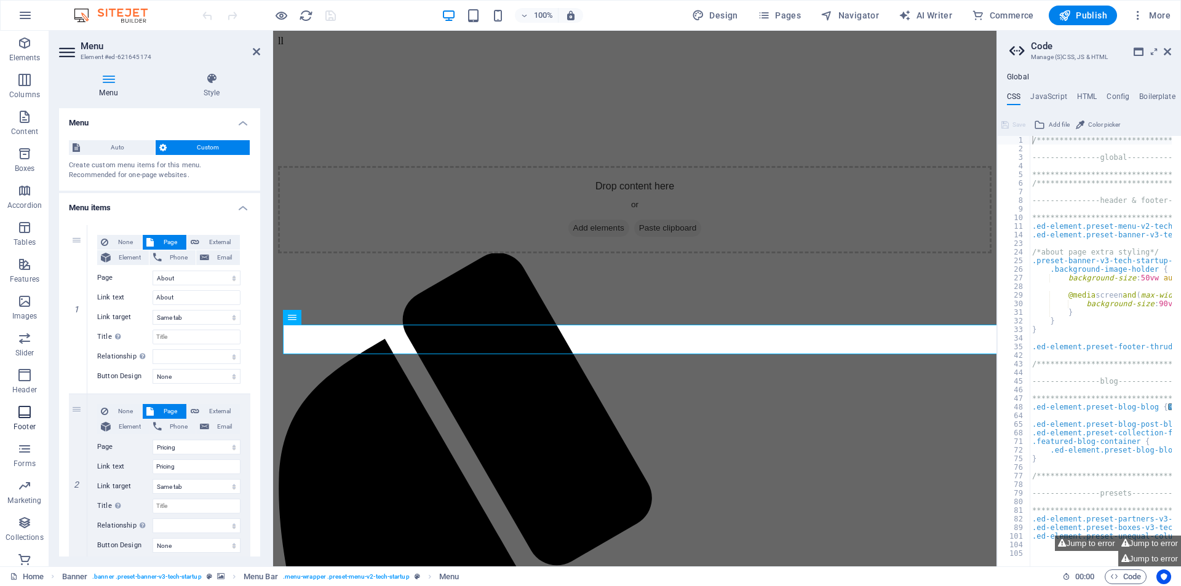
scroll to position [55, 0]
click at [20, 363] on icon "button" at bounding box center [24, 357] width 15 height 15
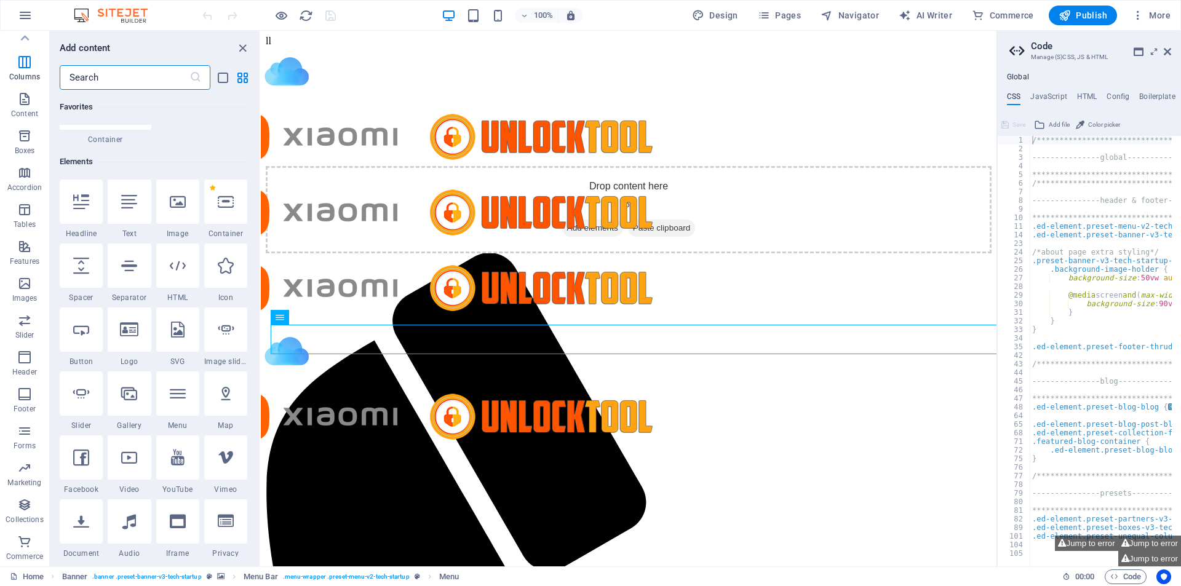
scroll to position [0, 0]
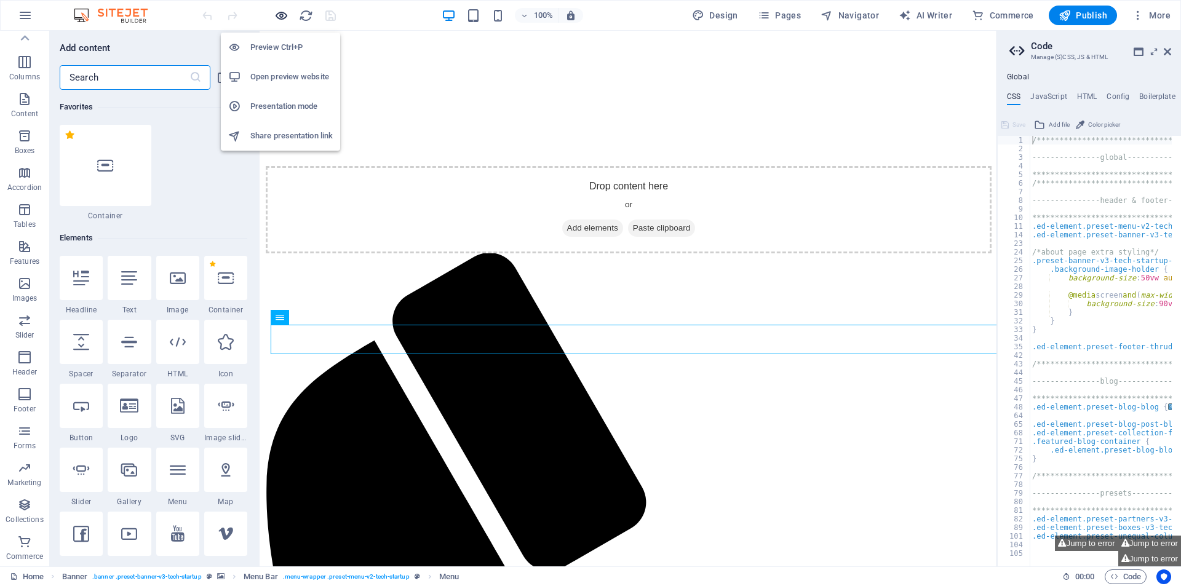
click at [281, 16] on icon "button" at bounding box center [281, 16] width 14 height 14
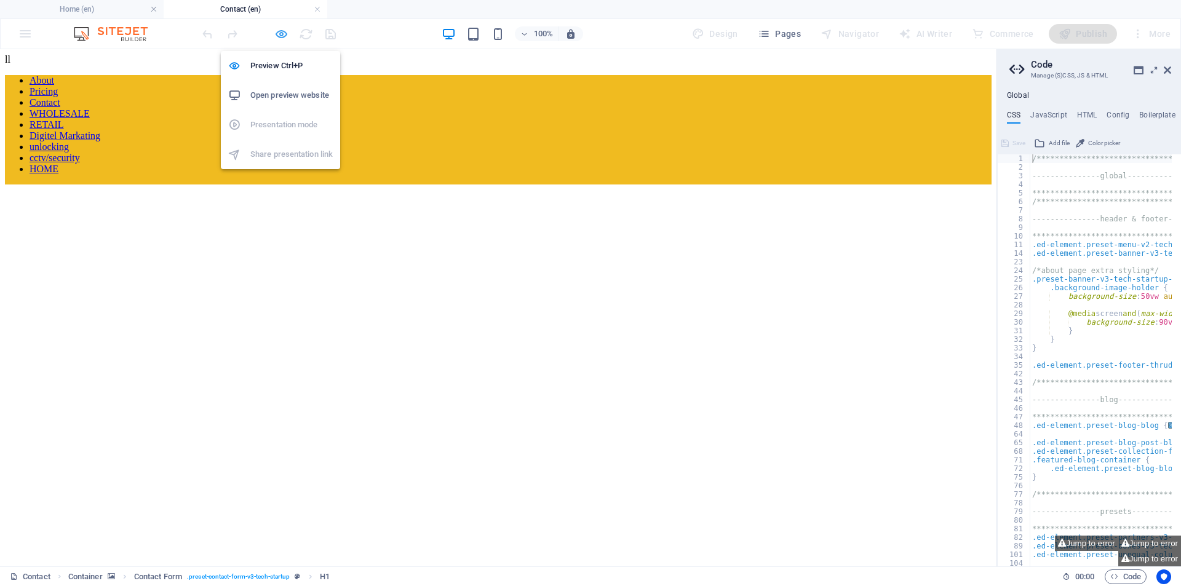
click at [279, 33] on icon "button" at bounding box center [281, 34] width 14 height 14
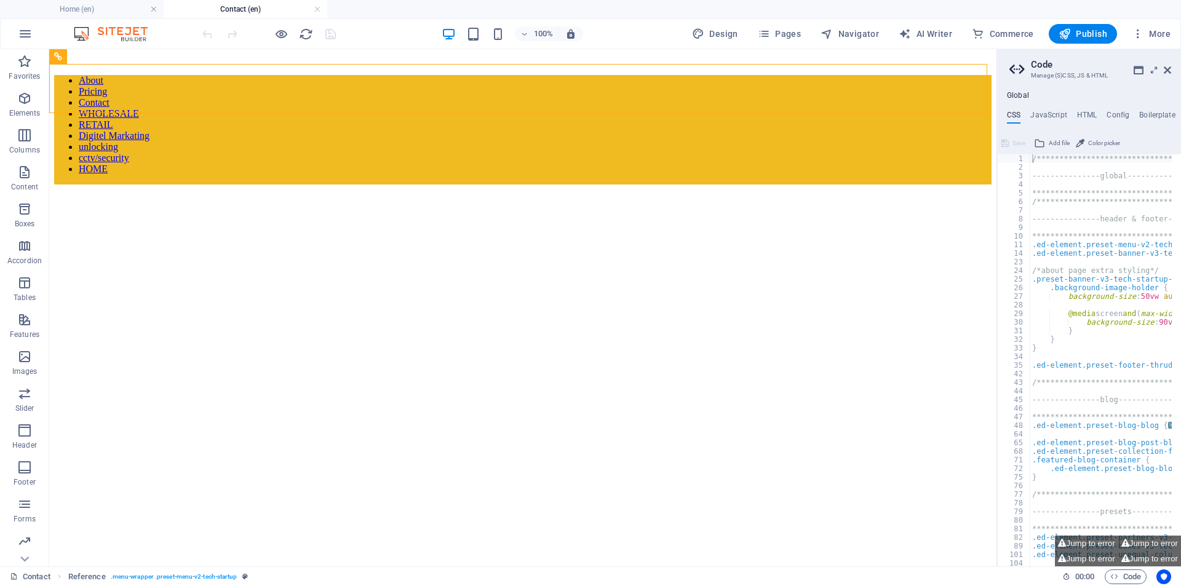
drag, startPoint x: 123, startPoint y: 95, endPoint x: 130, endPoint y: 43, distance: 52.8
drag, startPoint x: 128, startPoint y: 73, endPoint x: 127, endPoint y: 54, distance: 19.1
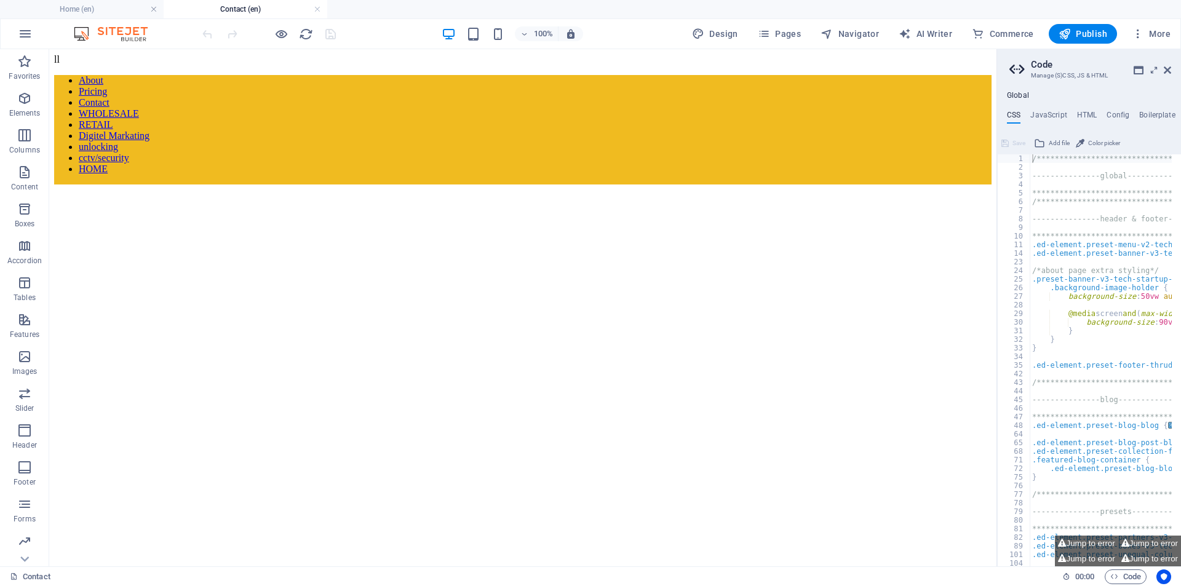
click at [1037, 166] on div "**********" at bounding box center [1161, 364] width 262 height 420
paste textarea "}"
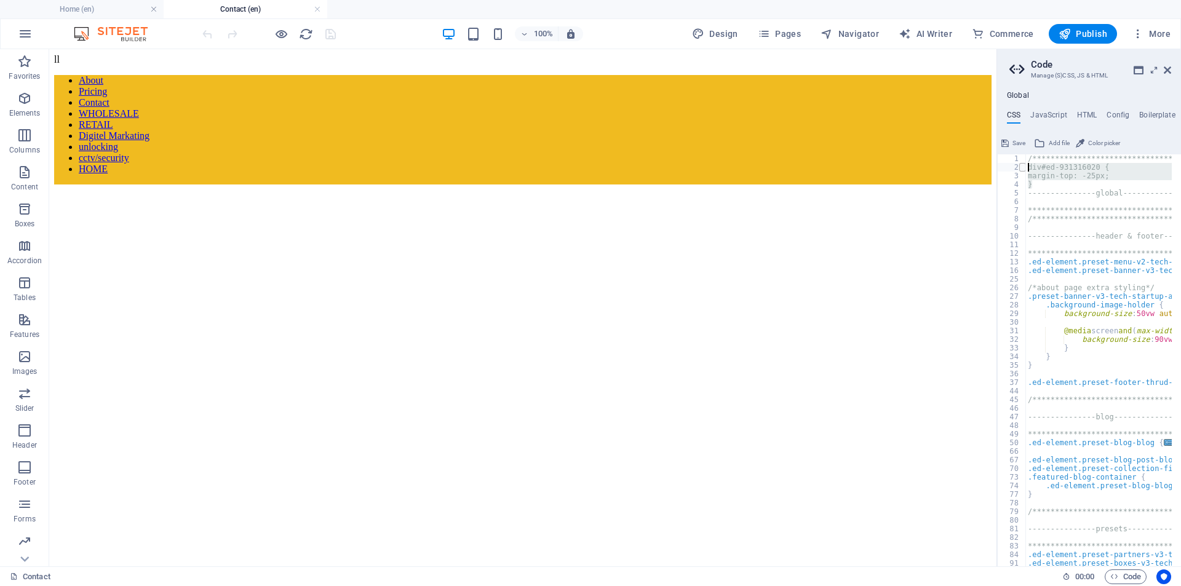
drag, startPoint x: 1041, startPoint y: 185, endPoint x: 1023, endPoint y: 166, distance: 25.7
click at [1023, 166] on div "**********" at bounding box center [1089, 360] width 184 height 412
type textarea "div#ed-931316020 { margin-top: -25px;"
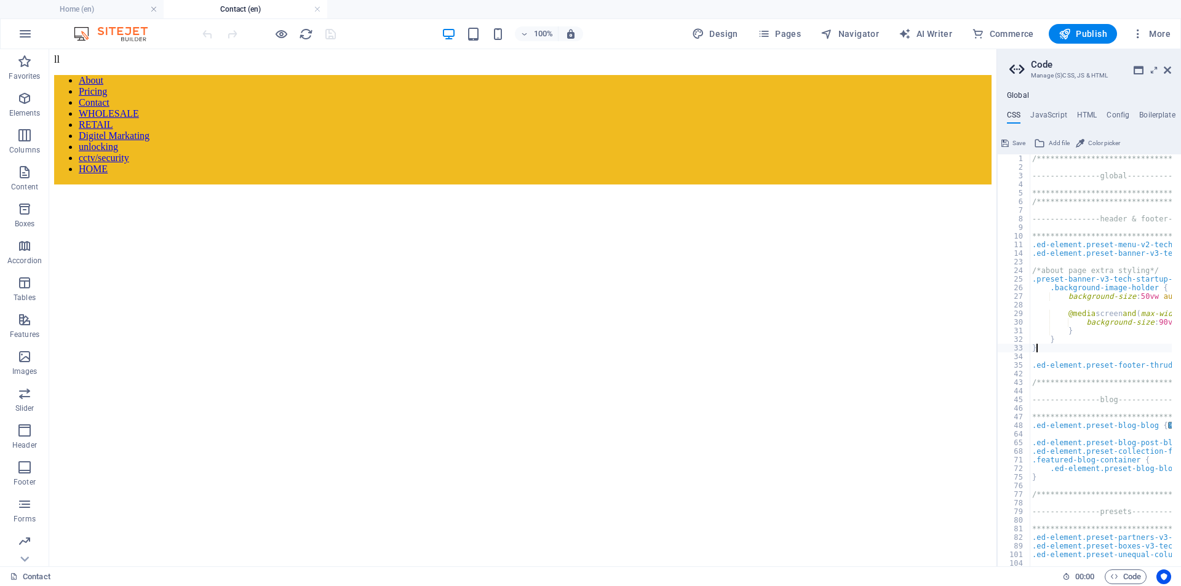
click at [1046, 351] on div "**********" at bounding box center [1161, 364] width 262 height 420
type textarea "}"
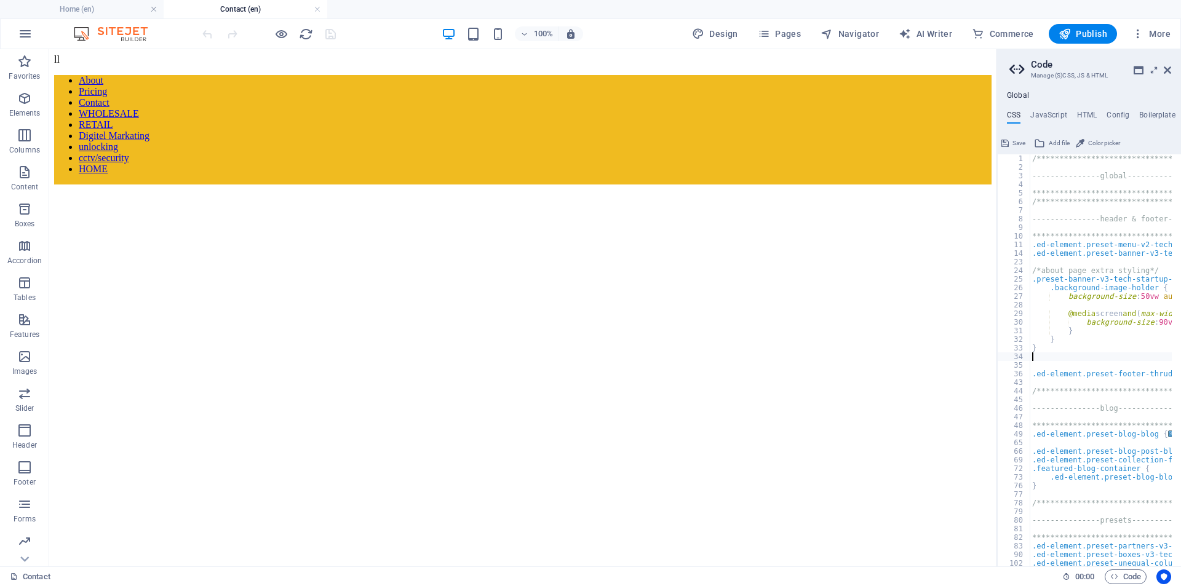
paste textarea "}"
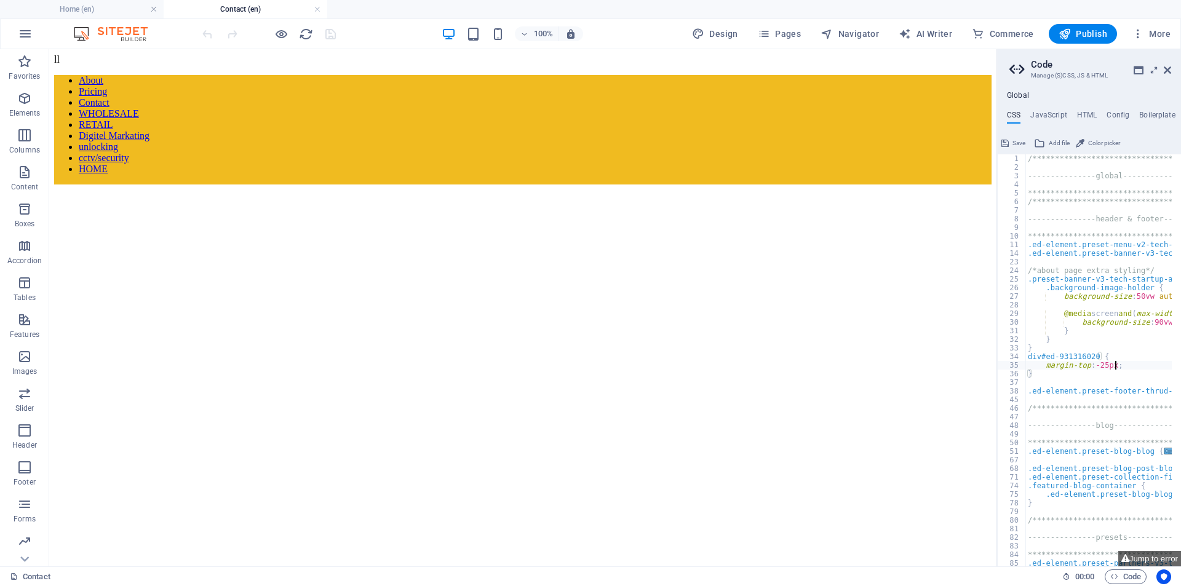
click at [1116, 364] on div "**********" at bounding box center [1156, 364] width 262 height 420
type textarea "margin-top: -25px !important;"
click at [1016, 140] on span "Save" at bounding box center [1019, 143] width 13 height 15
click at [1088, 30] on span "Publish" at bounding box center [1083, 34] width 49 height 12
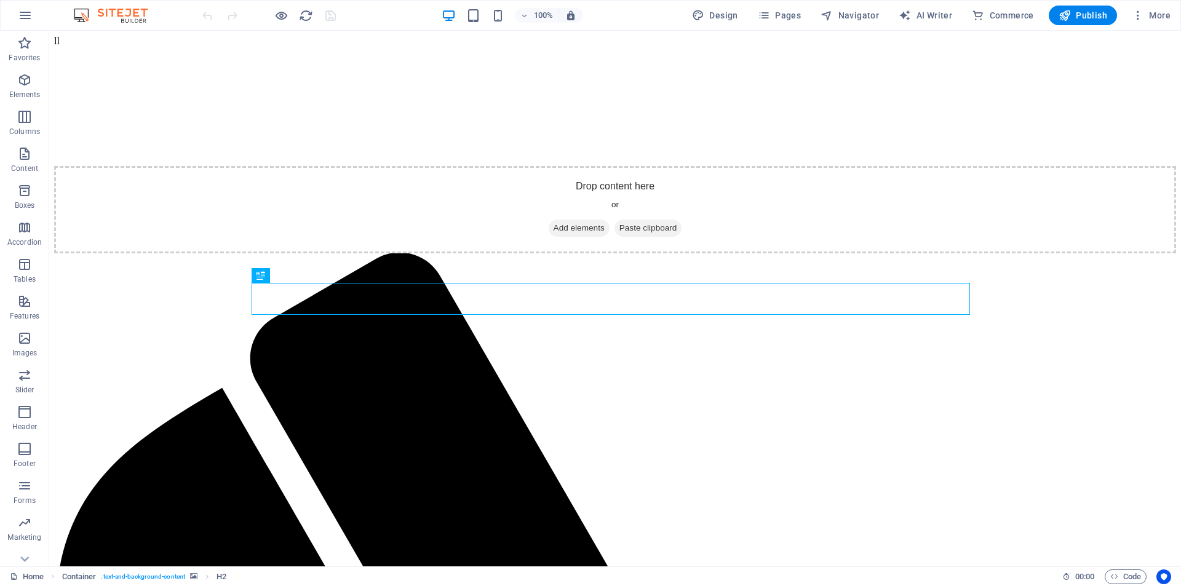
scroll to position [385, 0]
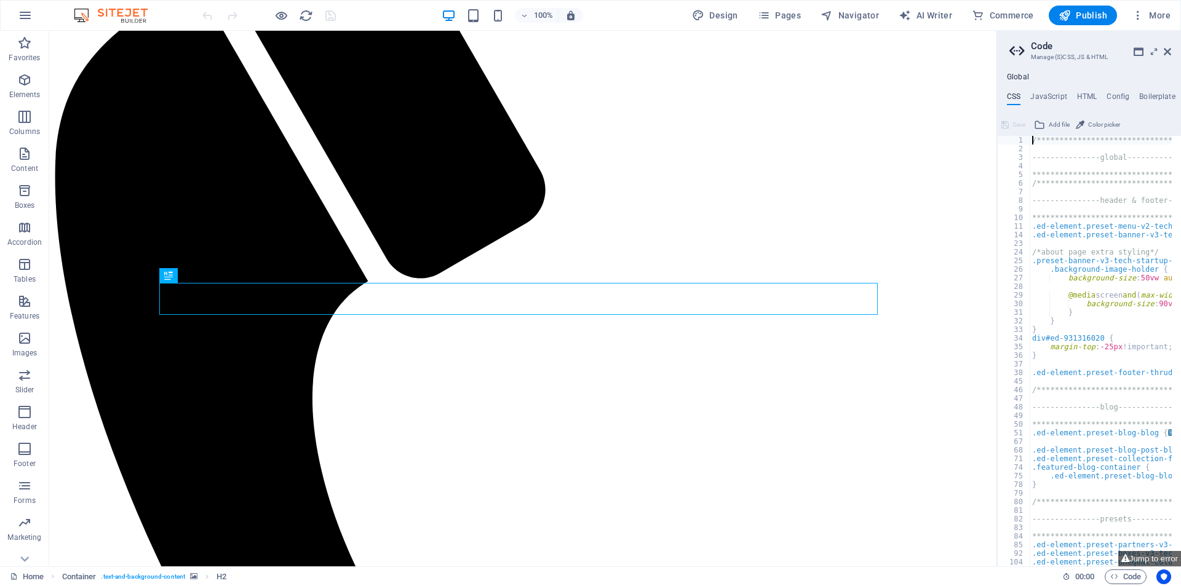
click at [1043, 354] on div "**********" at bounding box center [1161, 355] width 262 height 439
type textarea "}"
type textarea "body:not(.open-menu) .ed-element.preset-menu-v2-tech-startup"
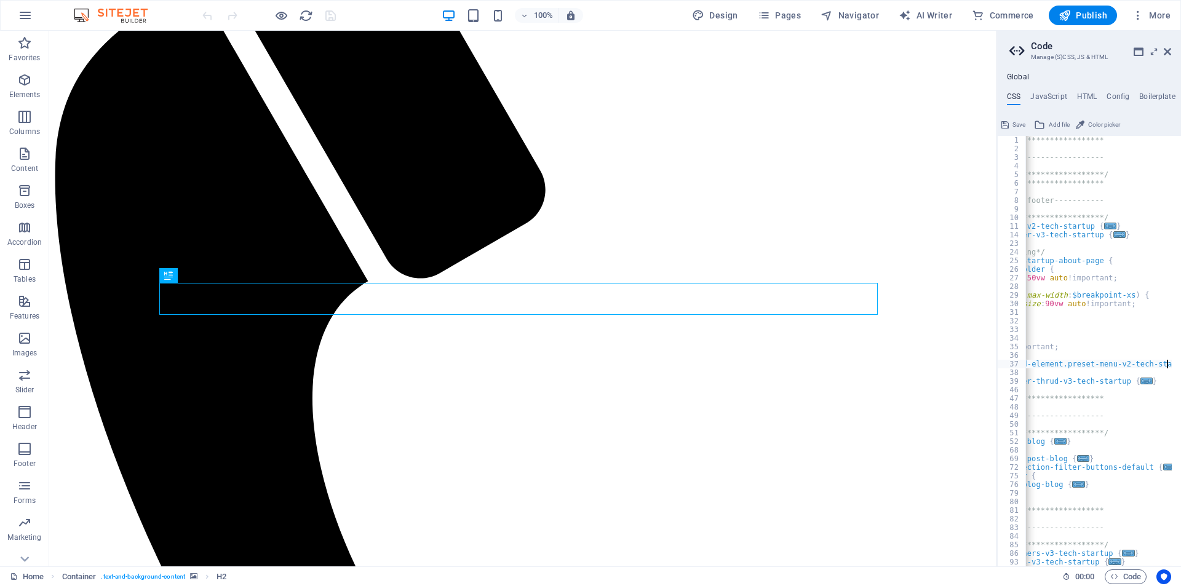
scroll to position [0, 109]
type textarea "body:not(.open-menu) .ed-element.preset-menu-v2-tech-startup{"
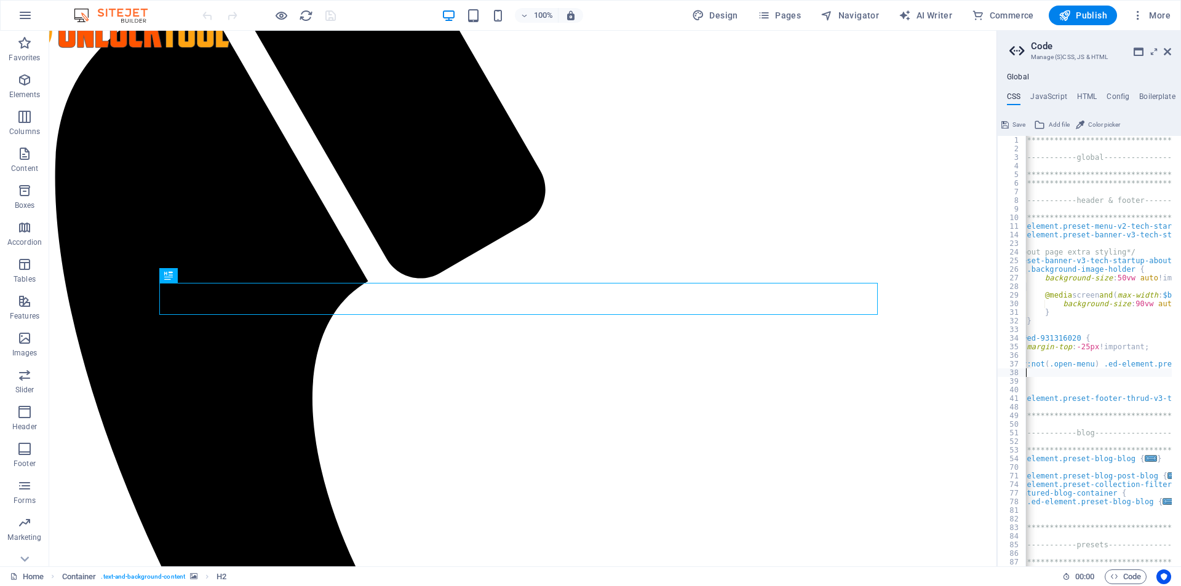
scroll to position [0, 19]
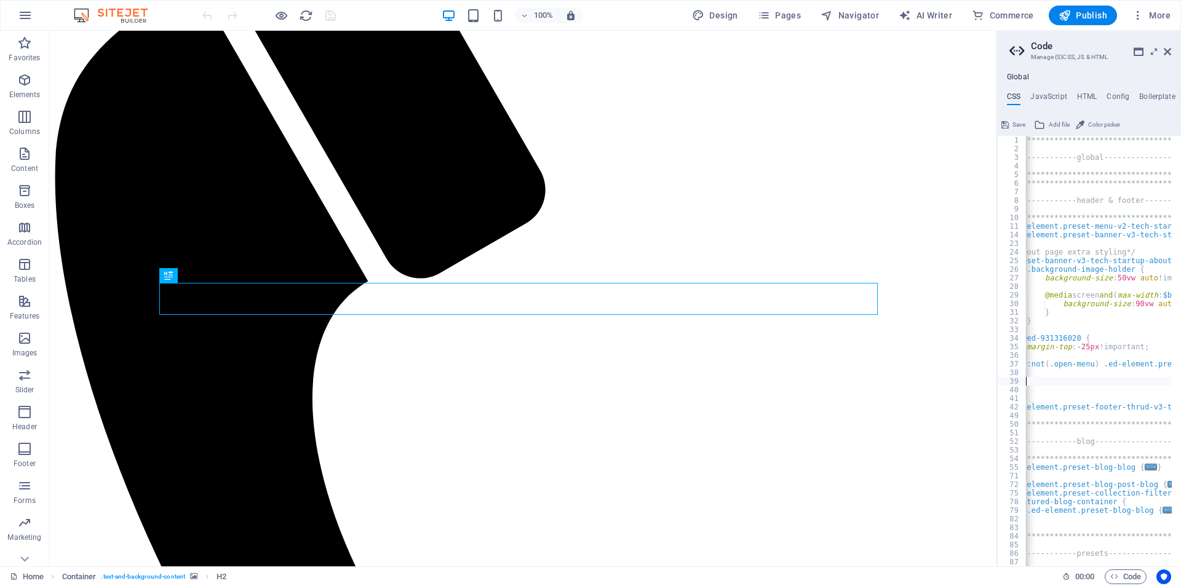
type textarea "}"
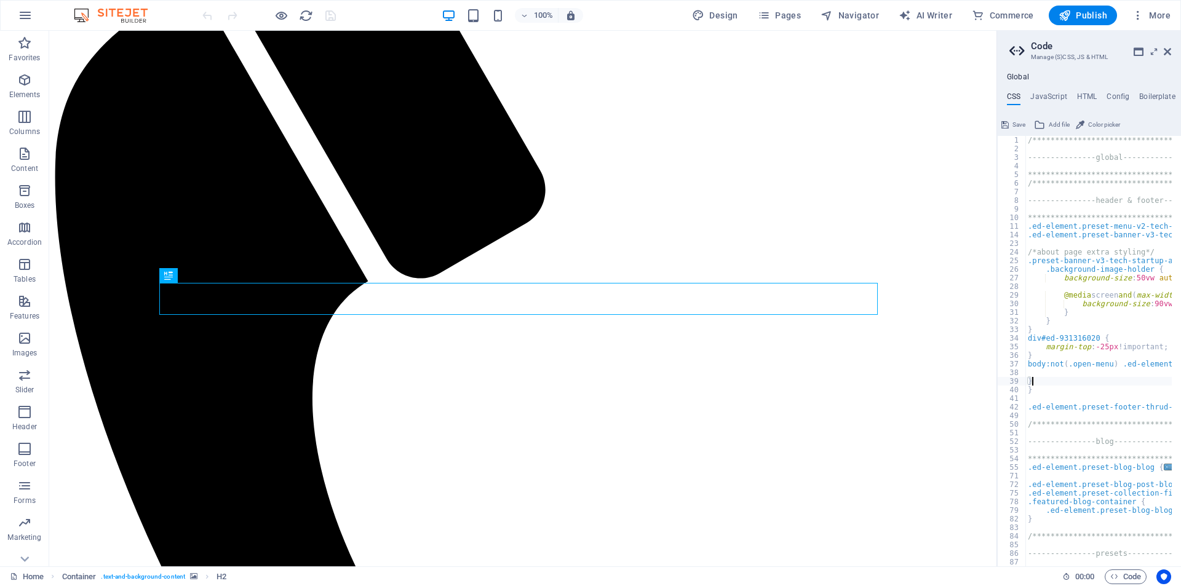
scroll to position [0, 0]
click at [1041, 387] on div "**********" at bounding box center [1156, 355] width 262 height 439
type textarea "}"
drag, startPoint x: 1164, startPoint y: 345, endPoint x: 1037, endPoint y: 345, distance: 127.3
click at [1037, 345] on div "**********" at bounding box center [1156, 355] width 262 height 439
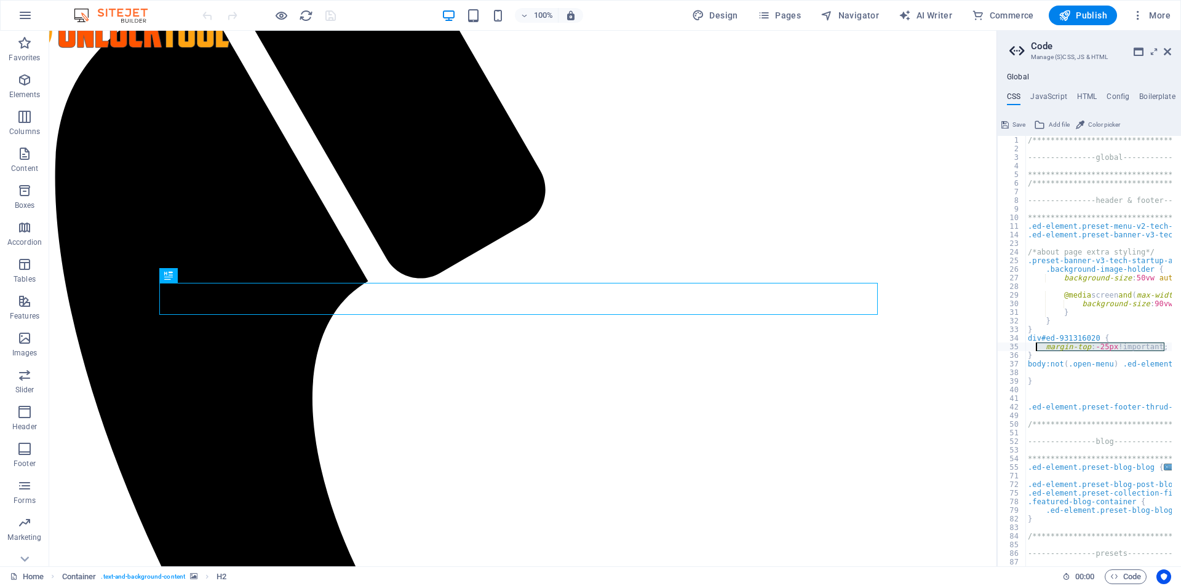
type textarea "margin-top: -25px !important;"
click at [1037, 376] on div "**********" at bounding box center [1156, 355] width 262 height 439
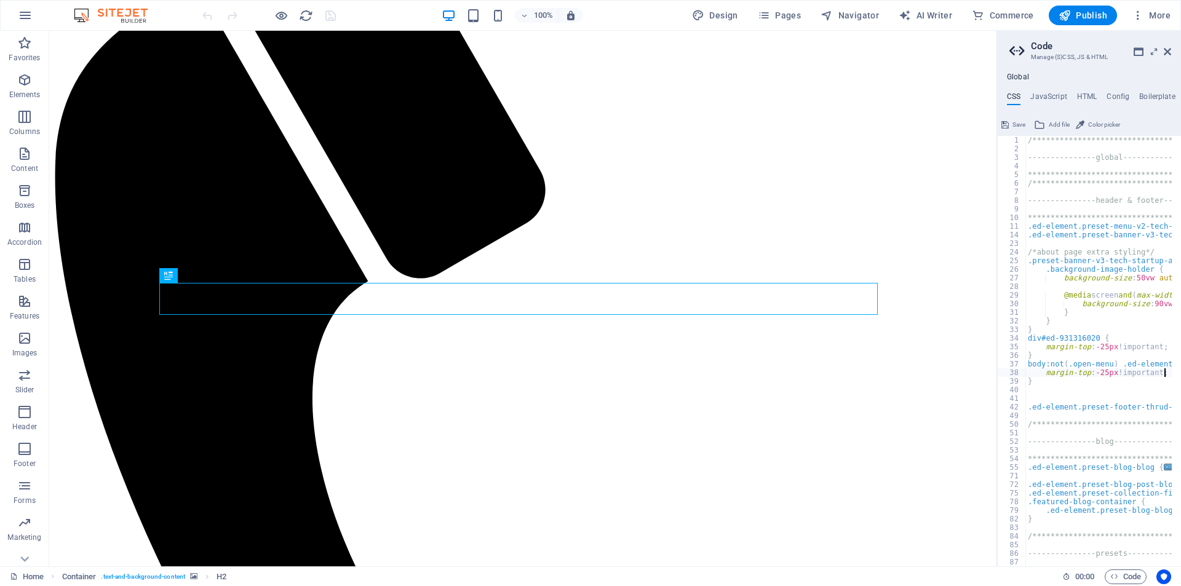
type textarea "margin-top: -25px !important;"
click at [1015, 125] on span "Save" at bounding box center [1019, 124] width 13 height 15
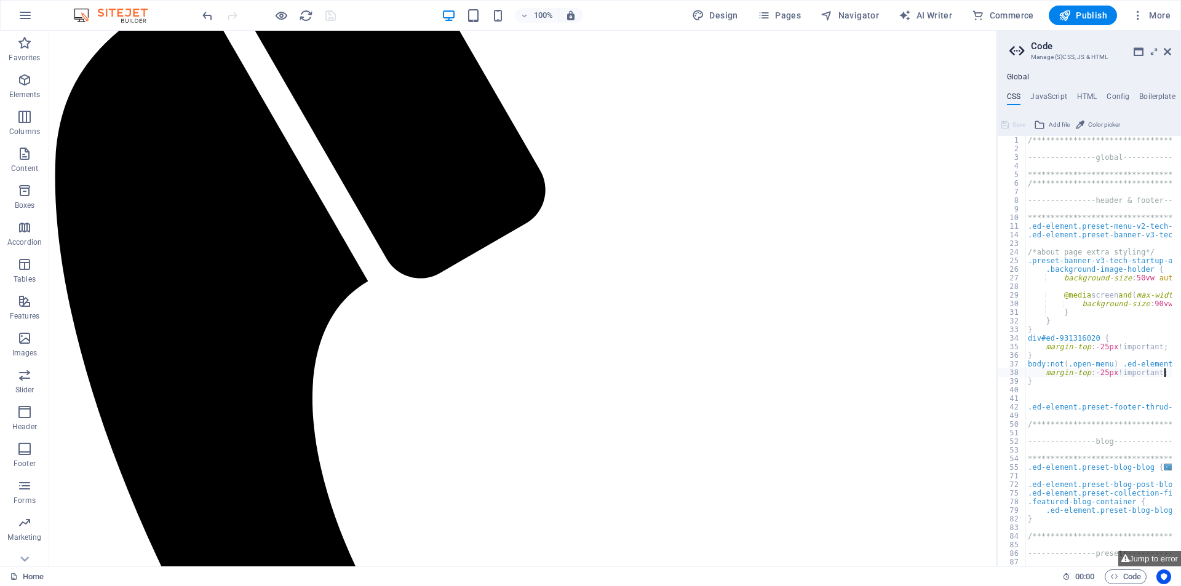
click at [1046, 386] on div "**********" at bounding box center [1156, 355] width 262 height 439
drag, startPoint x: 1037, startPoint y: 383, endPoint x: 1022, endPoint y: 367, distance: 22.6
click at [1022, 367] on div "**********" at bounding box center [1089, 351] width 184 height 431
type textarea "body:not(.open-menu) .ed-element.preset-menu-v2-tech-startup{ margin-top: -25px…"
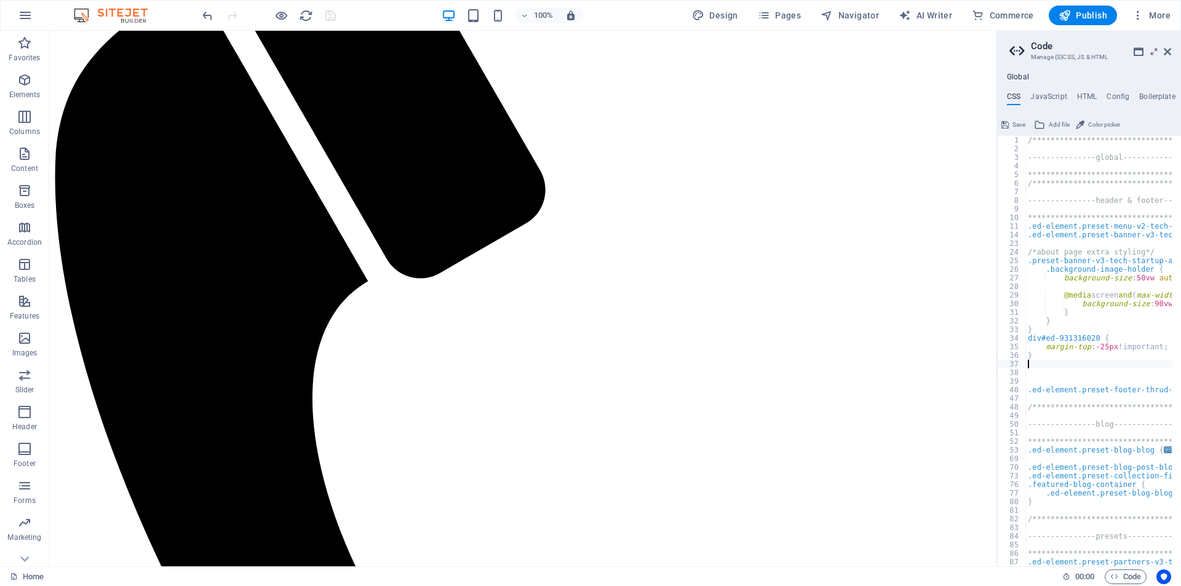
click at [1010, 124] on button "Save" at bounding box center [1014, 124] width 28 height 15
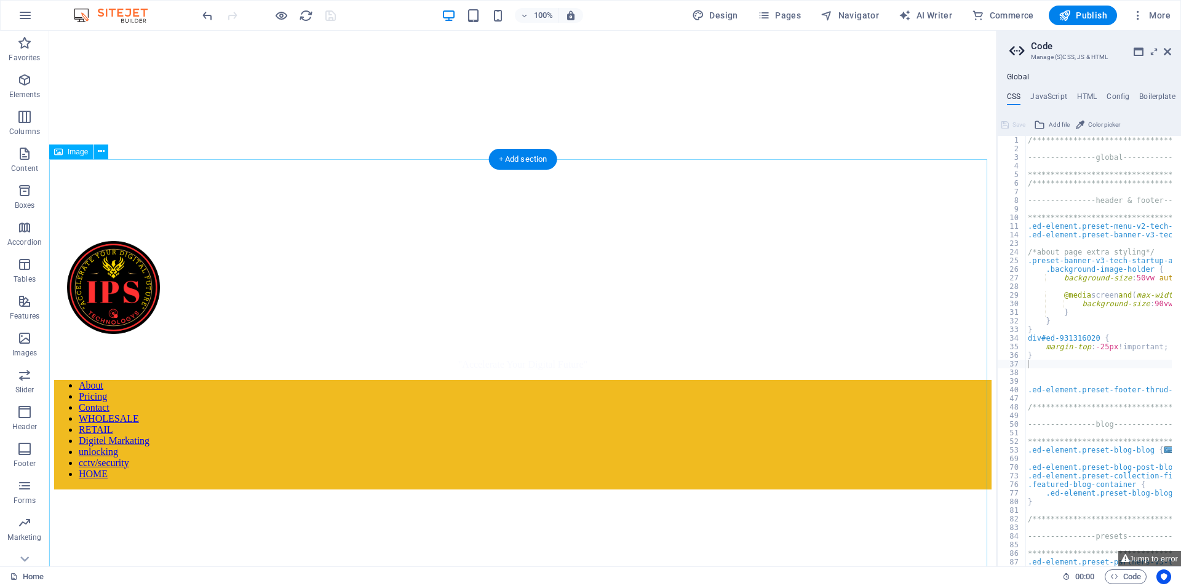
scroll to position [2461, 0]
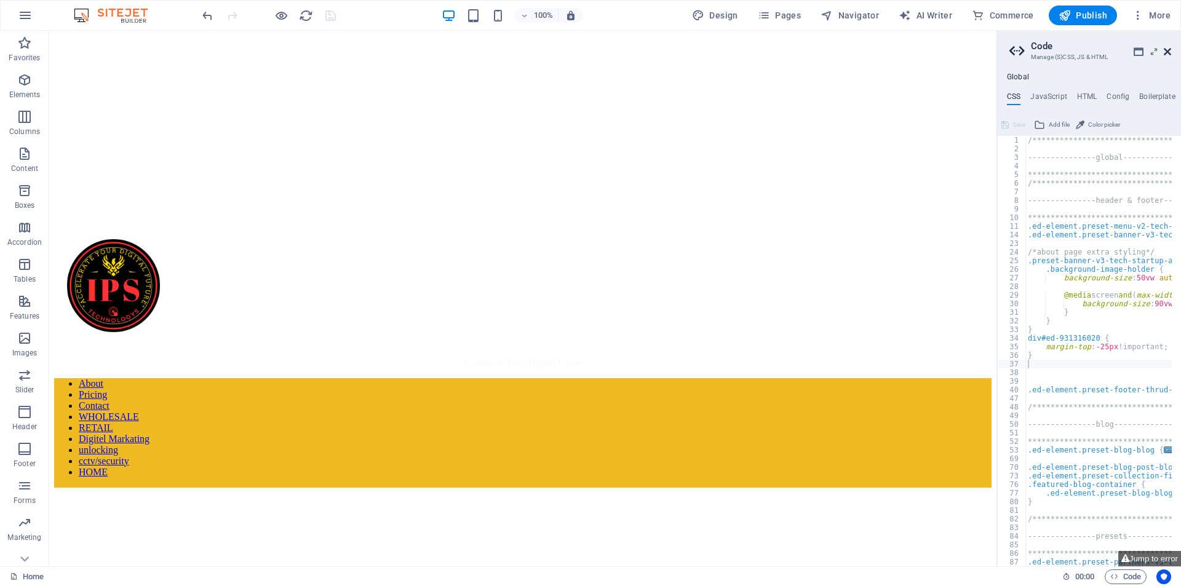
click at [1164, 50] on icon at bounding box center [1167, 52] width 7 height 10
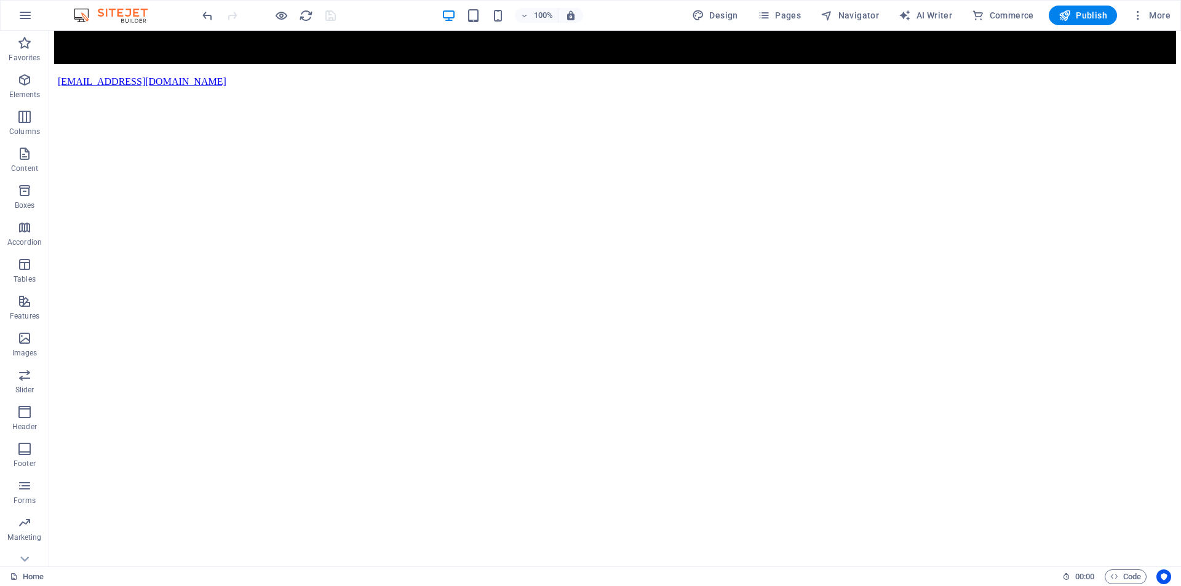
scroll to position [2726, 0]
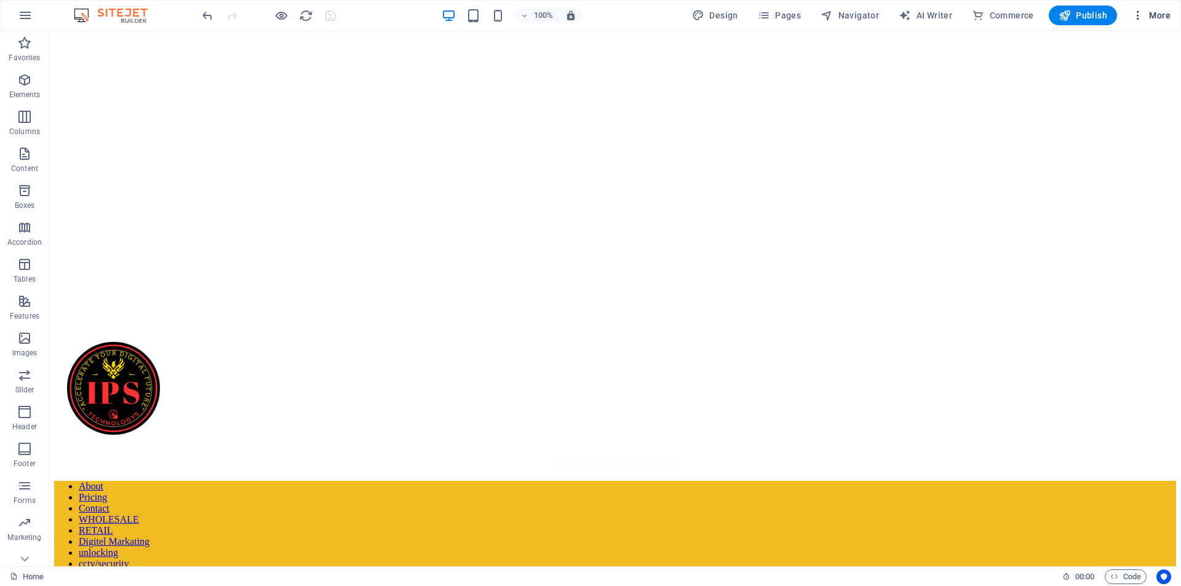
click at [1141, 12] on icon "button" at bounding box center [1138, 15] width 12 height 12
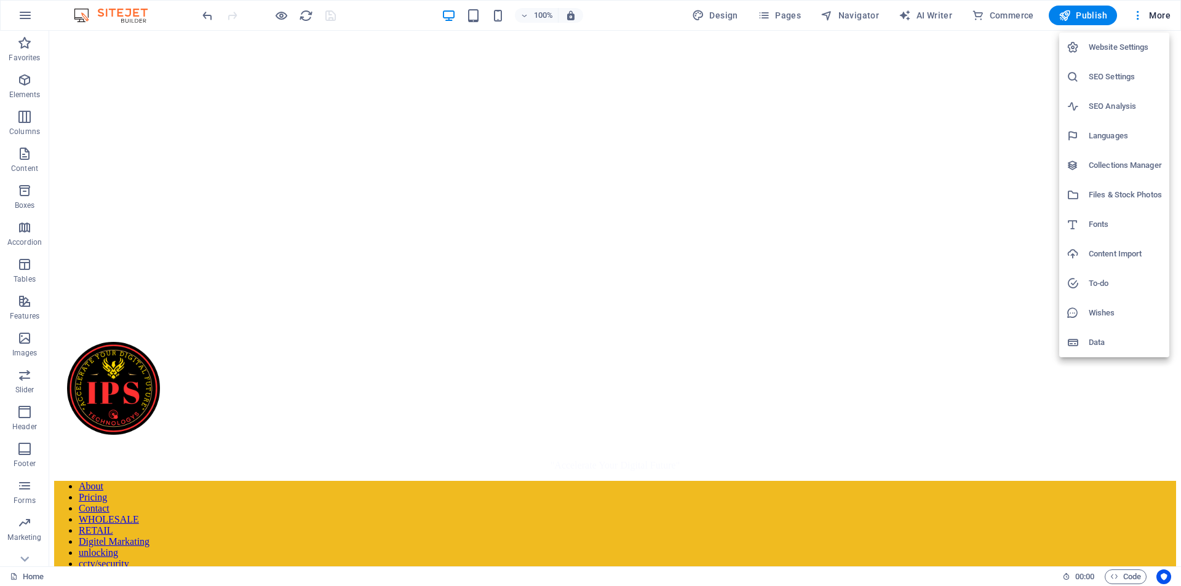
click at [1109, 104] on h6 "SEO Analysis" at bounding box center [1125, 106] width 73 height 15
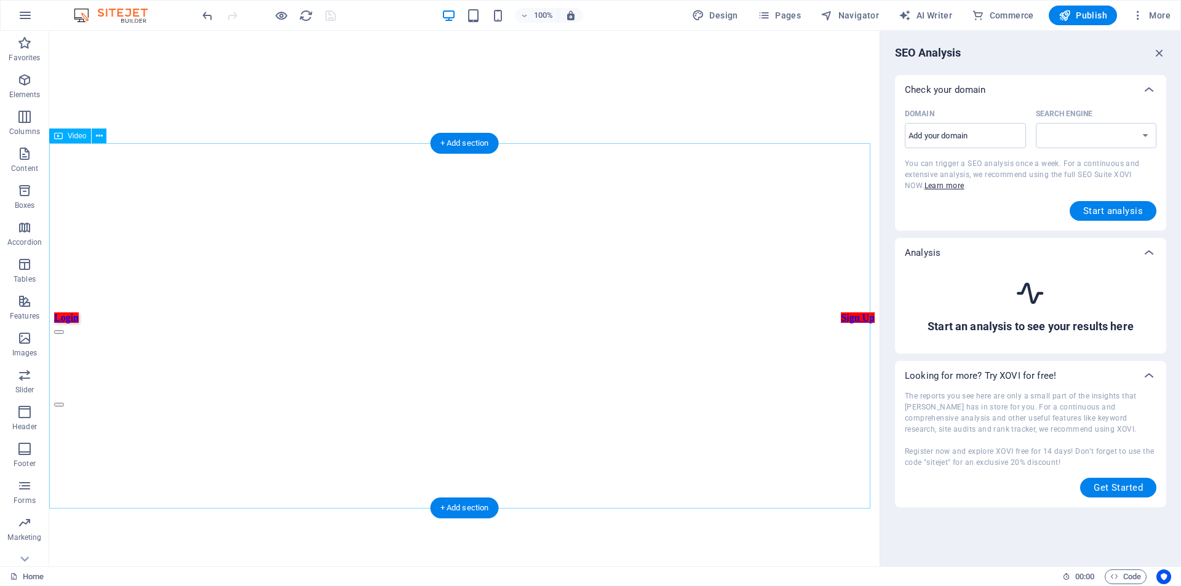
scroll to position [2293, 0]
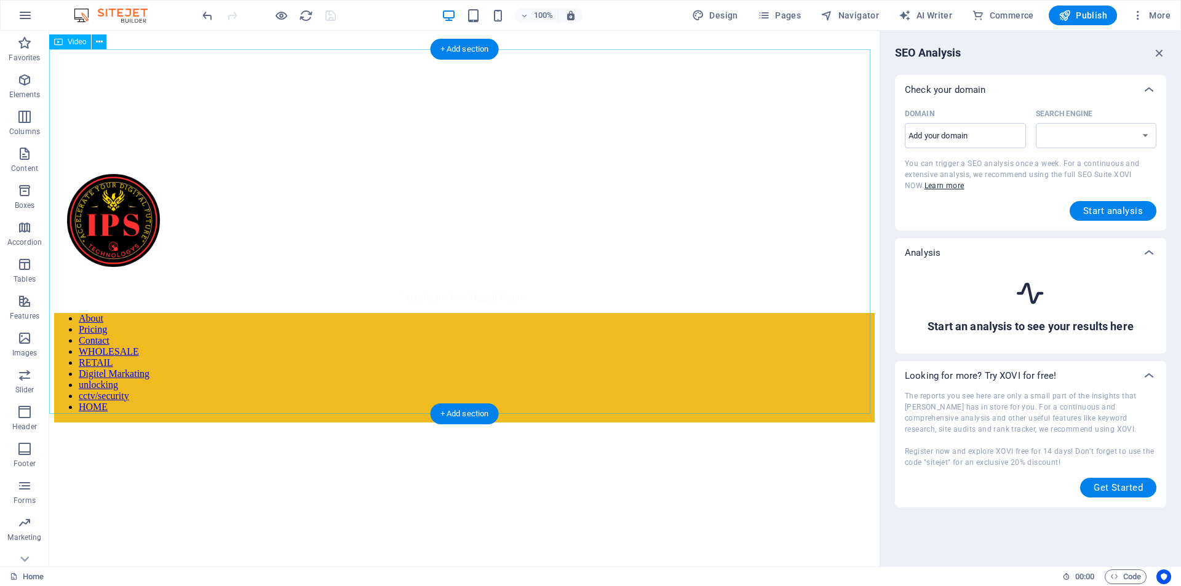
select select "[DOMAIN_NAME]"
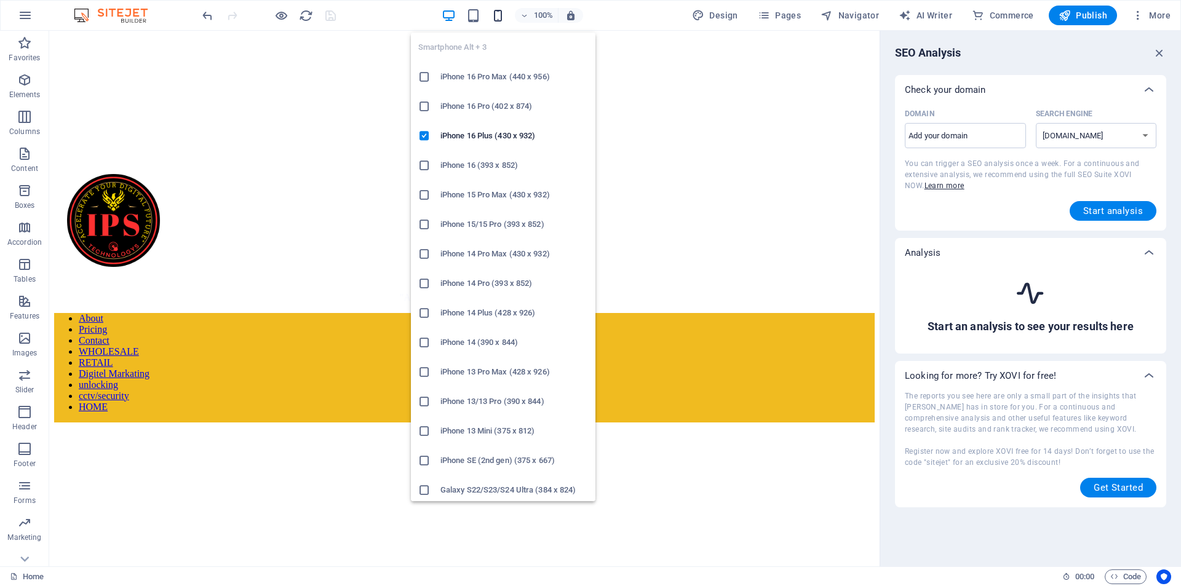
click at [499, 12] on icon "button" at bounding box center [498, 16] width 14 height 14
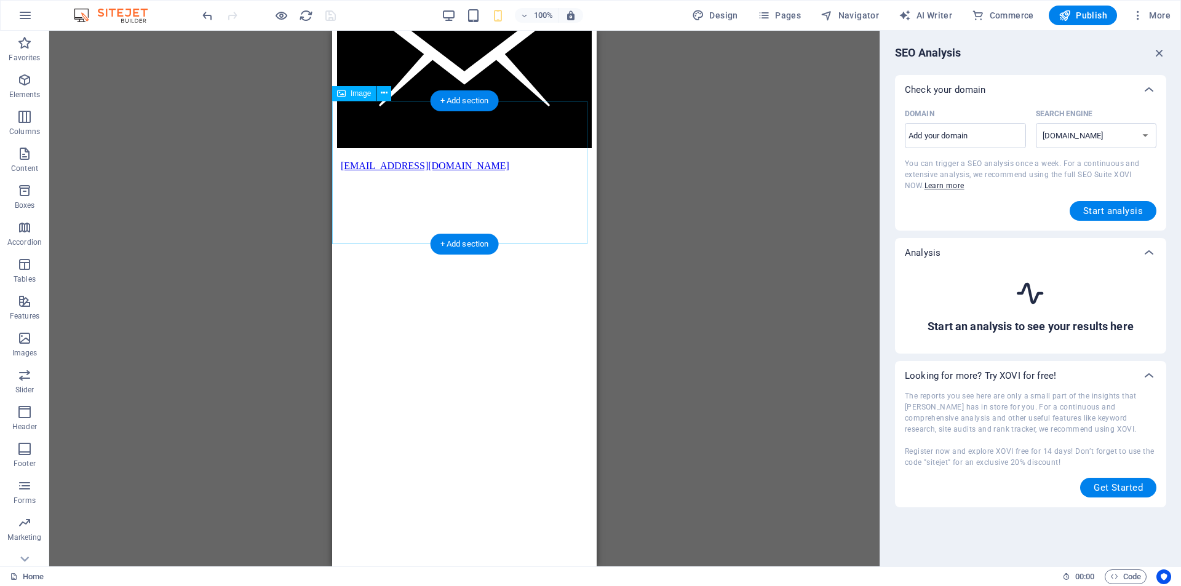
scroll to position [0, 0]
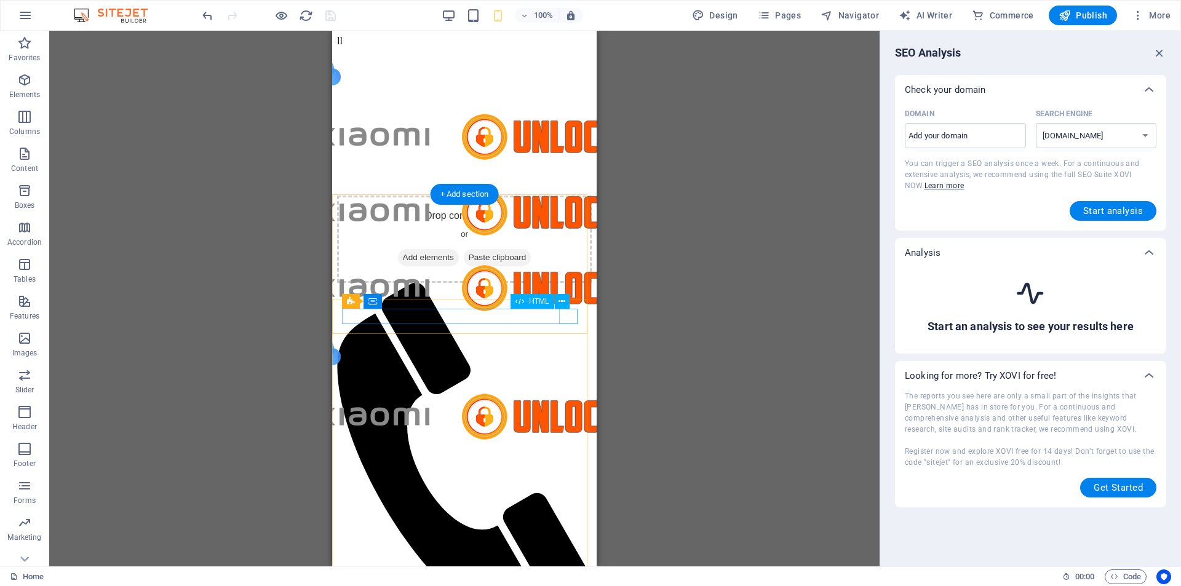
click at [570, 307] on div "HTML" at bounding box center [544, 301] width 67 height 15
drag, startPoint x: 575, startPoint y: 311, endPoint x: 568, endPoint y: 304, distance: 10.4
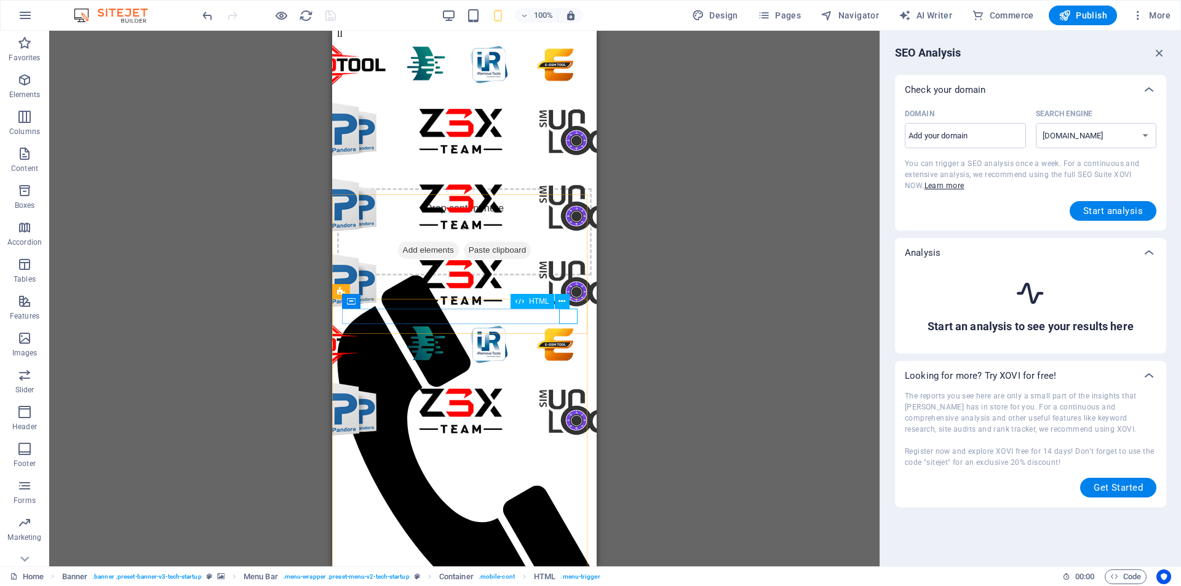
scroll to position [205, 0]
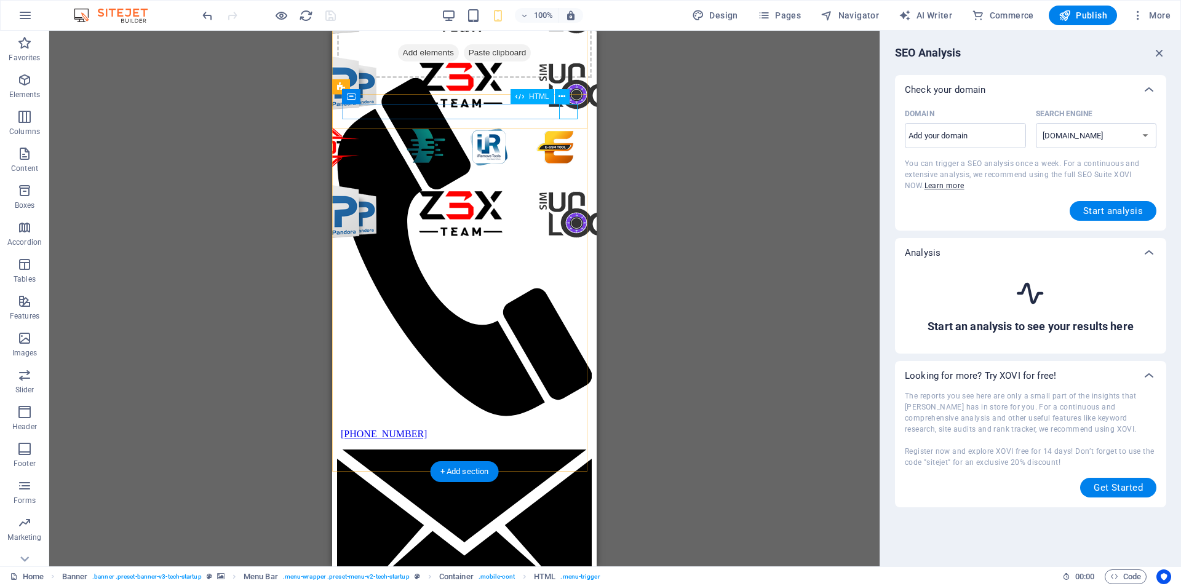
click at [240, 120] on div "Drag here to replace the existing content. Press “Ctrl” if you want to create a…" at bounding box center [464, 299] width 830 height 536
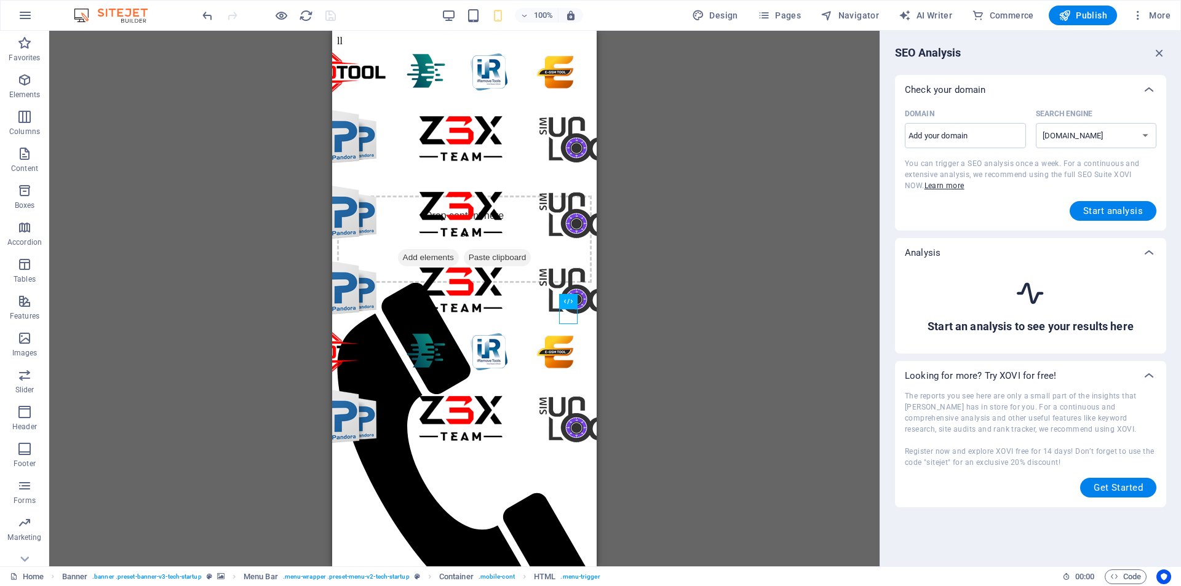
click at [661, 198] on div "Drag here to replace the existing content. Press “Ctrl” if you want to create a…" at bounding box center [464, 299] width 830 height 536
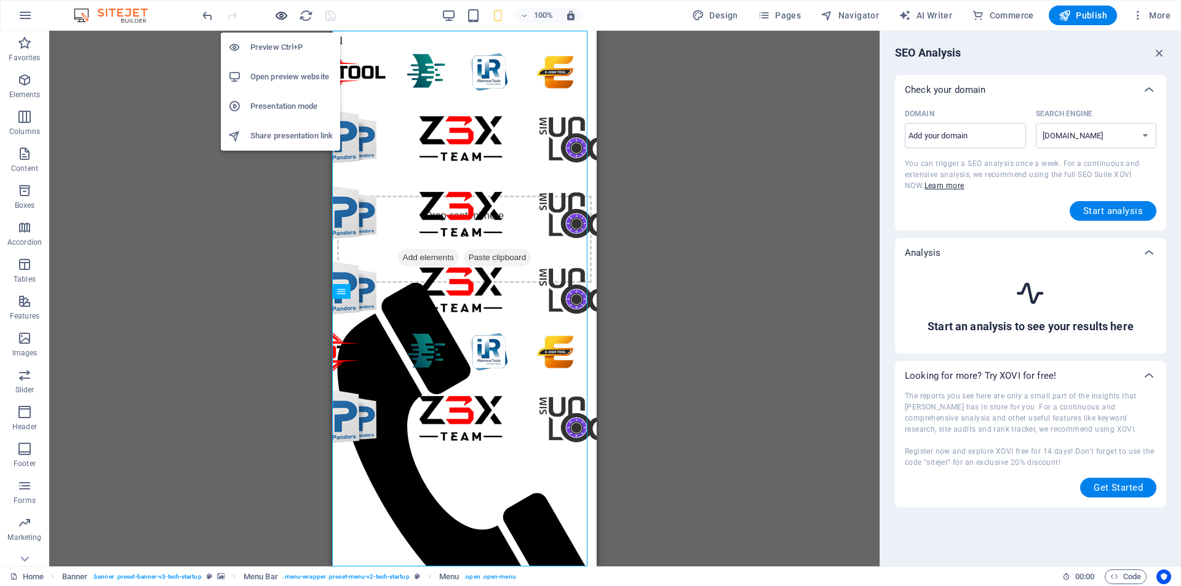
click at [285, 14] on icon "button" at bounding box center [281, 16] width 14 height 14
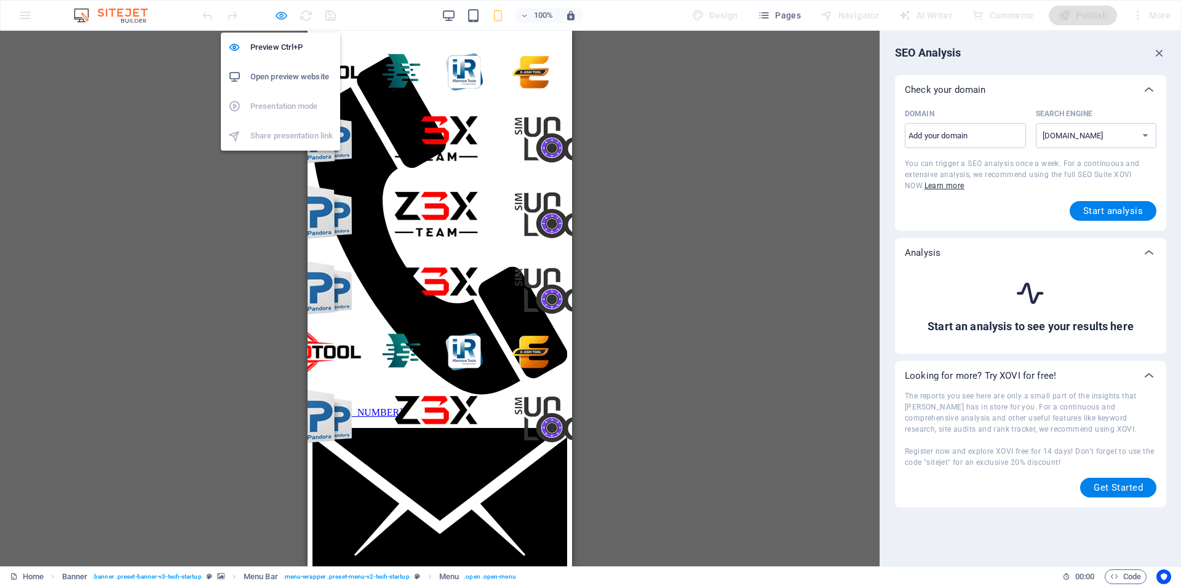
click at [279, 14] on icon "button" at bounding box center [281, 16] width 14 height 14
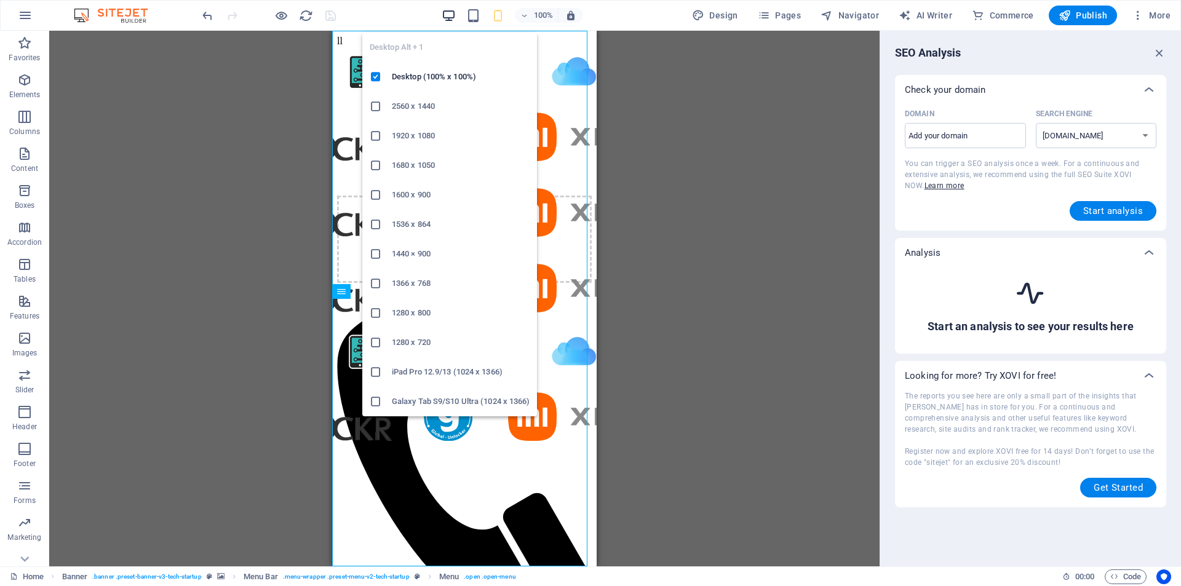
click at [452, 17] on icon "button" at bounding box center [449, 16] width 14 height 14
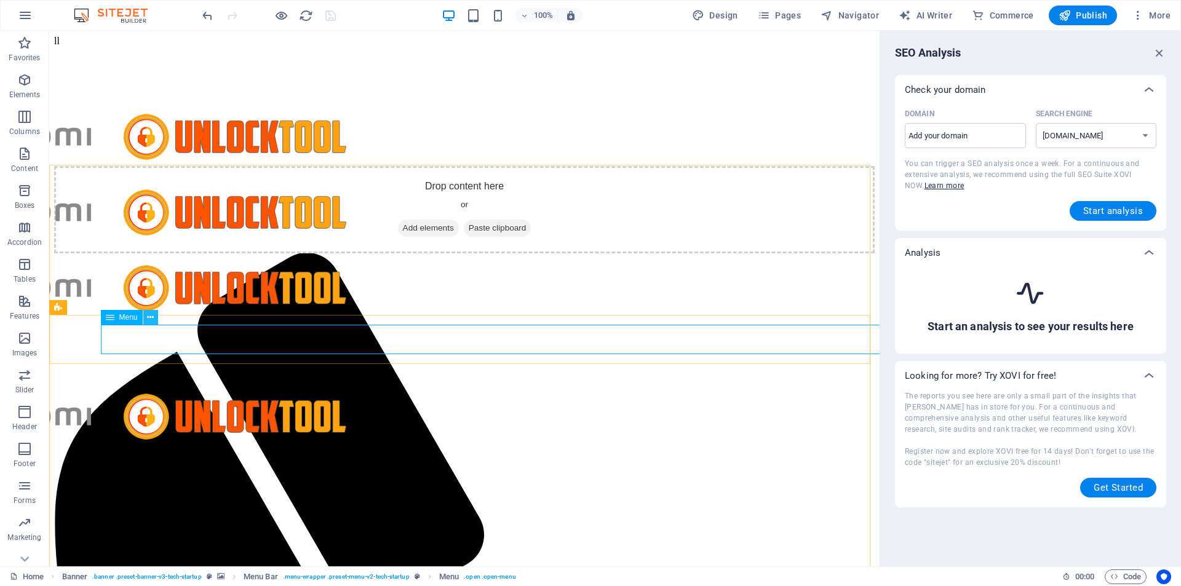
click at [151, 318] on icon at bounding box center [150, 317] width 7 height 13
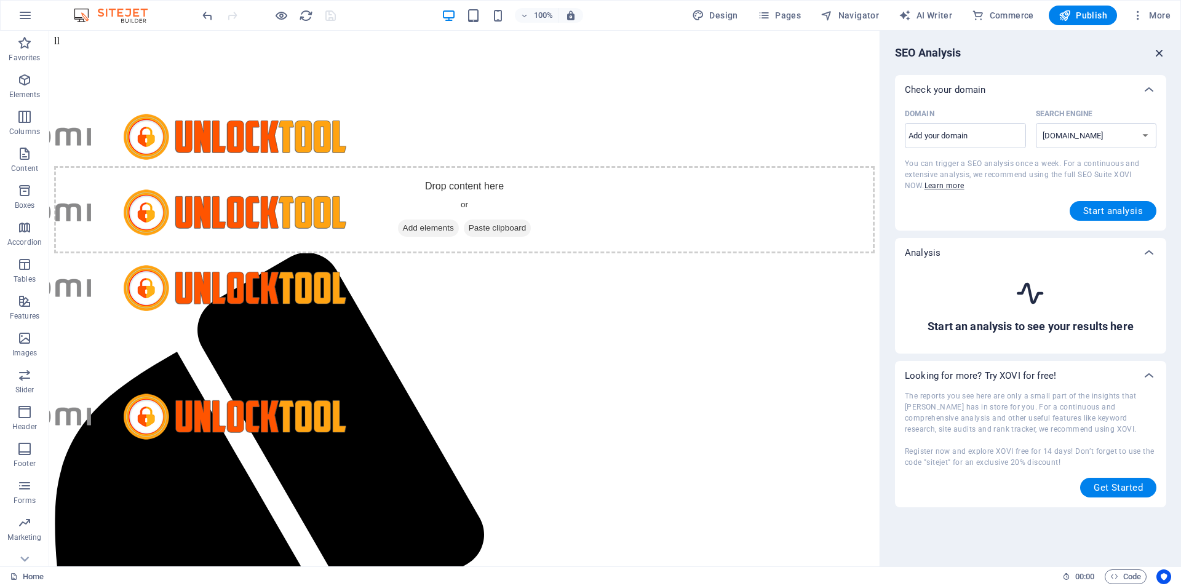
click at [1156, 57] on icon "button" at bounding box center [1160, 53] width 14 height 14
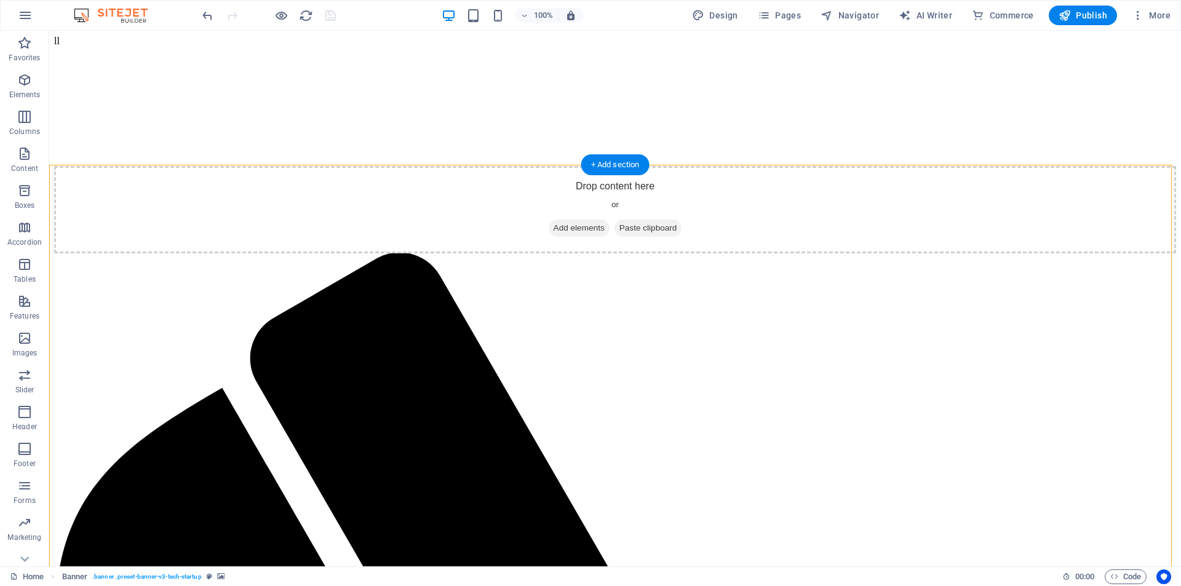
drag, startPoint x: 101, startPoint y: 235, endPoint x: 629, endPoint y: 244, distance: 528.5
